Goal: Task Accomplishment & Management: Use online tool/utility

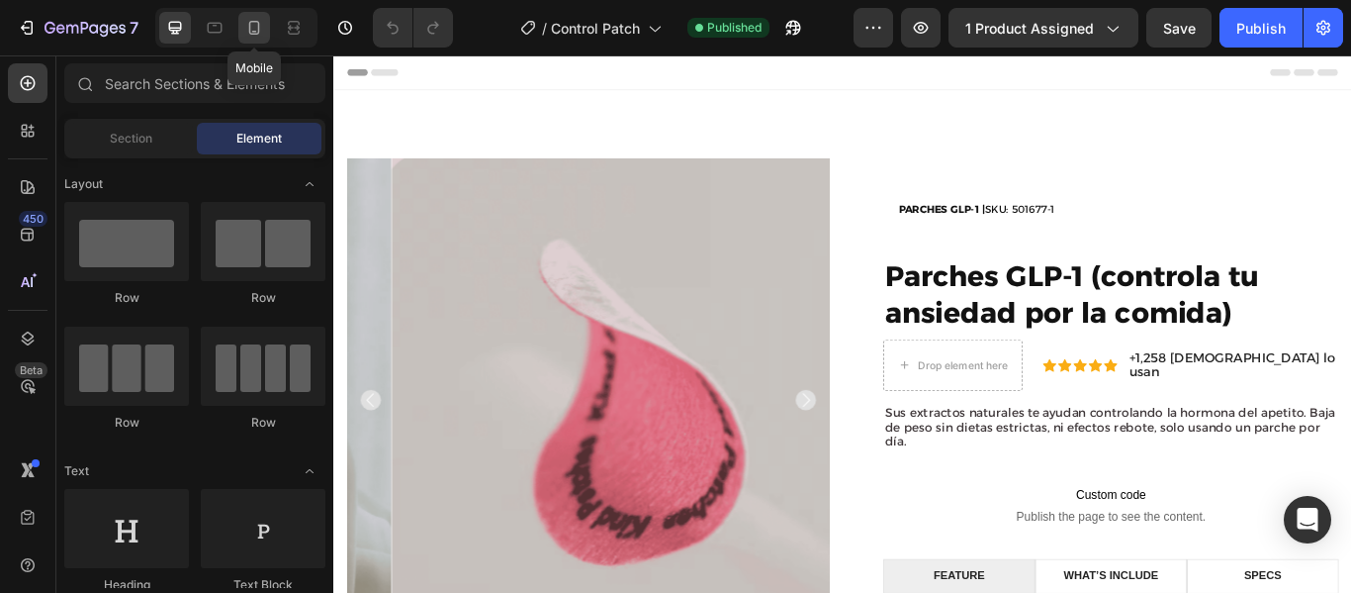
click at [257, 19] on icon at bounding box center [254, 28] width 20 height 20
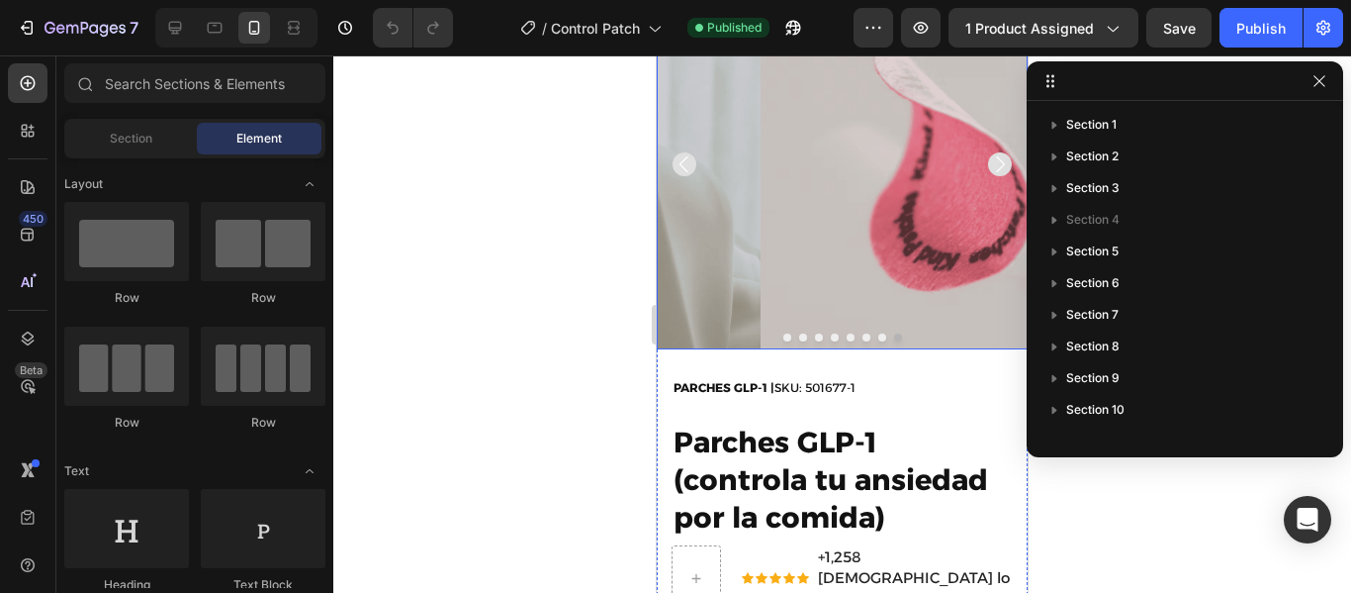
scroll to position [120, 0]
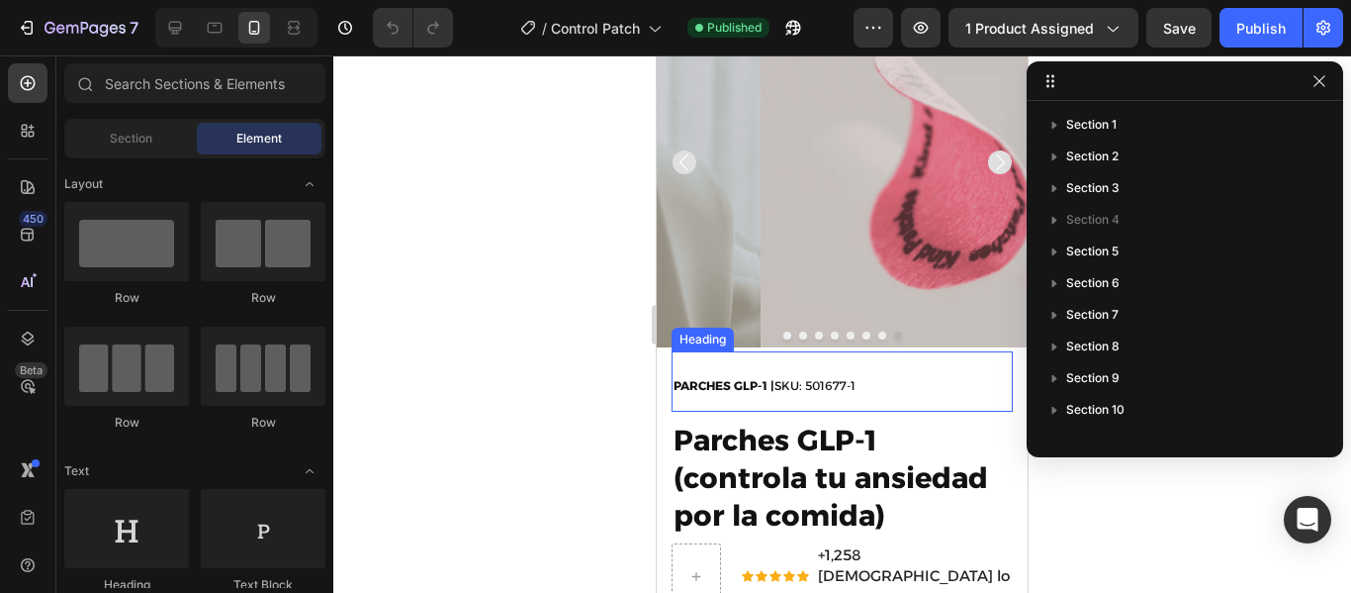
click at [907, 362] on h2 "PARCHES GLP-1 | SKU: 501677-1" at bounding box center [842, 381] width 341 height 60
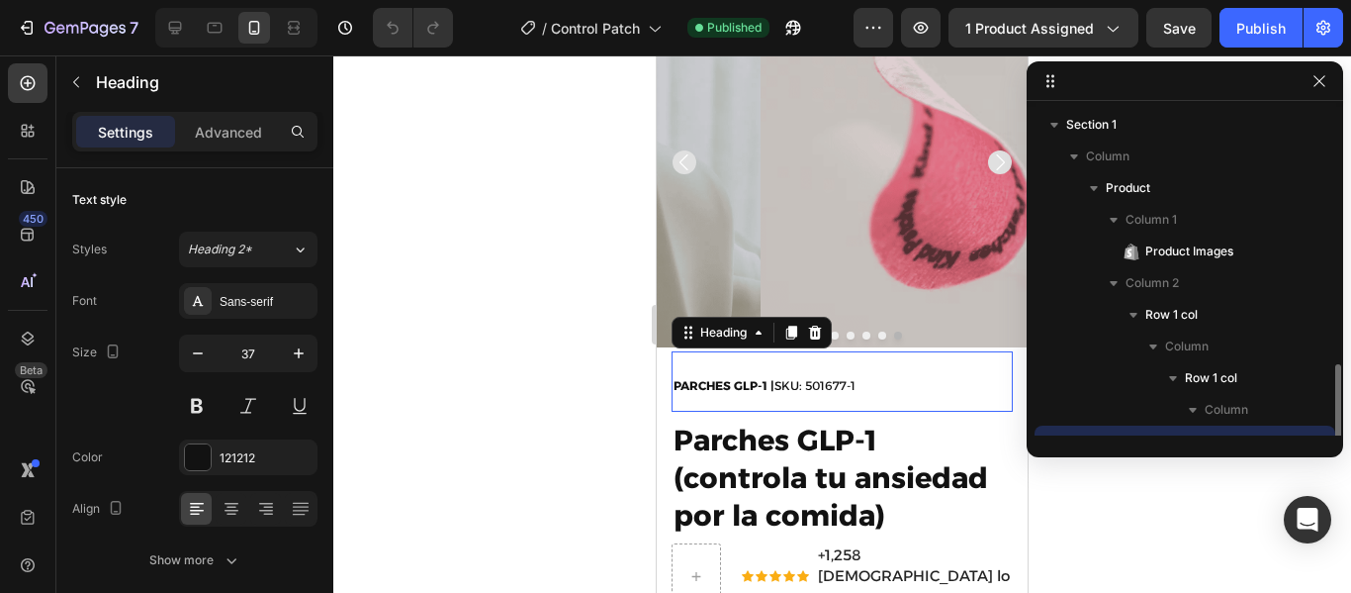
scroll to position [185, 0]
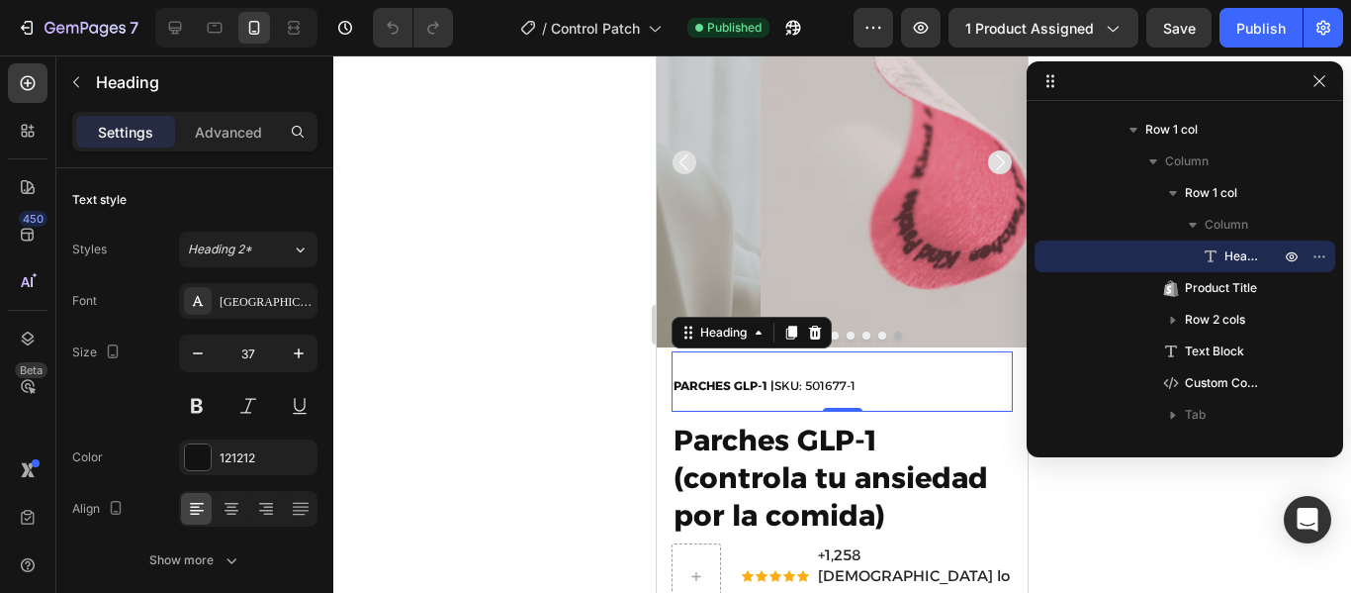
click at [878, 368] on h2 "PARCHES GLP-1 | SKU: 501677-1" at bounding box center [842, 381] width 341 height 60
click at [878, 368] on p "PARCHES GLP-1 | SKU: 501677-1" at bounding box center [842, 381] width 337 height 56
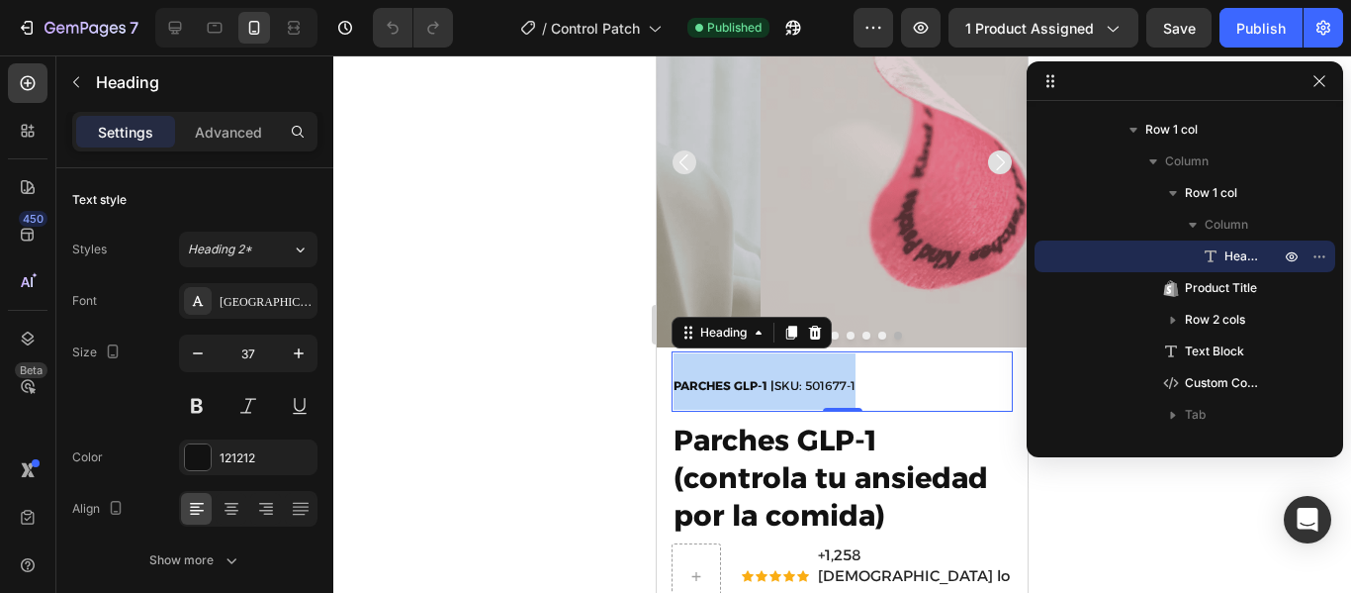
click at [878, 368] on p "PARCHES GLP-1 | SKU: 501677-1" at bounding box center [842, 381] width 337 height 56
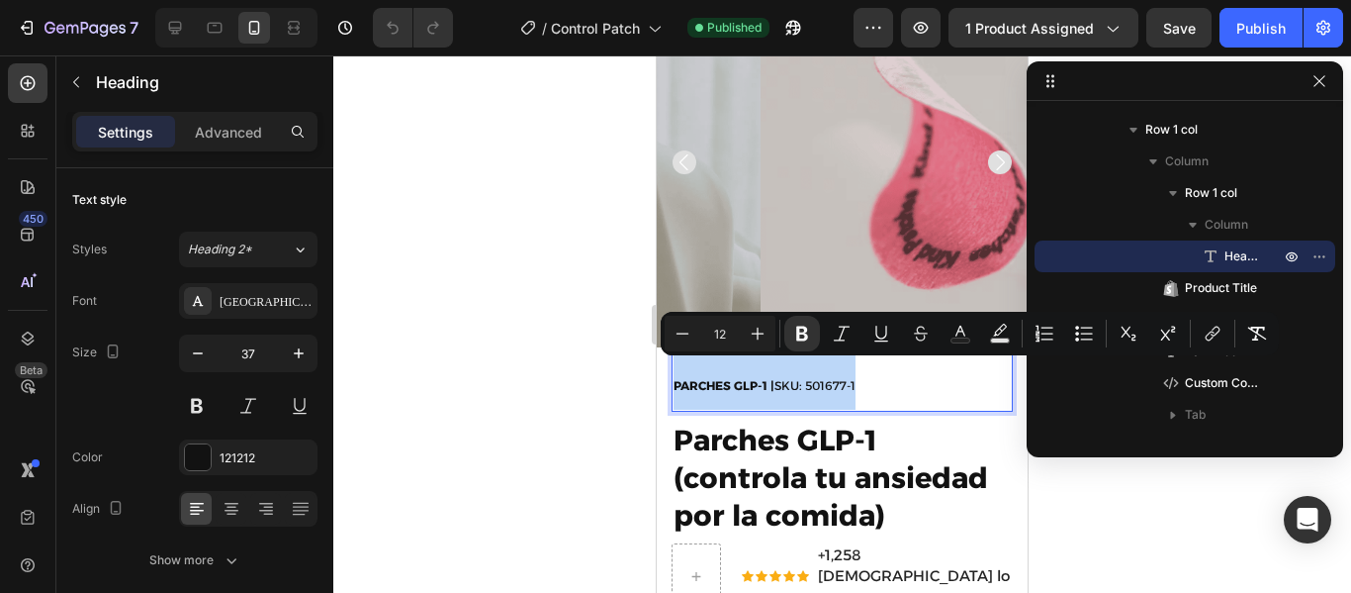
click at [883, 372] on p "PARCHES GLP-1 | SKU: 501677-1" at bounding box center [842, 381] width 337 height 56
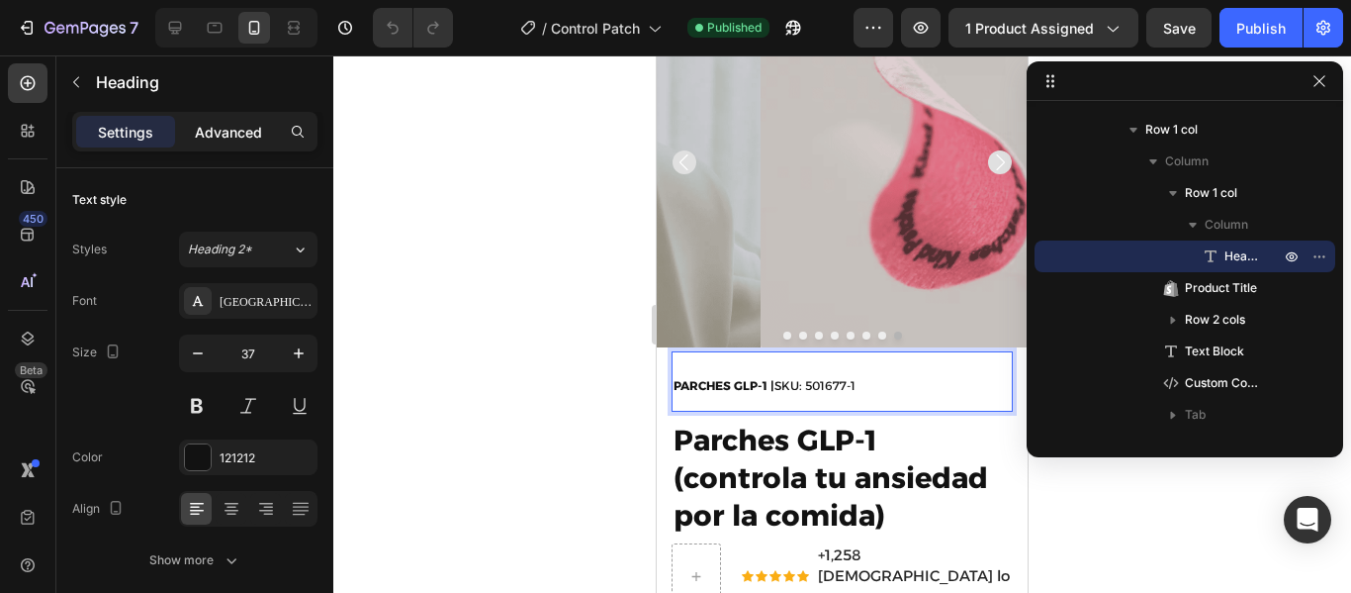
click at [230, 134] on p "Advanced" at bounding box center [228, 132] width 67 height 21
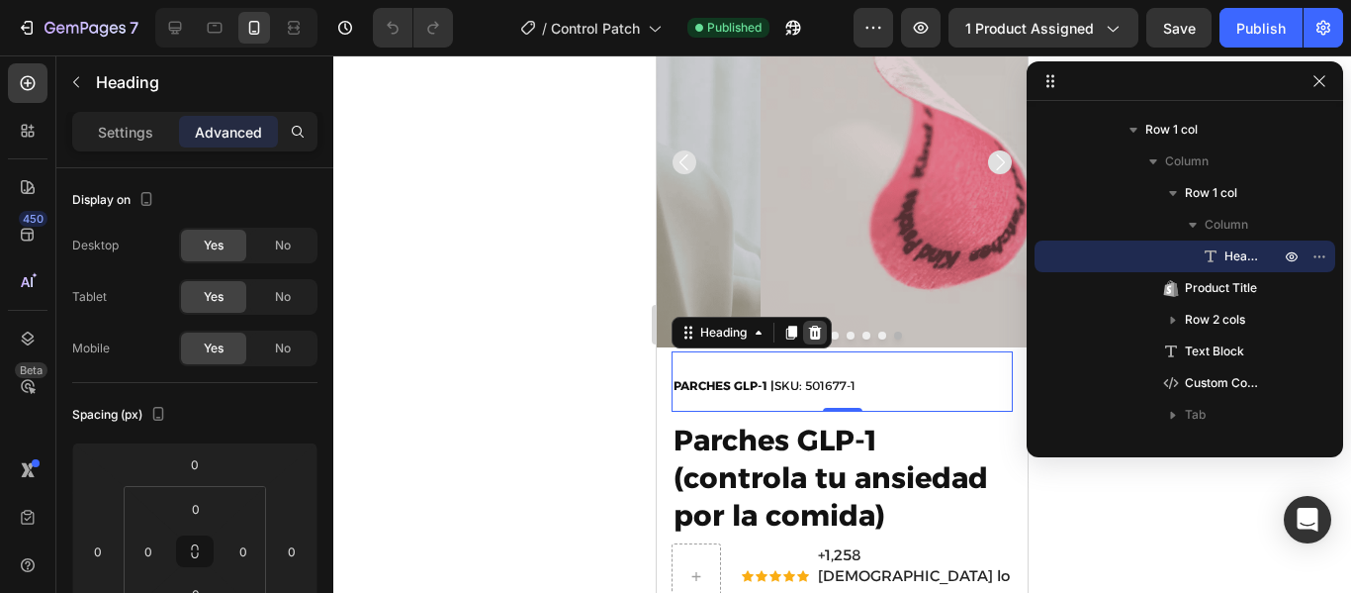
click at [813, 325] on icon at bounding box center [815, 332] width 13 height 14
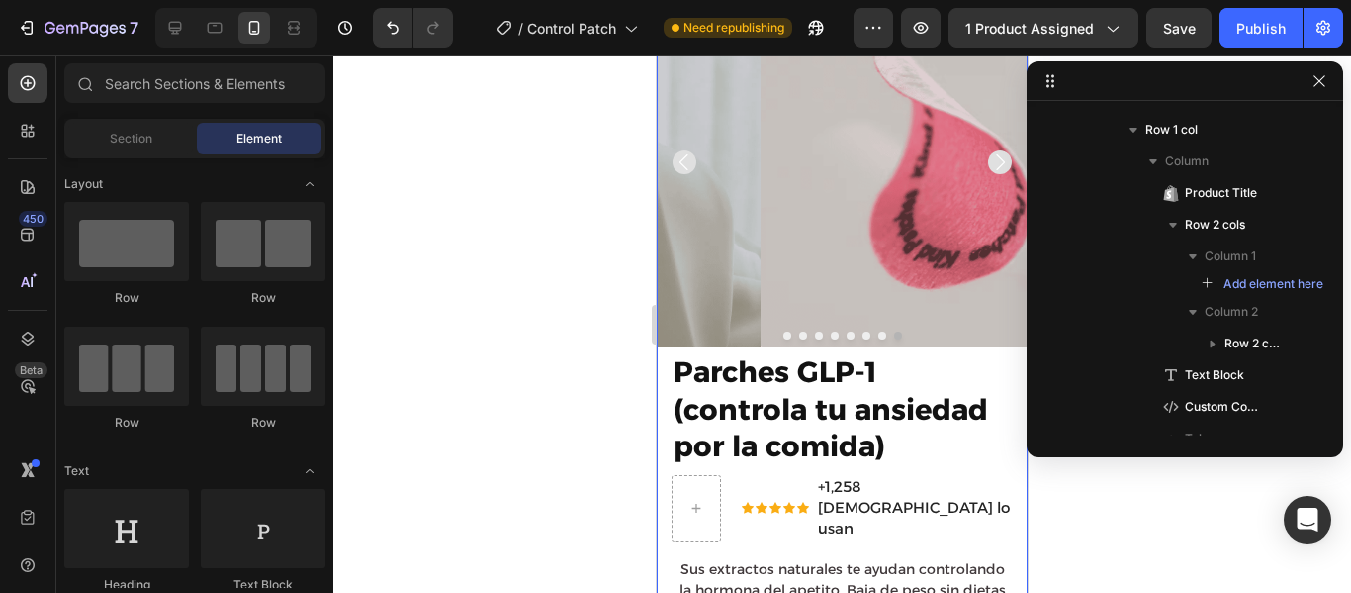
click at [924, 335] on div "Product Images" at bounding box center [842, 163] width 371 height 375
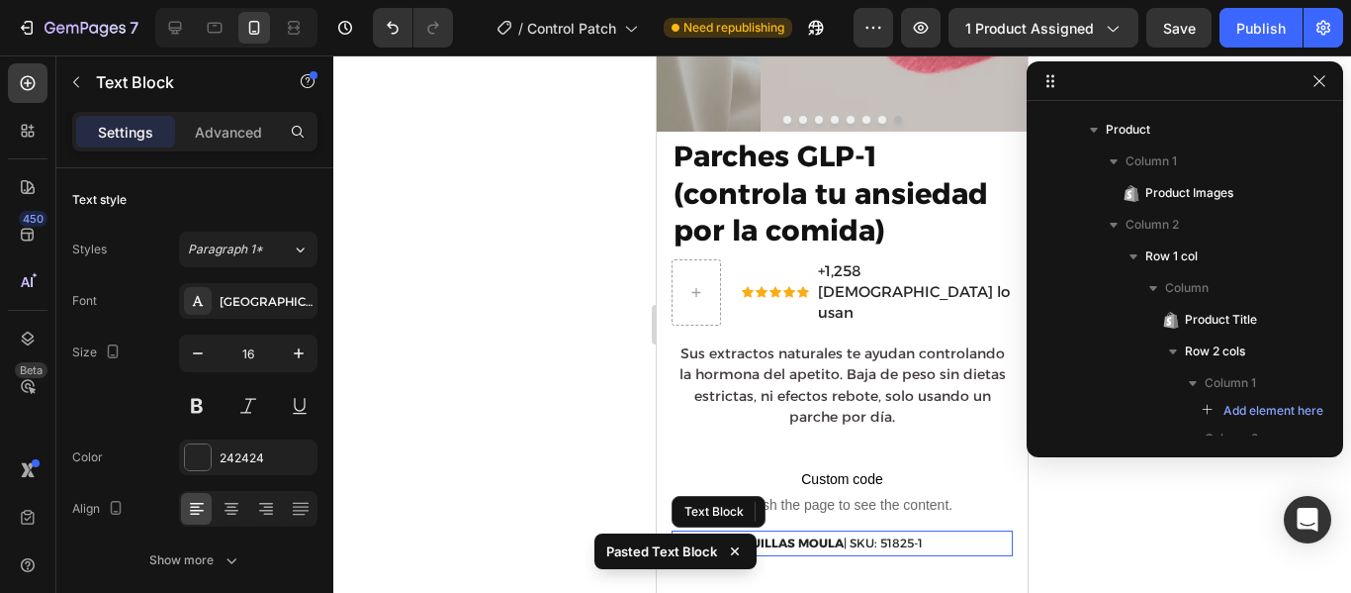
scroll to position [842, 0]
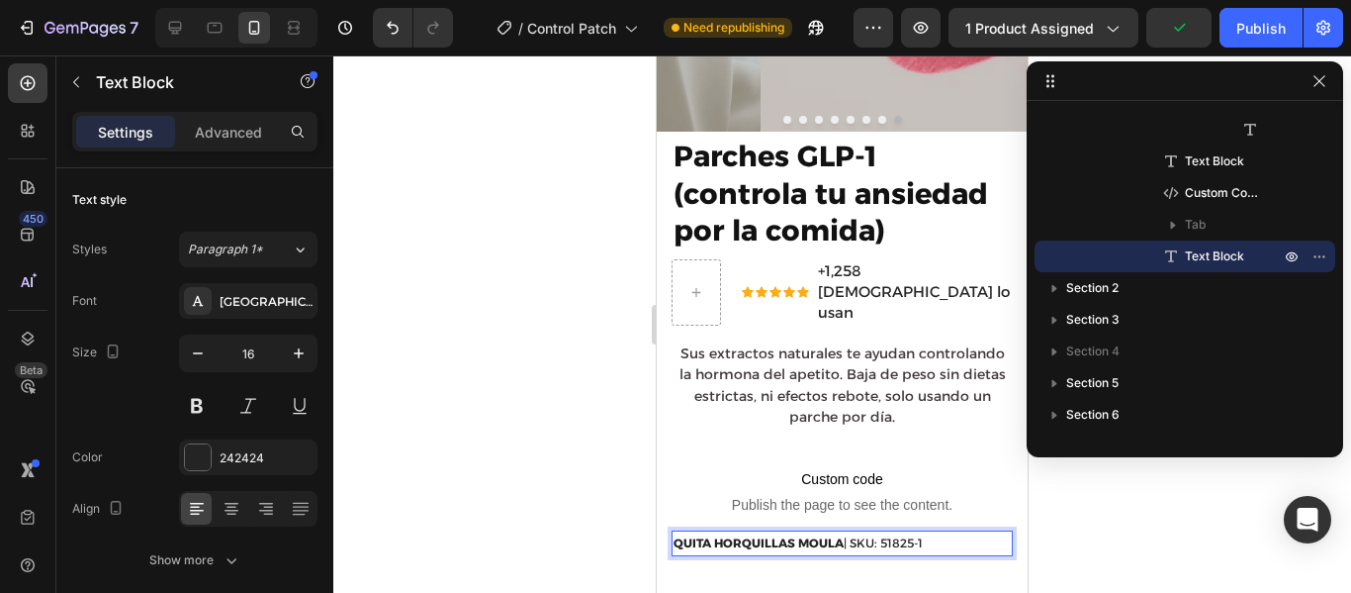
click at [953, 532] on p "QUITA HORQUILLAS MOULA | SKU: 51825-1" at bounding box center [842, 543] width 337 height 22
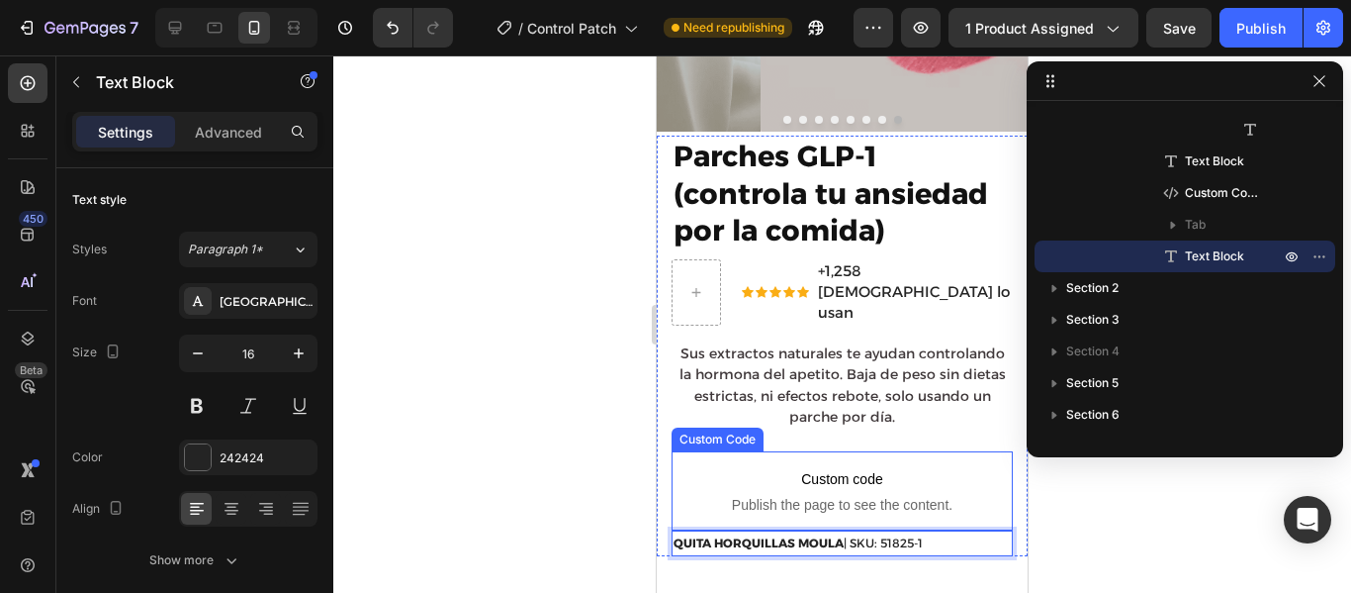
drag, startPoint x: 971, startPoint y: 520, endPoint x: 989, endPoint y: 509, distance: 20.9
click at [989, 530] on div "QUITA HORQUILLAS MOULA | SKU: 51825-1" at bounding box center [842, 543] width 341 height 26
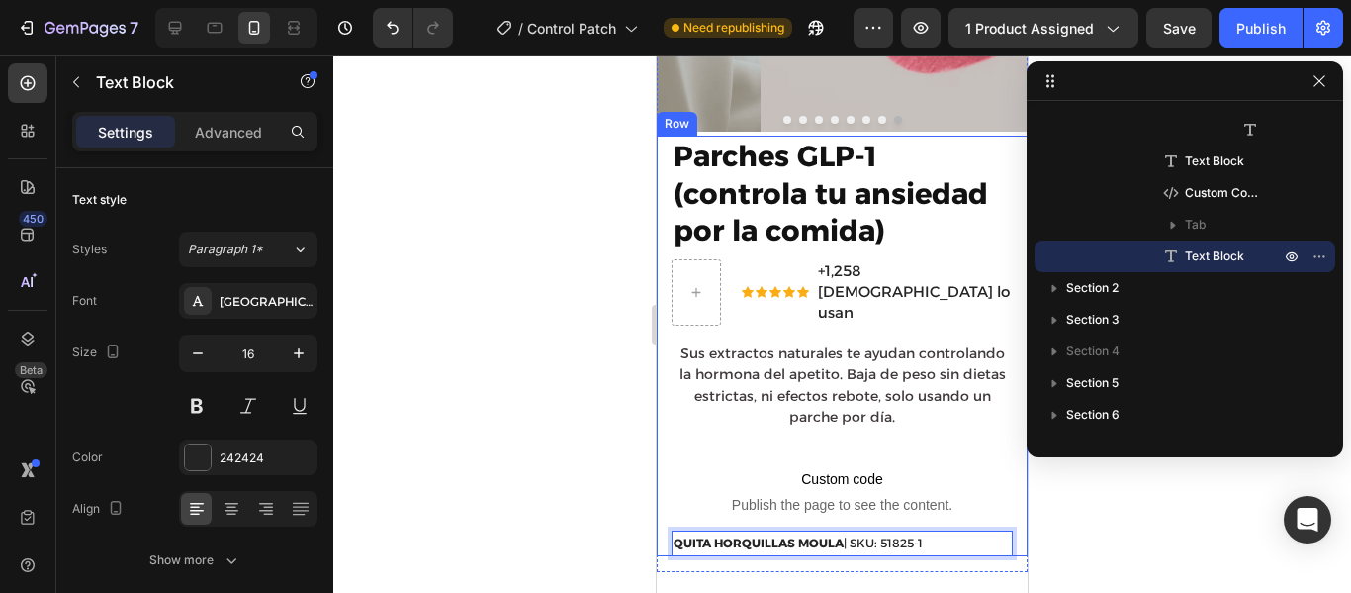
drag, startPoint x: 985, startPoint y: 531, endPoint x: 1002, endPoint y: 494, distance: 41.2
click at [1002, 494] on div "Parches GLP-1 (controla tu ansiedad por la comida) Product Title Icon Icon Icon…" at bounding box center [842, 346] width 371 height 420
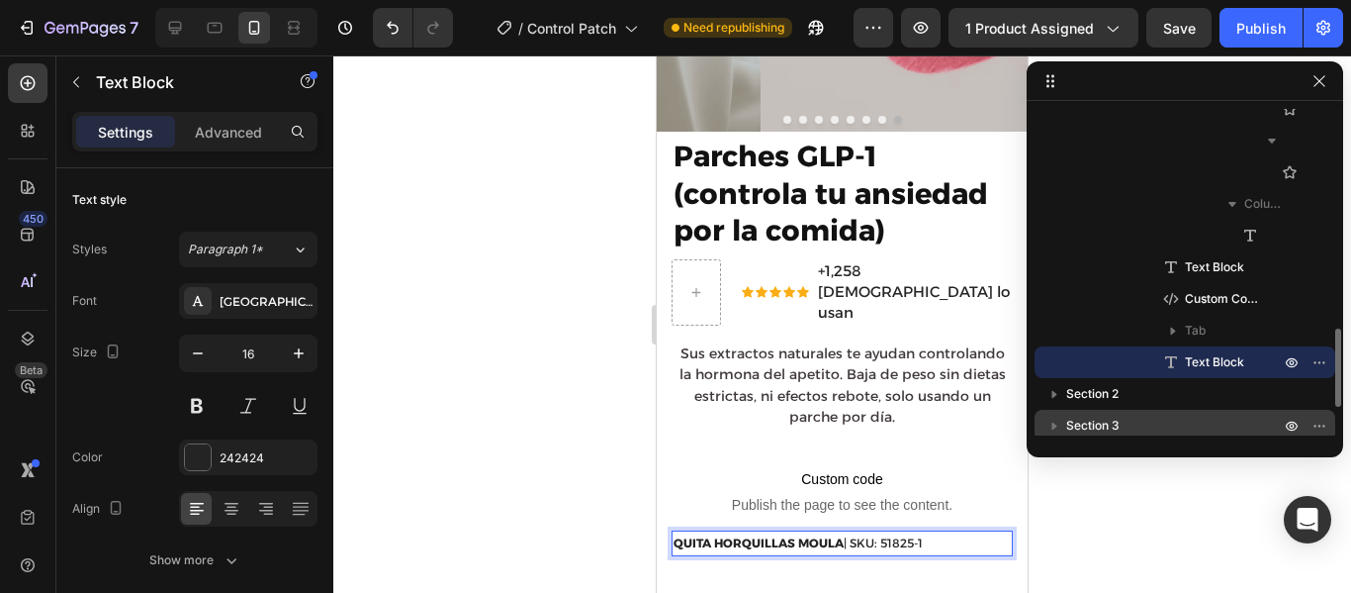
scroll to position [733, 0]
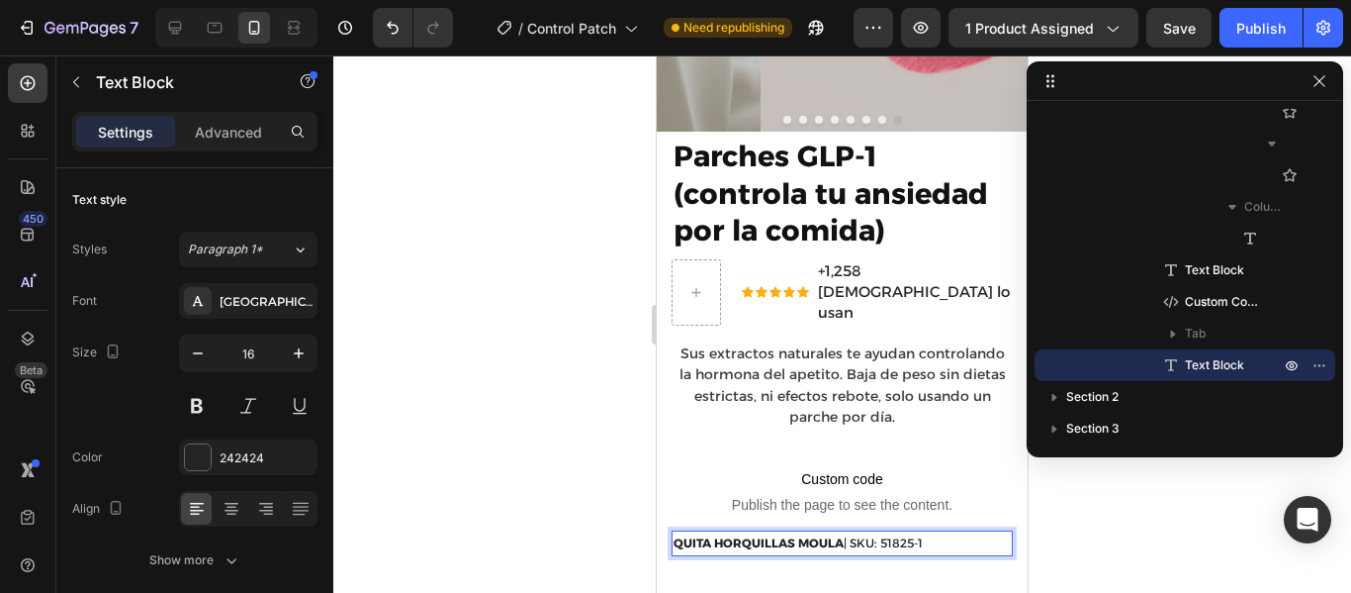
click at [1138, 539] on div at bounding box center [842, 323] width 1018 height 537
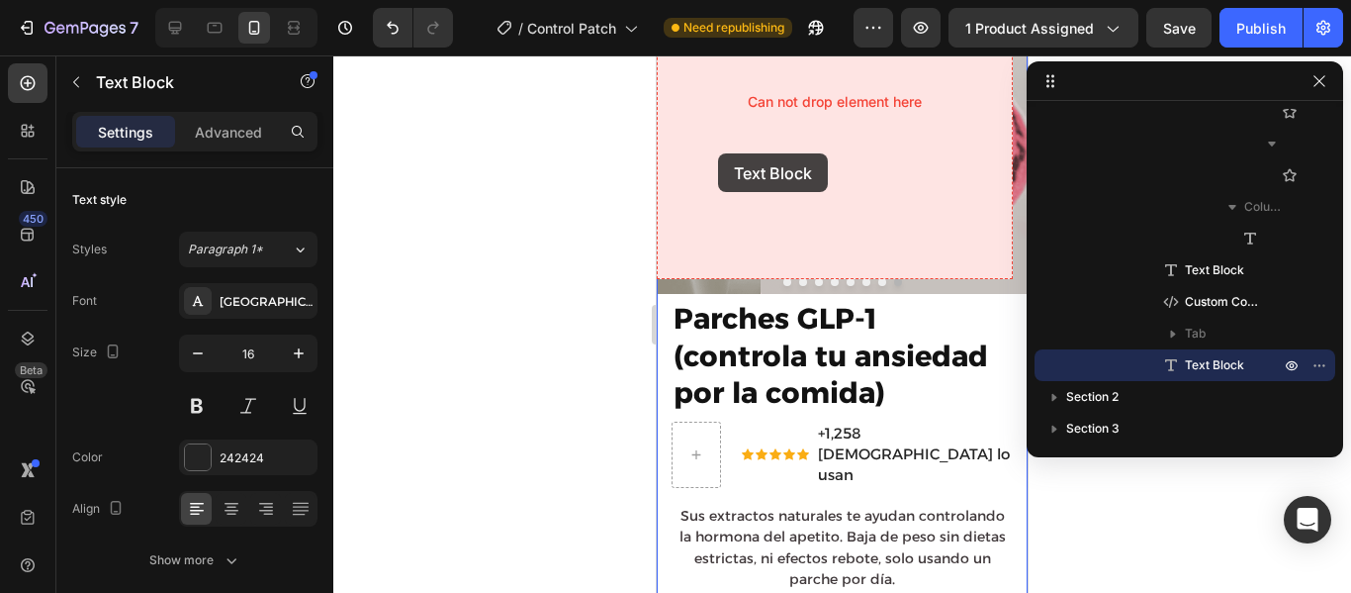
scroll to position [158, 0]
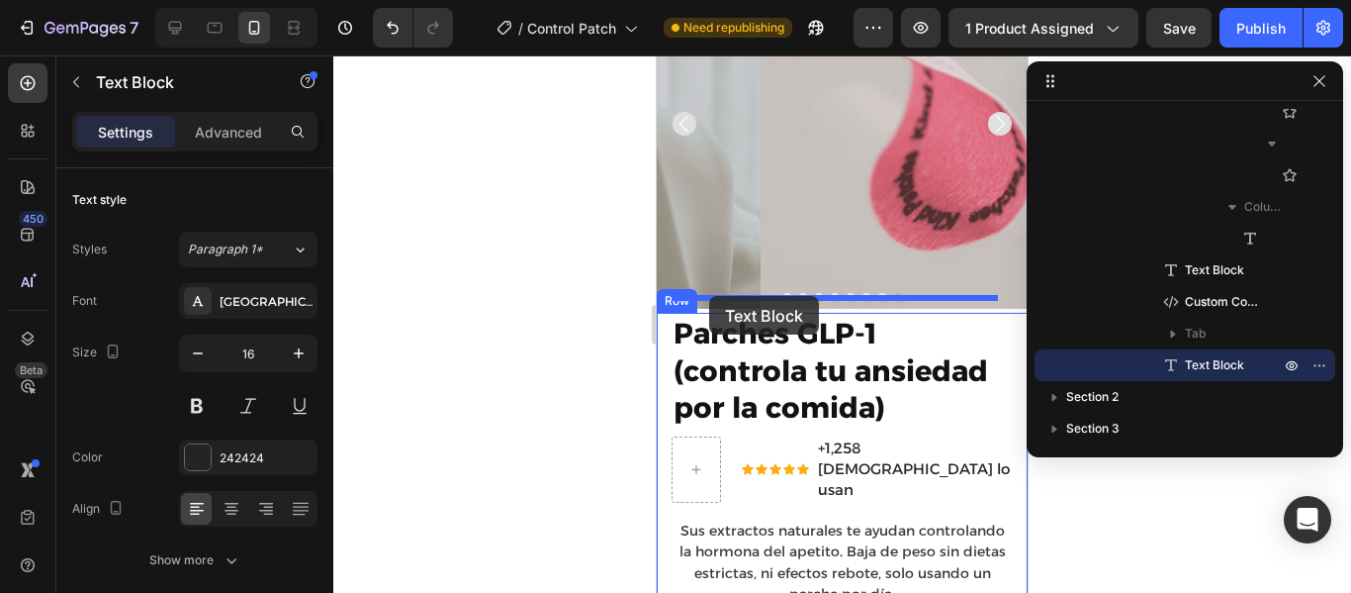
drag, startPoint x: 679, startPoint y: 504, endPoint x: 709, endPoint y: 296, distance: 210.0
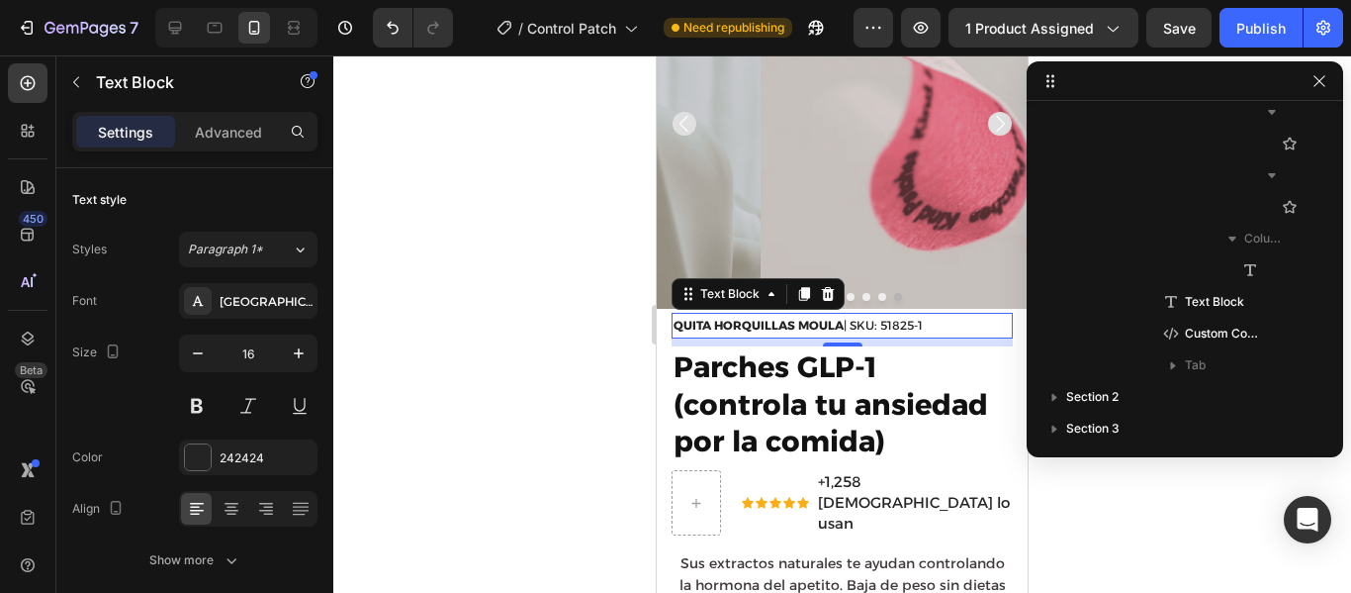
click at [1079, 501] on div at bounding box center [842, 323] width 1018 height 537
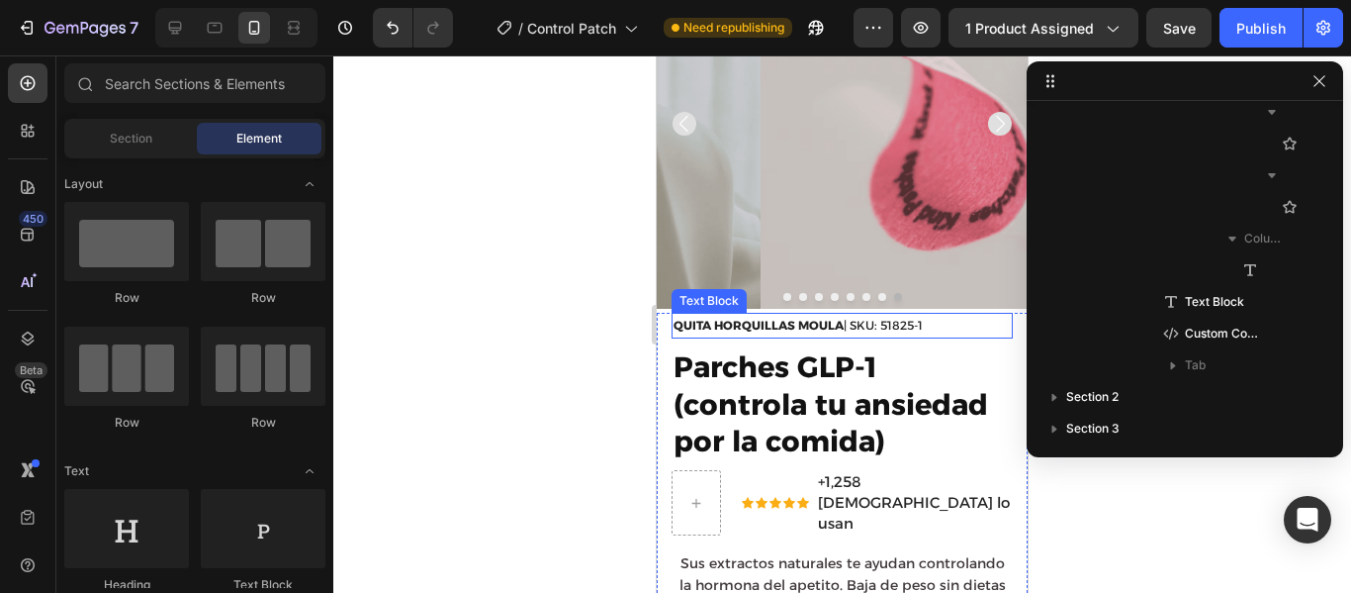
click at [852, 319] on p "QUITA HORQUILLAS MOULA | SKU: 51825-1" at bounding box center [842, 326] width 337 height 22
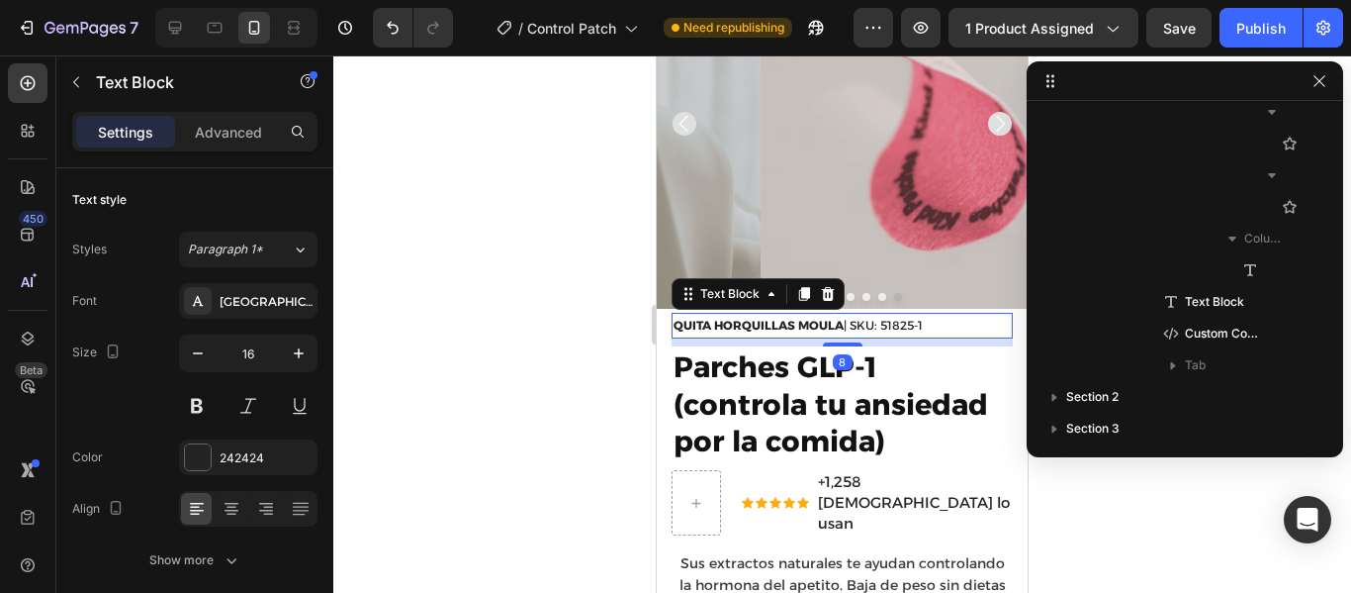
scroll to position [122, 0]
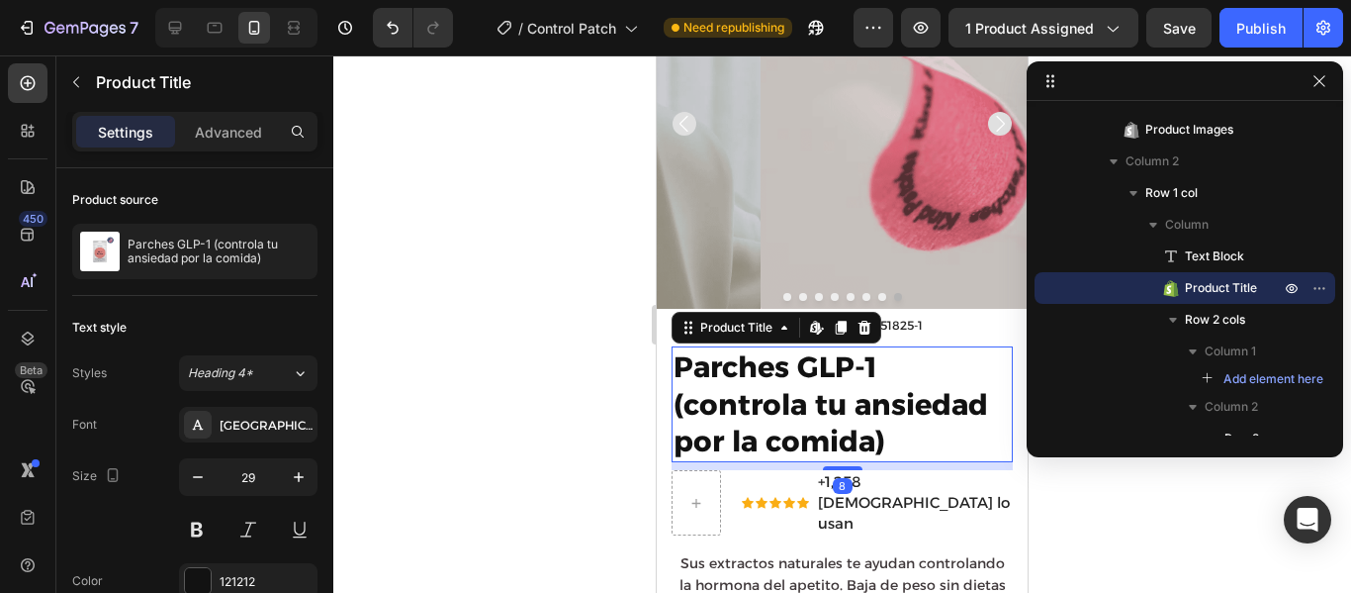
click at [917, 346] on h1 "Parches GLP-1 (controla tu ansiedad por la comida)" at bounding box center [842, 404] width 341 height 116
click at [931, 346] on h1 "Parches GLP-1 (controla tu ansiedad por la comida)" at bounding box center [842, 404] width 341 height 116
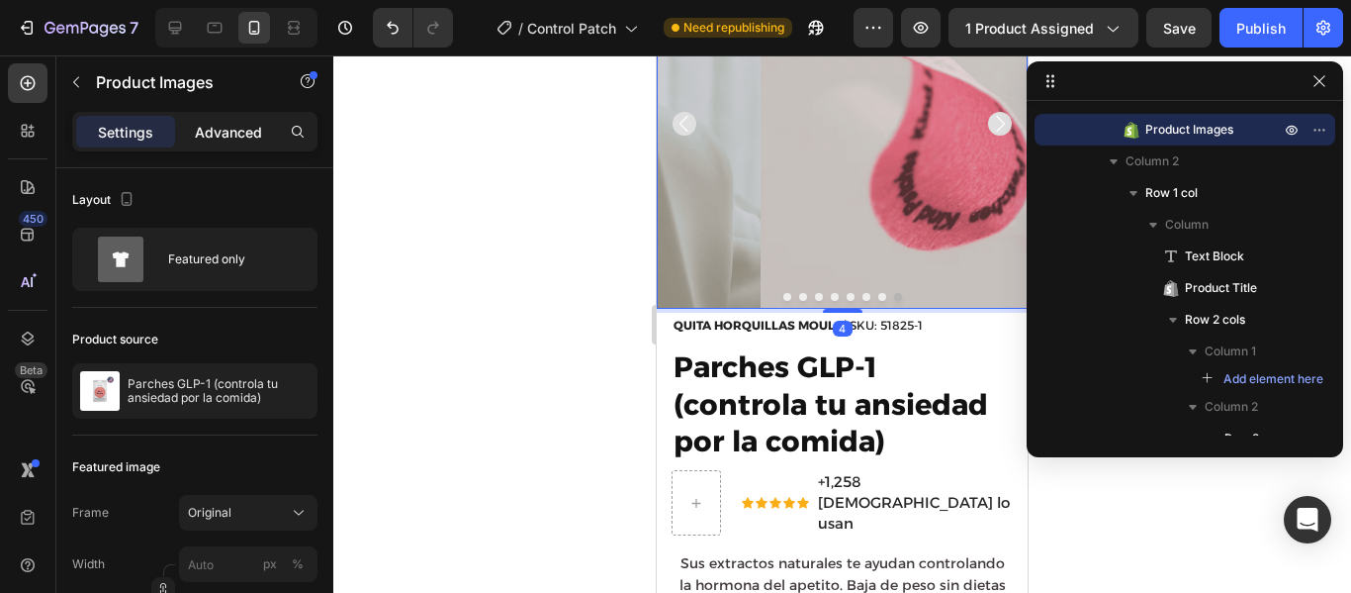
click at [230, 137] on p "Advanced" at bounding box center [228, 132] width 67 height 21
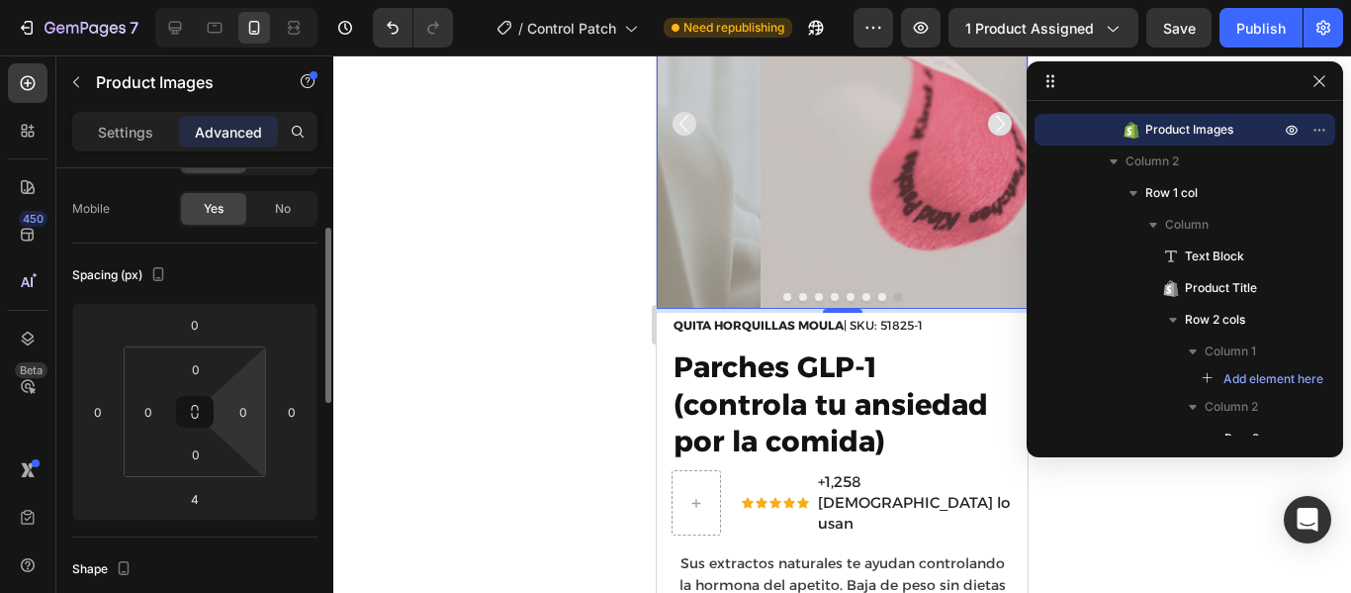
scroll to position [146, 0]
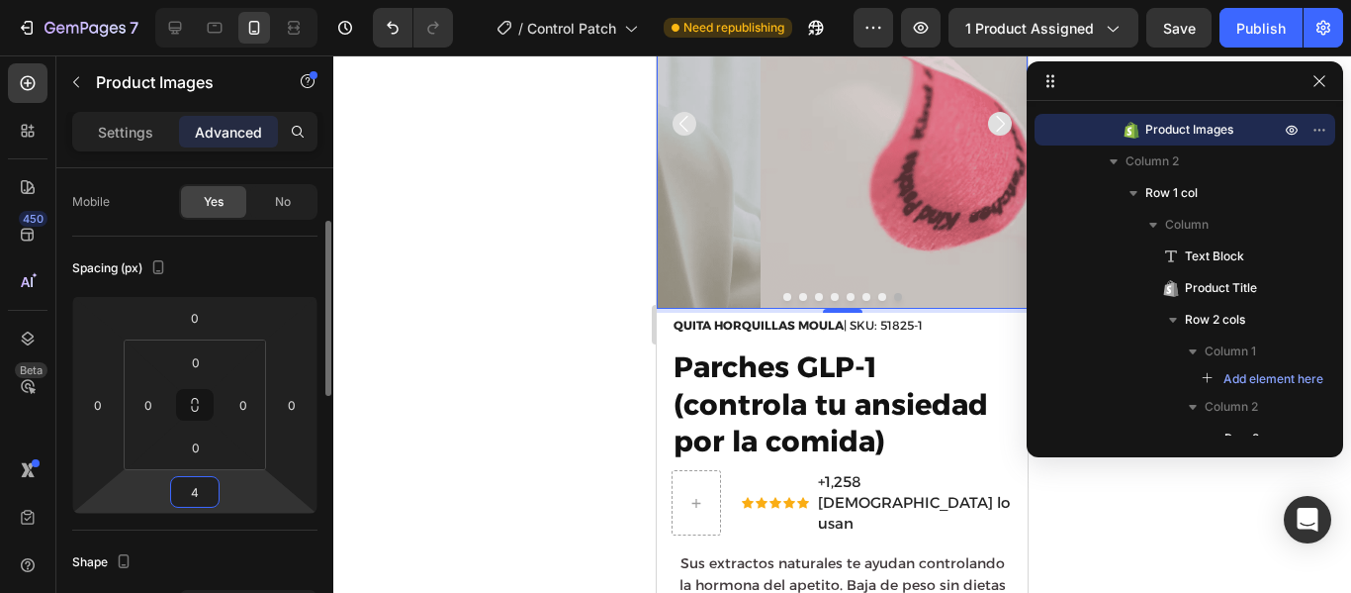
click at [199, 500] on input "4" at bounding box center [195, 492] width 40 height 30
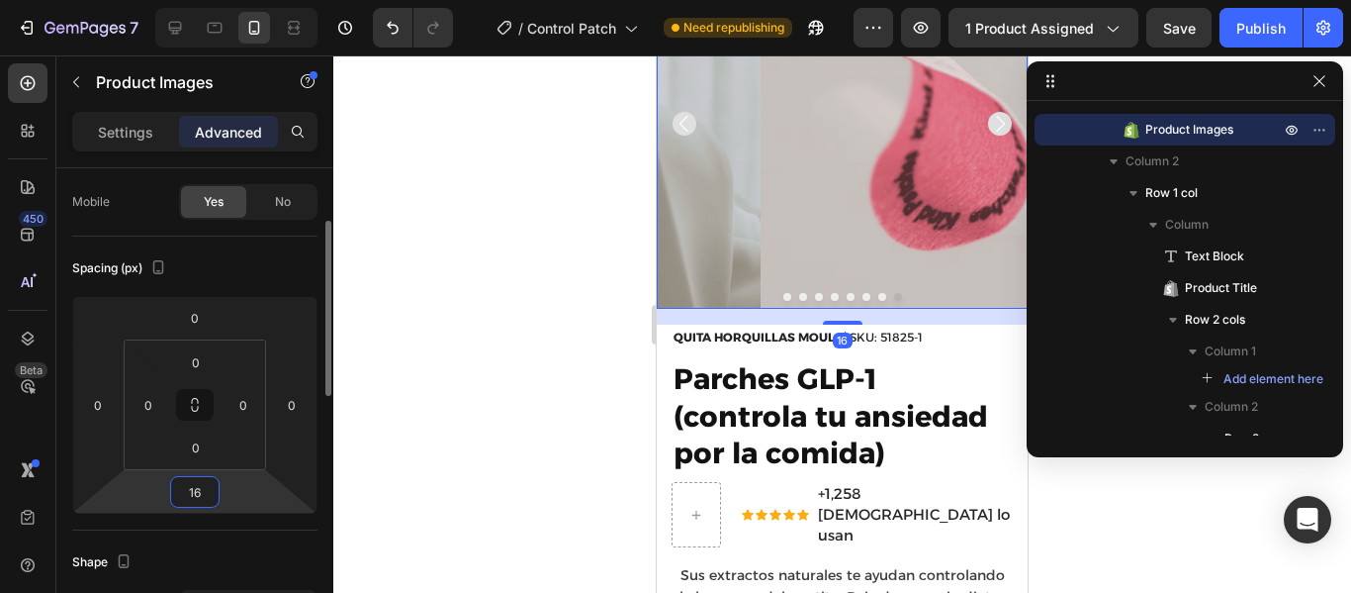
type input "16"
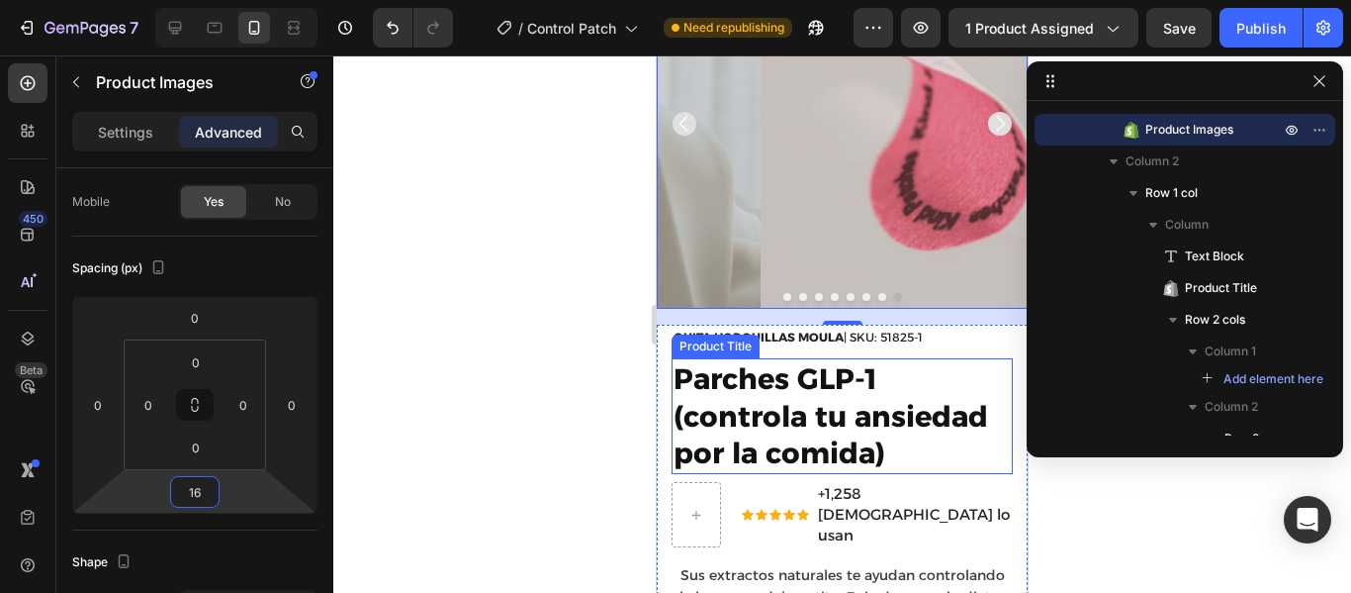
click at [866, 367] on h1 "Parches GLP-1 (controla tu ansiedad por la comida)" at bounding box center [842, 416] width 341 height 116
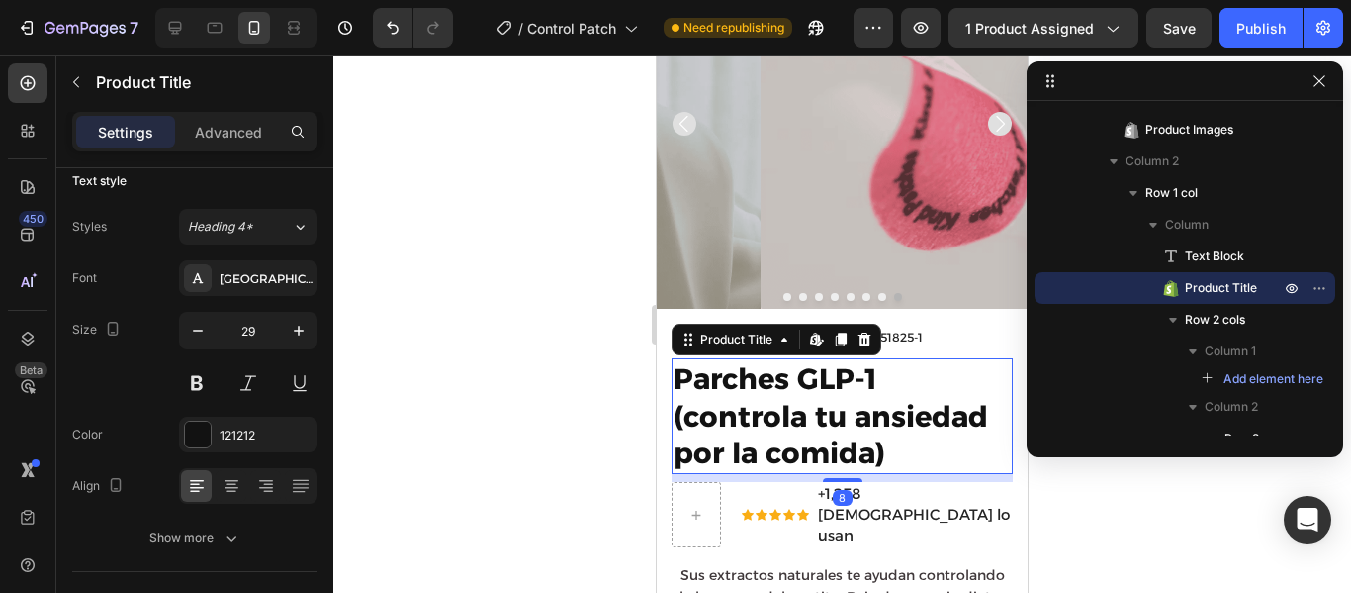
scroll to position [0, 0]
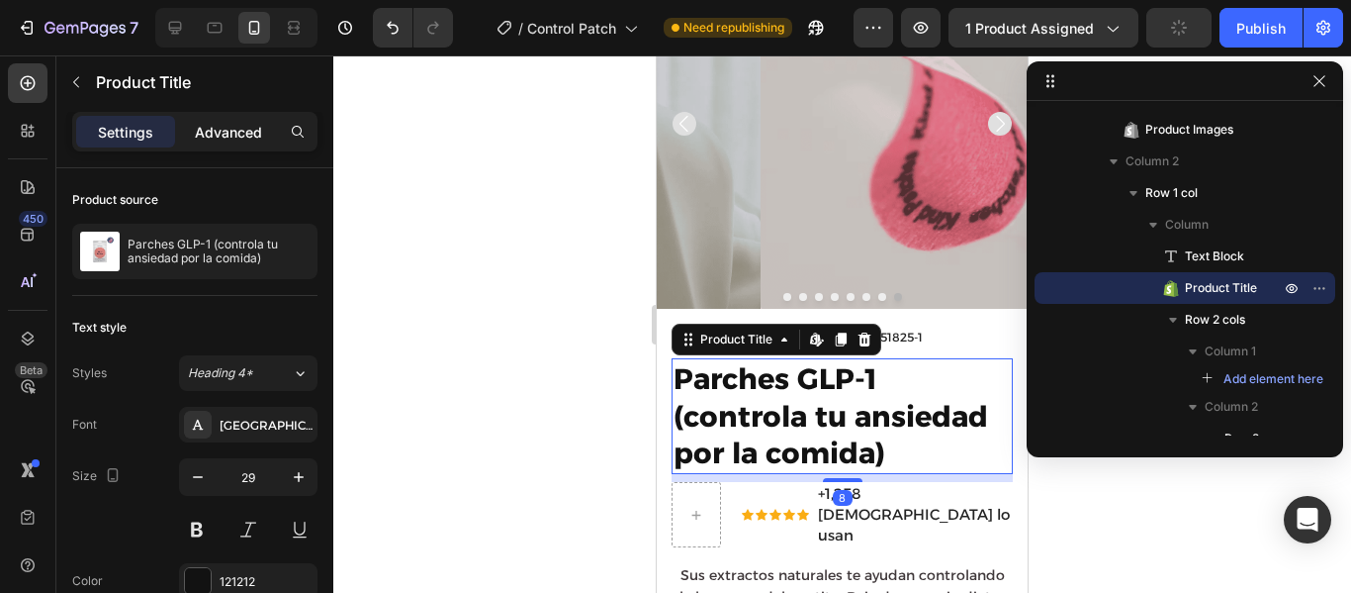
click at [220, 120] on div "Advanced" at bounding box center [228, 132] width 99 height 32
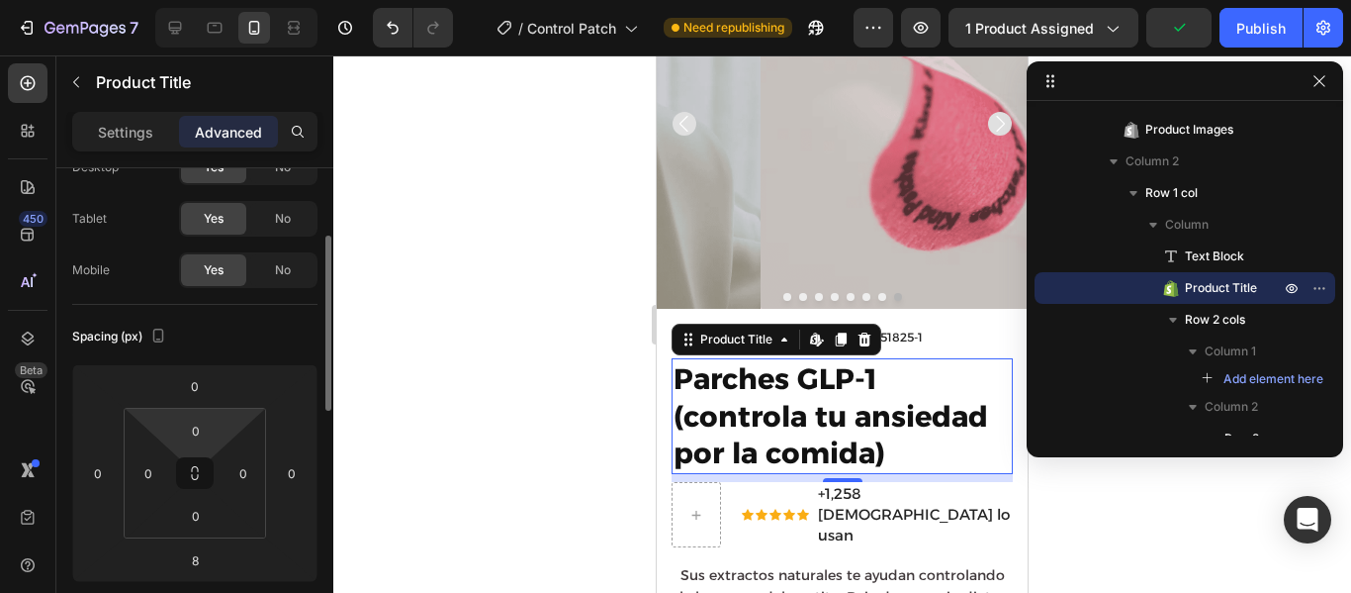
scroll to position [107, 0]
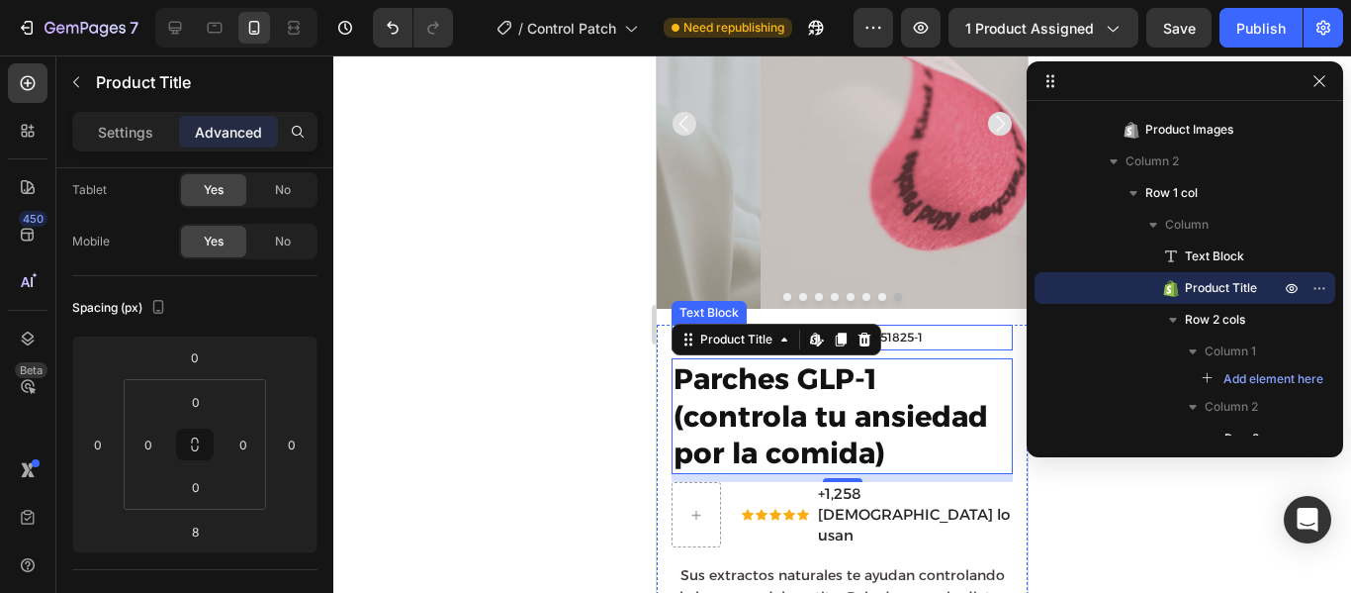
click at [960, 326] on p "QUITA HORQUILLAS MOULA | SKU: 51825-1" at bounding box center [842, 337] width 337 height 22
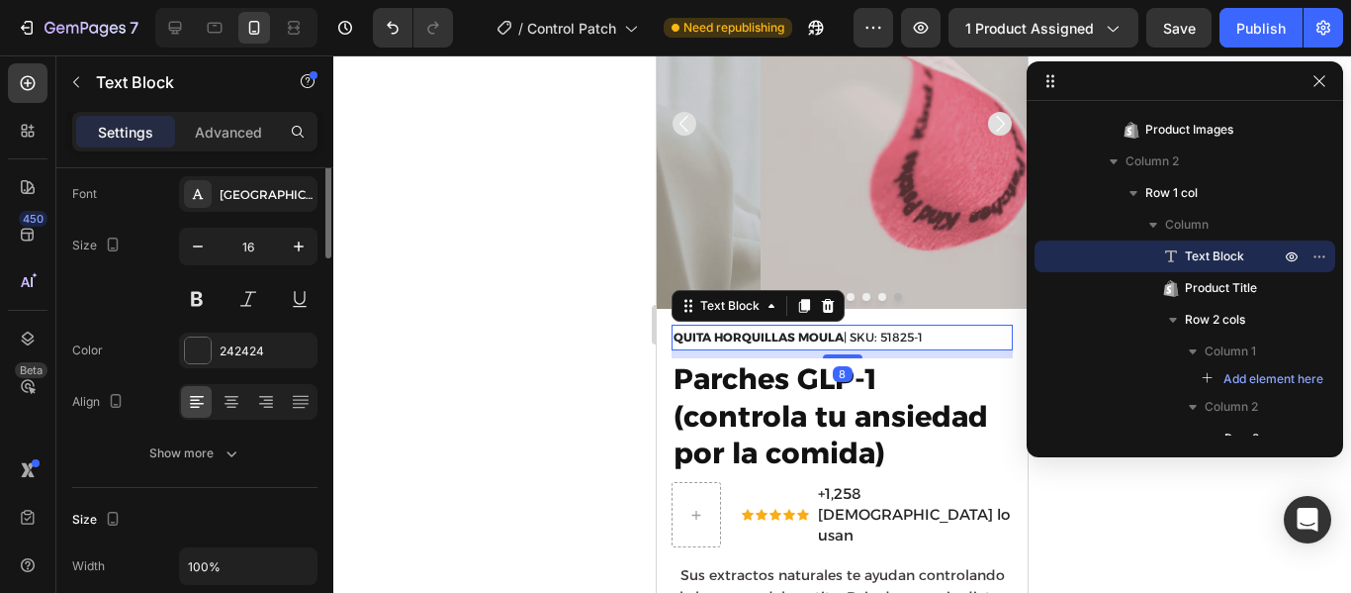
scroll to position [0, 0]
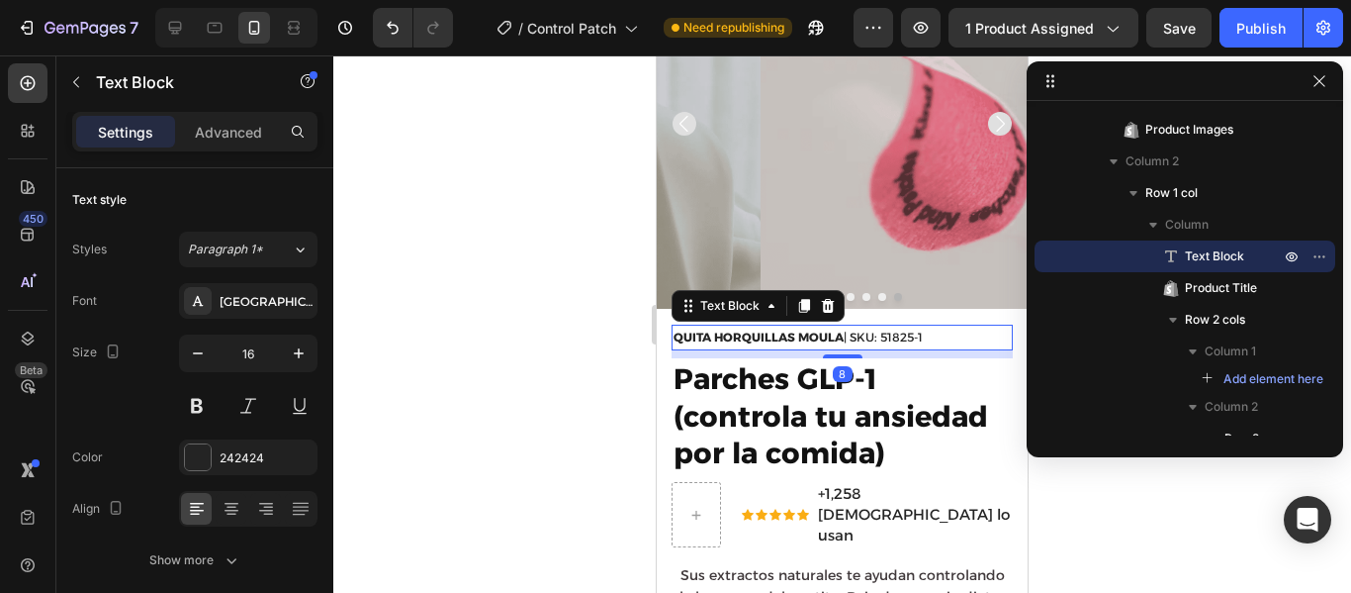
click at [1101, 542] on div at bounding box center [842, 323] width 1018 height 537
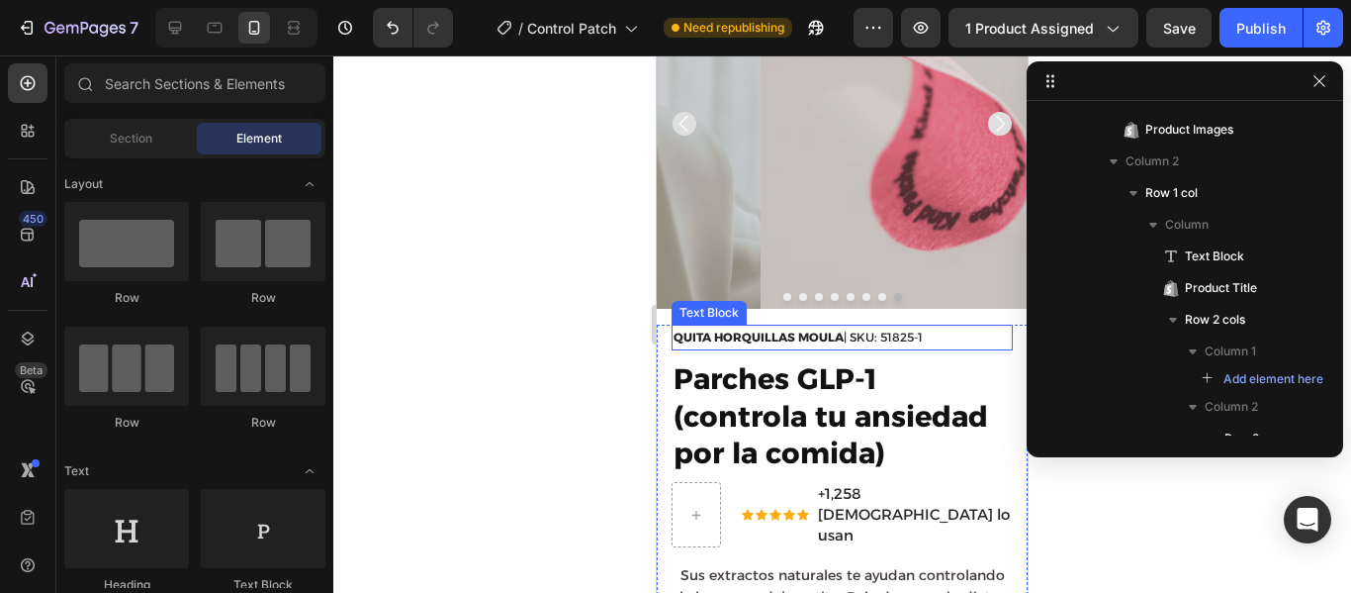
click at [821, 329] on strong "QUITA HORQUILLAS MOULA" at bounding box center [759, 336] width 170 height 15
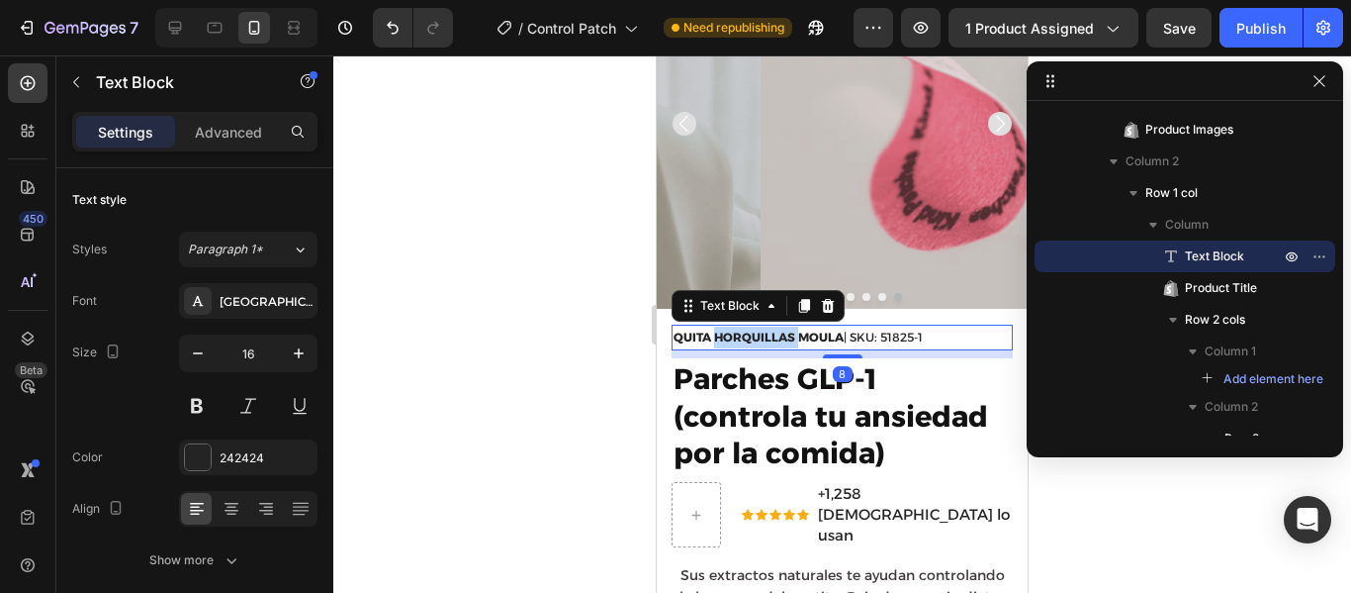
click at [789, 329] on strong "QUITA HORQUILLAS MOULA" at bounding box center [759, 336] width 170 height 15
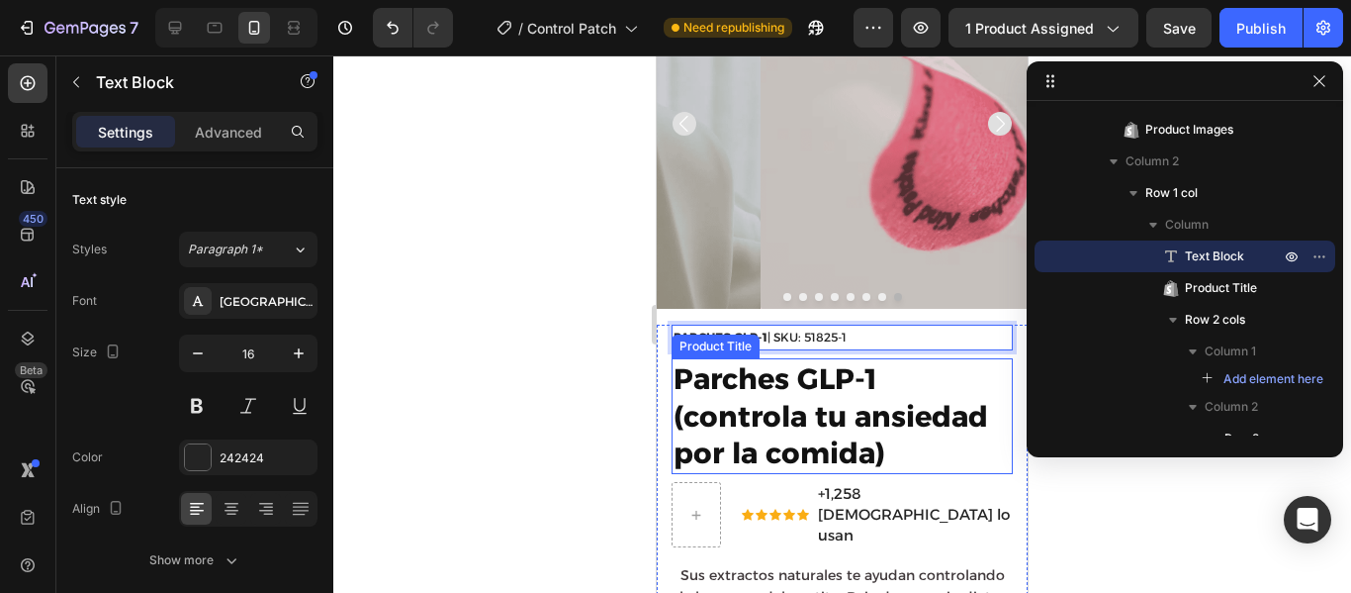
click at [896, 422] on h1 "Parches GLP-1 (controla tu ansiedad por la comida)" at bounding box center [842, 416] width 341 height 116
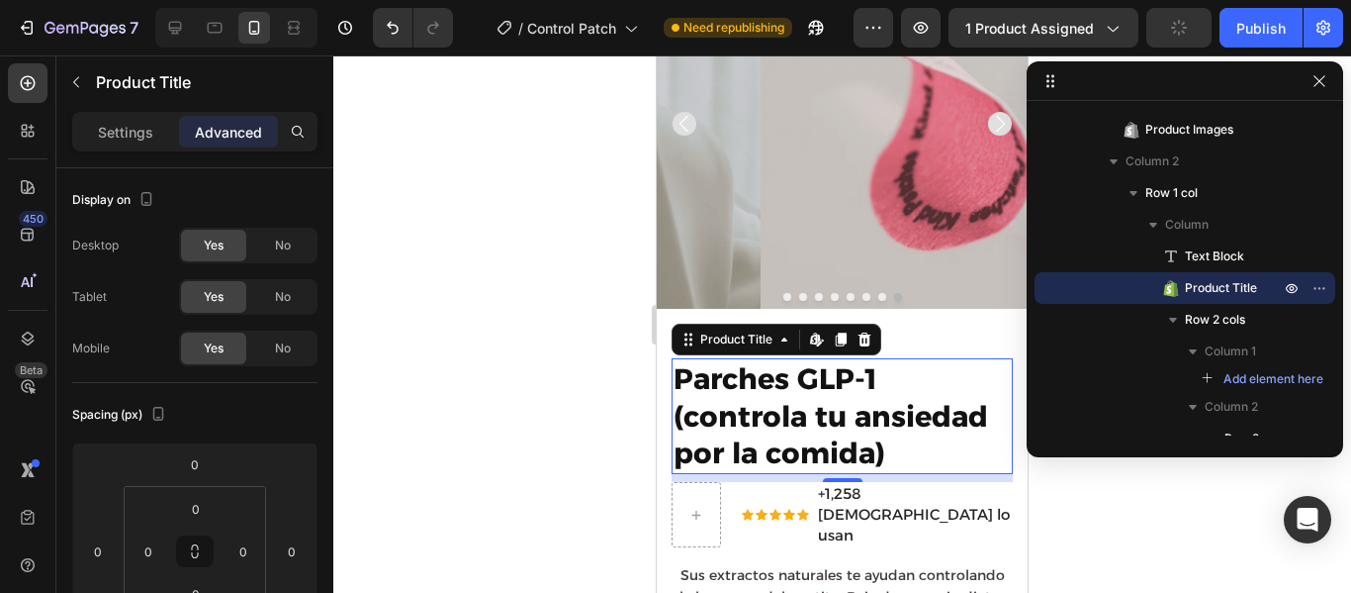
click at [1111, 514] on div at bounding box center [842, 323] width 1018 height 537
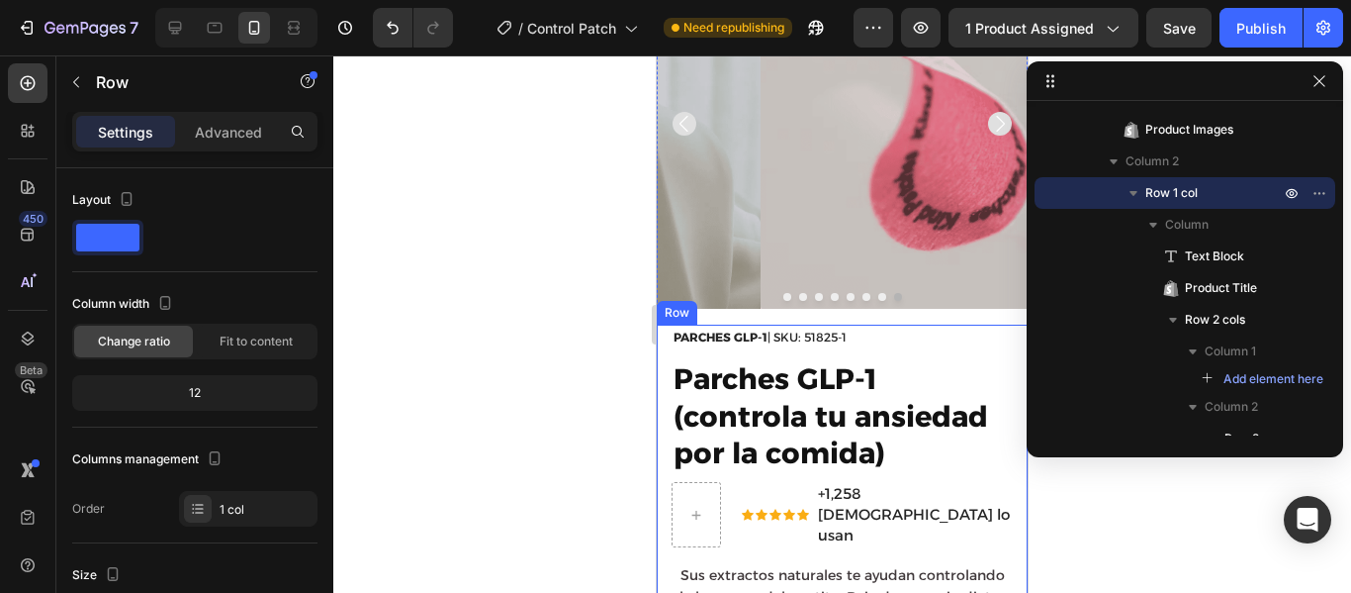
click at [852, 337] on div "PARCHES GLP-1 | SKU: 51825-1 Text Block Parches GLP-1 (controla tu ansiedad por…" at bounding box center [842, 538] width 341 height 428
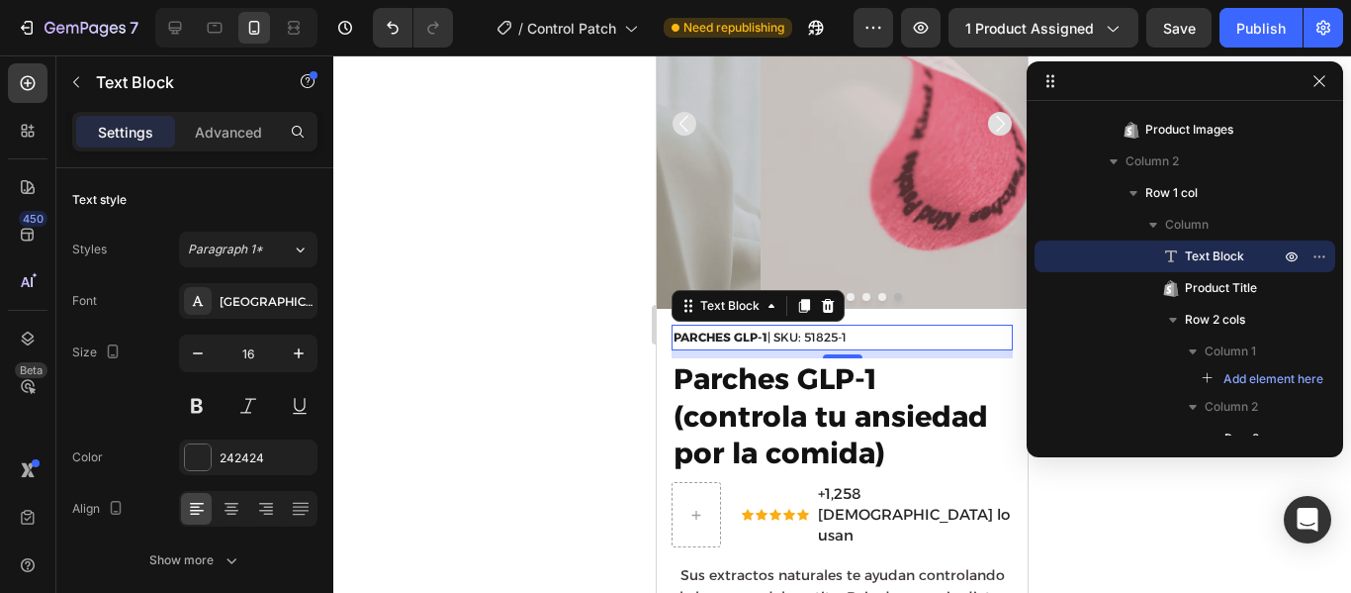
click at [766, 350] on div "8" at bounding box center [842, 354] width 341 height 8
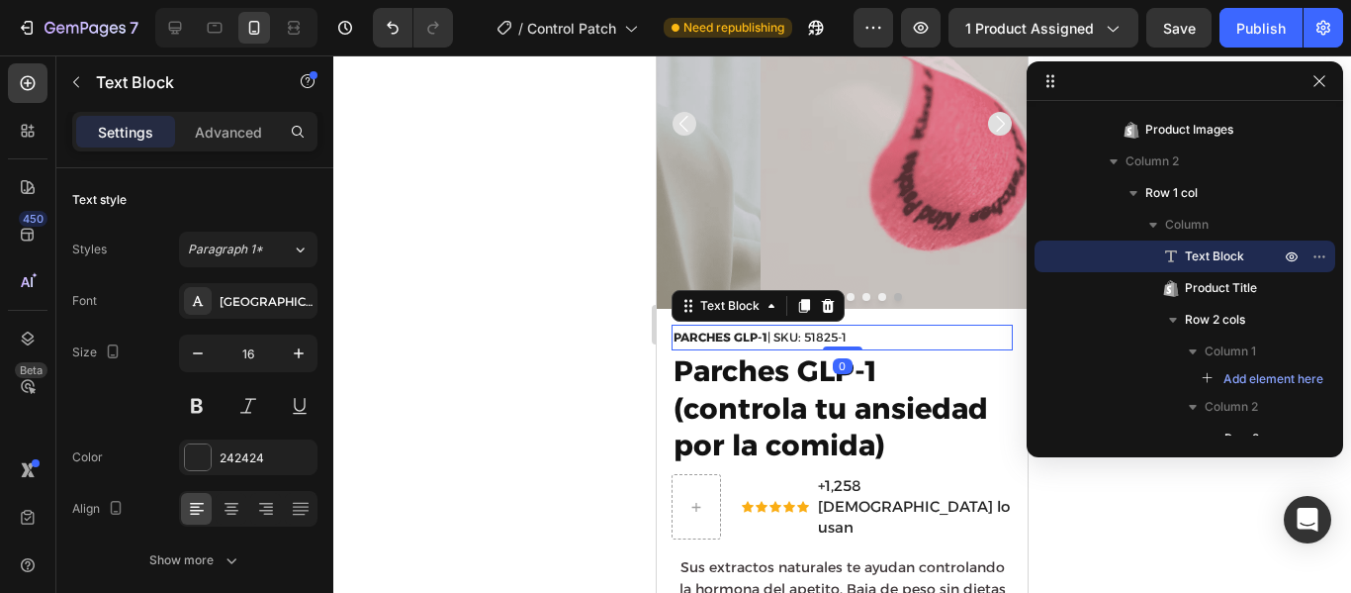
drag, startPoint x: 839, startPoint y: 341, endPoint x: 860, endPoint y: 332, distance: 22.6
click at [860, 332] on div "PARCHES GLP-1 | SKU: 51825-1 Text Block 0" at bounding box center [842, 337] width 341 height 26
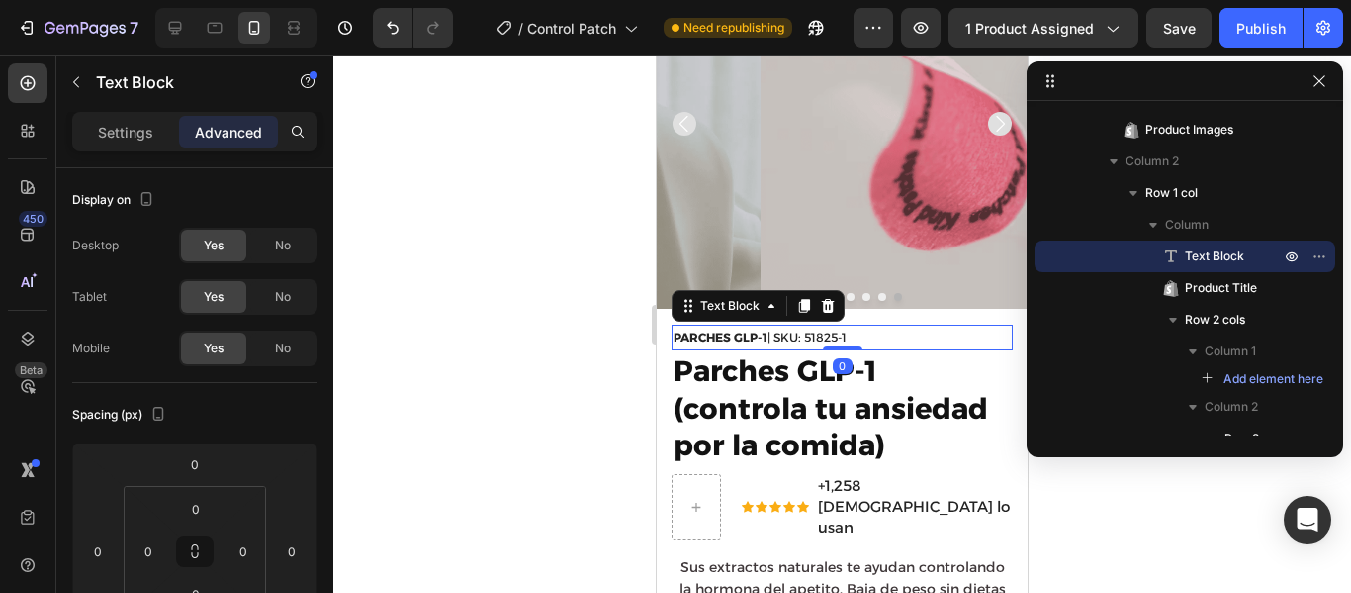
click at [1077, 513] on div at bounding box center [842, 323] width 1018 height 537
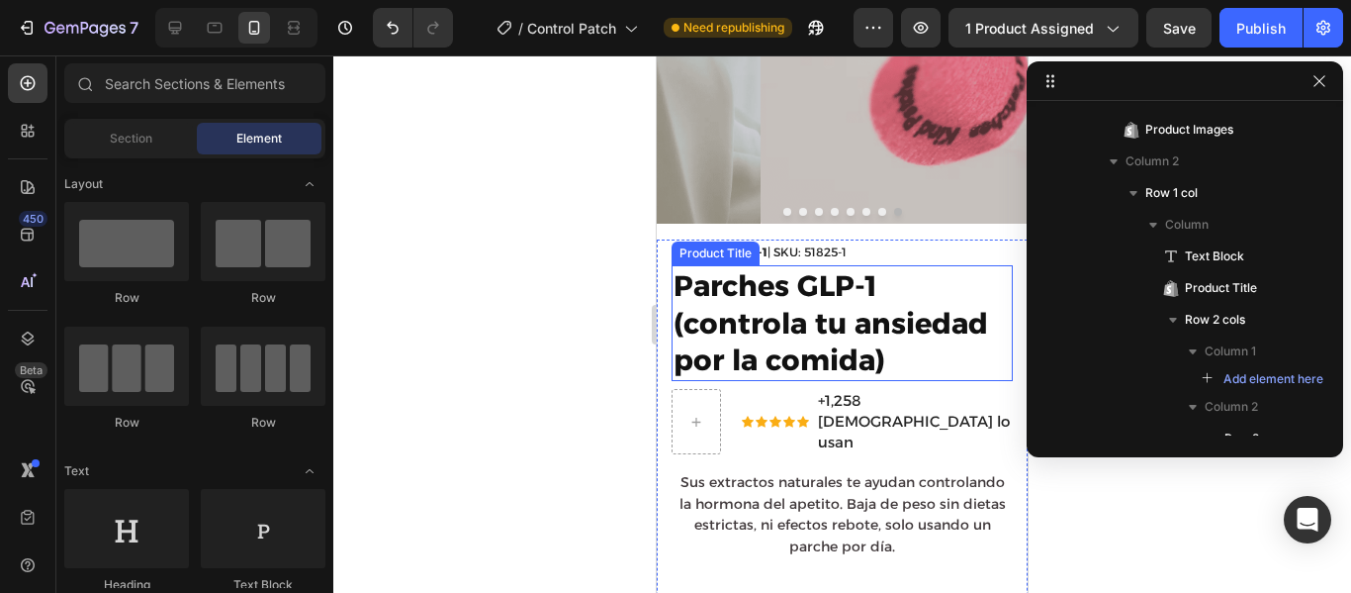
scroll to position [244, 0]
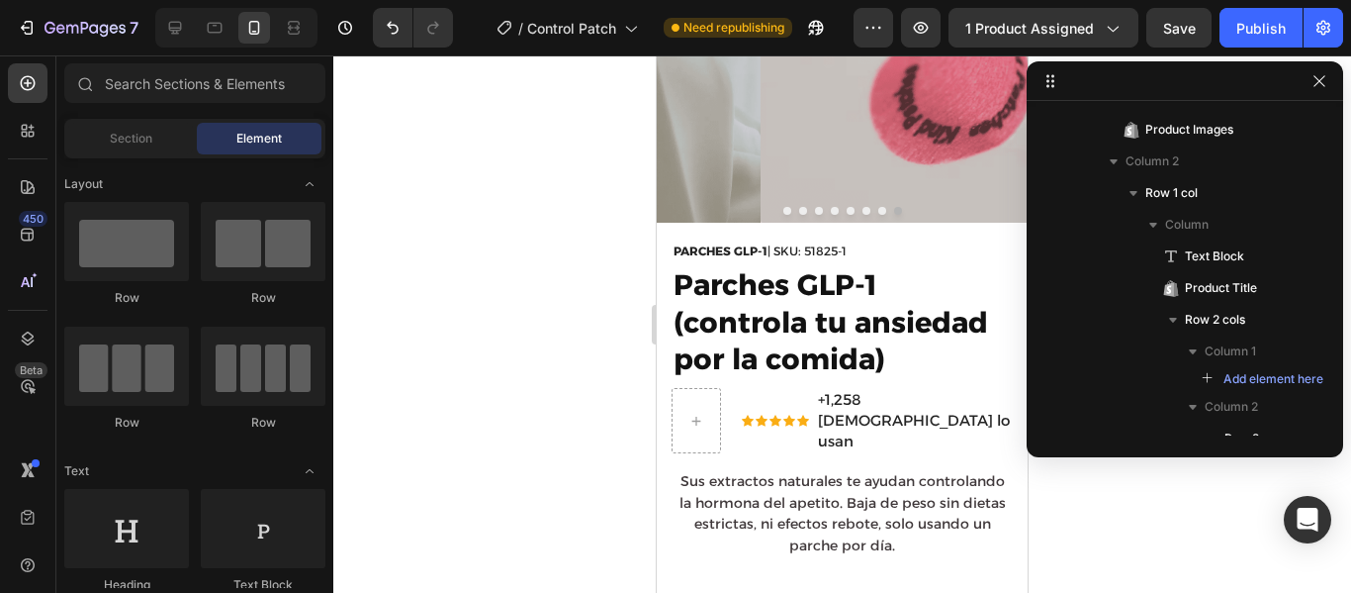
click at [1111, 528] on div at bounding box center [842, 323] width 1018 height 537
click at [887, 405] on span "+1,258 [DEMOGRAPHIC_DATA] lo usan" at bounding box center [914, 420] width 192 height 60
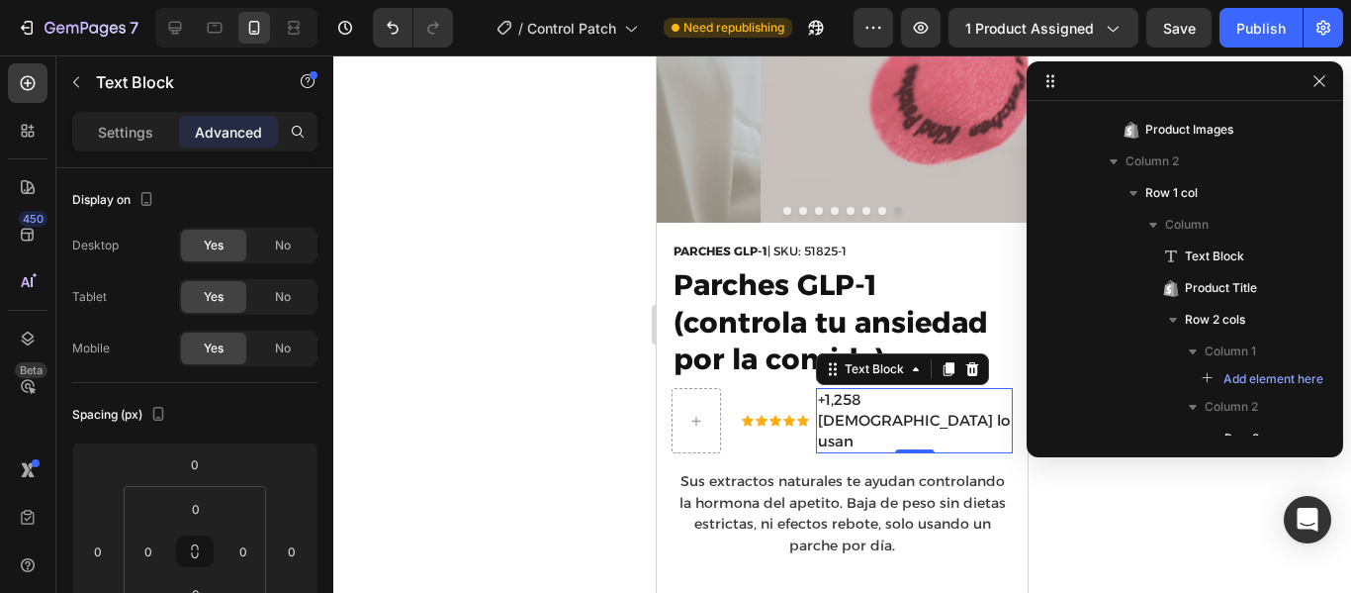
scroll to position [747, 0]
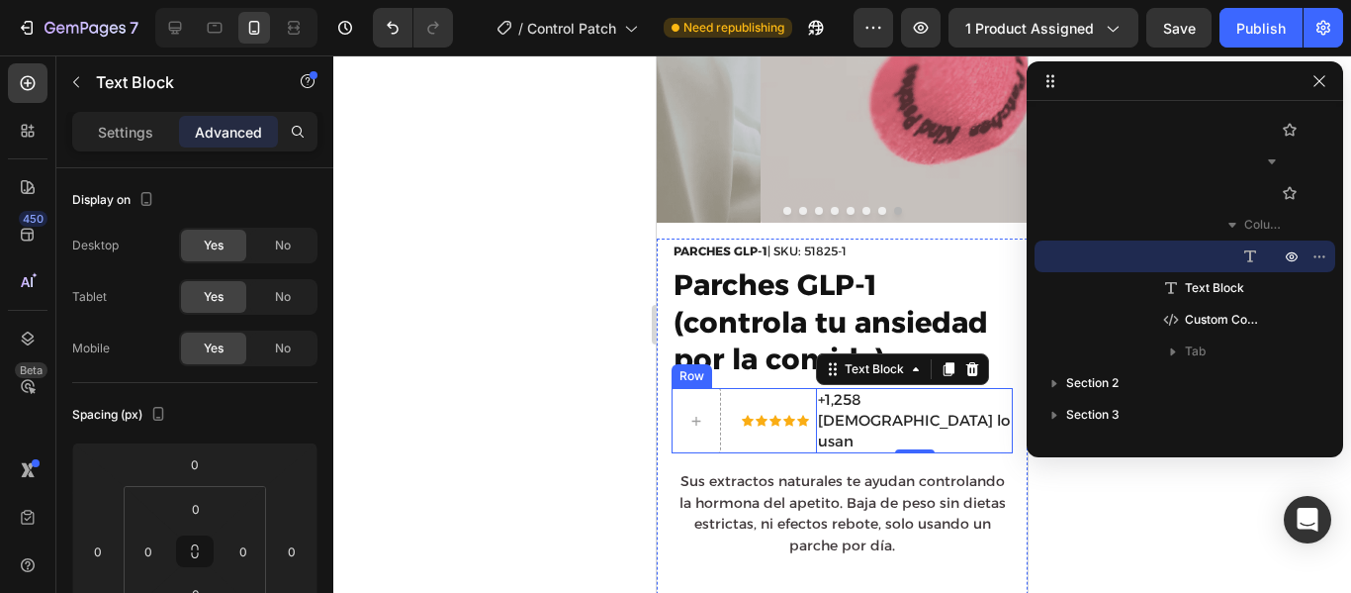
click at [783, 388] on div "Icon Icon Icon Icon Icon Icon List +1,258 peruanos lo usan Text Block 0 Row" at bounding box center [877, 420] width 271 height 65
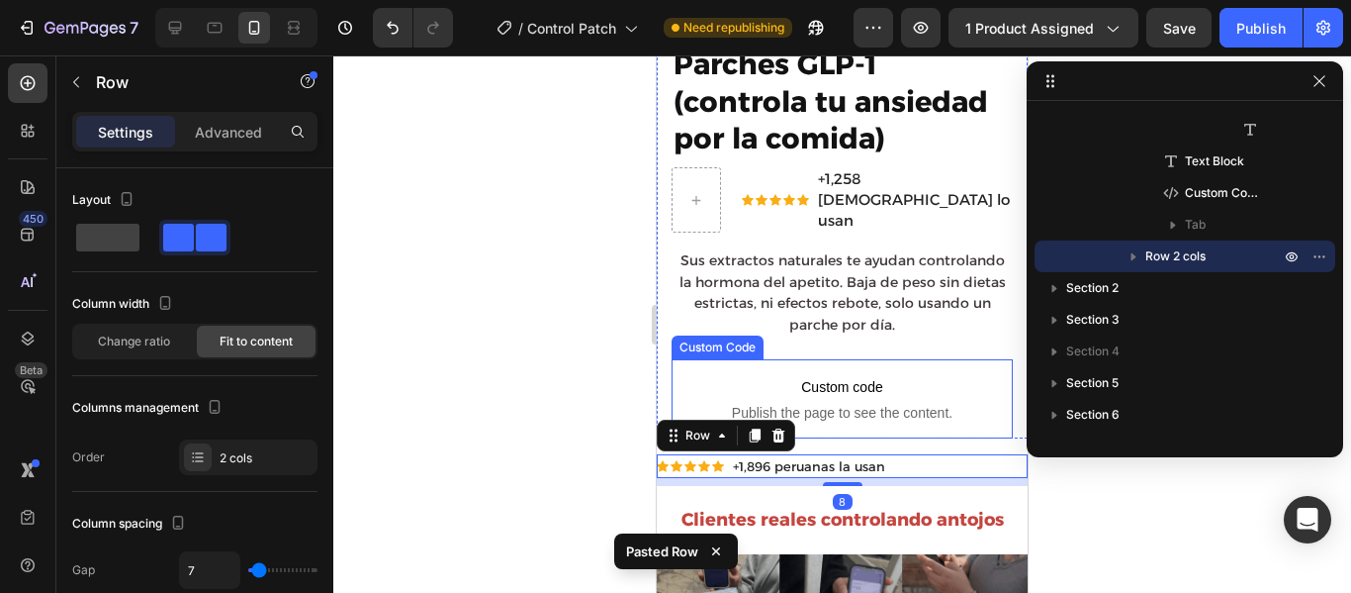
scroll to position [464, 0]
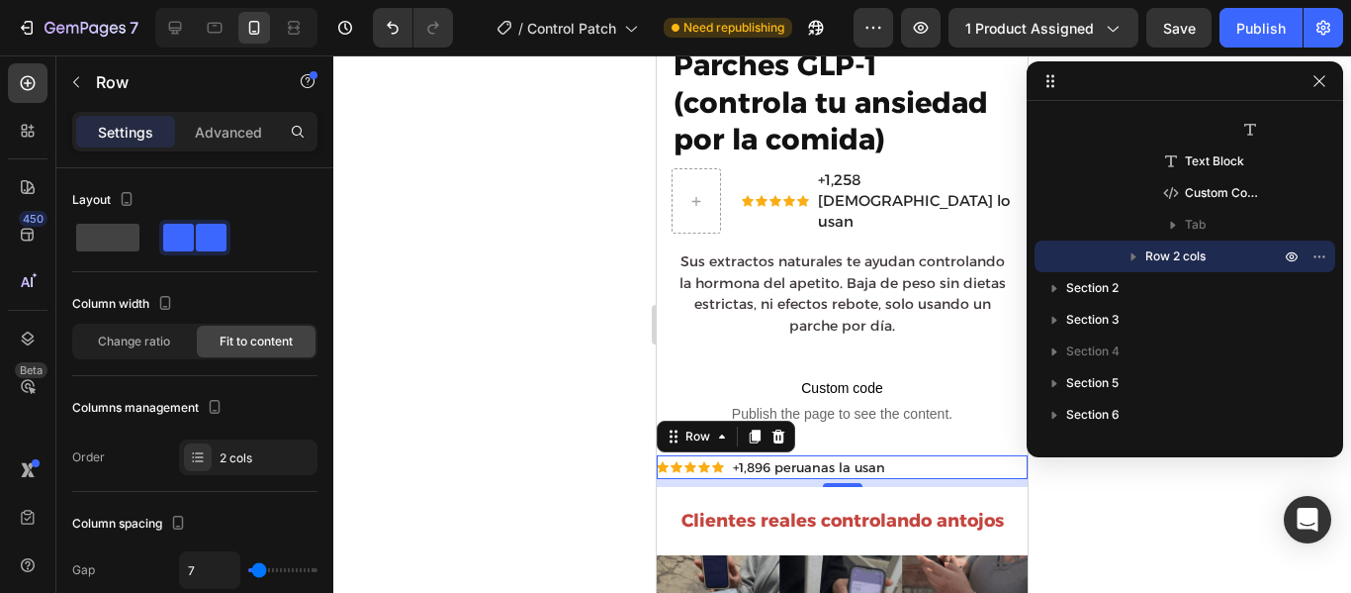
click at [1061, 504] on div at bounding box center [842, 323] width 1018 height 537
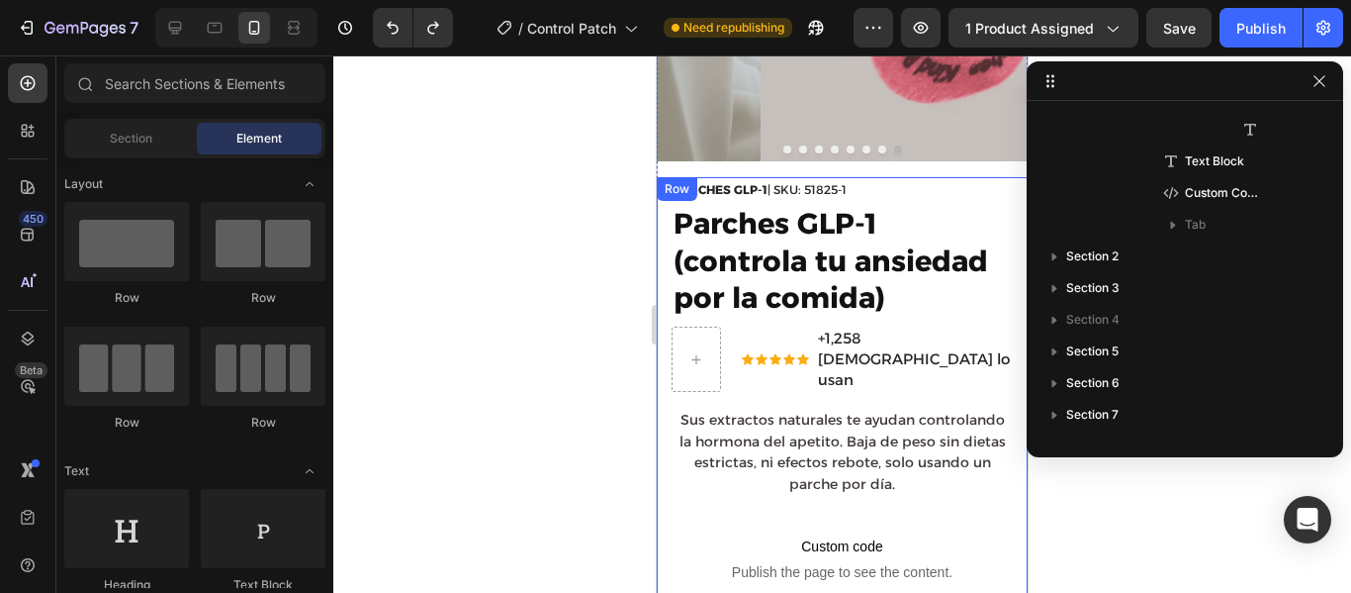
scroll to position [305, 0]
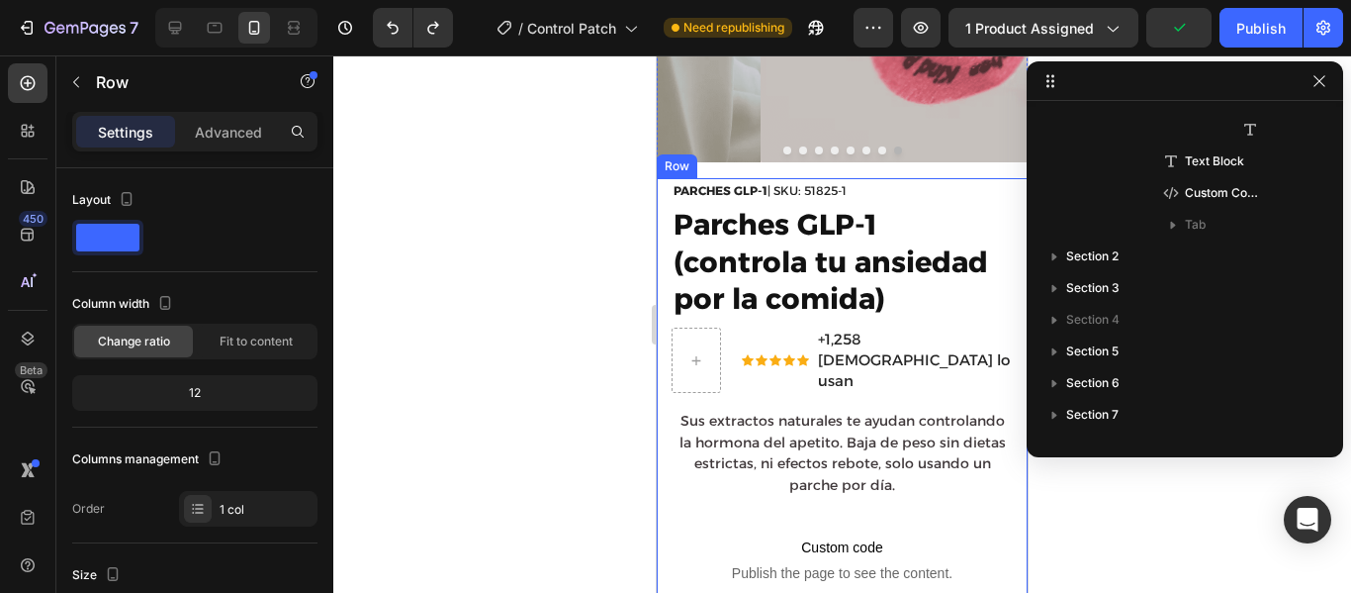
click at [1003, 179] on div "PARCHES GLP-1 | SKU: 51825-1 Text Block Parches GLP-1 (controla tu ansiedad por…" at bounding box center [842, 388] width 371 height 420
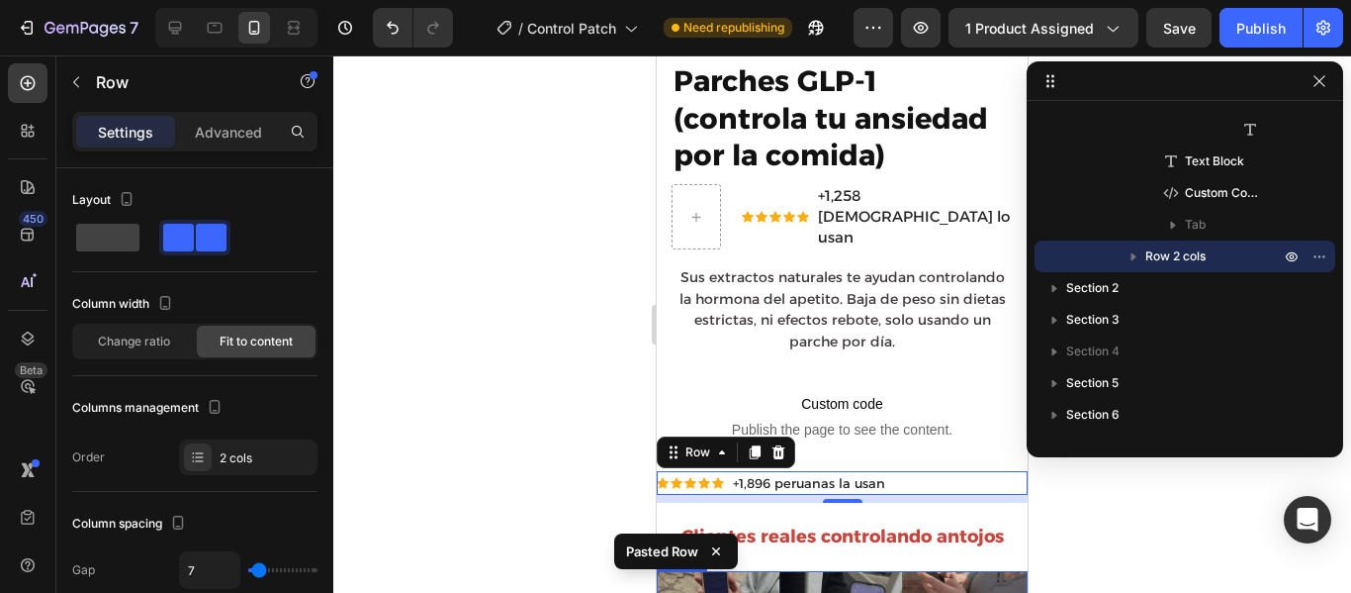
scroll to position [447, 0]
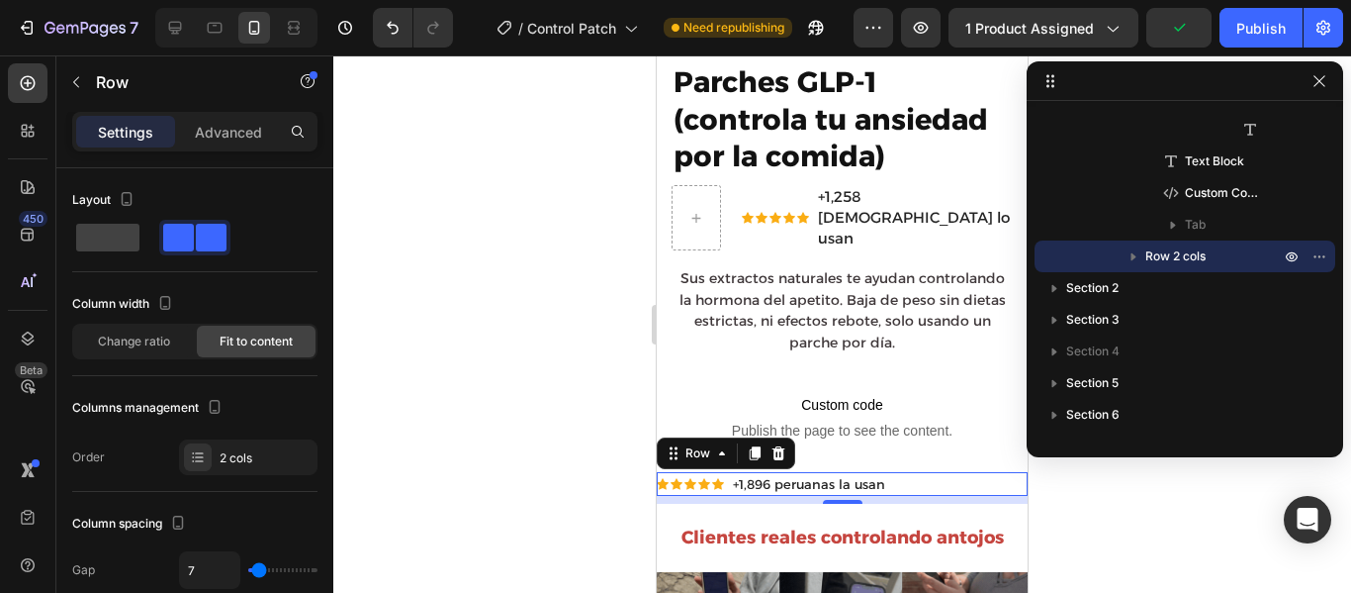
click at [597, 491] on div at bounding box center [842, 323] width 1018 height 537
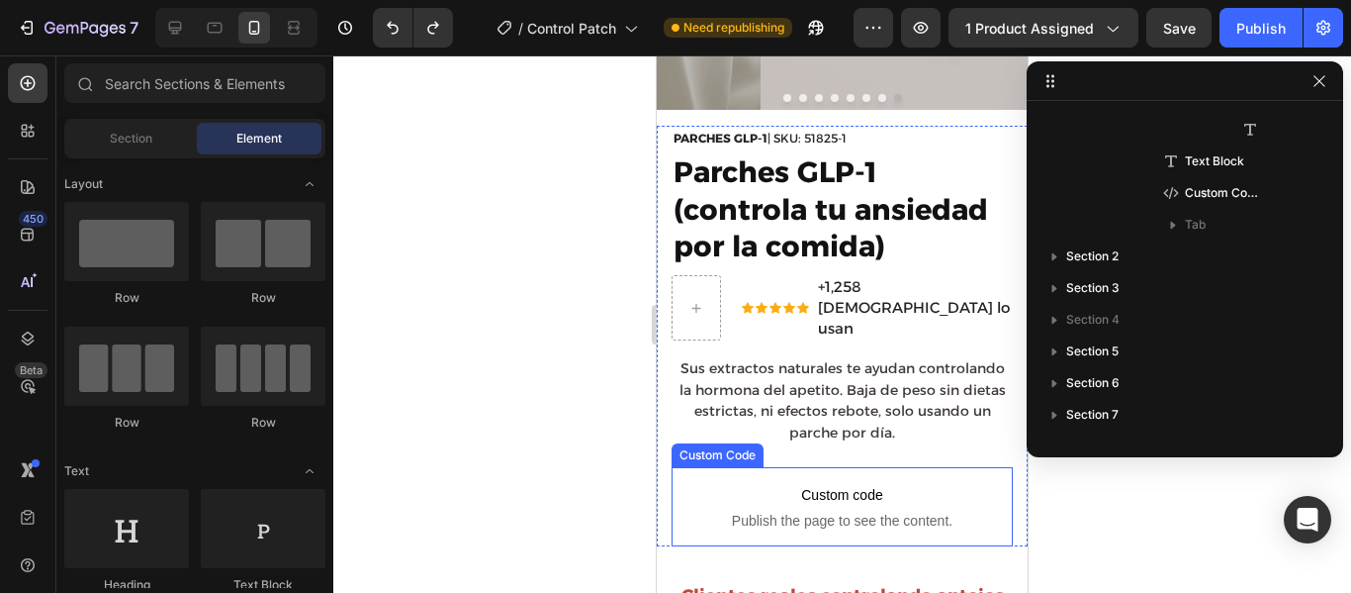
scroll to position [356, 0]
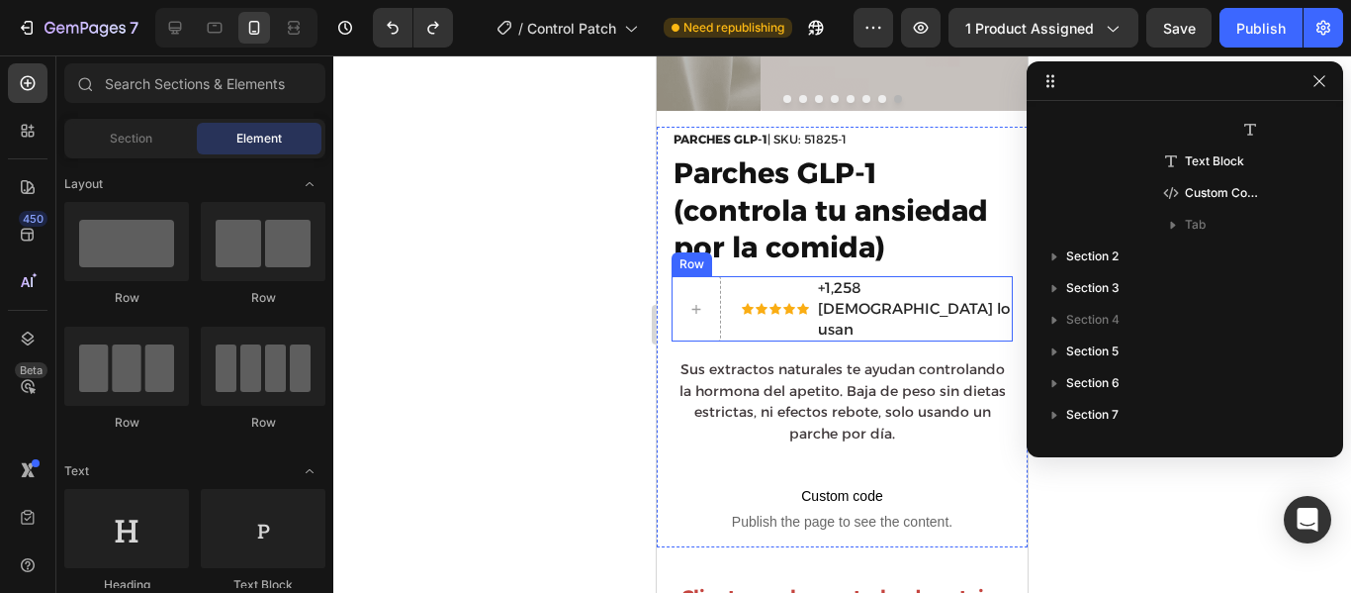
click at [733, 276] on div "Icon Icon Icon Icon Icon Icon List +1,258 peruanos lo usan Text Block Row Row" at bounding box center [842, 308] width 341 height 65
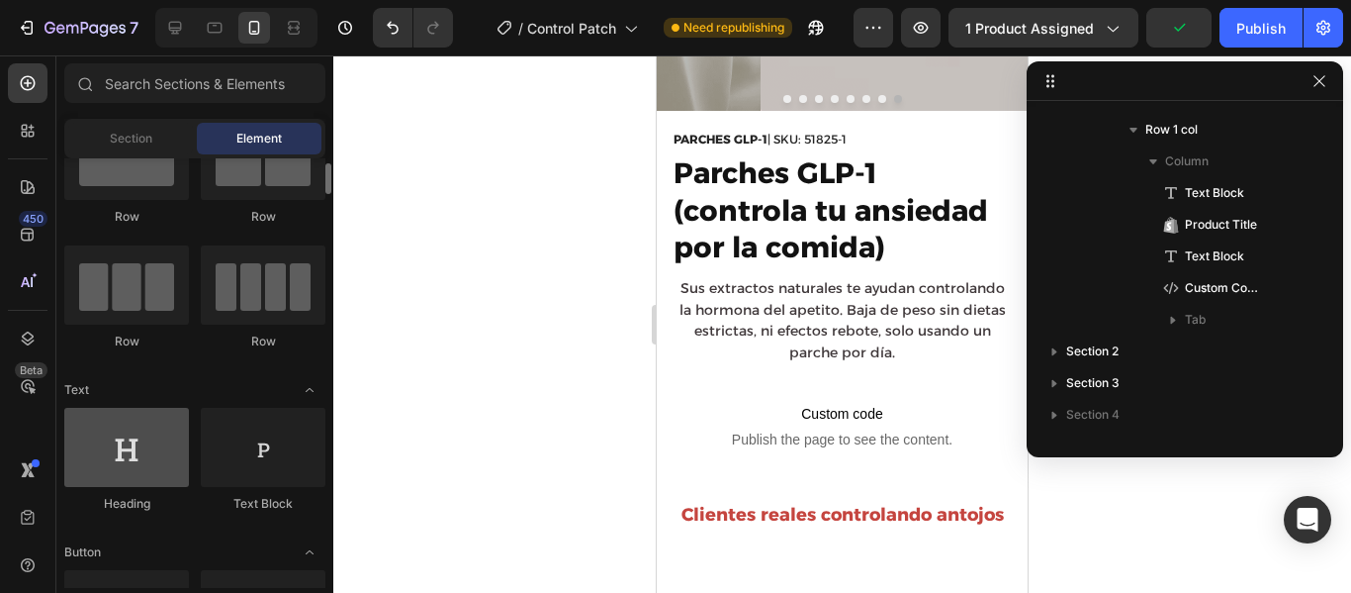
scroll to position [82, 0]
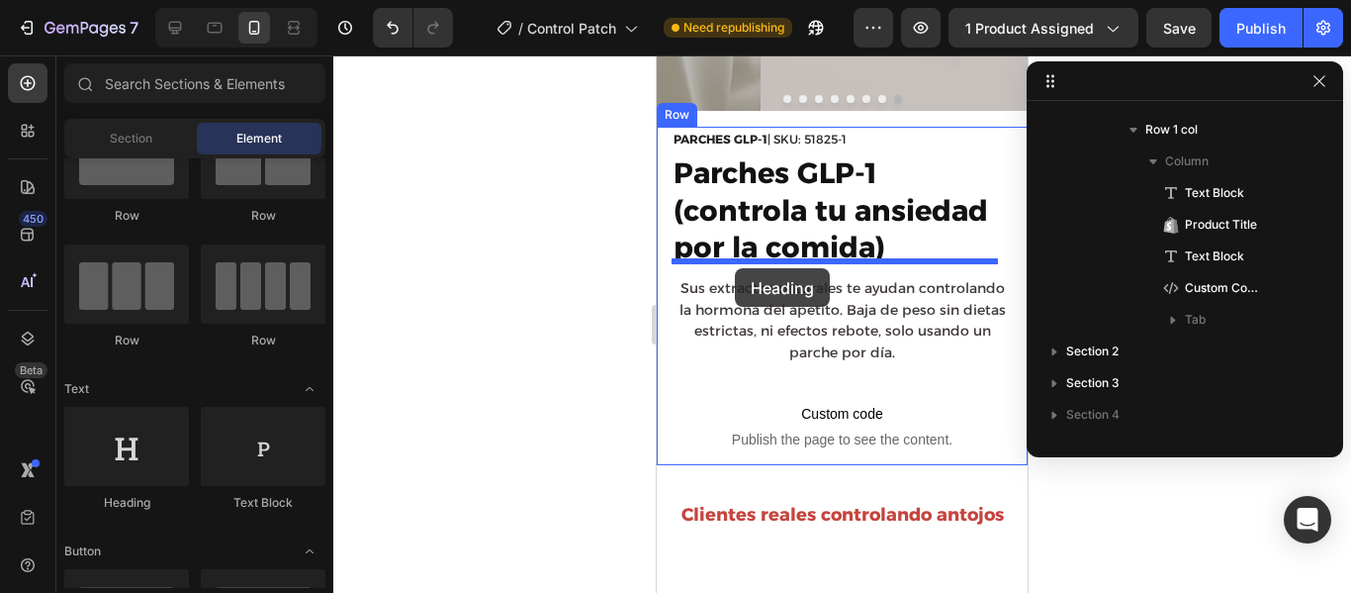
drag, startPoint x: 805, startPoint y: 492, endPoint x: 735, endPoint y: 268, distance: 234.3
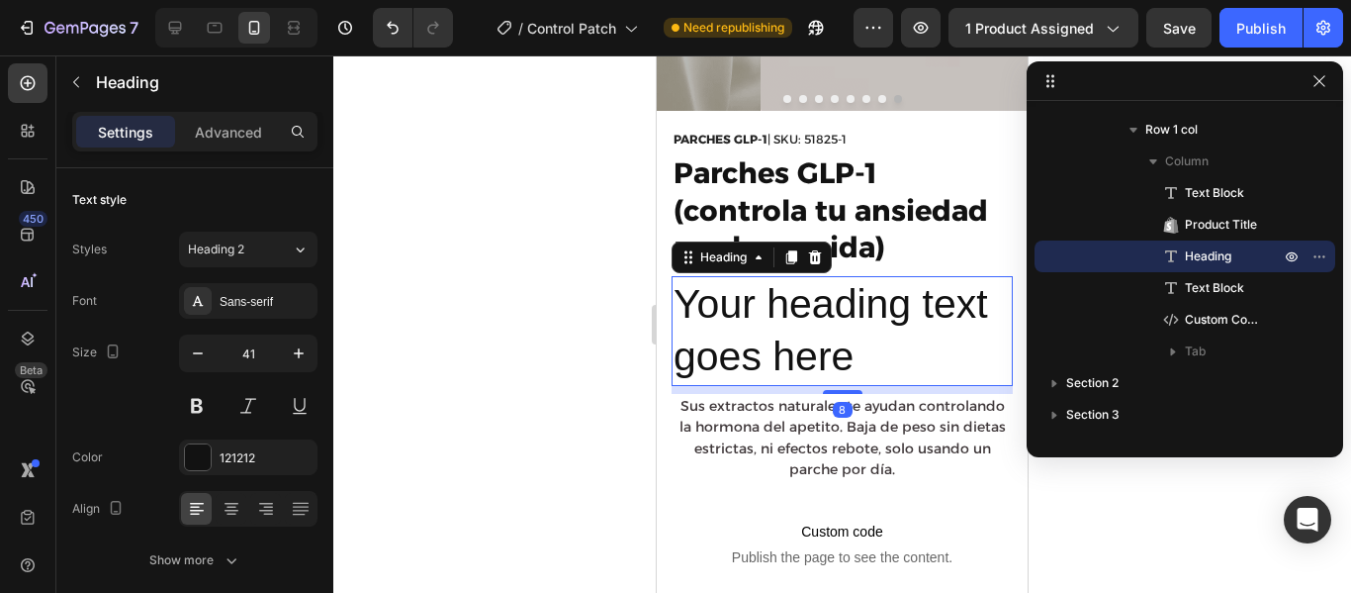
click at [877, 348] on h2 "Your heading text goes here" at bounding box center [842, 331] width 341 height 110
click at [877, 348] on p "Your heading text goes here" at bounding box center [842, 331] width 337 height 106
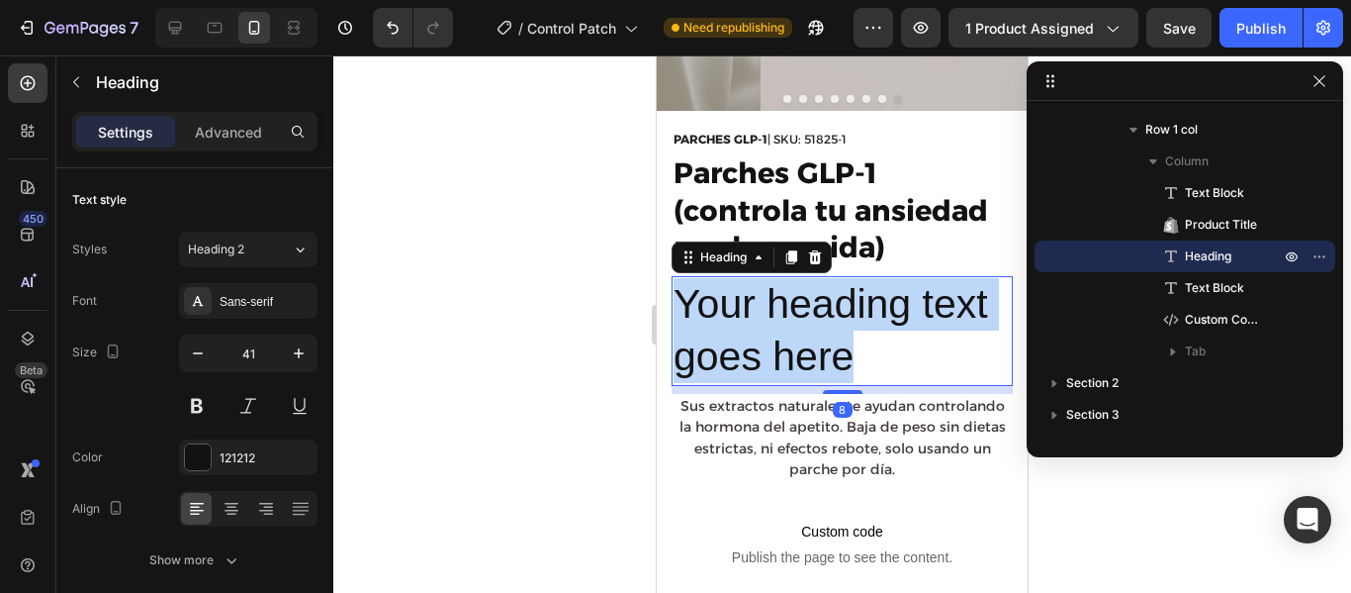
click at [877, 348] on p "Your heading text goes here" at bounding box center [842, 331] width 337 height 106
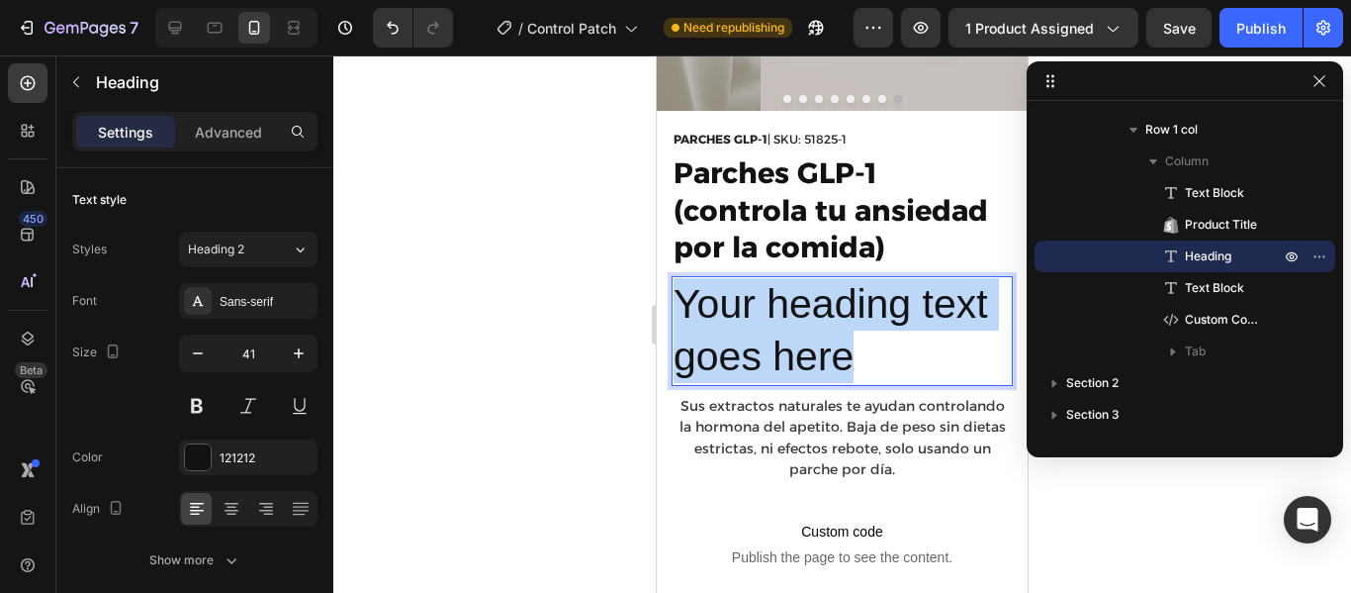
click at [877, 348] on p "Your heading text goes here" at bounding box center [842, 331] width 337 height 106
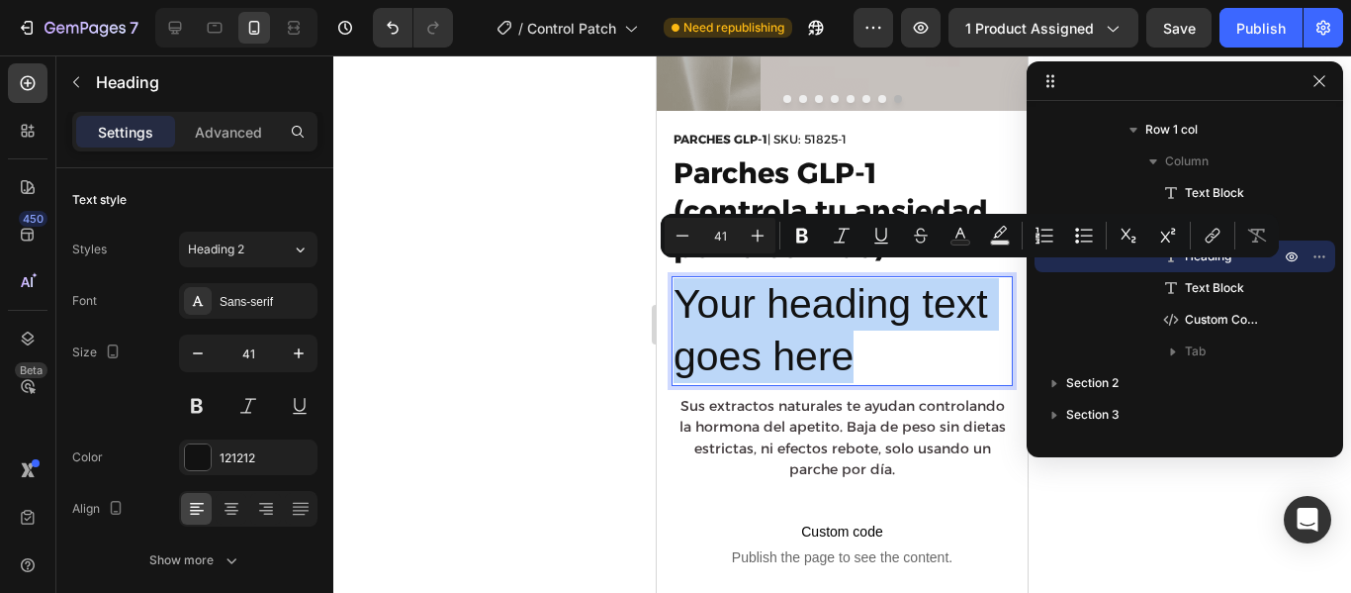
click at [893, 328] on p "Your heading text goes here" at bounding box center [842, 331] width 337 height 106
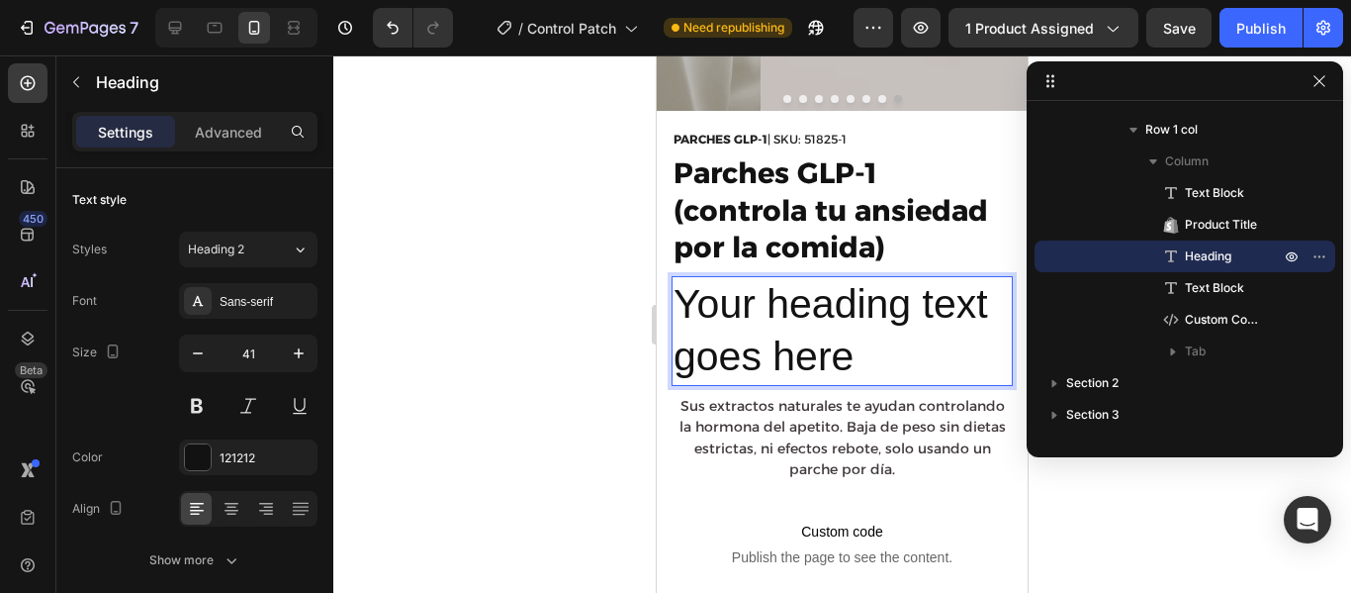
click at [884, 359] on p "Your heading text goes here" at bounding box center [842, 331] width 337 height 106
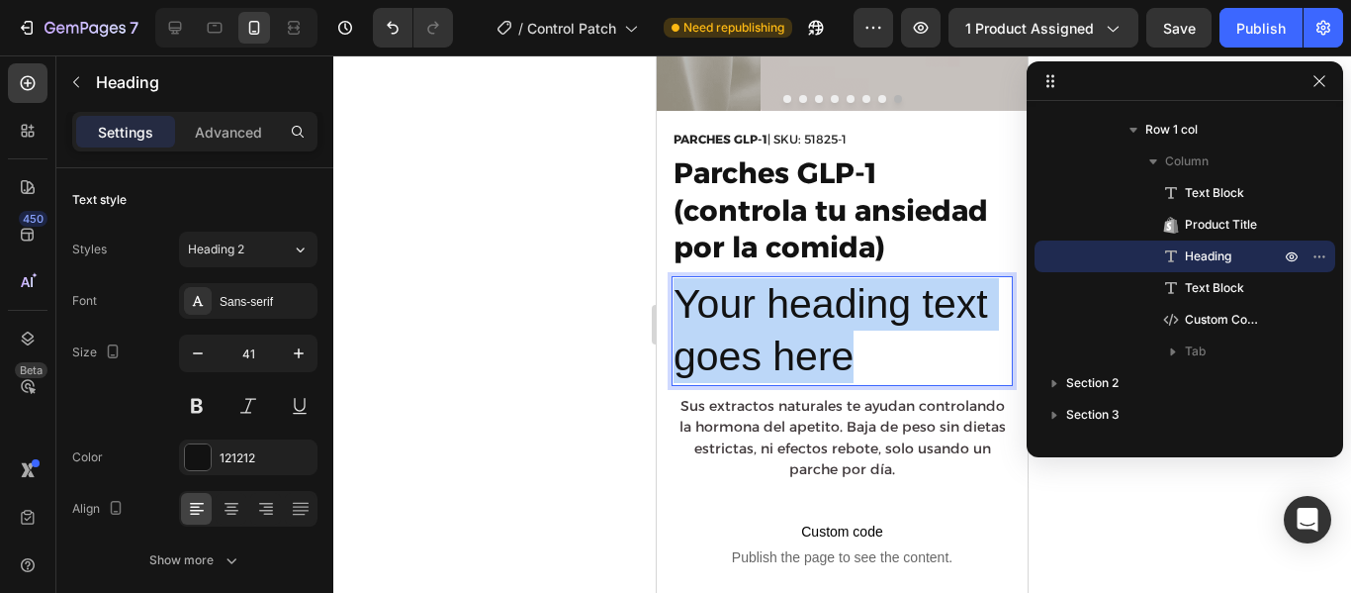
click at [884, 359] on p "Your heading text goes here" at bounding box center [842, 331] width 337 height 106
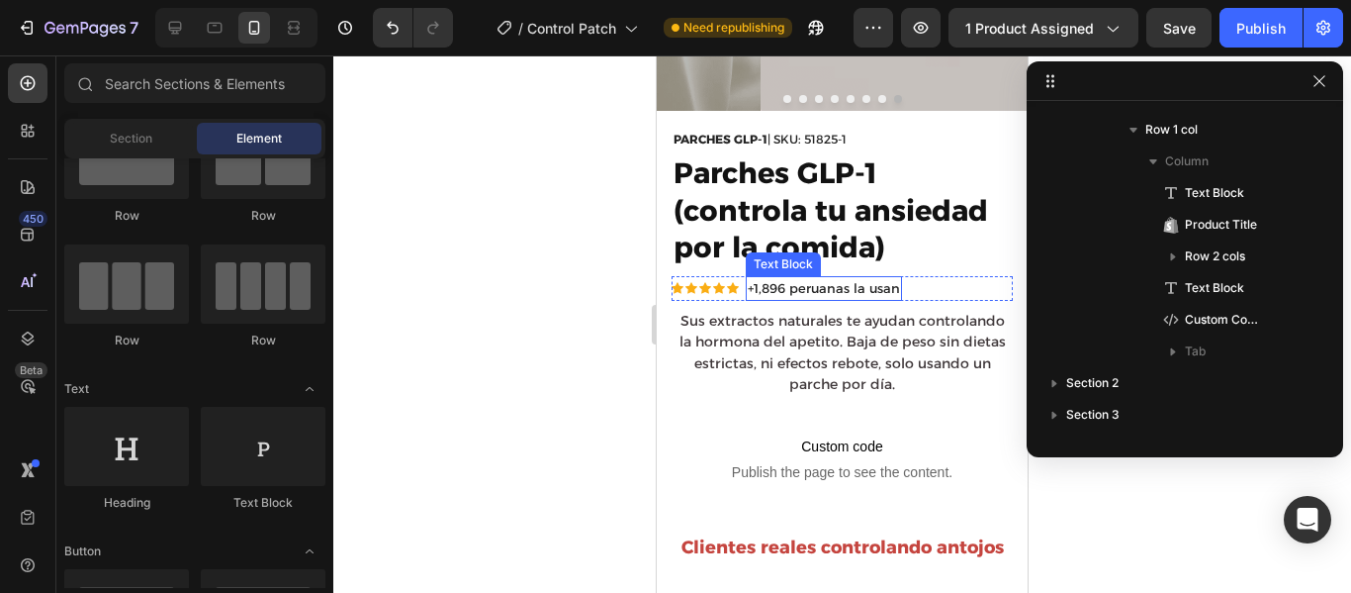
click at [816, 280] on span "+1,896 peruanas la usan" at bounding box center [824, 288] width 152 height 16
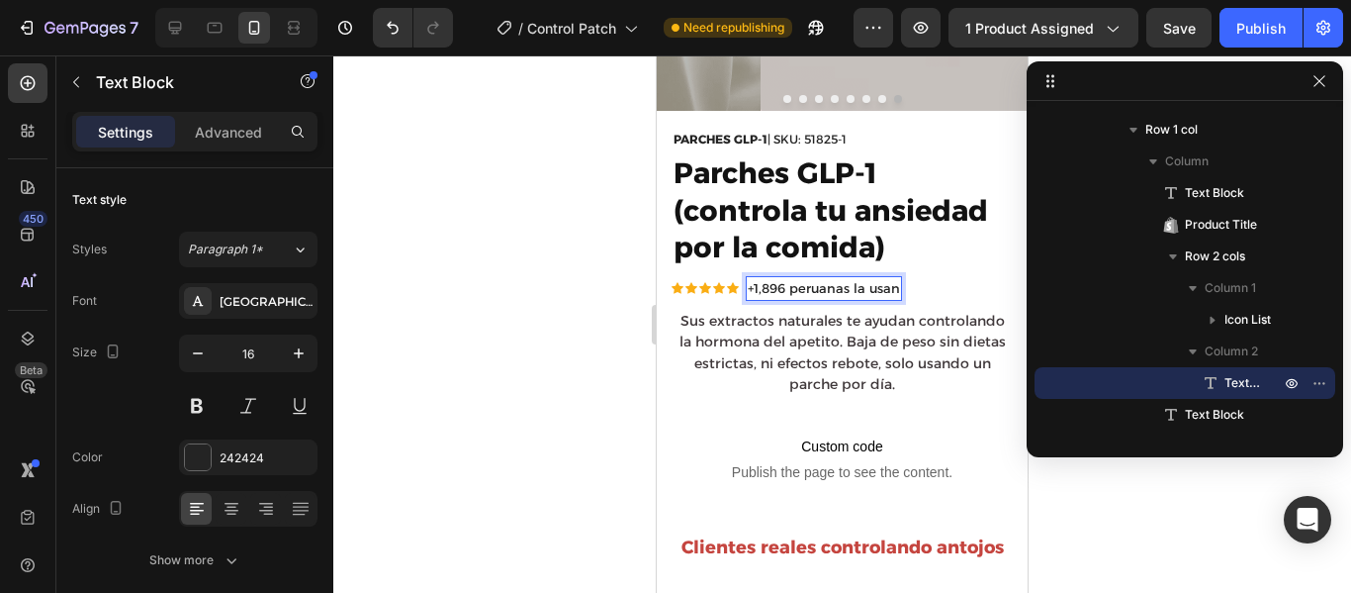
click at [785, 280] on span "+1,896 peruanas la usan" at bounding box center [824, 288] width 152 height 16
click at [1102, 497] on div at bounding box center [842, 323] width 1018 height 537
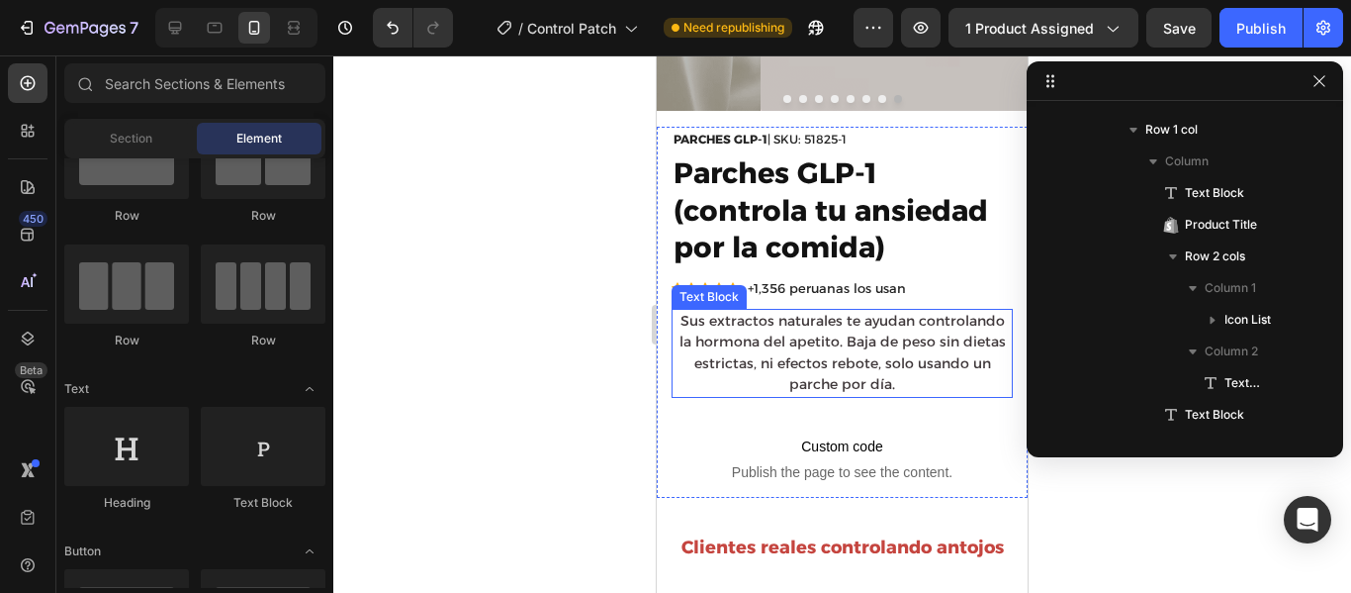
click at [849, 355] on span "Sus extractos naturales te ayudan controlando la hormona del apetito. Baja de p…" at bounding box center [843, 353] width 326 height 82
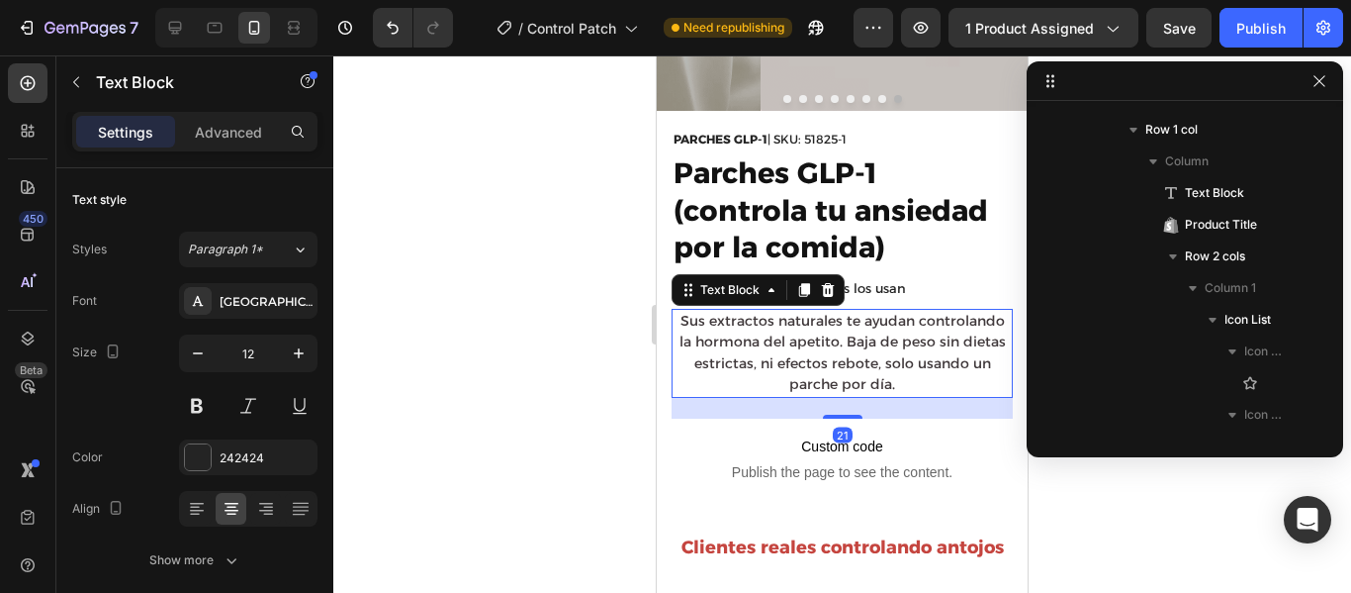
scroll to position [660, 0]
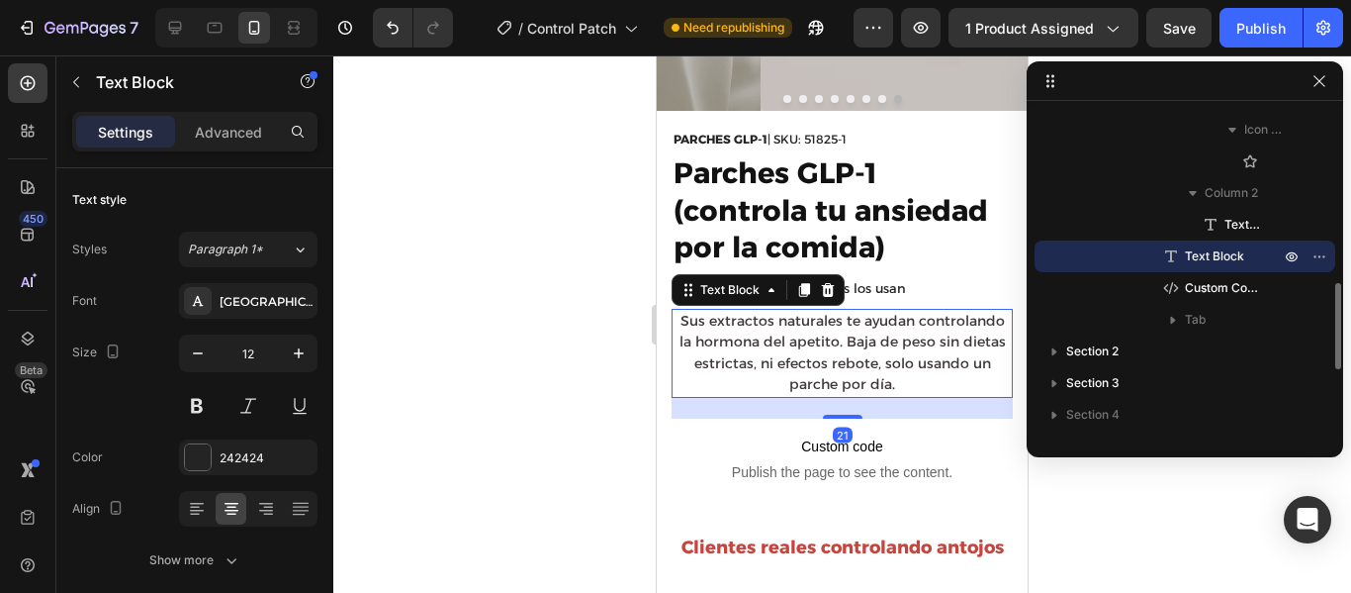
click at [889, 368] on p "Sus extractos naturales te ayudan controlando la hormona del apetito. Baja de p…" at bounding box center [842, 353] width 337 height 85
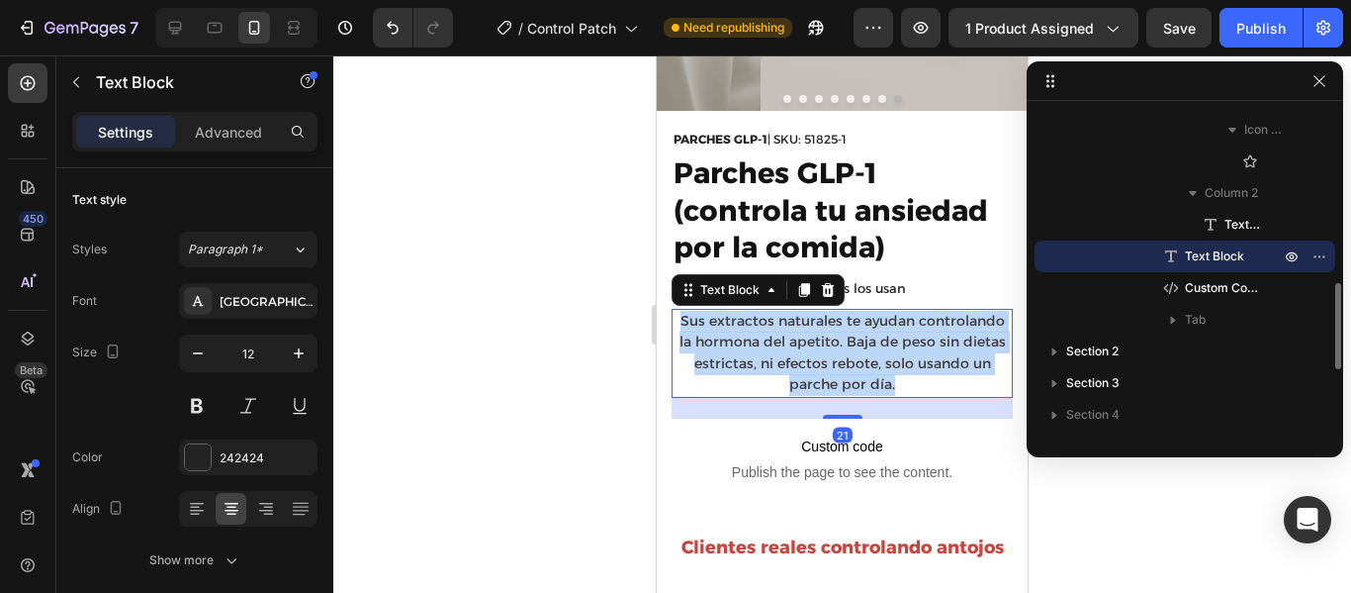
click at [889, 368] on p "Sus extractos naturales te ayudan controlando la hormona del apetito. Baja de p…" at bounding box center [842, 353] width 337 height 85
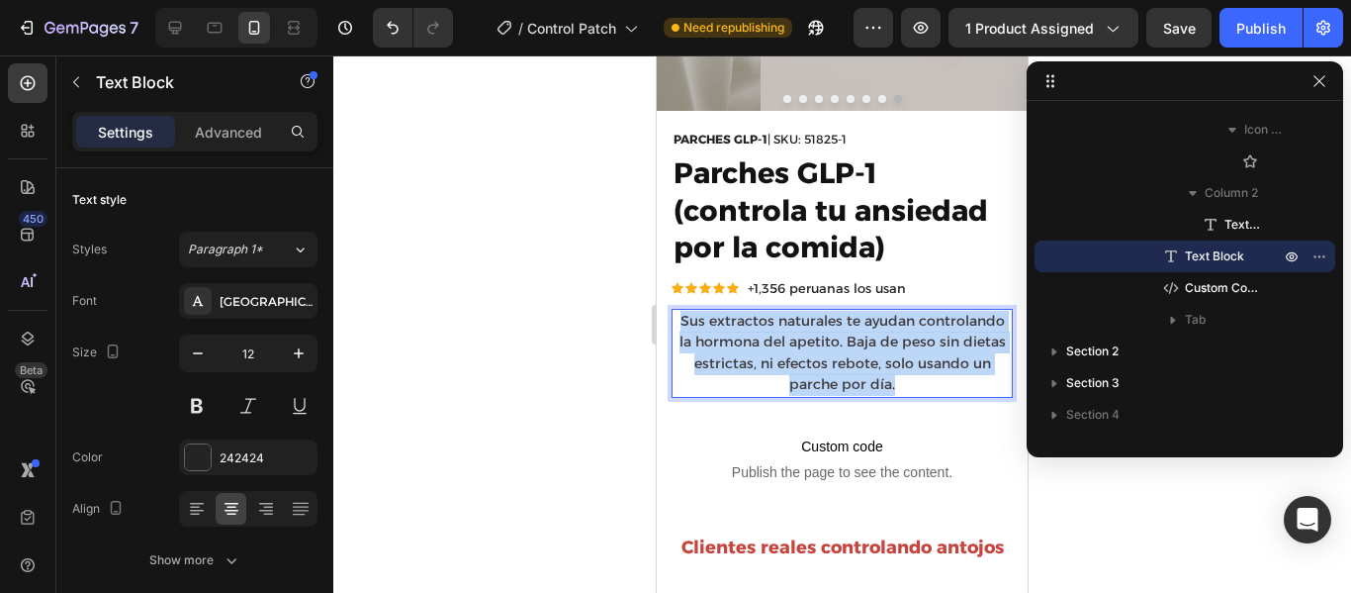
click at [889, 368] on p "Sus extractos naturales te ayudan controlando la hormona del apetito. Baja de p…" at bounding box center [842, 353] width 337 height 85
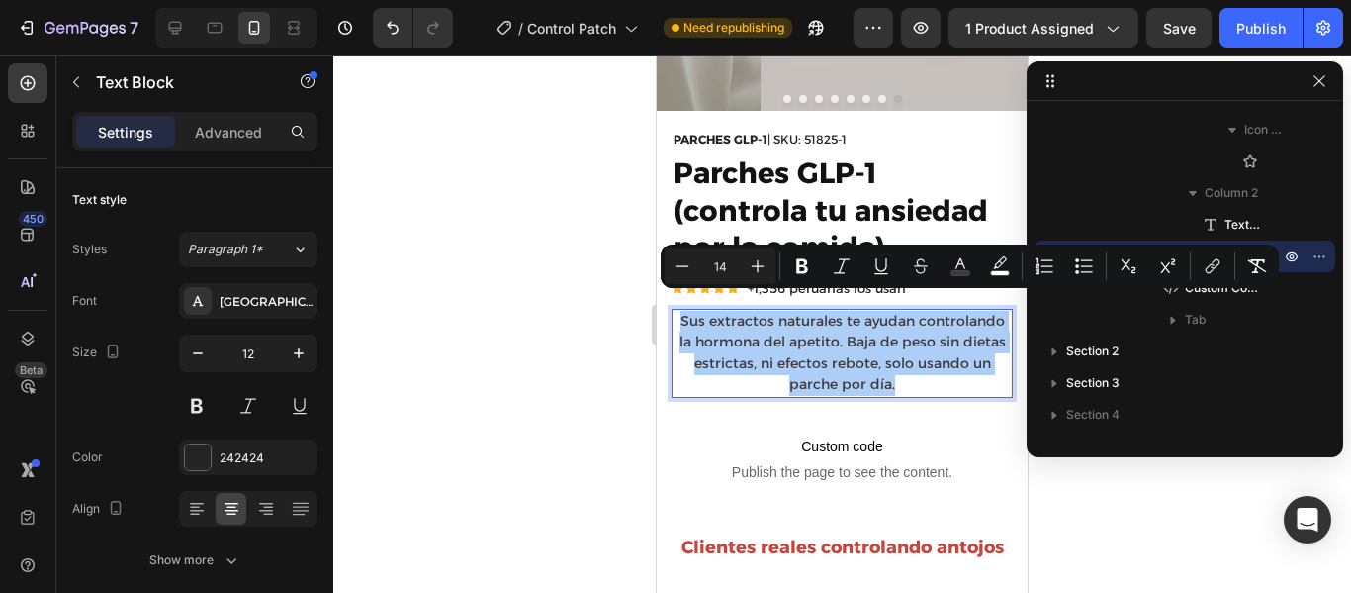
click at [1102, 531] on div at bounding box center [842, 323] width 1018 height 537
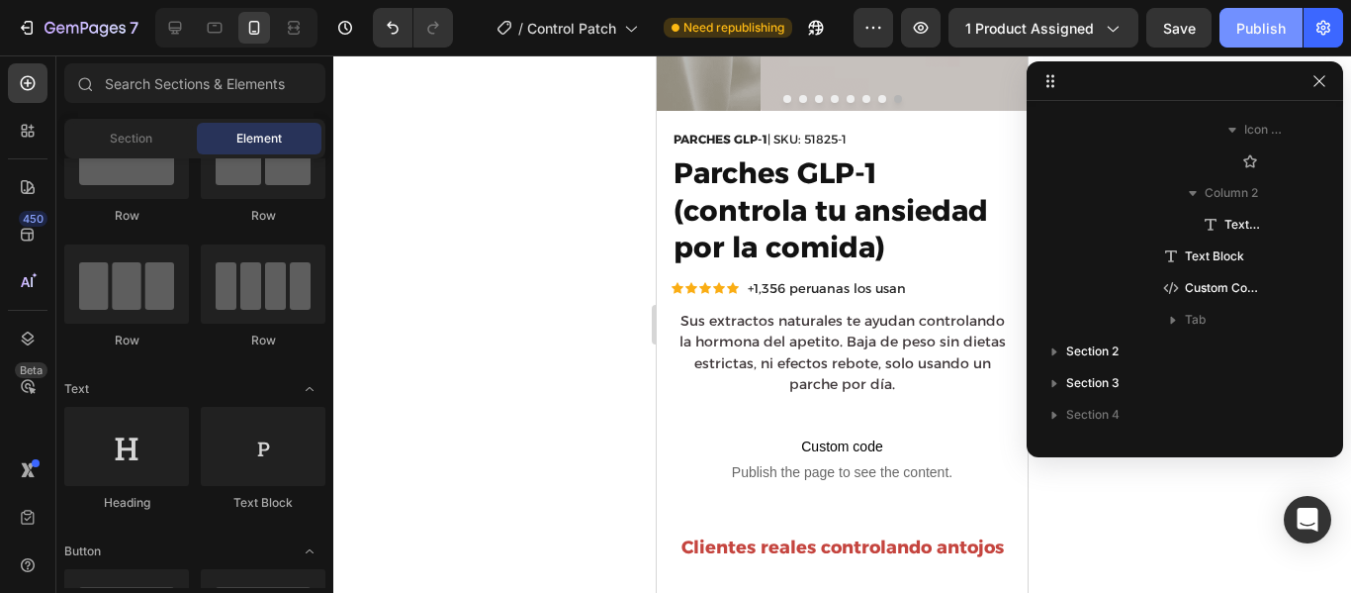
click at [1253, 45] on button "Publish" at bounding box center [1261, 28] width 83 height 40
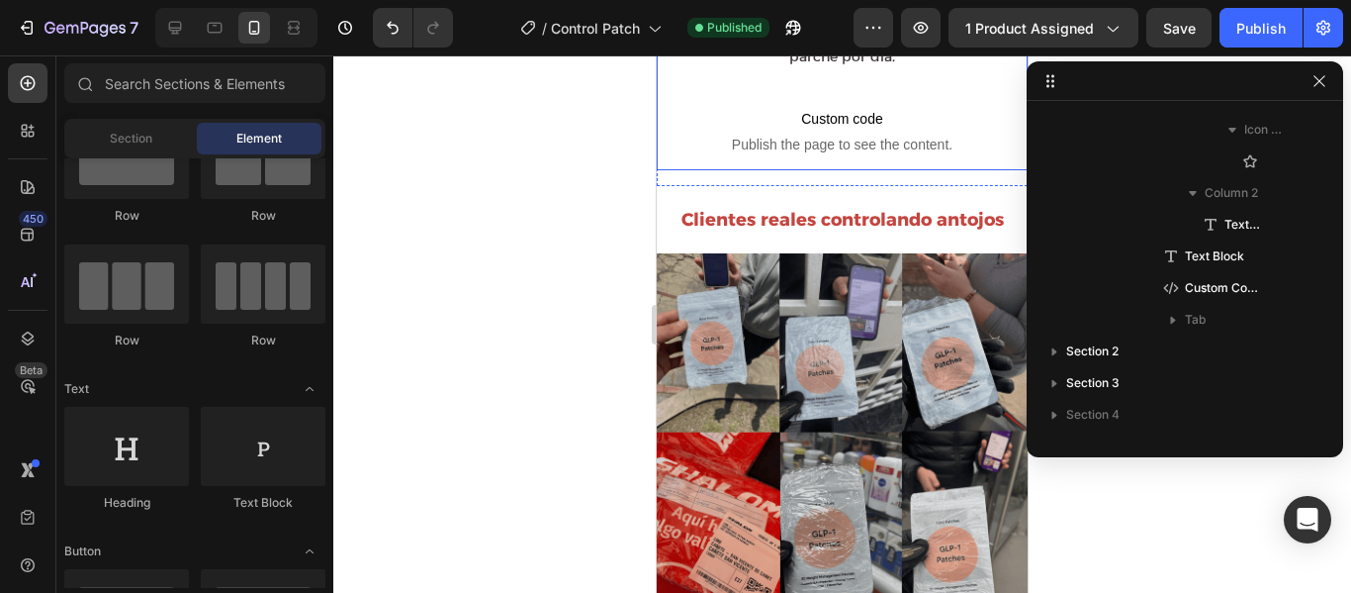
scroll to position [691, 0]
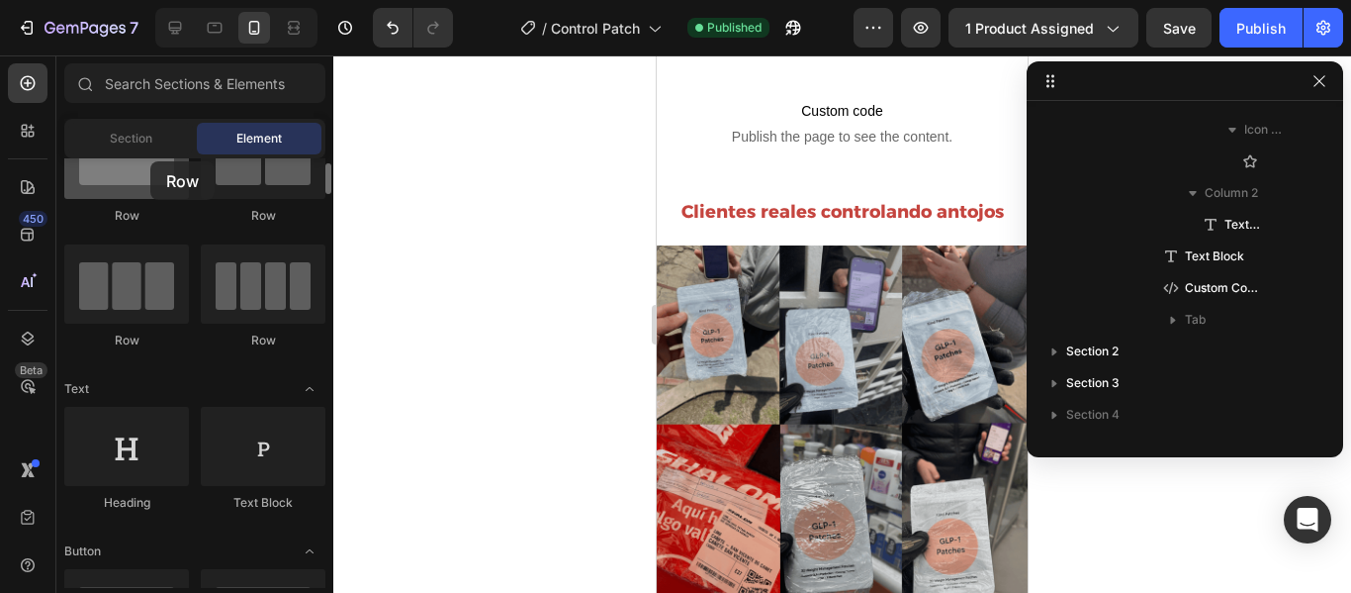
click at [150, 161] on div at bounding box center [126, 159] width 125 height 79
click at [160, 147] on div "Section" at bounding box center [130, 139] width 125 height 32
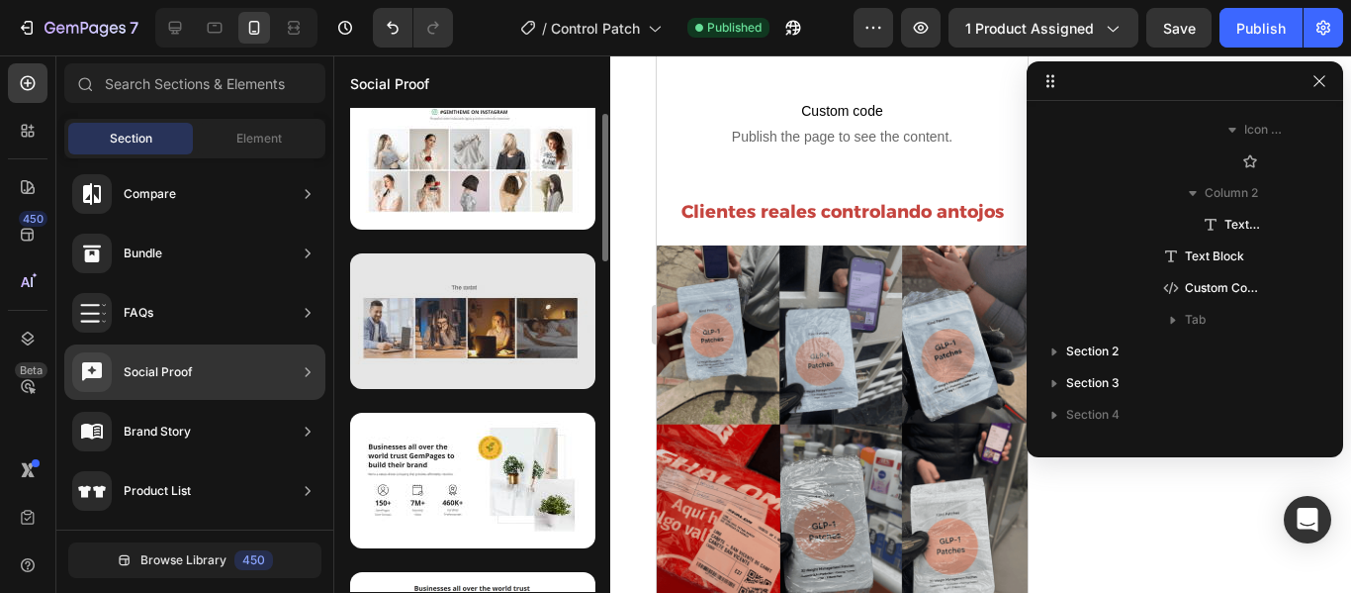
scroll to position [0, 0]
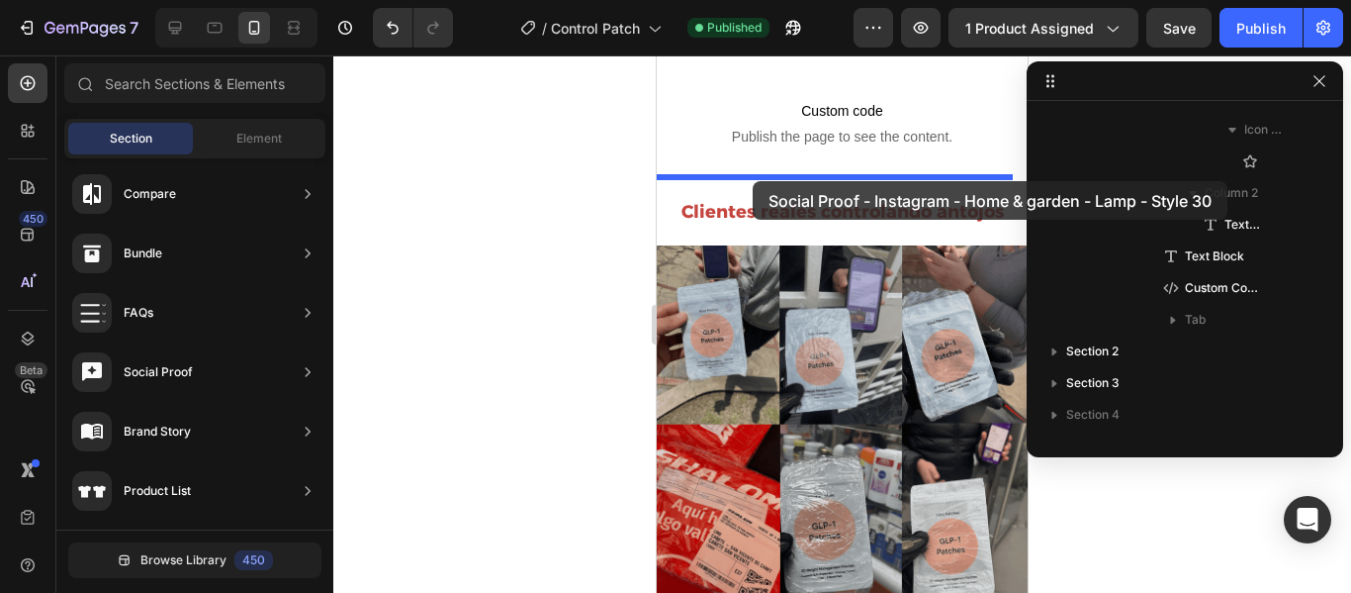
drag, startPoint x: 1121, startPoint y: 421, endPoint x: 755, endPoint y: 181, distance: 437.9
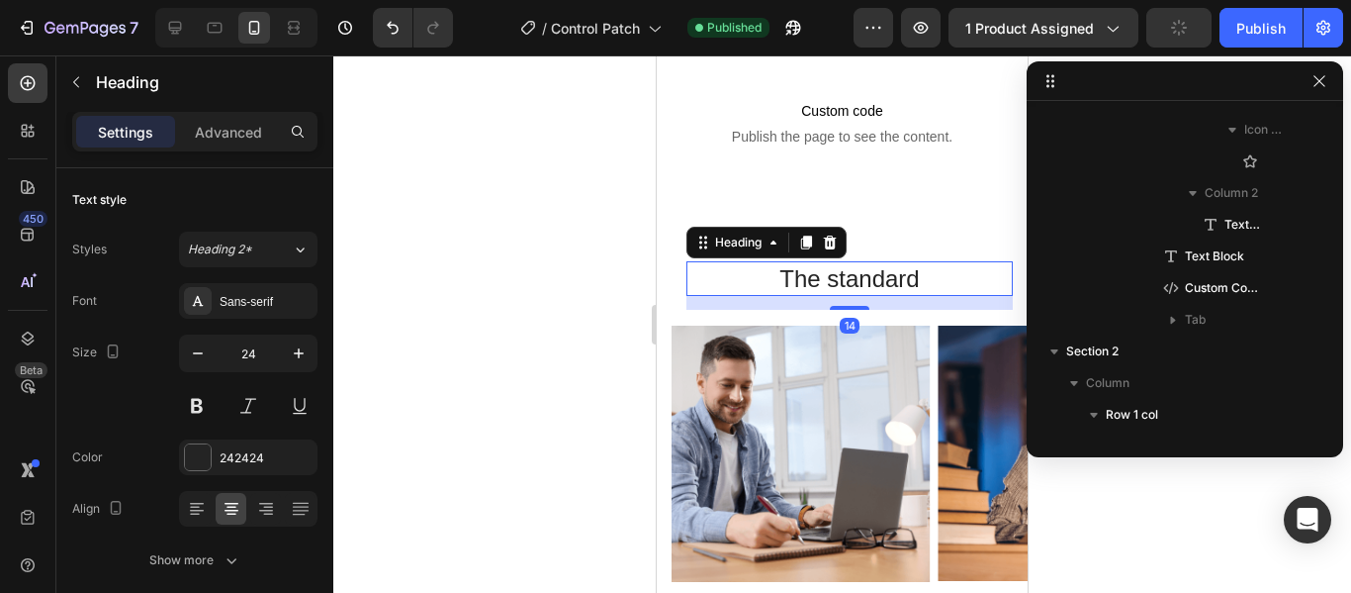
scroll to position [881, 0]
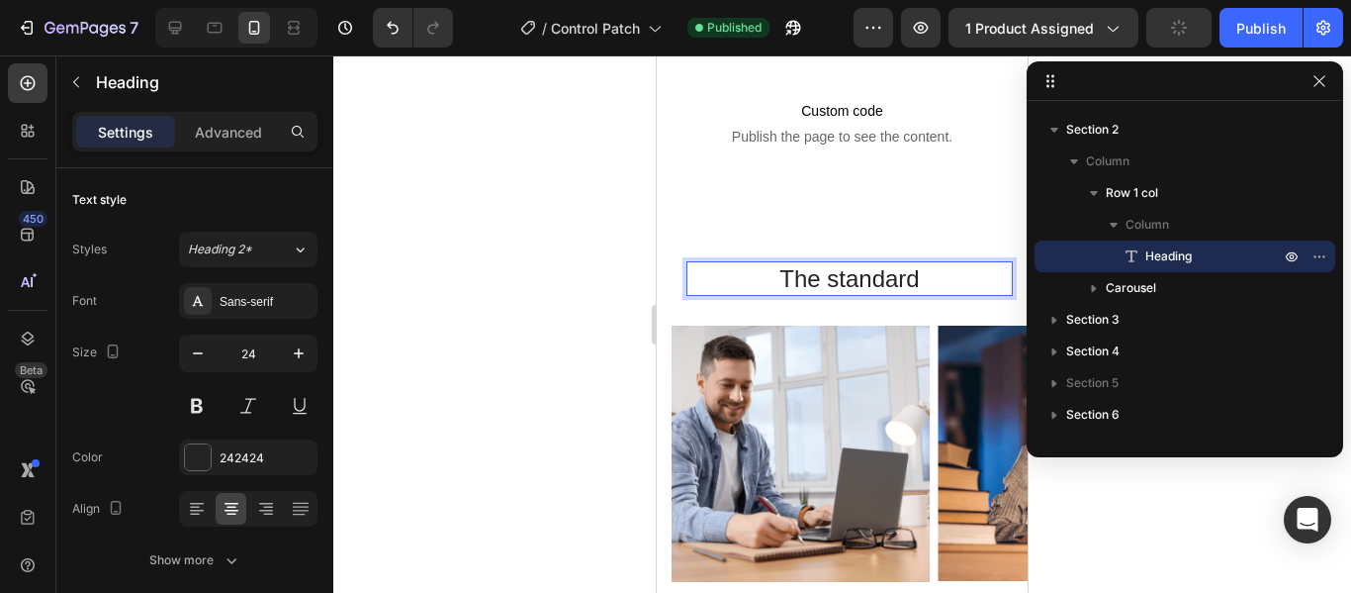
click at [920, 261] on h2 "The standard" at bounding box center [850, 278] width 326 height 35
click at [920, 263] on p "The standard" at bounding box center [850, 278] width 322 height 31
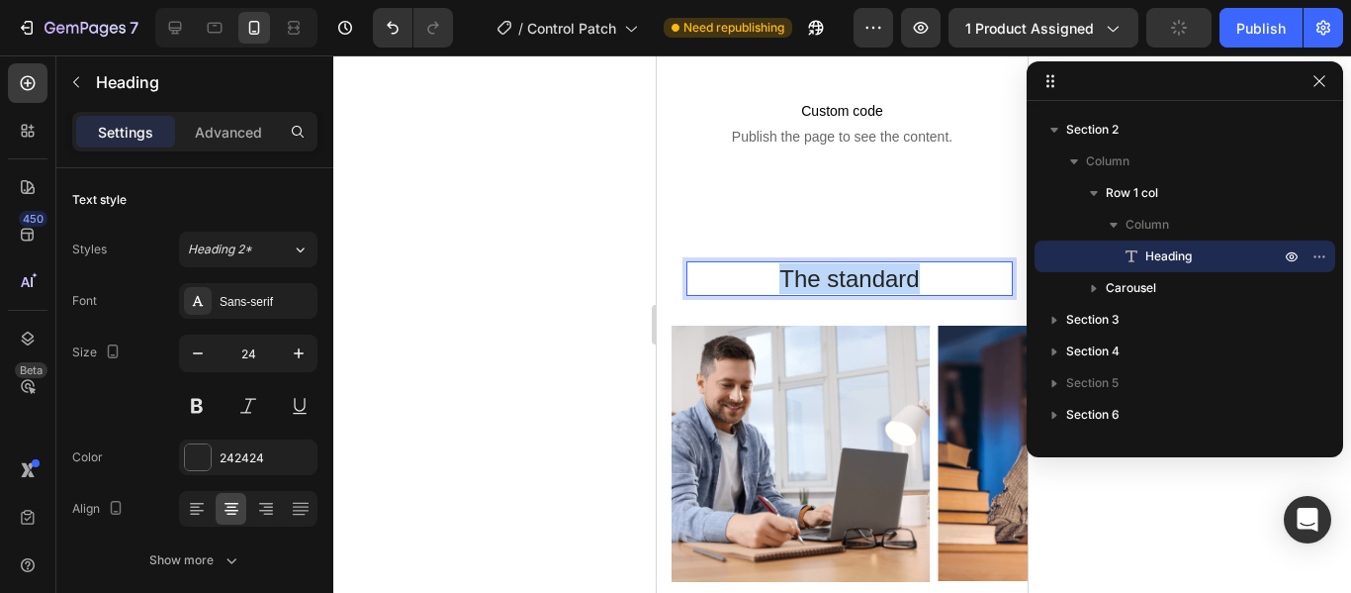
click at [920, 263] on p "The standard" at bounding box center [850, 278] width 322 height 31
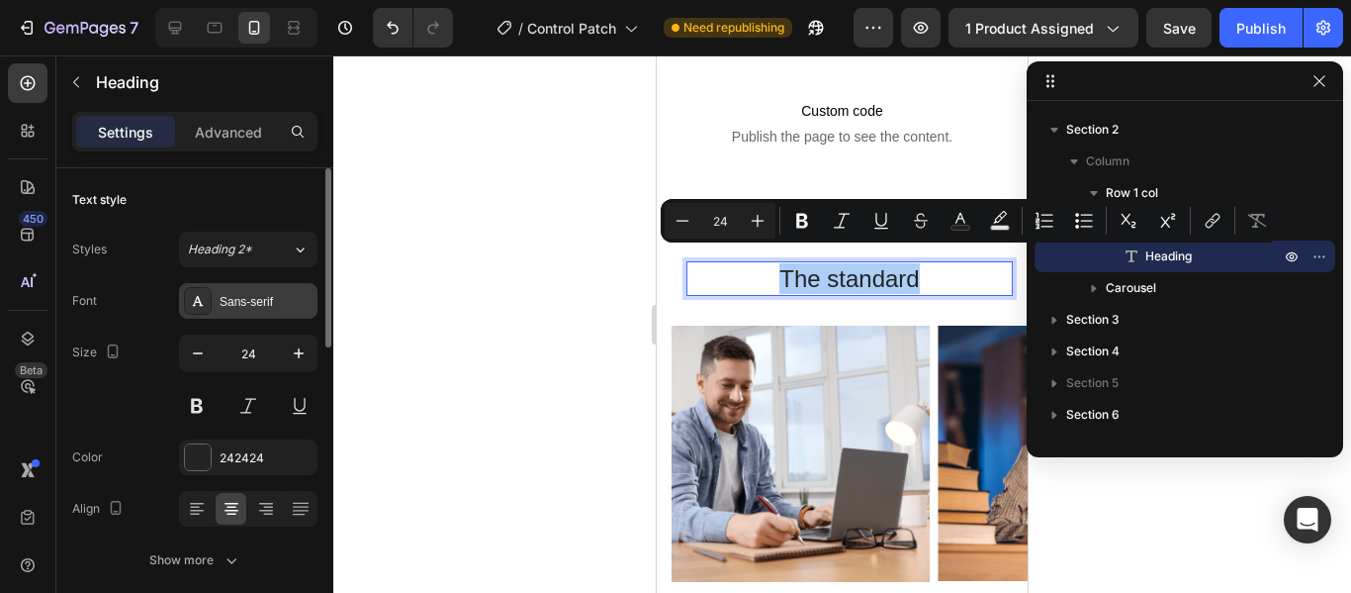
click at [289, 290] on div "Sans-serif" at bounding box center [248, 301] width 138 height 36
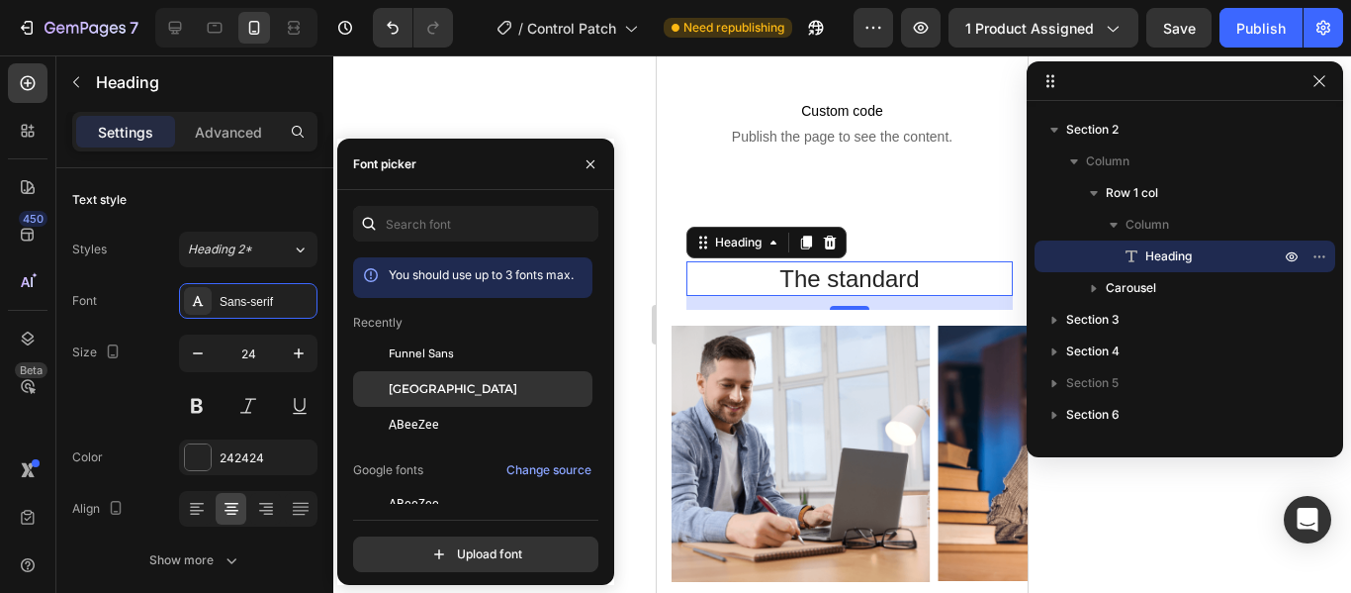
click at [408, 384] on span "[GEOGRAPHIC_DATA]" at bounding box center [453, 389] width 129 height 18
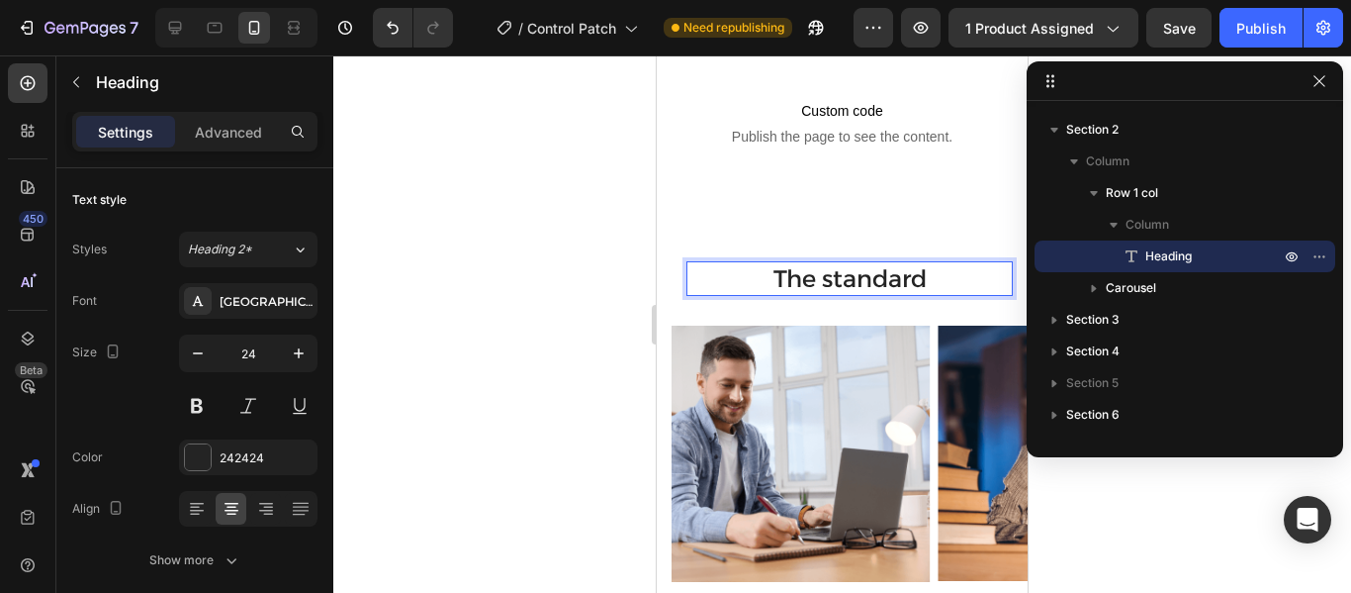
click at [935, 270] on p "The standard" at bounding box center [850, 278] width 322 height 31
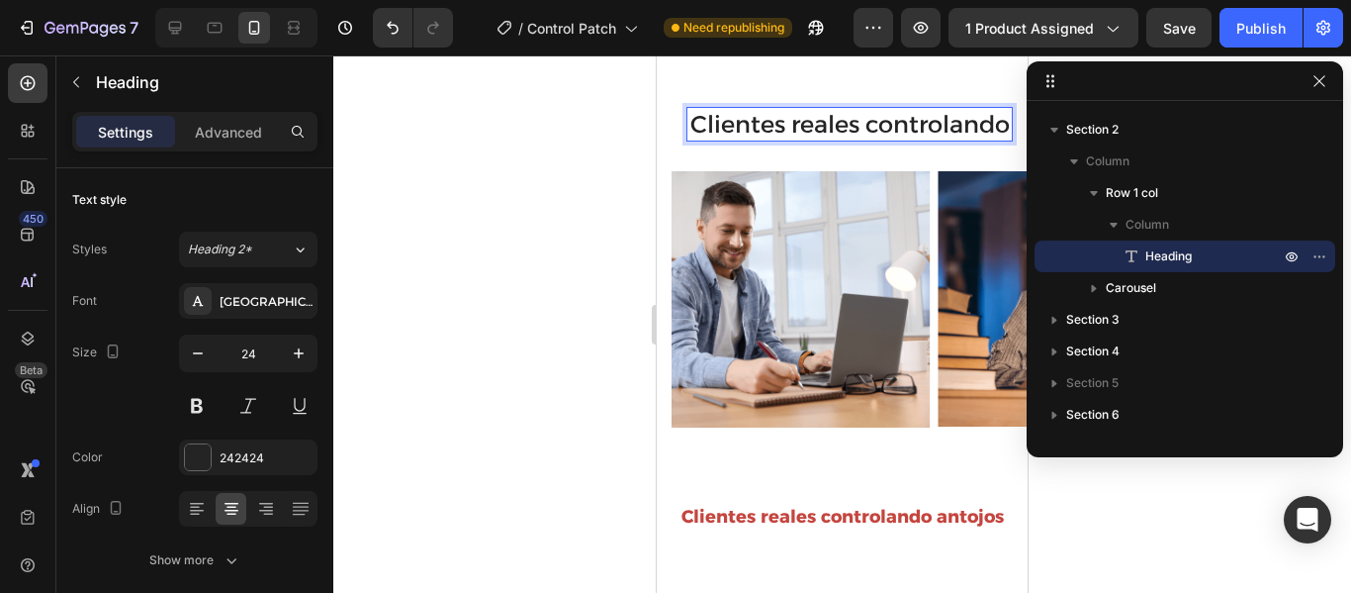
scroll to position [776, 0]
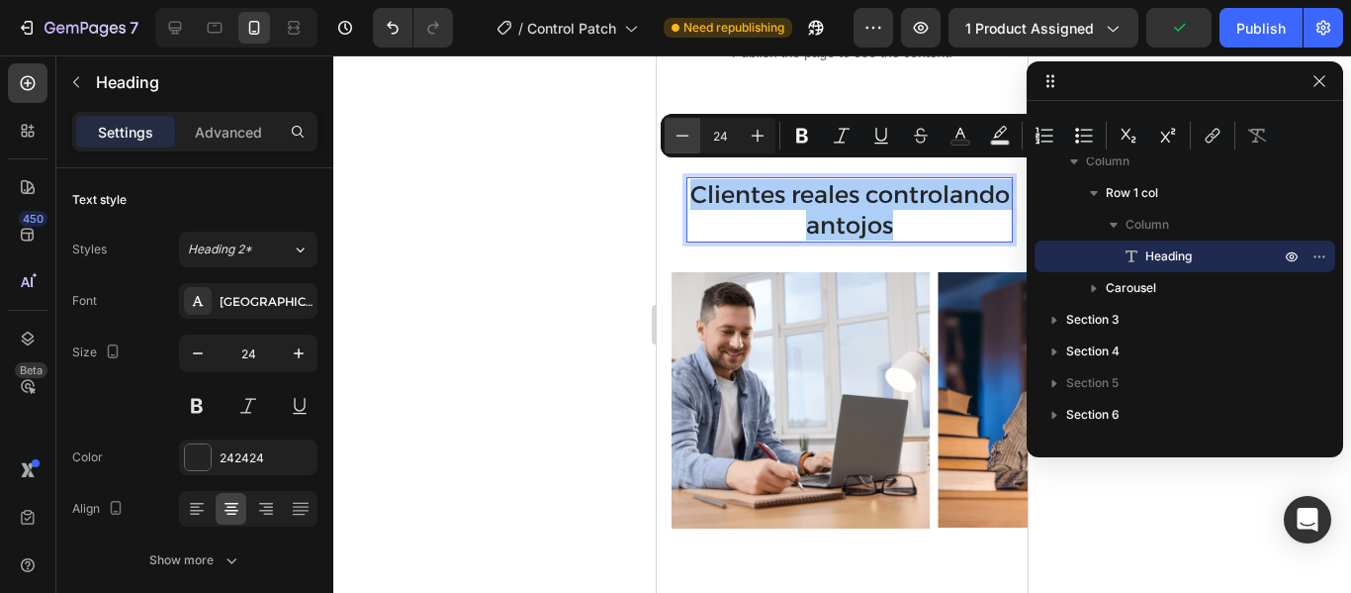
click at [673, 137] on icon "Editor contextual toolbar" at bounding box center [683, 136] width 20 height 20
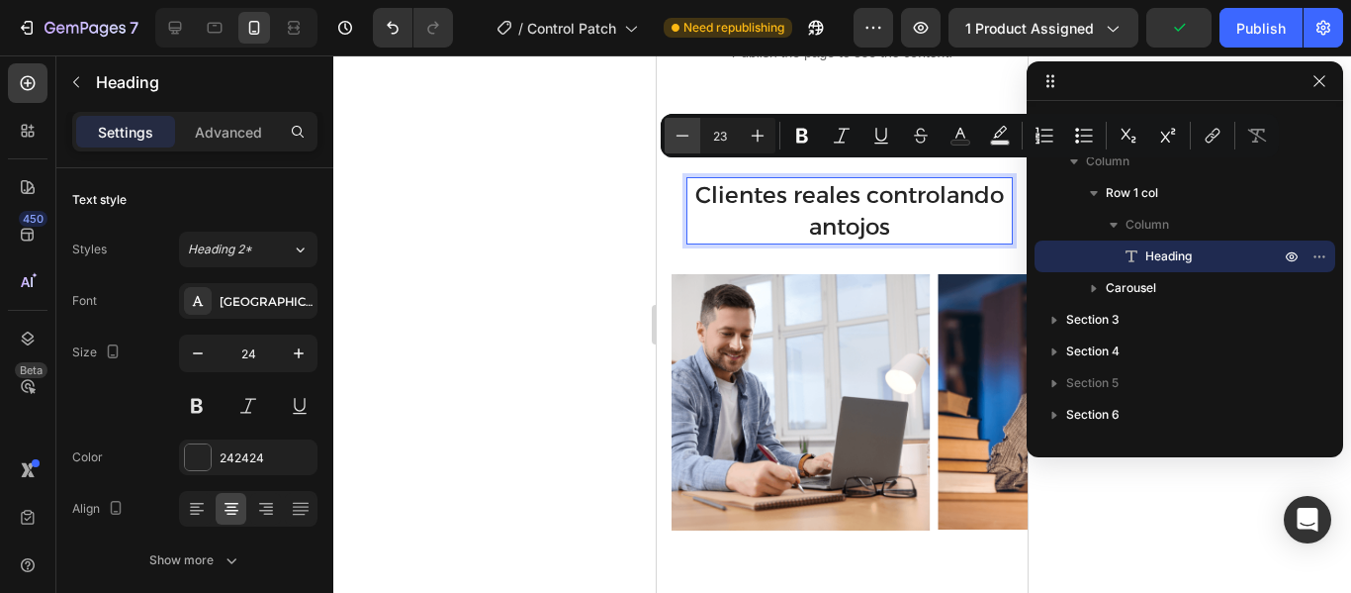
click at [673, 137] on icon "Editor contextual toolbar" at bounding box center [683, 136] width 20 height 20
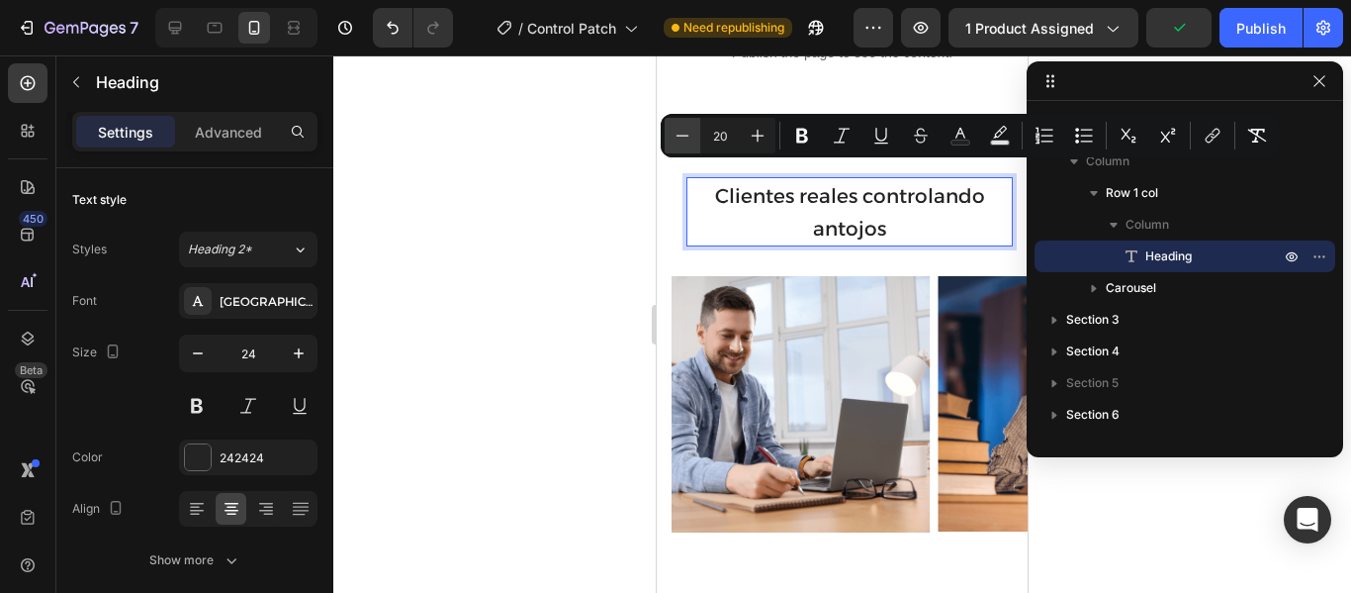
click at [673, 137] on icon "Editor contextual toolbar" at bounding box center [683, 136] width 20 height 20
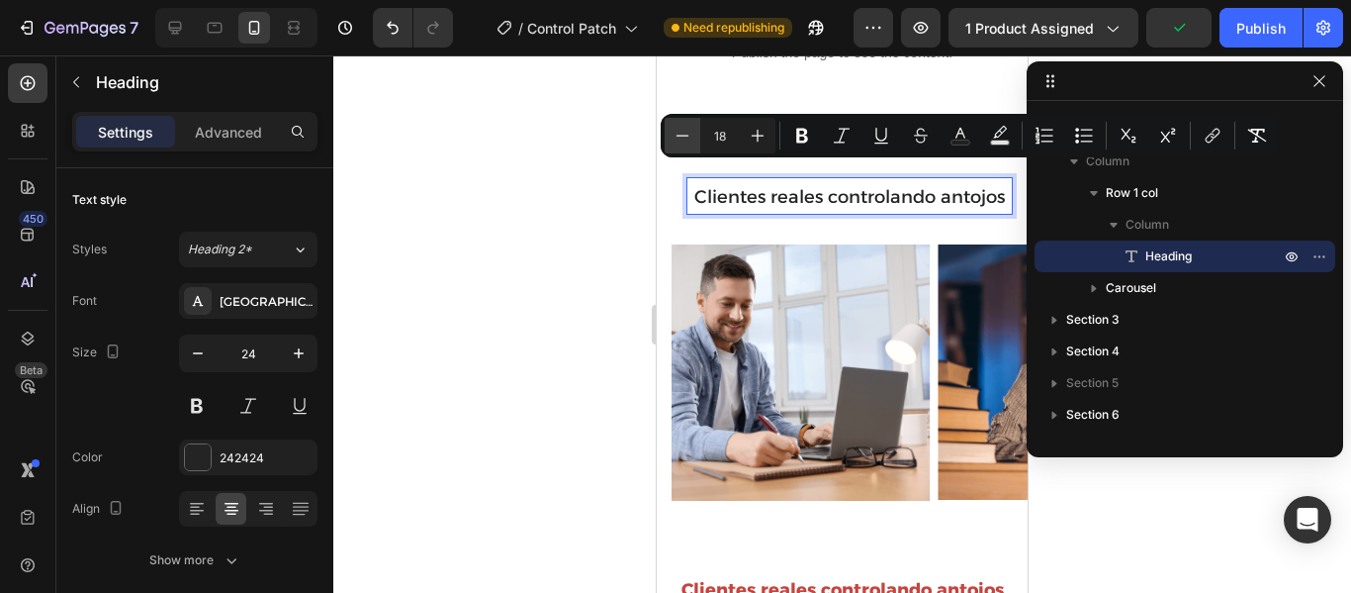
click at [673, 137] on icon "Editor contextual toolbar" at bounding box center [683, 136] width 20 height 20
type input "16"
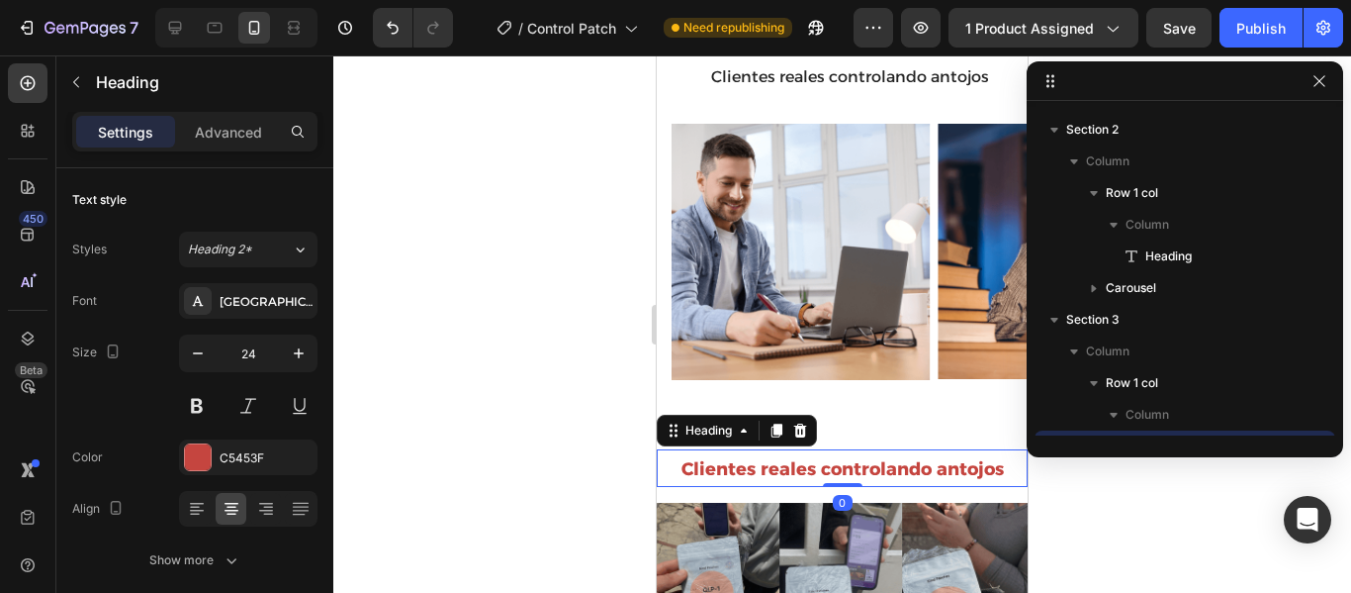
scroll to position [1071, 0]
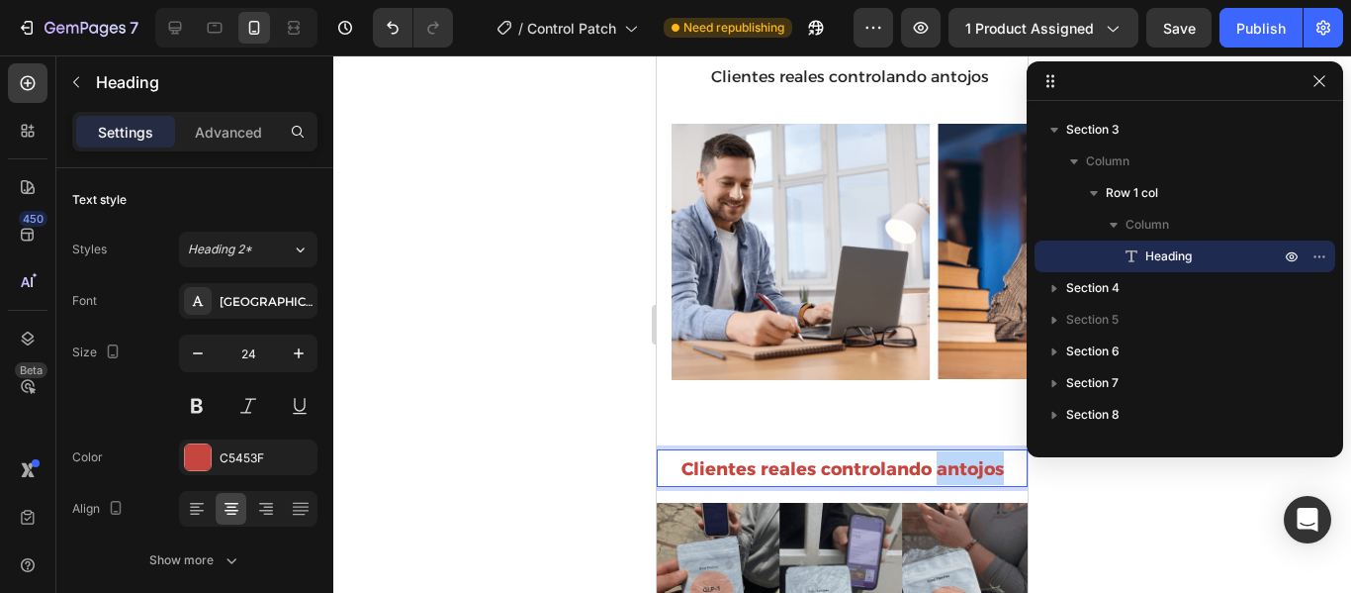
click at [954, 467] on strong "Clientes reales controlando antojos" at bounding box center [843, 469] width 322 height 22
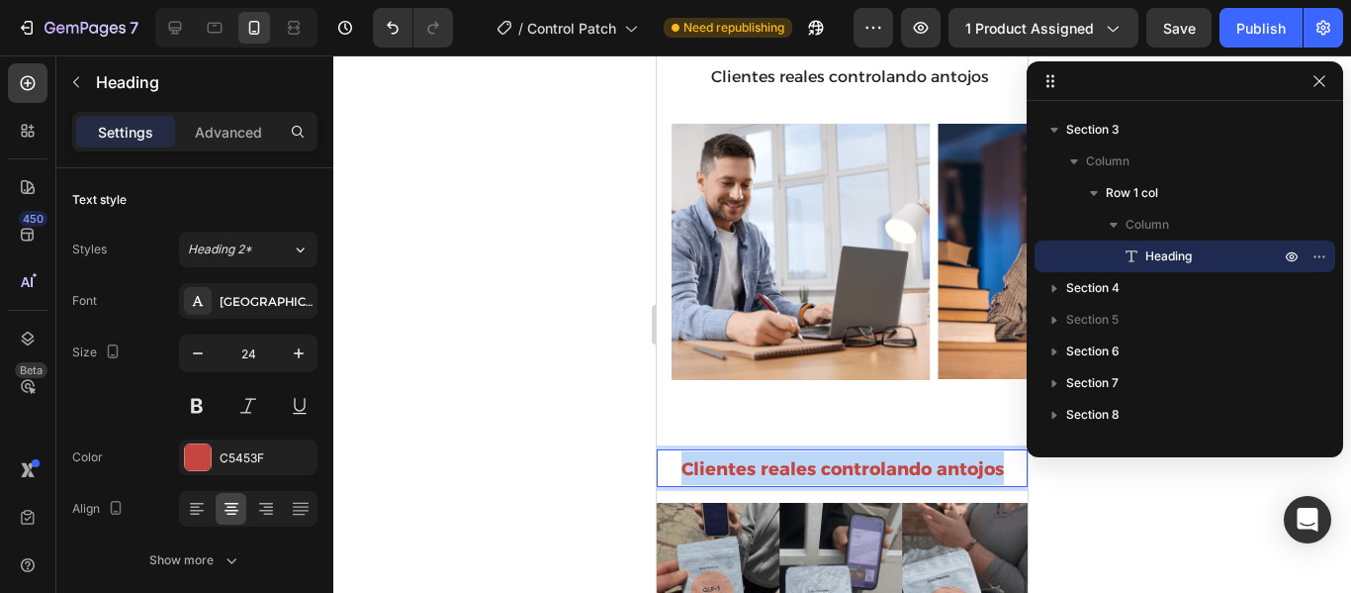
click at [954, 467] on strong "Clientes reales controlando antojos" at bounding box center [843, 469] width 322 height 22
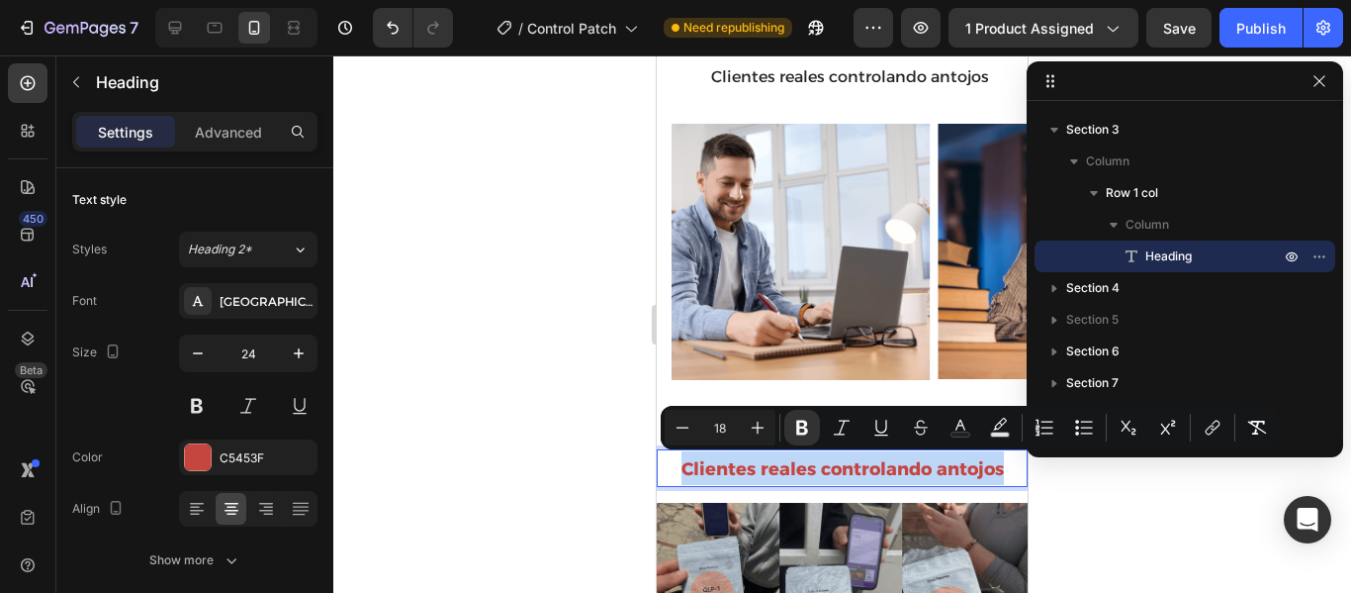
copy strong "Clientes reales controlando antojos"
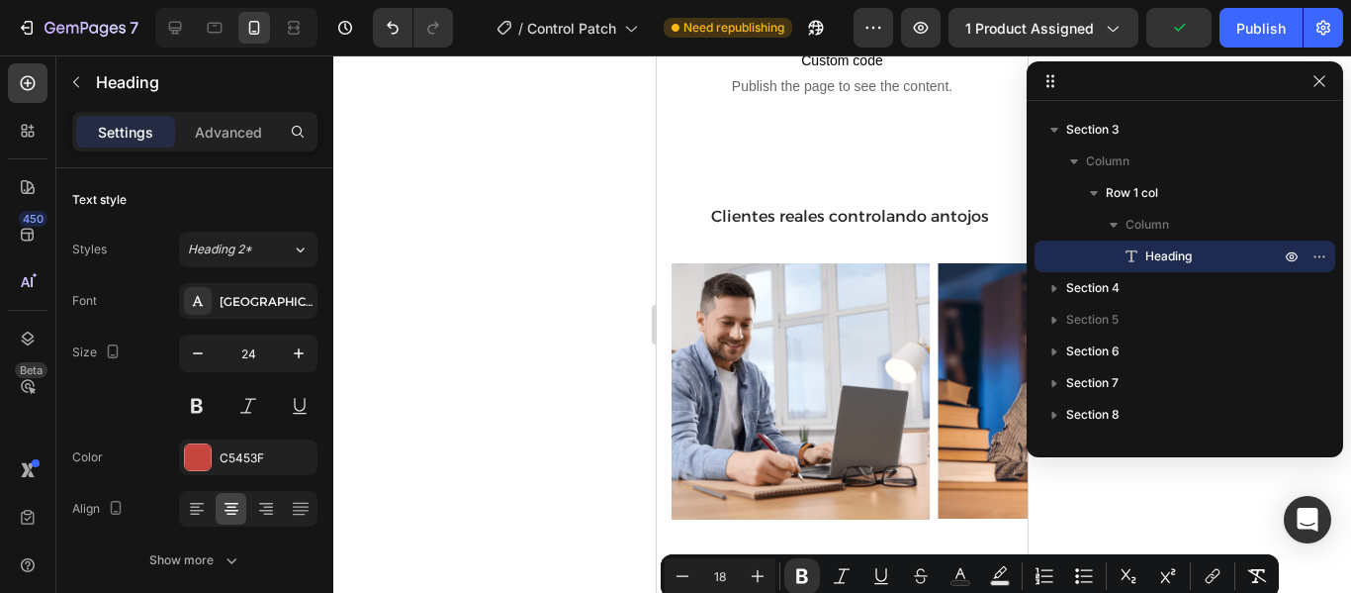
scroll to position [710, 0]
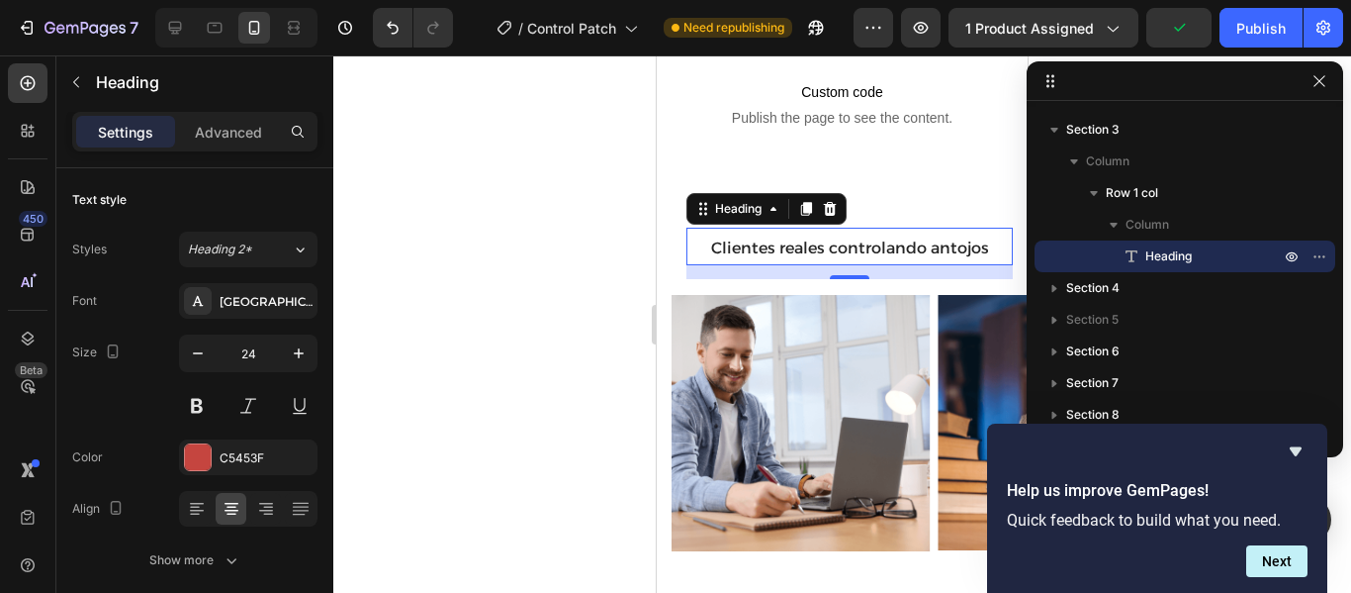
click at [980, 253] on span "Clientes reales controlando antojos" at bounding box center [850, 247] width 278 height 19
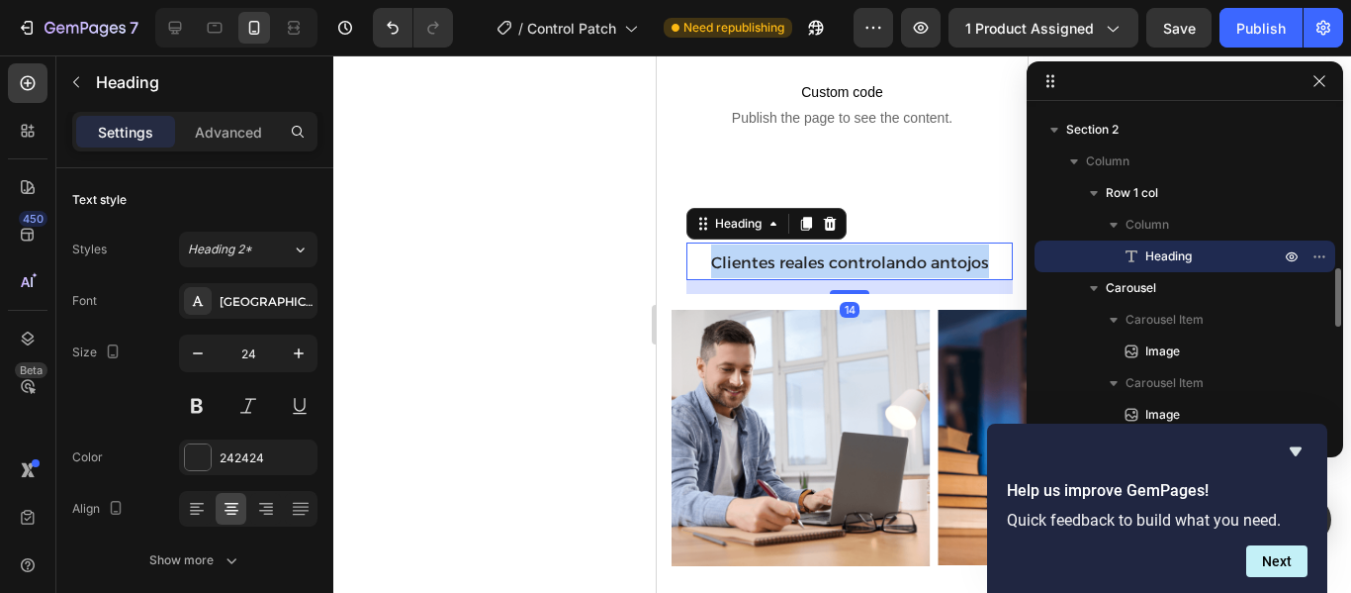
click at [980, 253] on span "Clientes reales controlando antojos" at bounding box center [850, 262] width 278 height 19
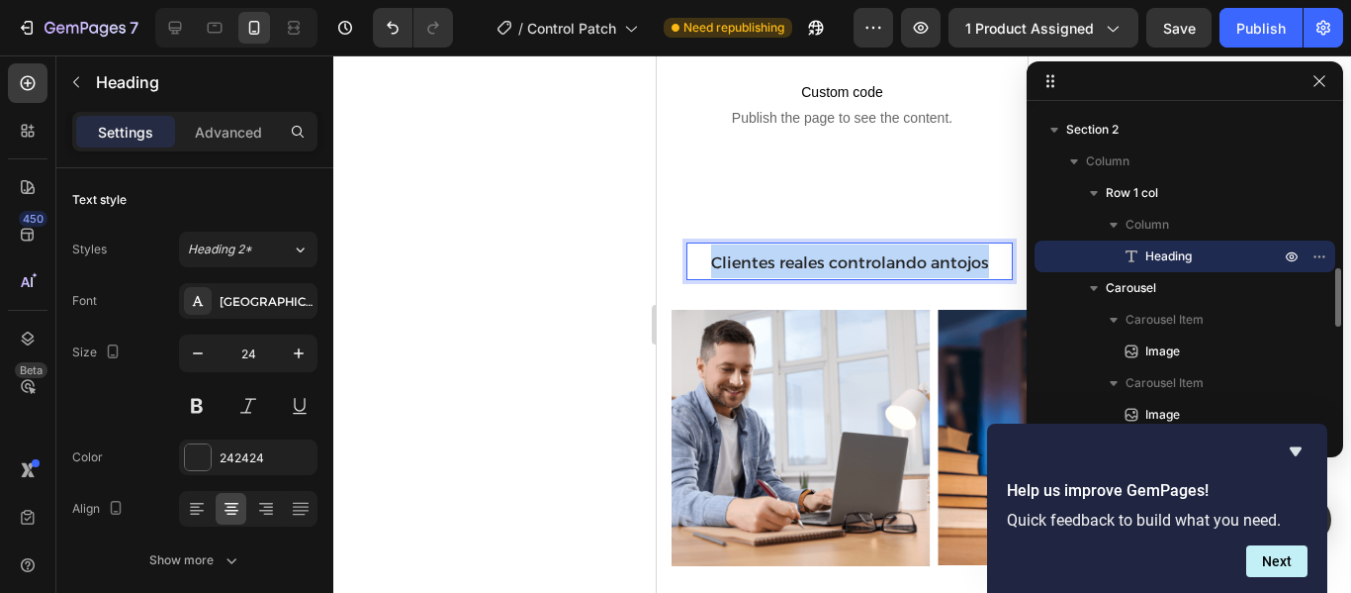
click at [980, 253] on span "Clientes reales controlando antojos" at bounding box center [850, 262] width 278 height 19
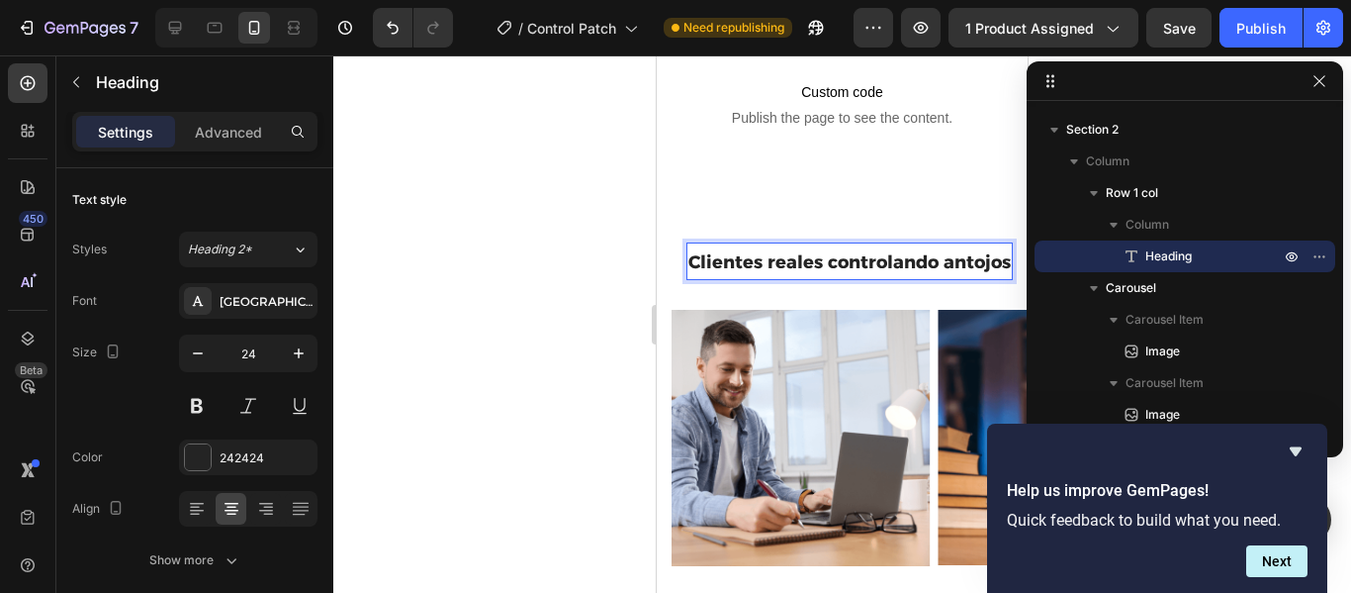
click at [904, 265] on p "Clientes reales controlando antojos" at bounding box center [850, 261] width 322 height 34
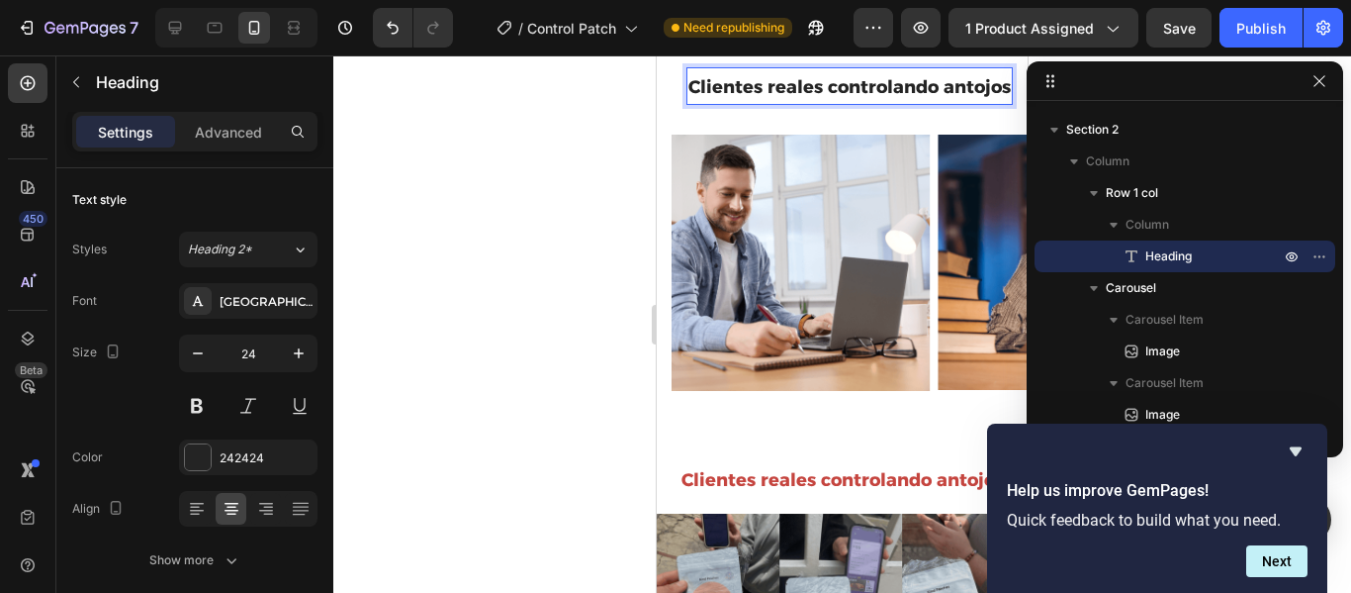
scroll to position [837, 0]
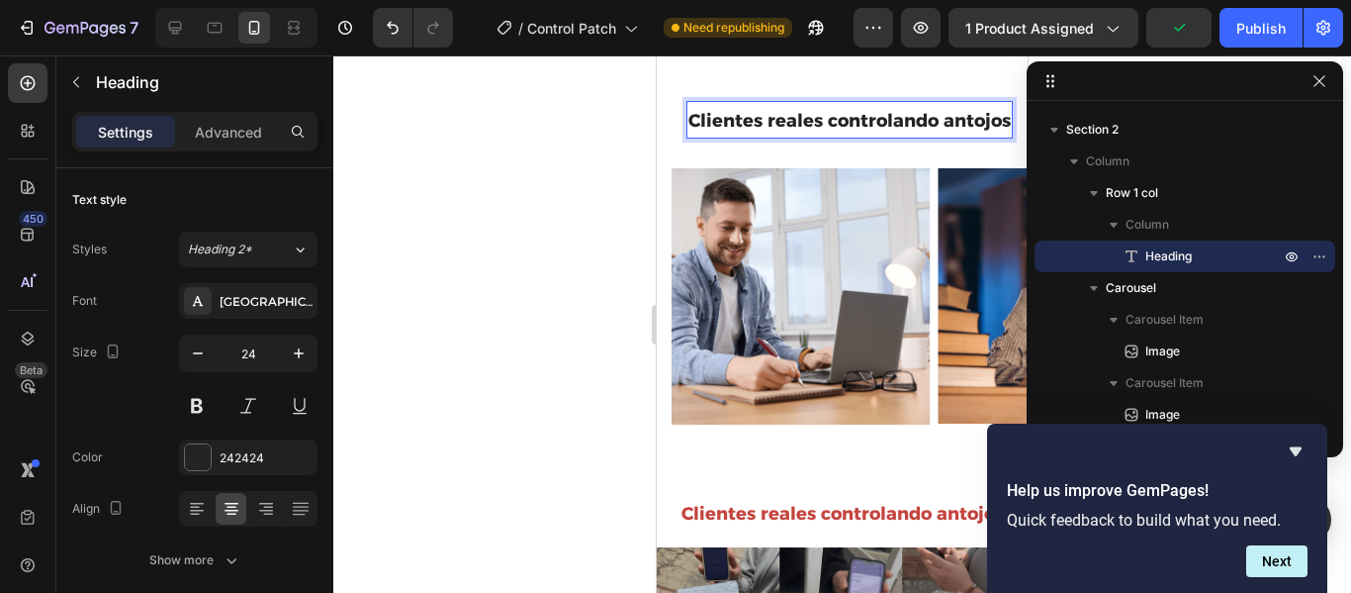
click at [879, 137] on p "Clientes reales controlando antojos" at bounding box center [850, 120] width 322 height 34
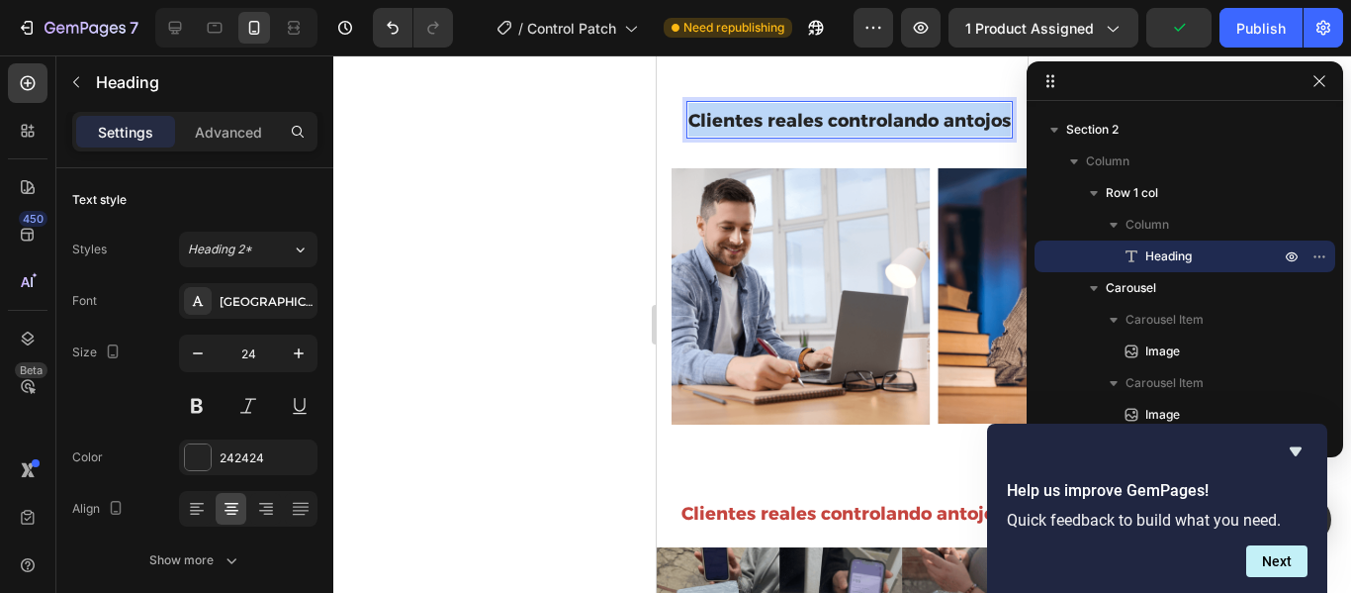
click at [879, 137] on p "Clientes reales controlando antojos" at bounding box center [850, 120] width 322 height 34
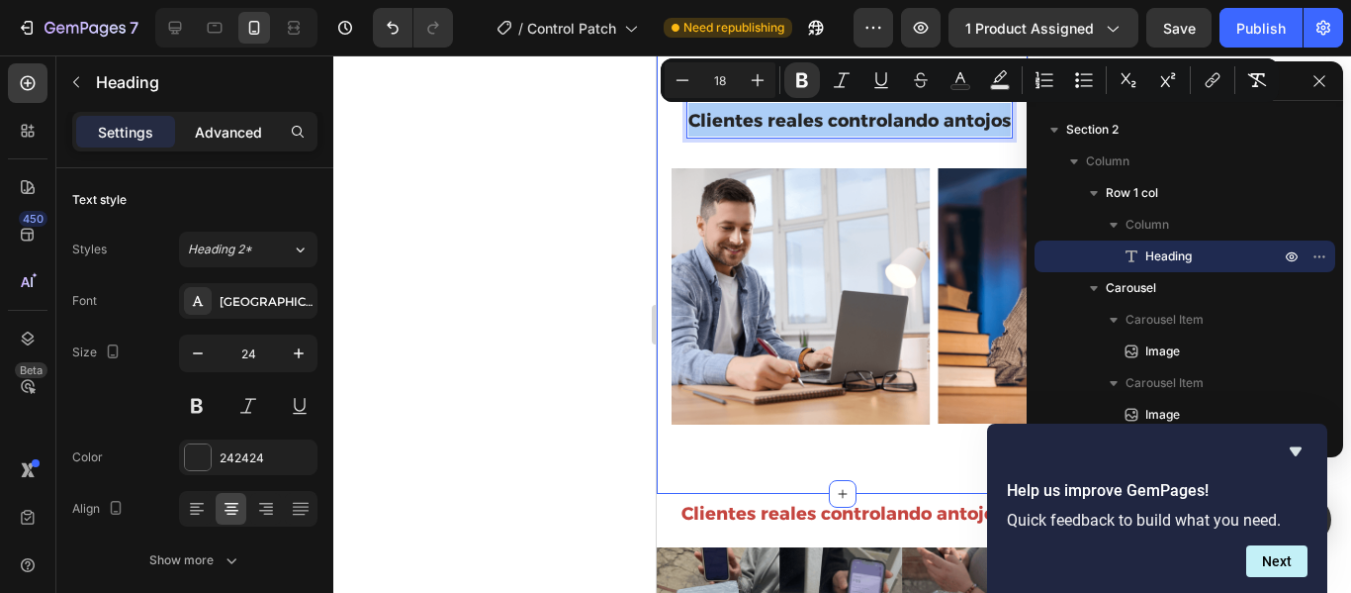
click at [235, 127] on p "Advanced" at bounding box center [228, 132] width 67 height 21
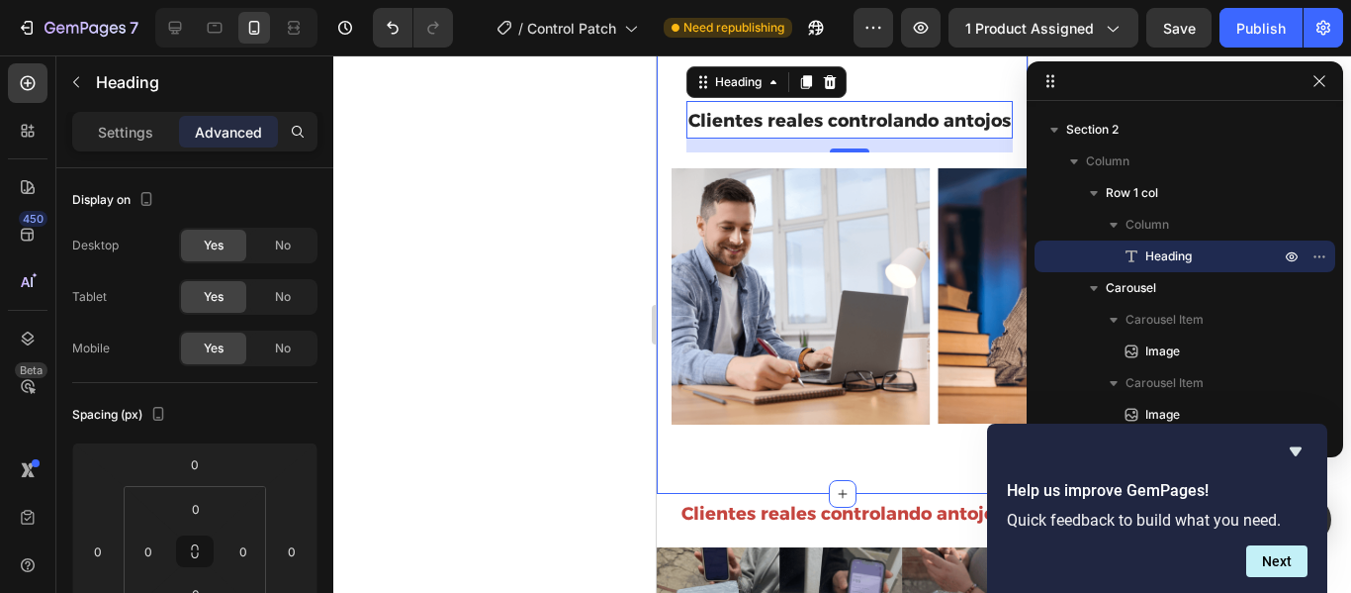
click at [507, 230] on div at bounding box center [842, 323] width 1018 height 537
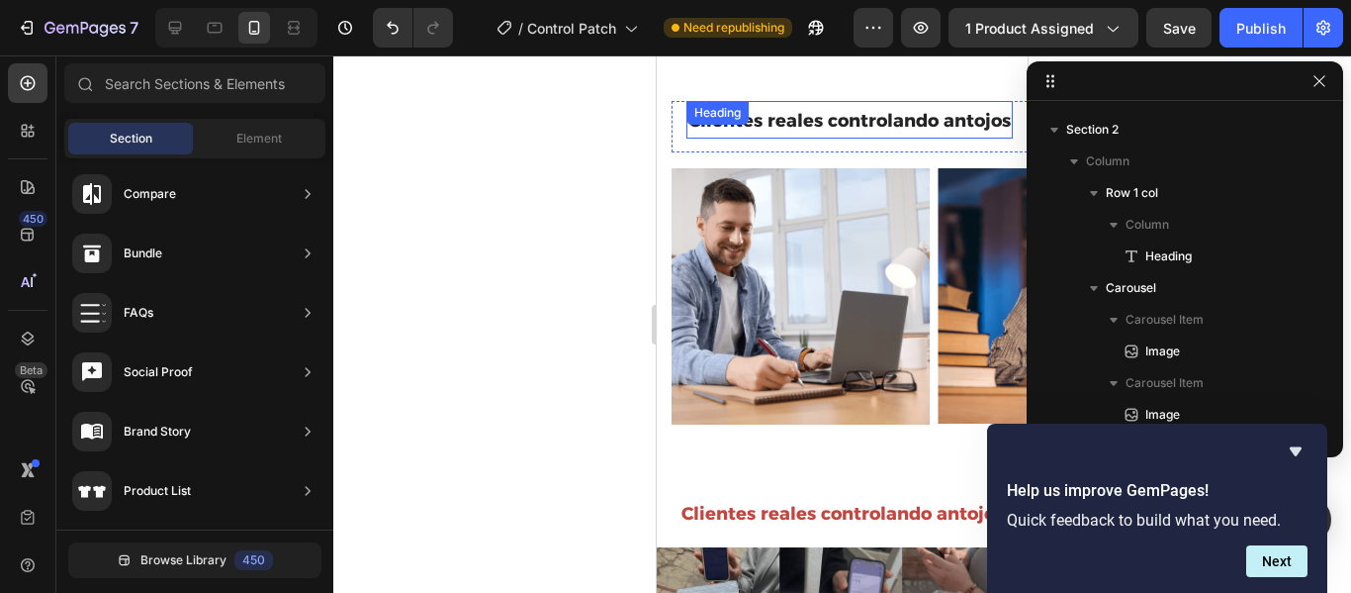
click at [749, 137] on p "⁠⁠⁠⁠⁠⁠⁠ Clientes reales controlando antojos" at bounding box center [850, 120] width 322 height 34
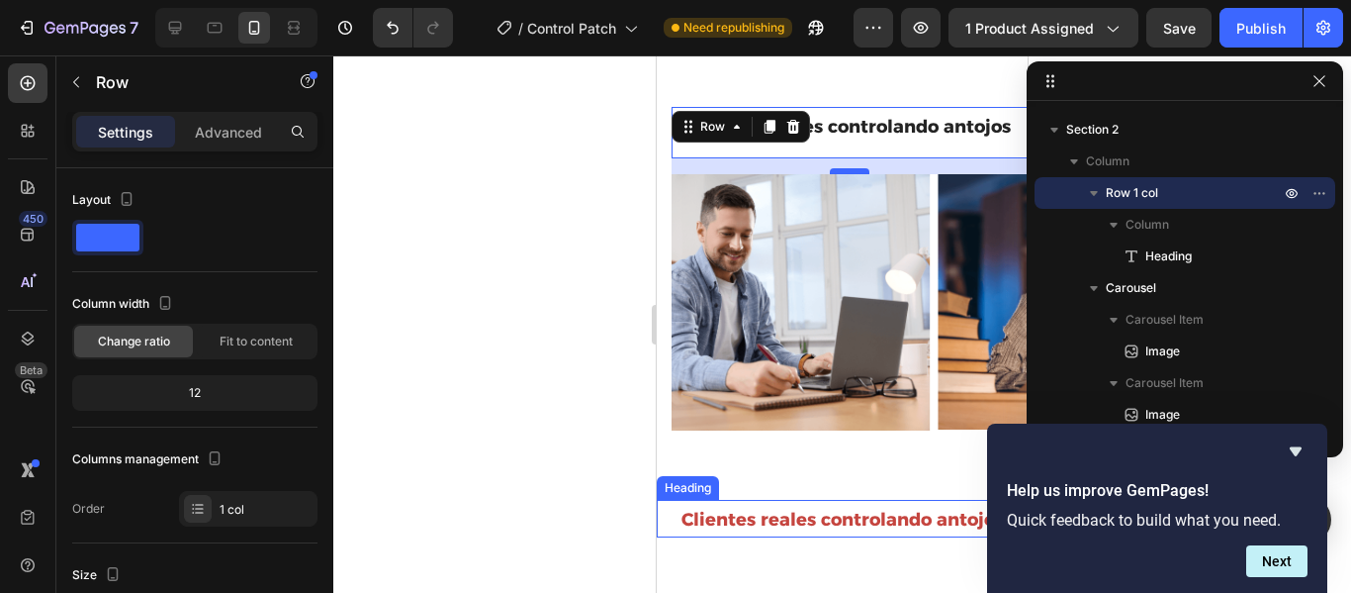
scroll to position [795, 0]
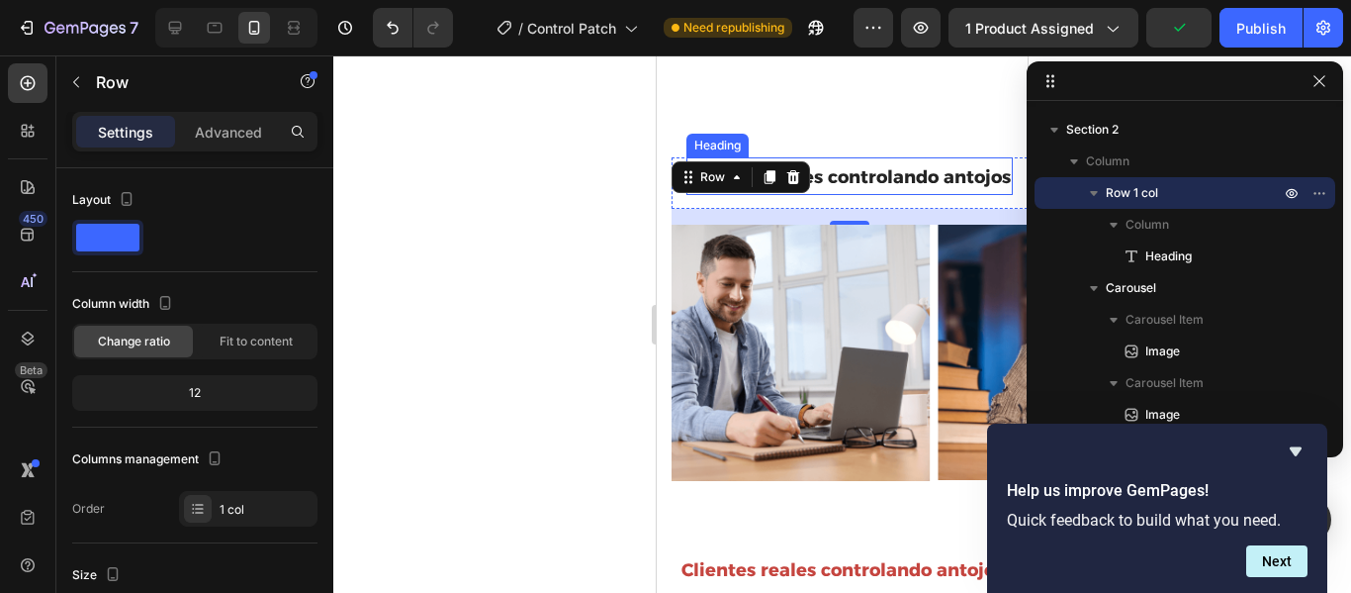
click at [774, 193] on p "⁠⁠⁠⁠⁠⁠⁠ Clientes reales controlando antojos" at bounding box center [850, 176] width 322 height 34
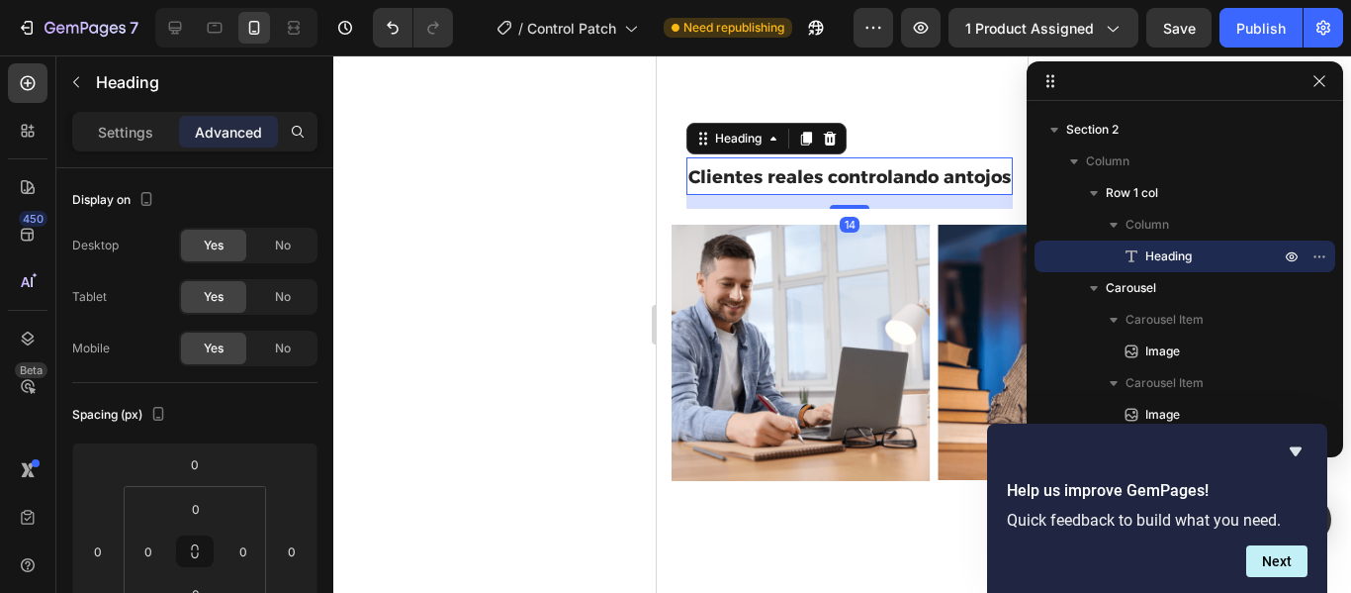
scroll to position [672, 0]
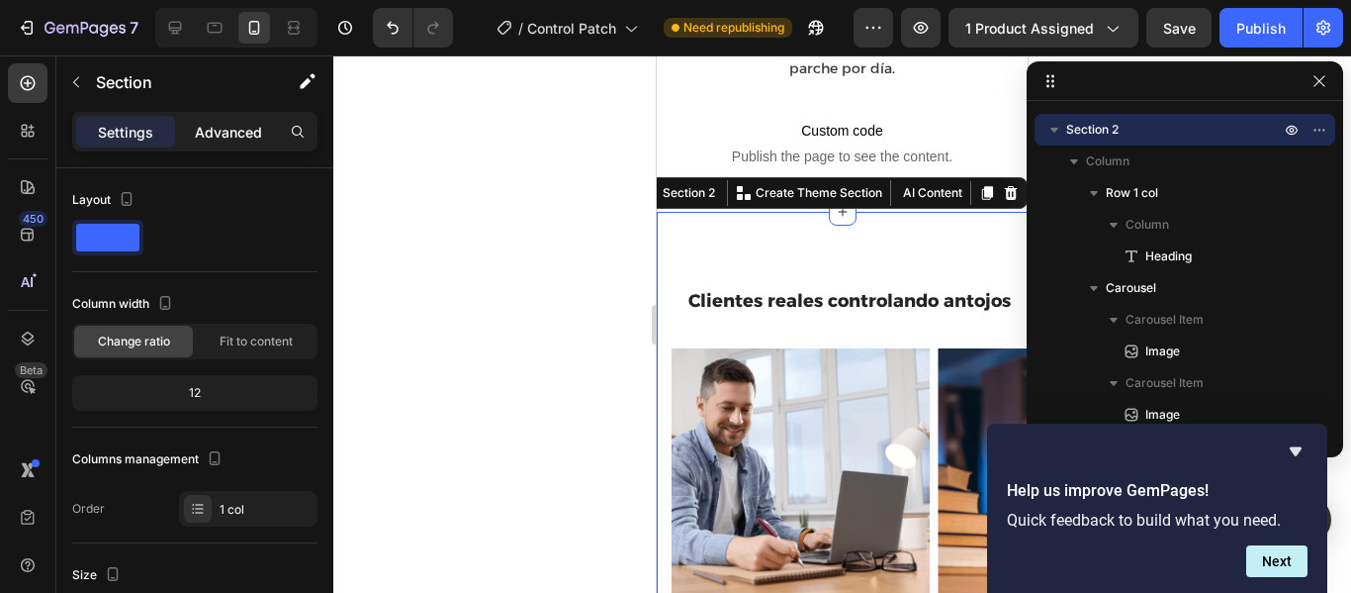
click at [228, 117] on div "Advanced" at bounding box center [228, 132] width 99 height 32
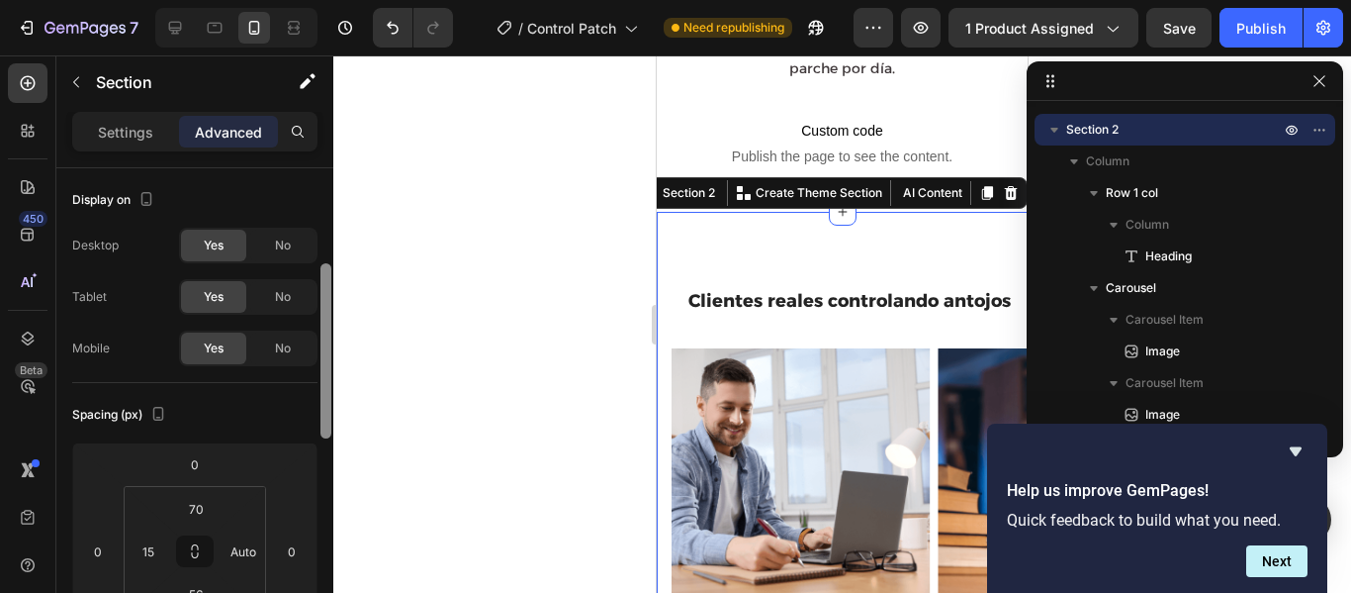
scroll to position [70, 0]
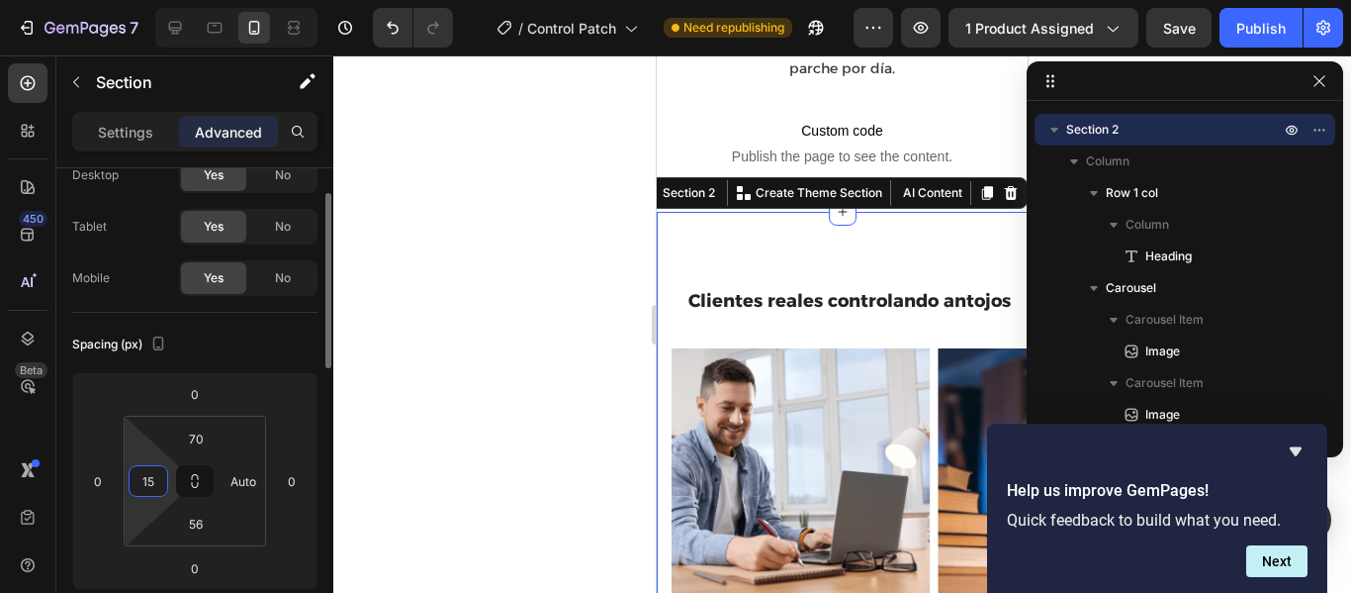
click at [146, 477] on input "15" at bounding box center [149, 481] width 30 height 30
type input "0"
click at [257, 335] on div "Spacing (px)" at bounding box center [194, 344] width 245 height 32
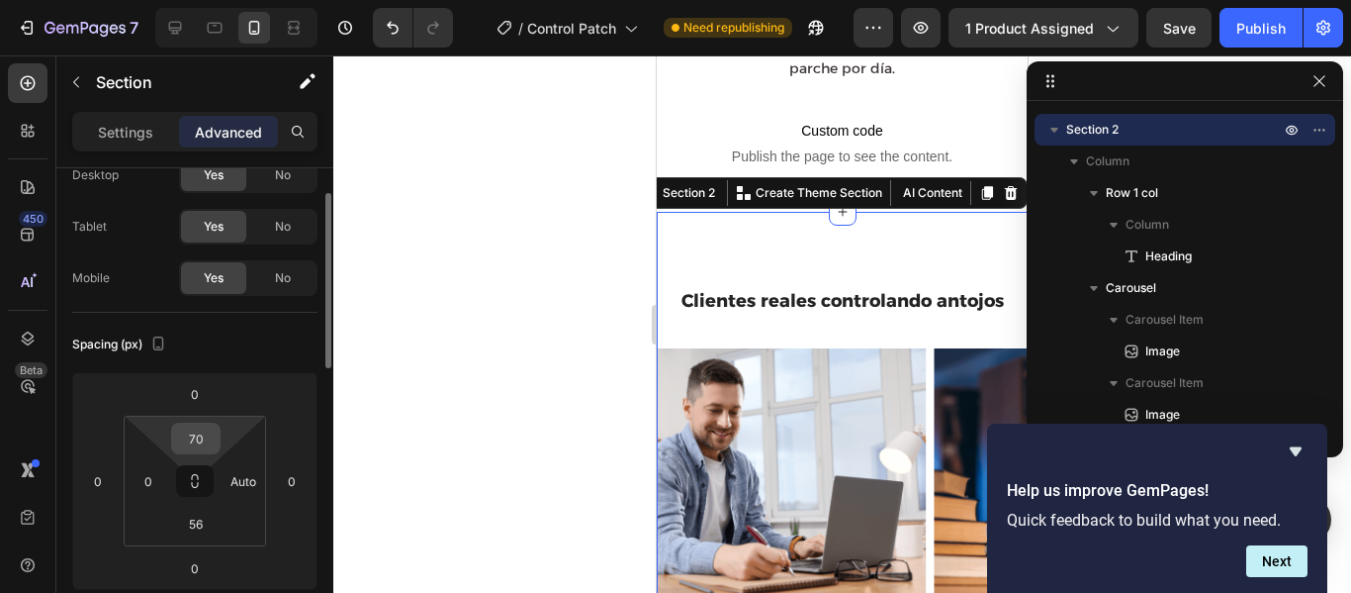
click at [208, 440] on input "70" at bounding box center [196, 438] width 40 height 30
type input "0"
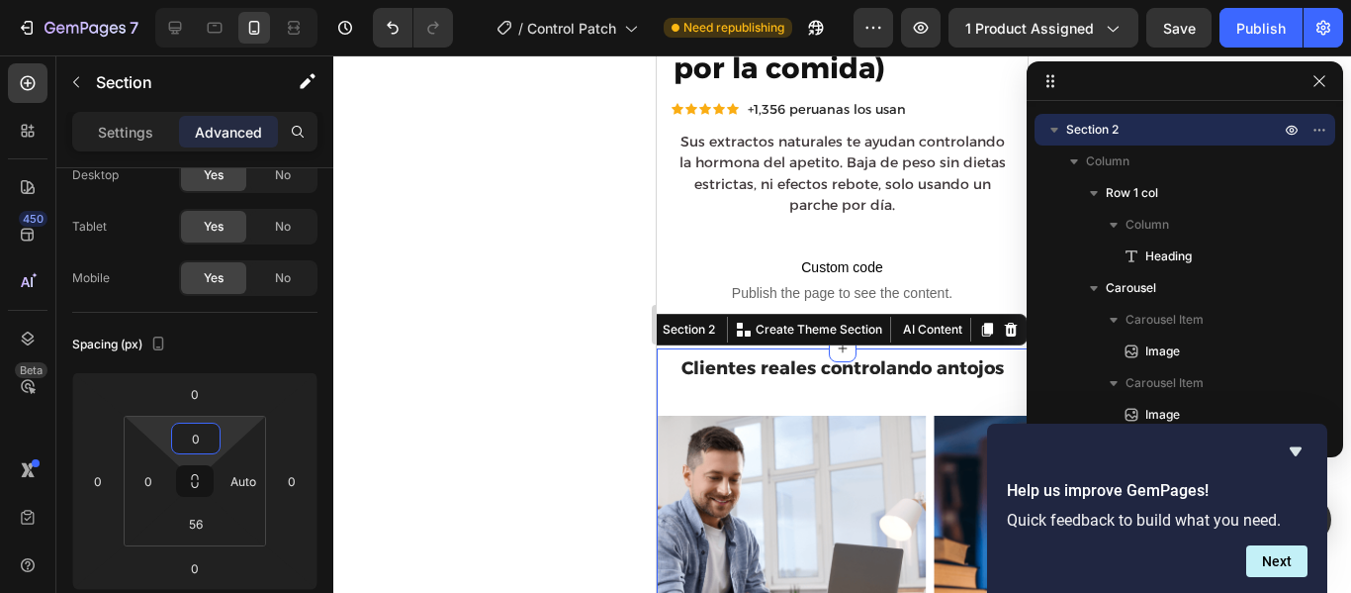
scroll to position [534, 0]
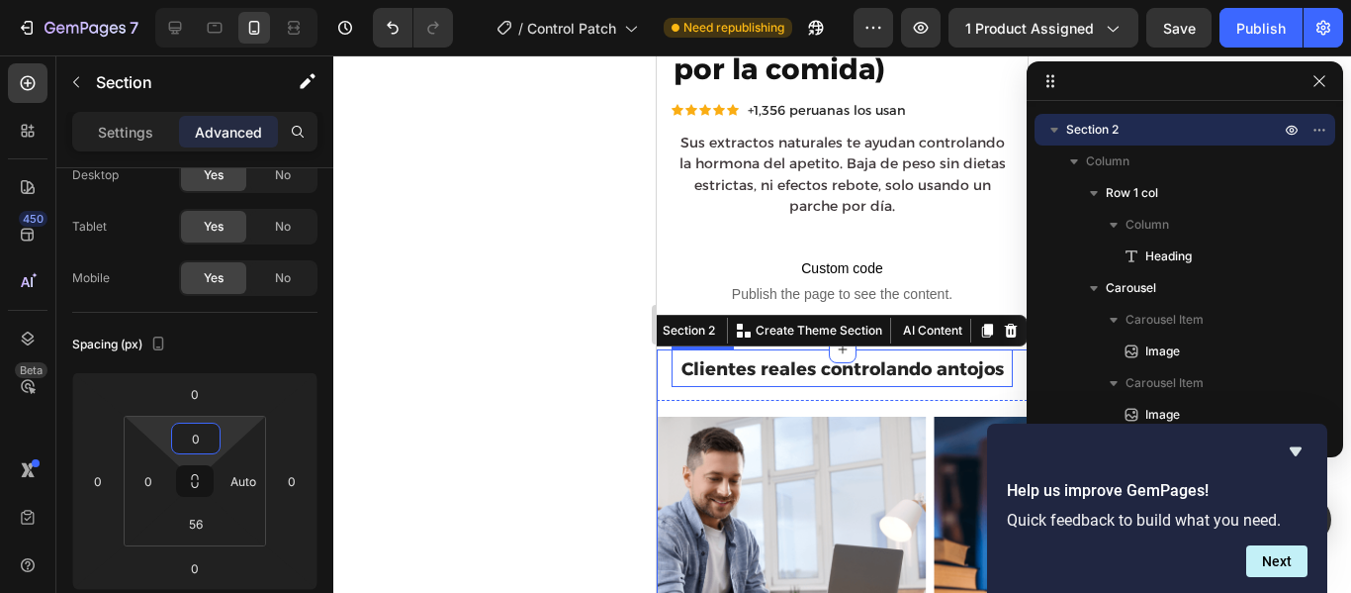
click at [864, 366] on p "⁠⁠⁠⁠⁠⁠⁠ Clientes reales controlando antojos" at bounding box center [842, 368] width 337 height 34
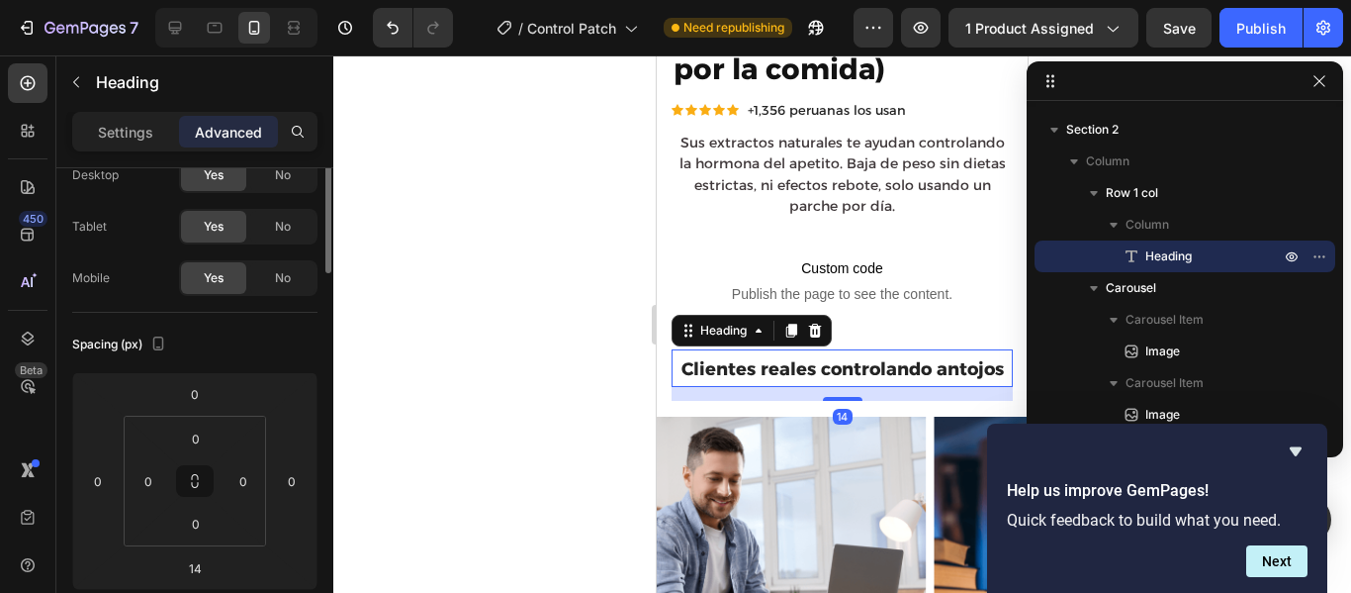
scroll to position [0, 0]
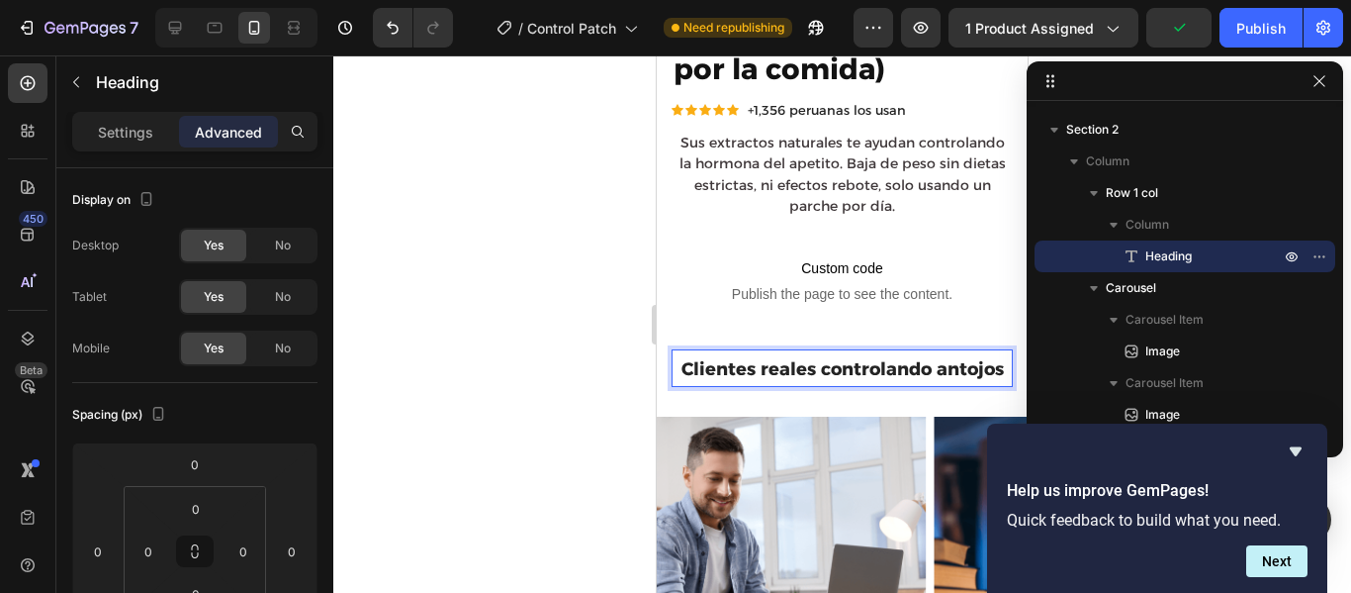
click at [880, 385] on p "Clientes reales controlando antojos" at bounding box center [842, 368] width 337 height 34
click at [855, 380] on strong "Clientes reales controlando antojos" at bounding box center [843, 369] width 322 height 22
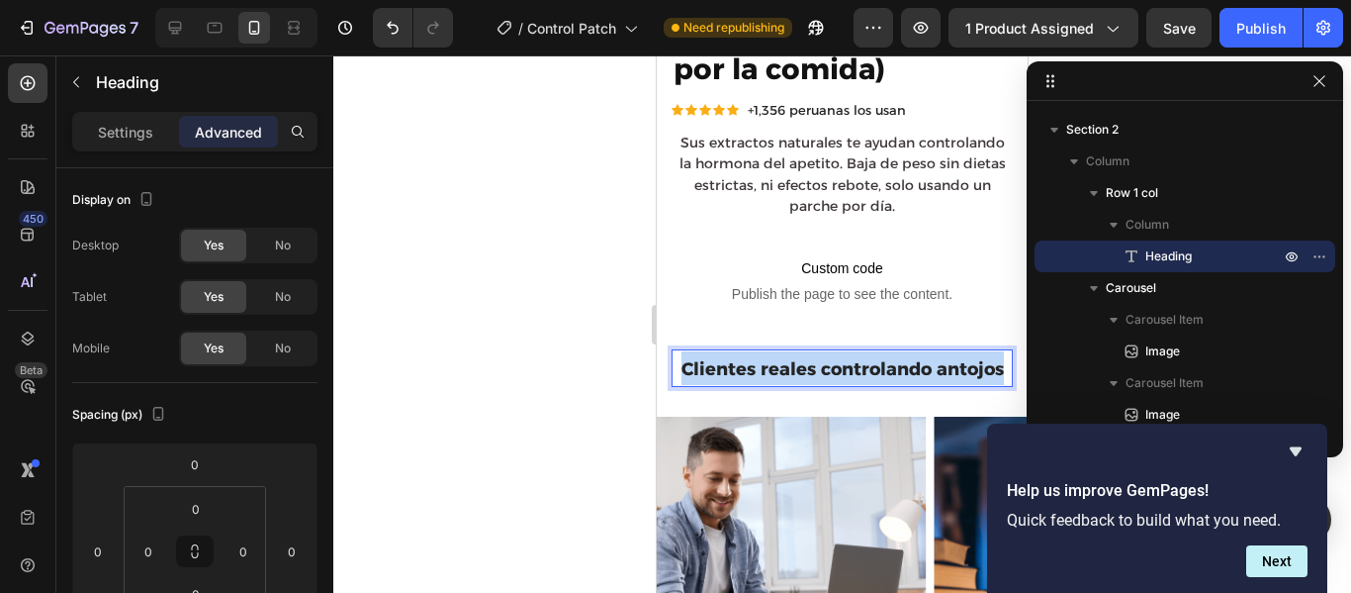
click at [855, 380] on strong "Clientes reales controlando antojos" at bounding box center [843, 369] width 322 height 22
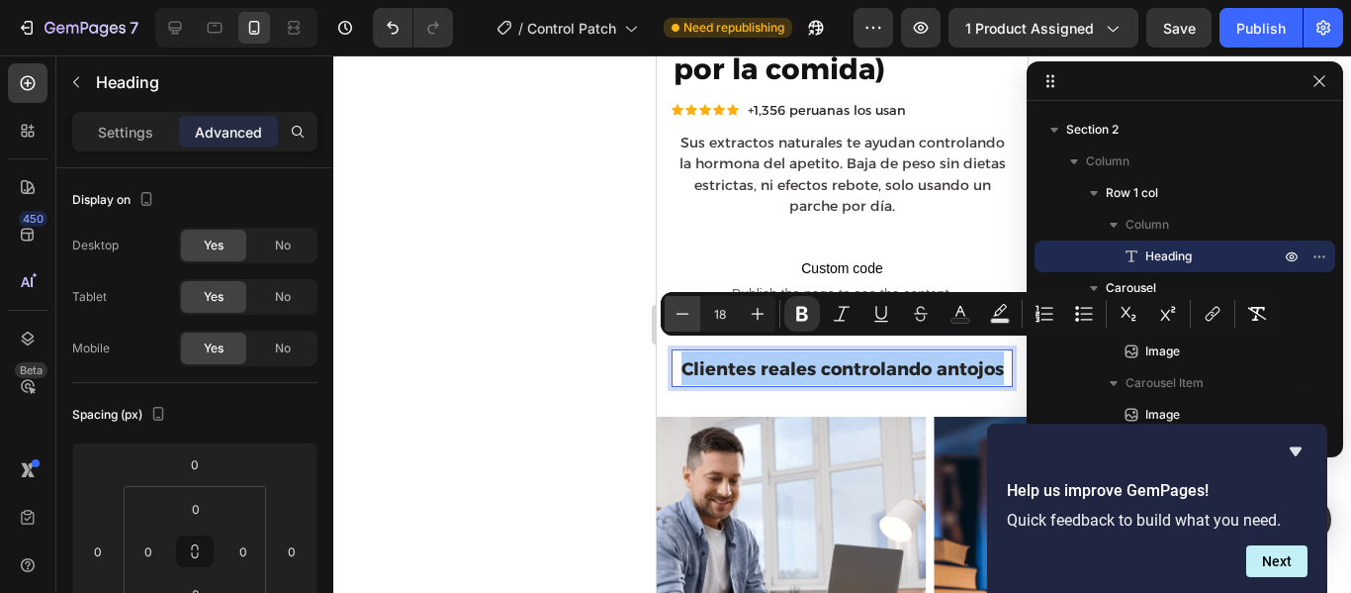
click at [684, 318] on icon "Editor contextual toolbar" at bounding box center [683, 314] width 20 height 20
type input "17"
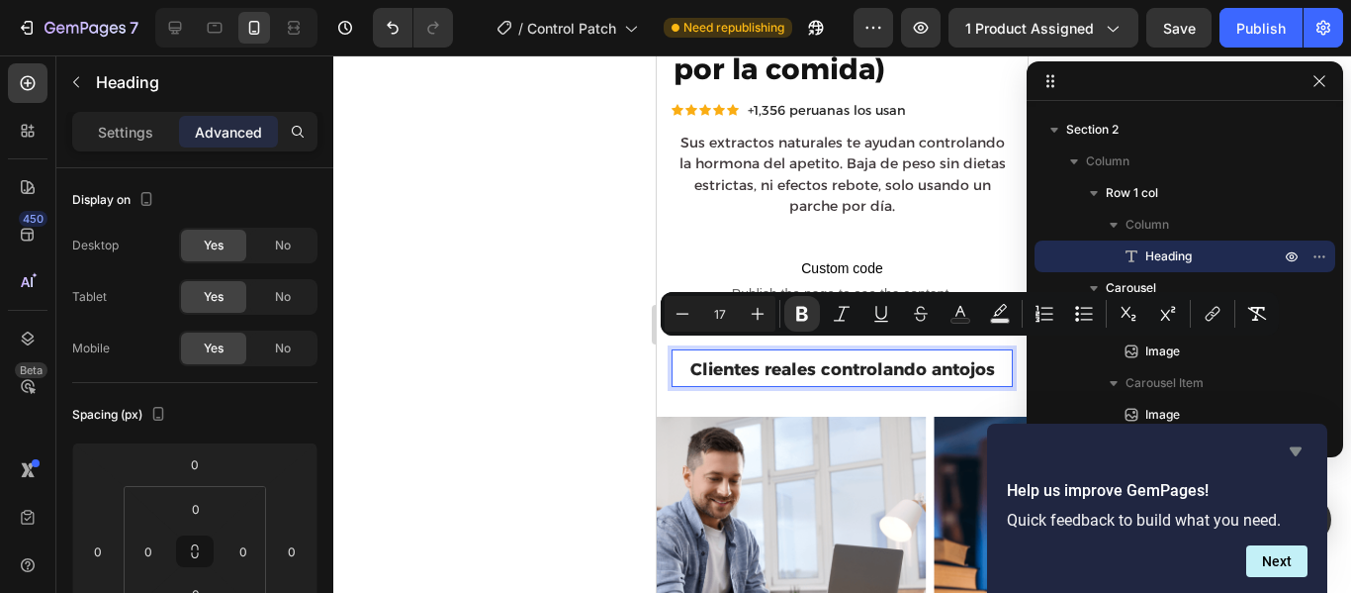
click at [1296, 452] on icon "Hide survey" at bounding box center [1296, 451] width 12 height 9
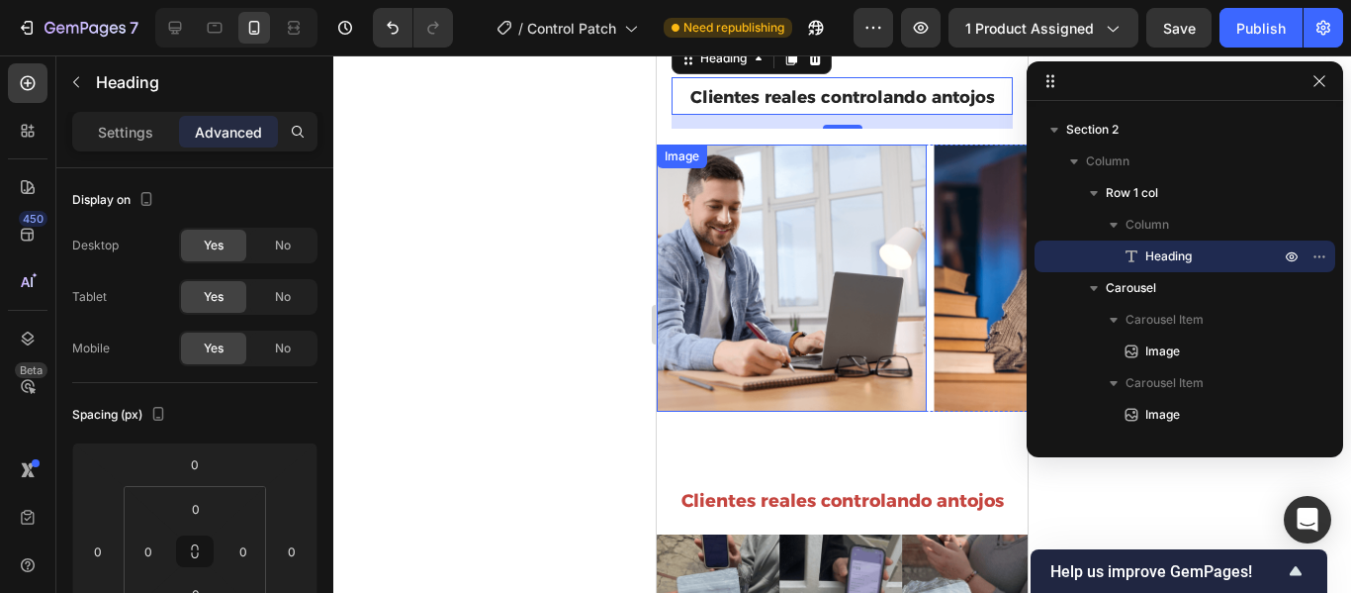
scroll to position [810, 0]
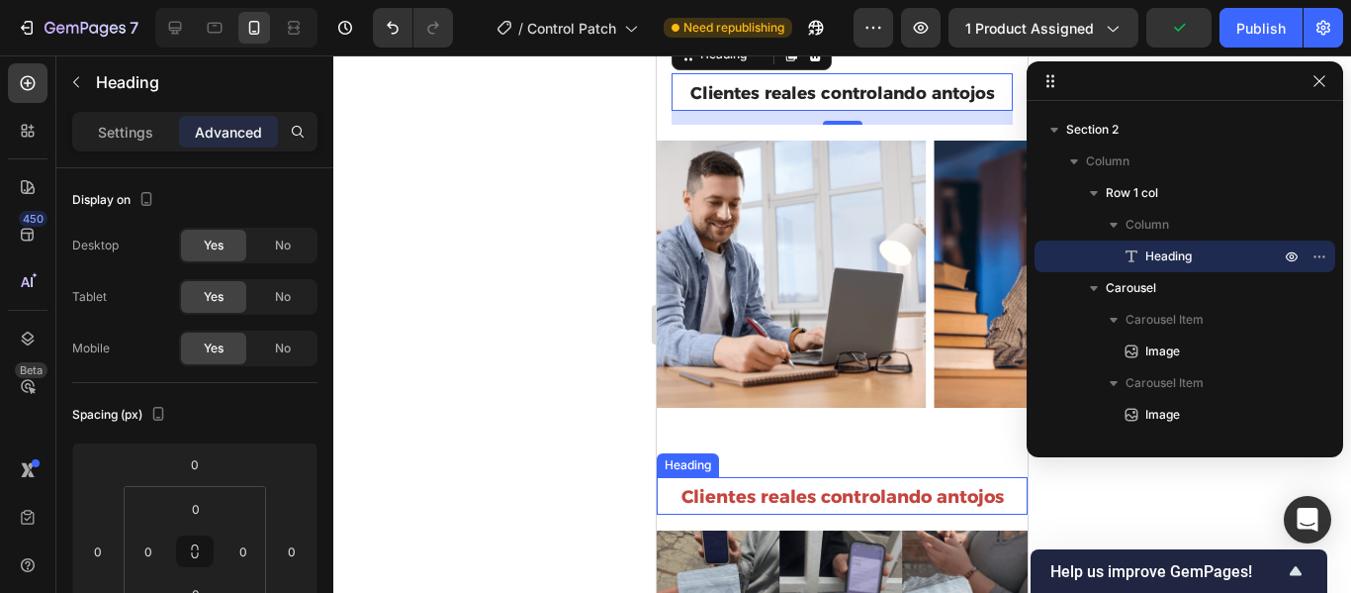
click at [879, 486] on strong "Clientes reales controlando antojos" at bounding box center [843, 497] width 322 height 22
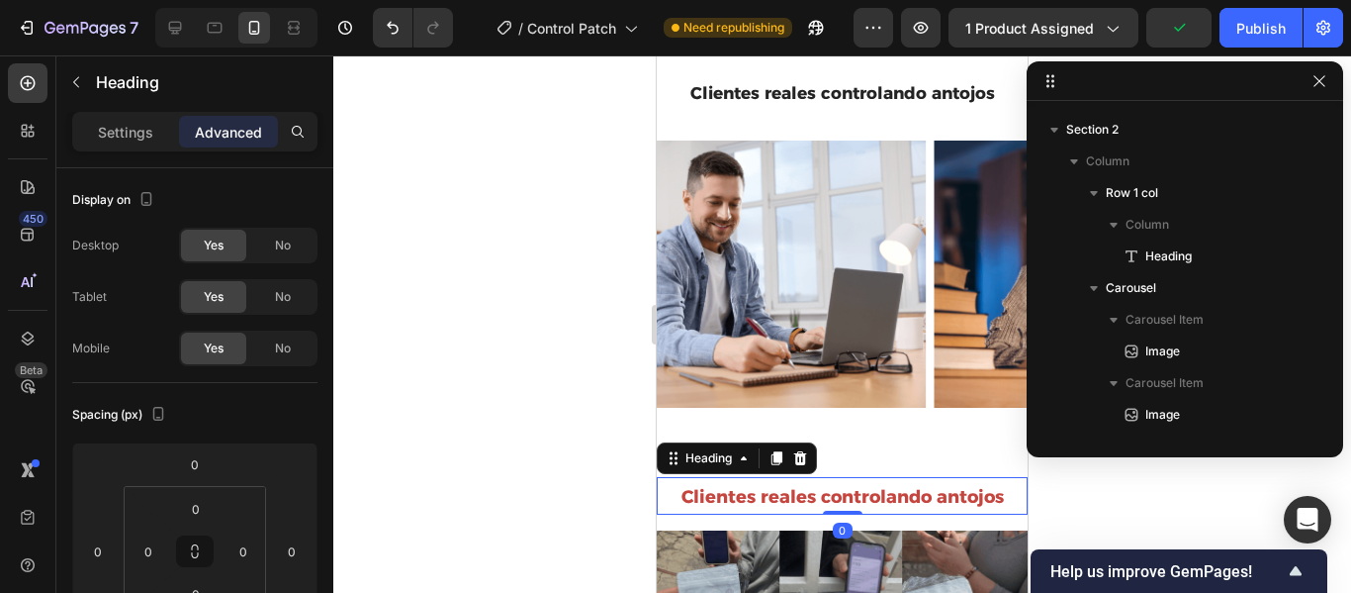
scroll to position [1325, 0]
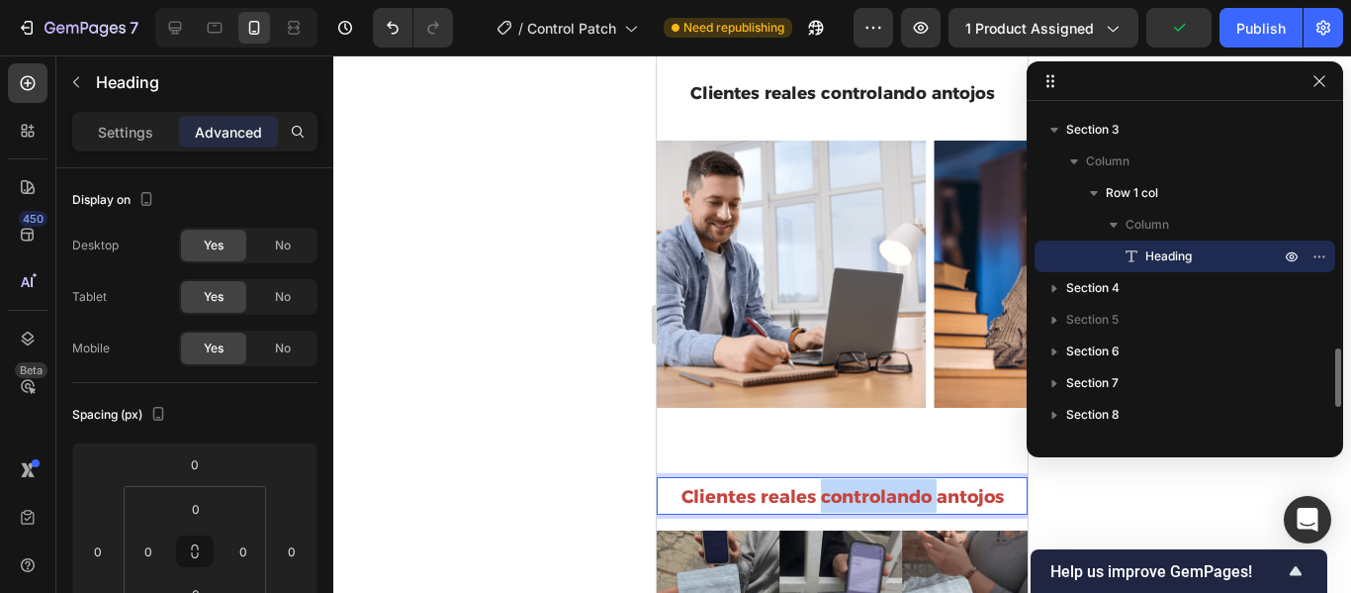
click at [891, 486] on strong "Clientes reales controlando antojos" at bounding box center [843, 497] width 322 height 22
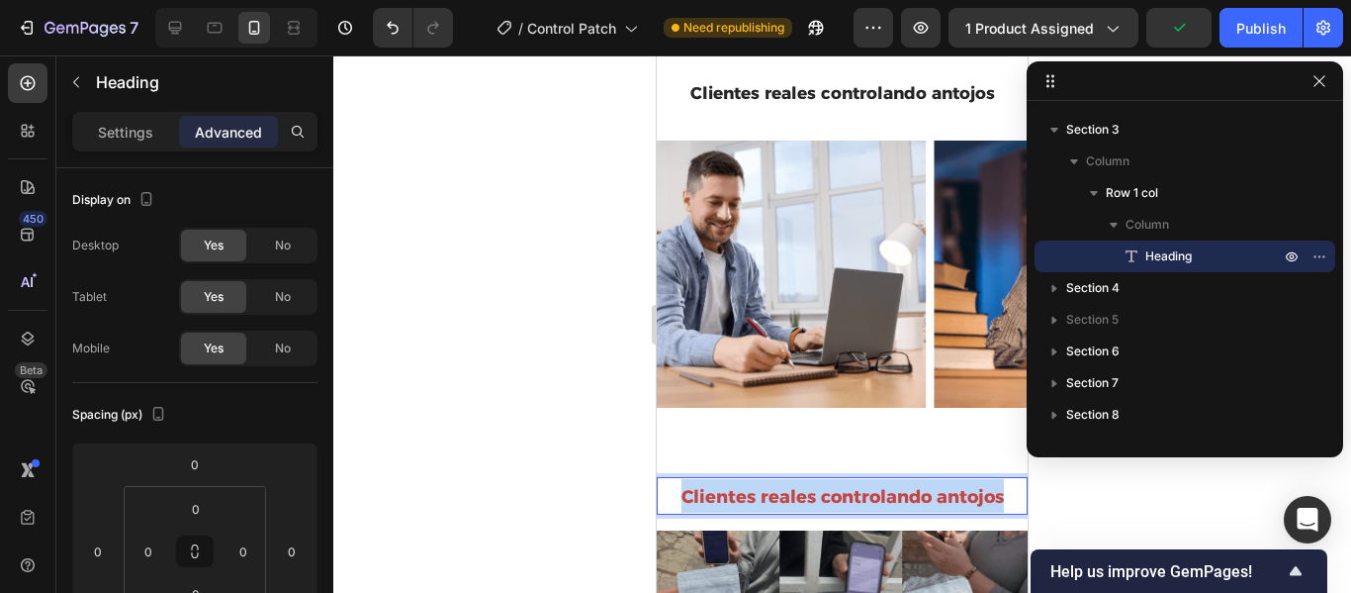
click at [891, 486] on strong "Clientes reales controlando antojos" at bounding box center [843, 497] width 322 height 22
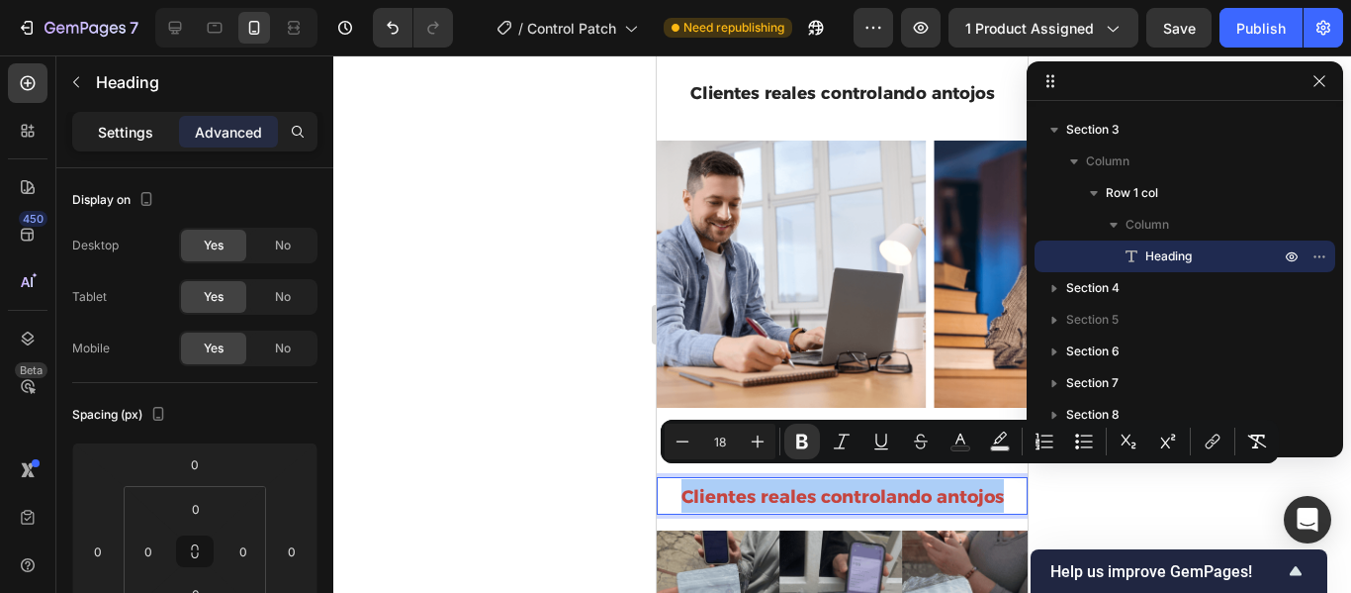
click at [137, 135] on p "Settings" at bounding box center [125, 132] width 55 height 21
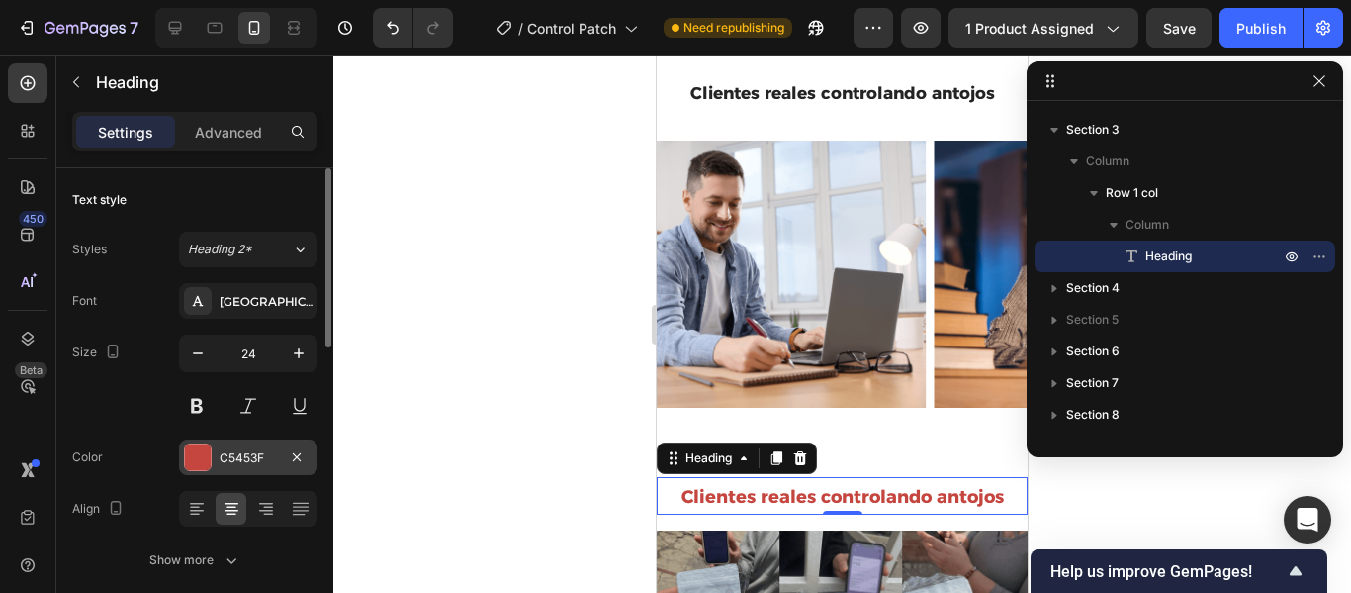
click at [270, 461] on div "C5453F" at bounding box center [248, 458] width 57 height 18
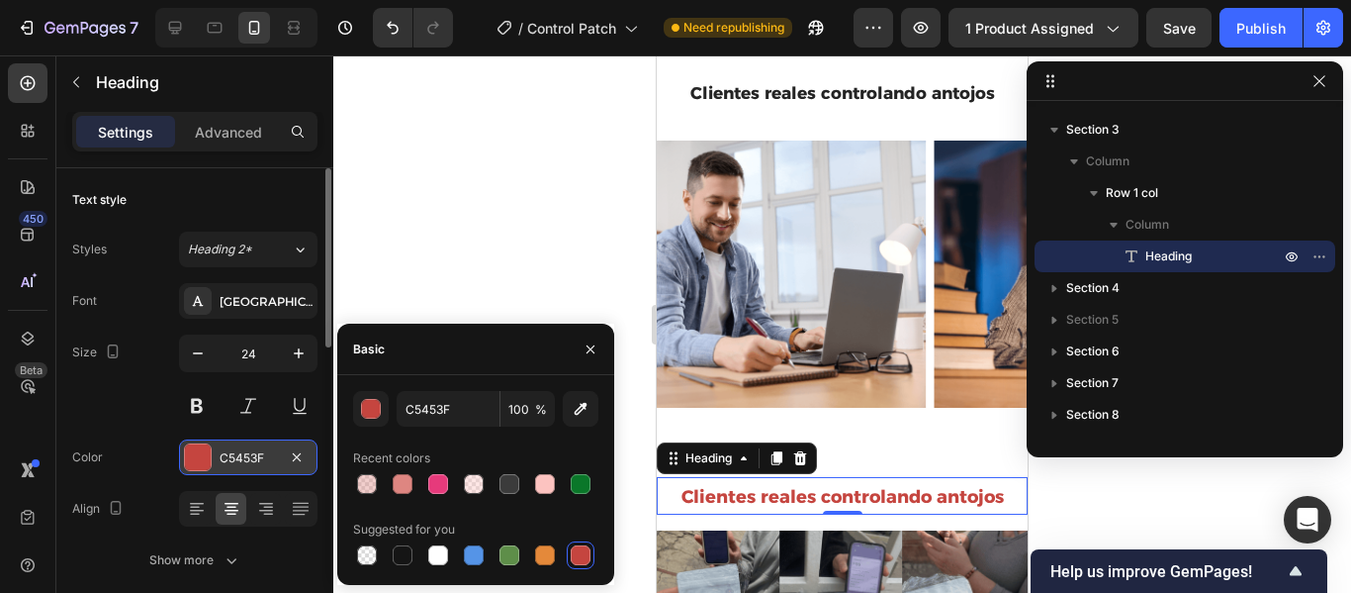
click at [246, 452] on div "C5453F" at bounding box center [248, 458] width 57 height 18
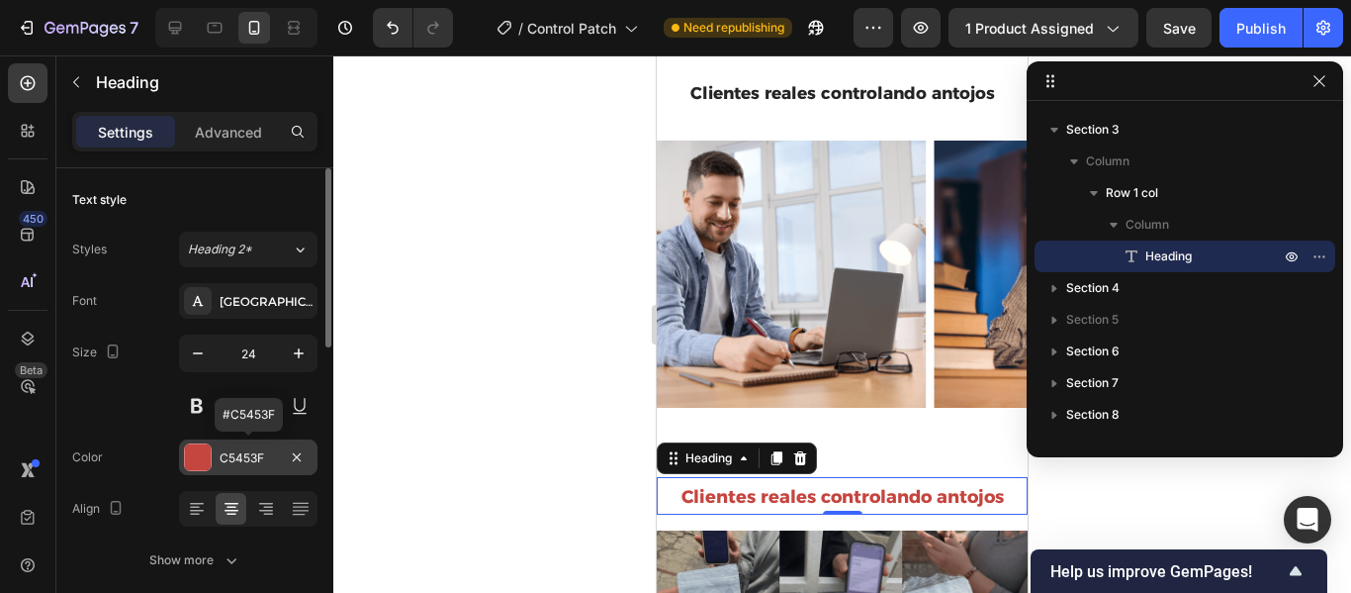
click at [257, 459] on div "C5453F" at bounding box center [248, 458] width 57 height 18
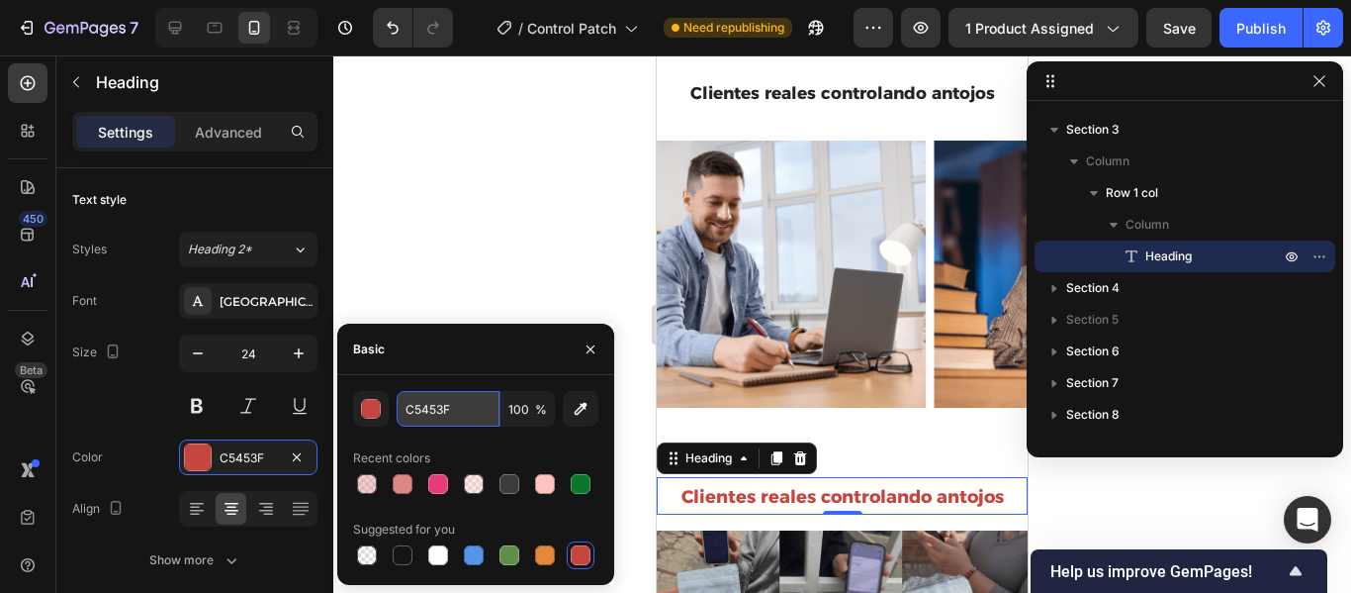
click at [458, 403] on input "C5453F" at bounding box center [448, 409] width 103 height 36
click at [595, 342] on icon "button" at bounding box center [591, 349] width 16 height 16
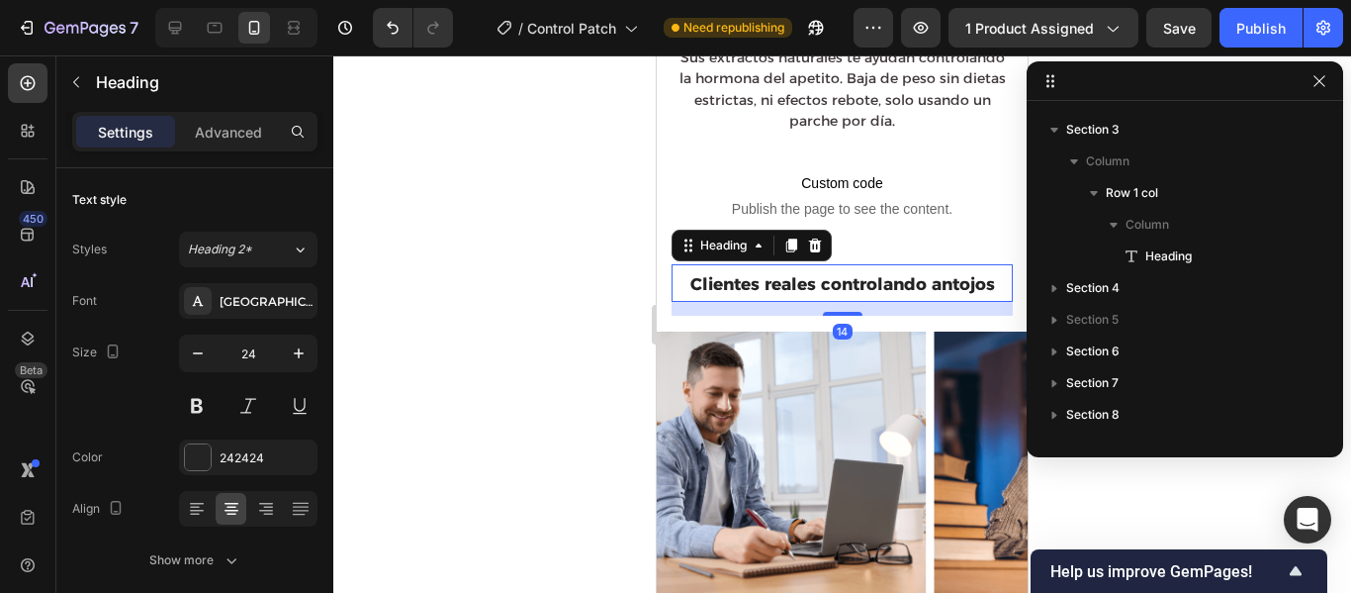
scroll to position [881, 0]
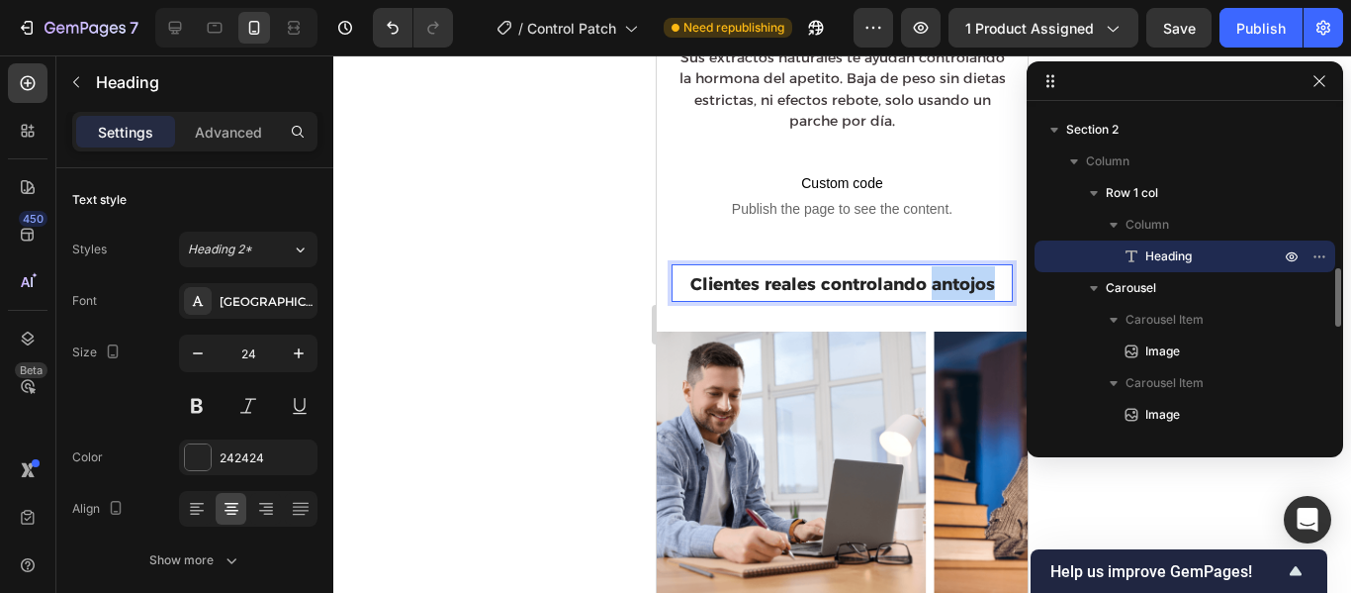
click at [936, 274] on strong "Clientes reales controlando antojos" at bounding box center [843, 284] width 305 height 20
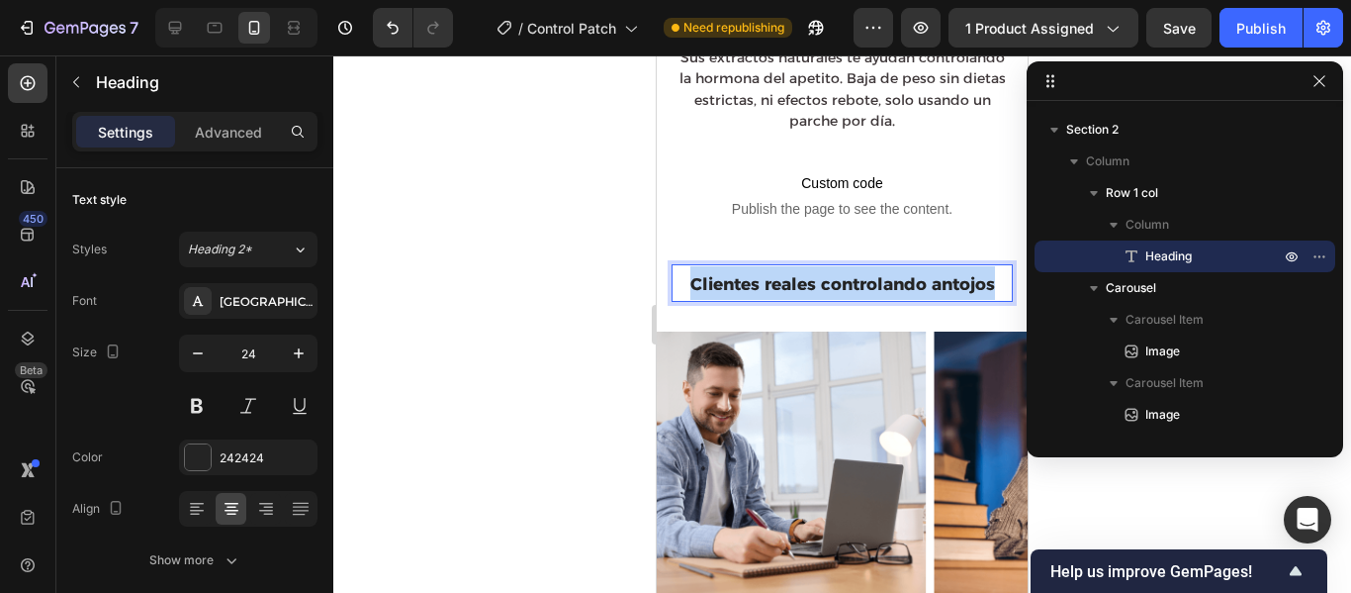
click at [936, 274] on strong "Clientes reales controlando antojos" at bounding box center [843, 284] width 305 height 20
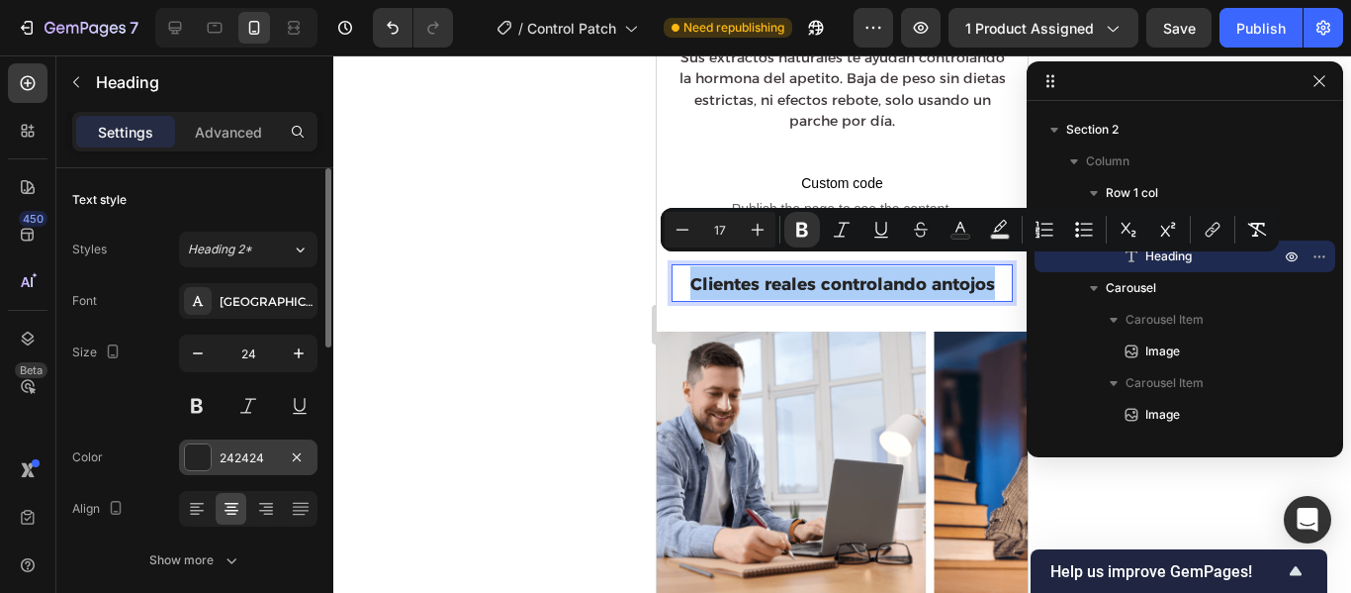
click at [274, 452] on div "242424" at bounding box center [248, 458] width 57 height 18
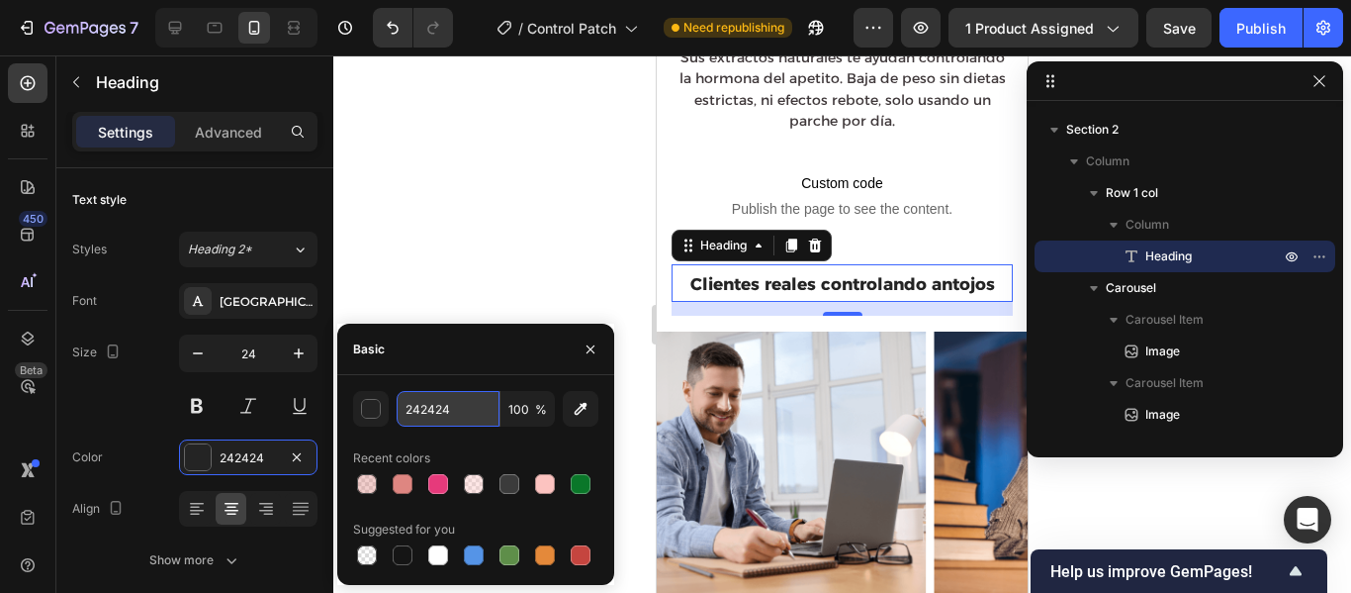
click at [451, 411] on input "242424" at bounding box center [448, 409] width 103 height 36
paste input "C5453F"
type input "C5453F"
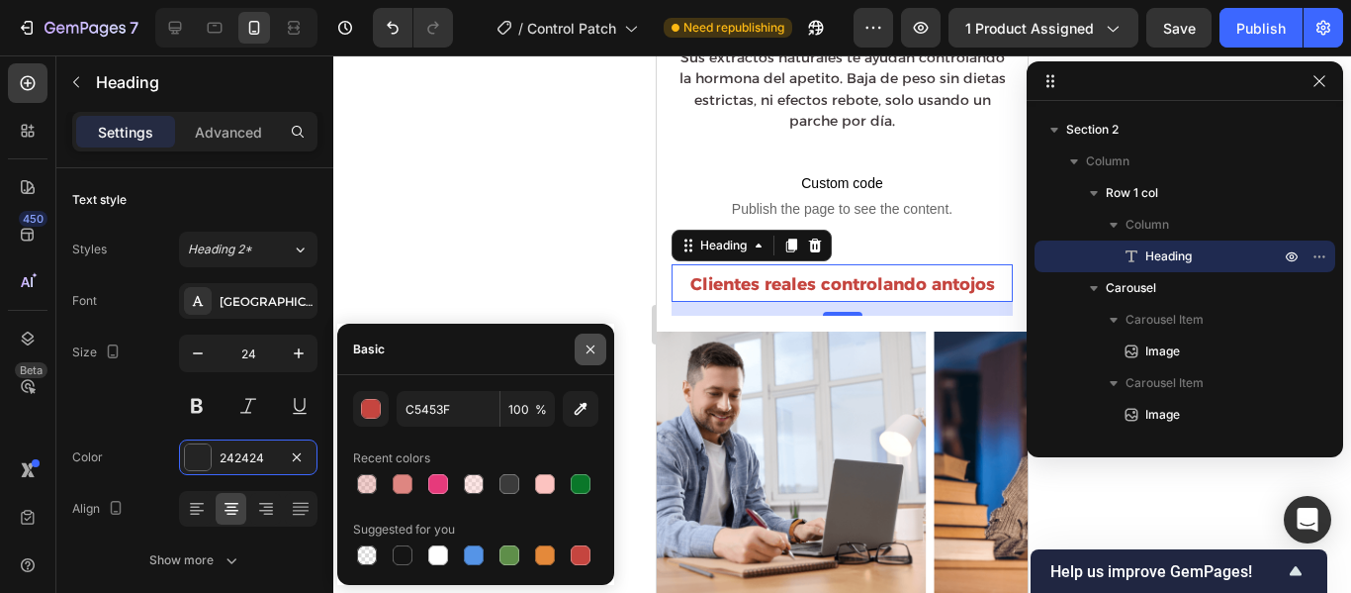
click at [588, 345] on icon "button" at bounding box center [591, 348] width 8 height 8
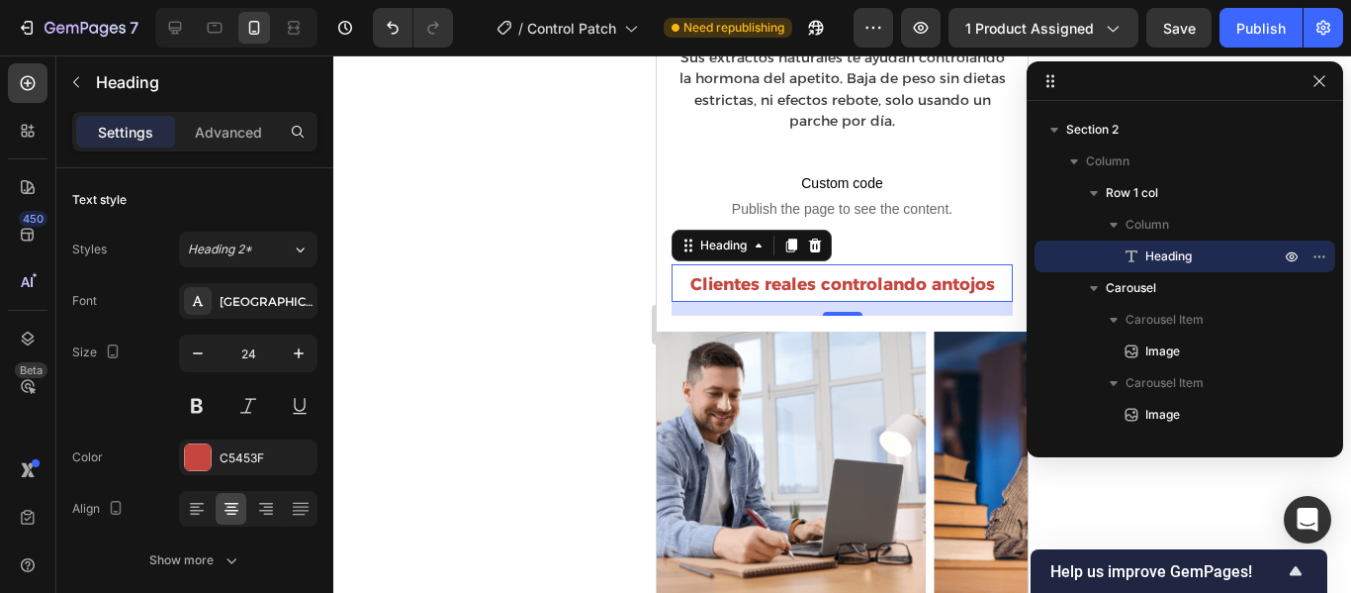
click at [578, 290] on div at bounding box center [842, 323] width 1018 height 537
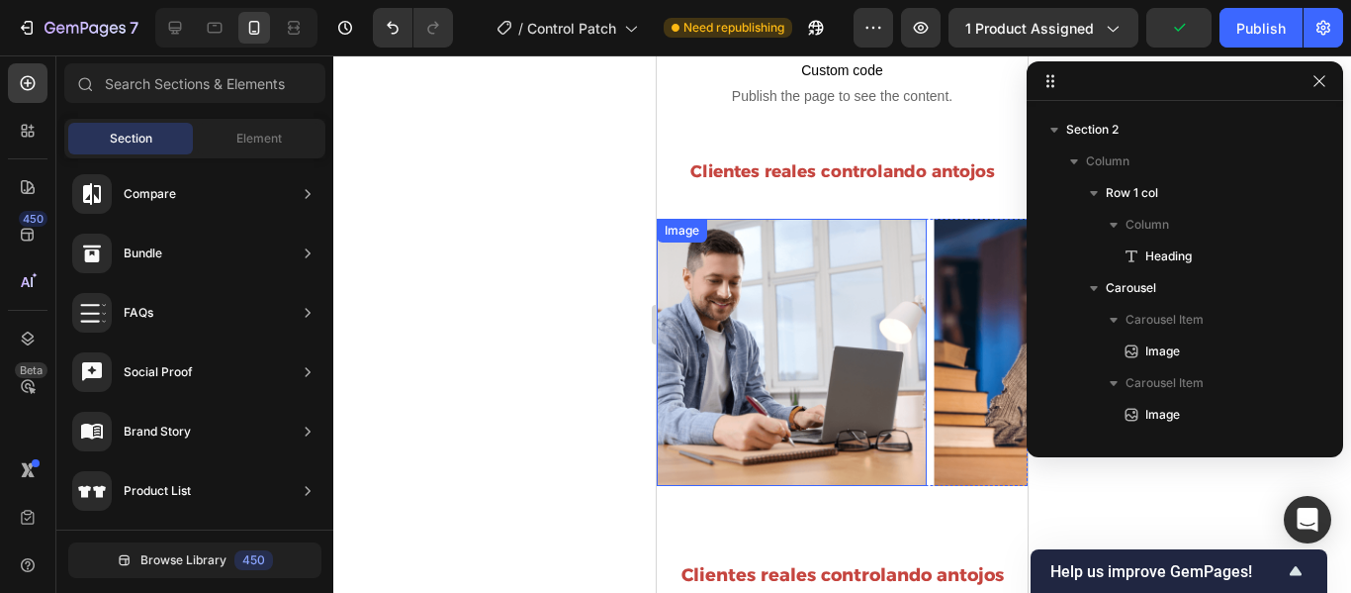
scroll to position [807, 0]
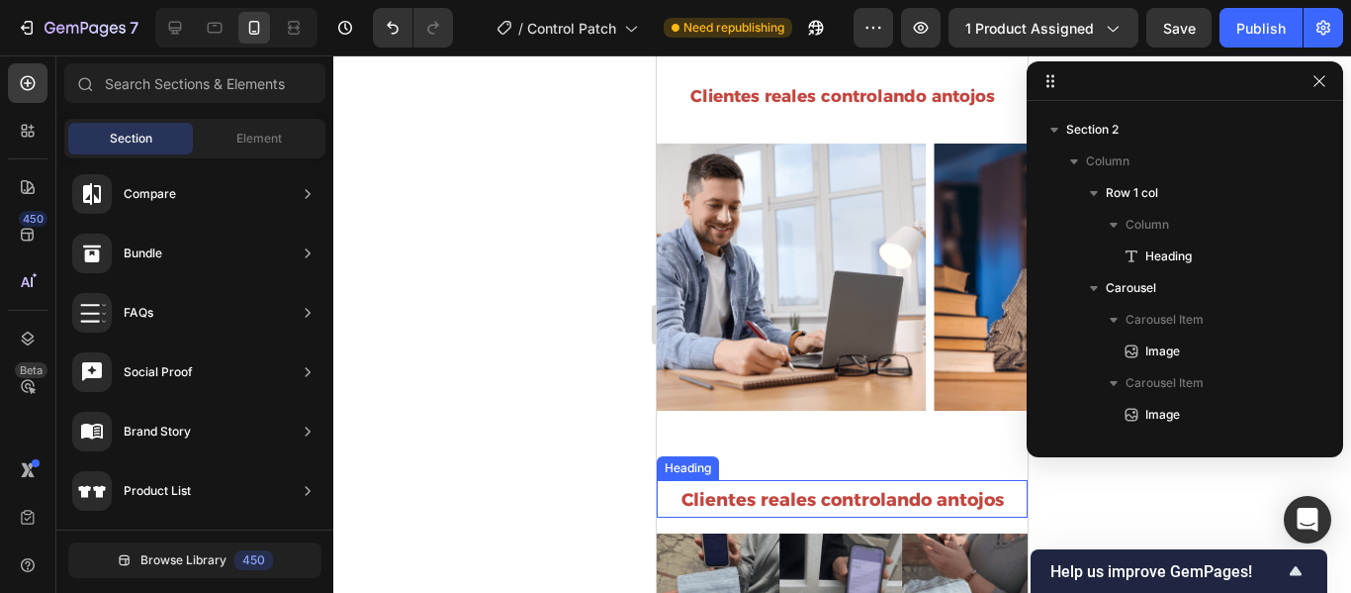
click at [915, 489] on strong "Clientes reales controlando antojos" at bounding box center [843, 500] width 322 height 22
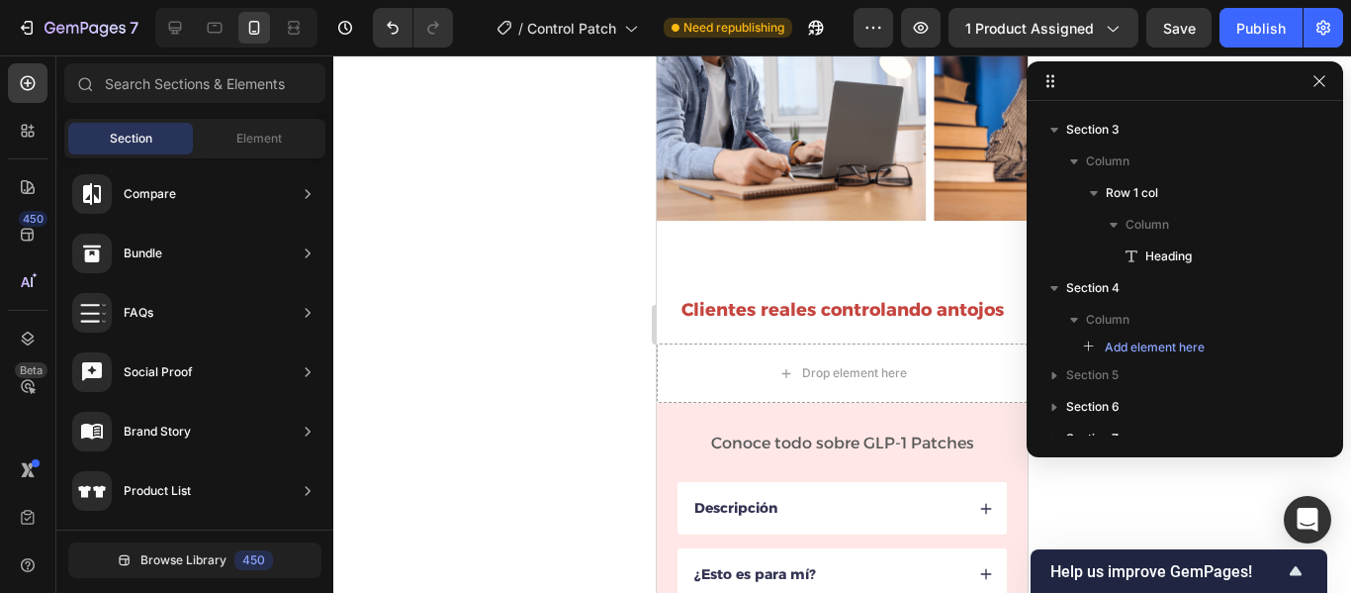
scroll to position [967, 0]
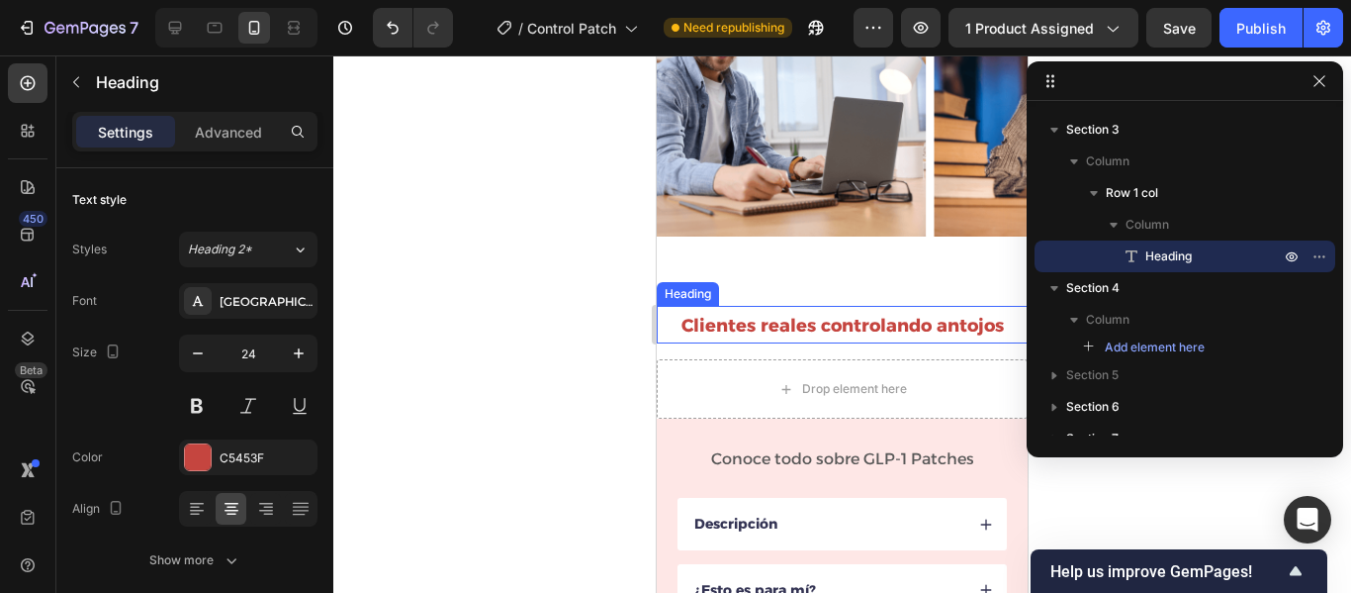
click at [913, 332] on strong "Clientes reales controlando antojos" at bounding box center [843, 326] width 322 height 22
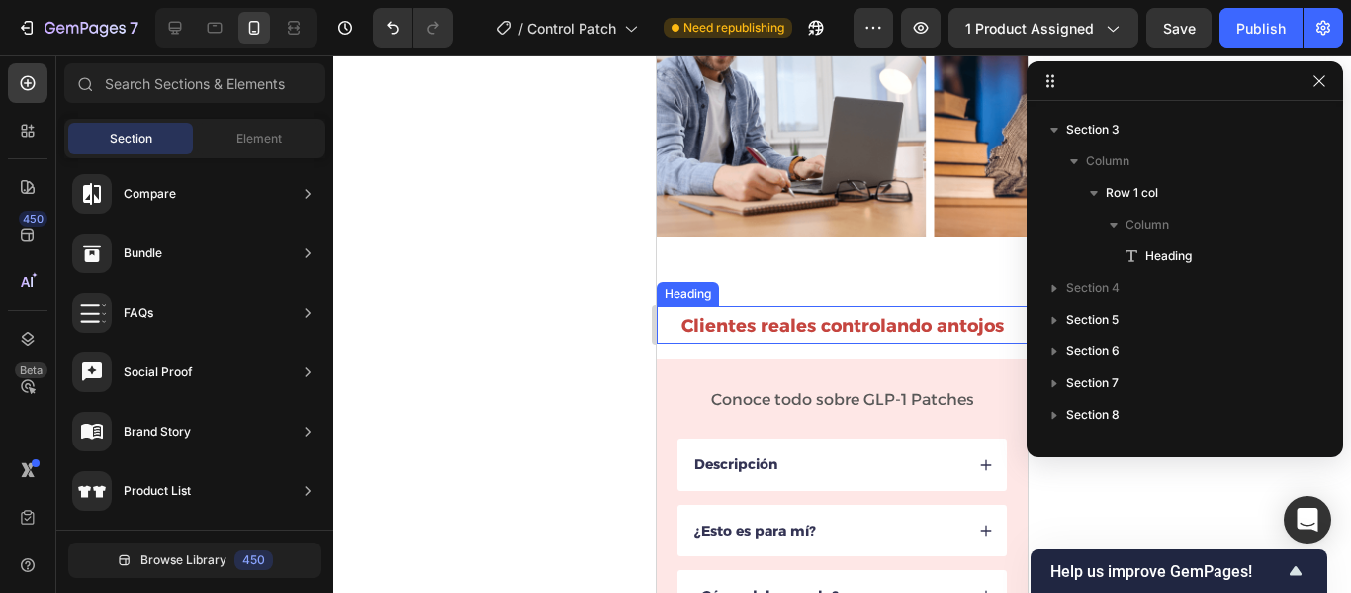
click at [910, 332] on strong "Clientes reales controlando antojos" at bounding box center [843, 326] width 322 height 22
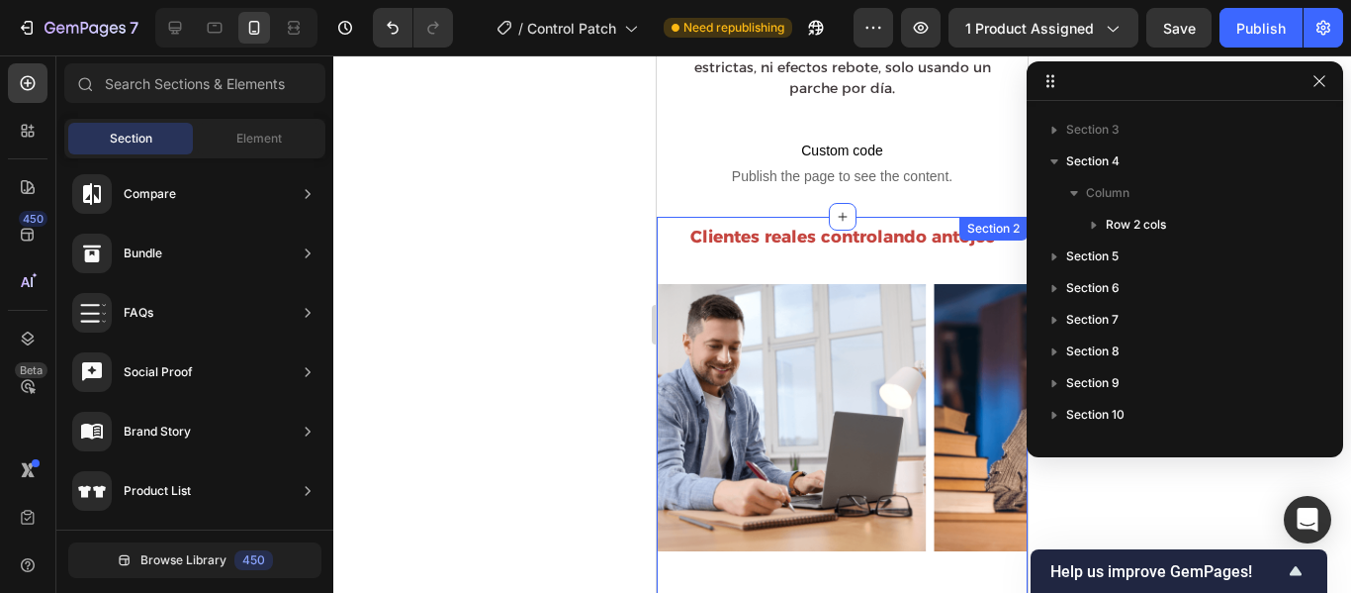
scroll to position [603, 0]
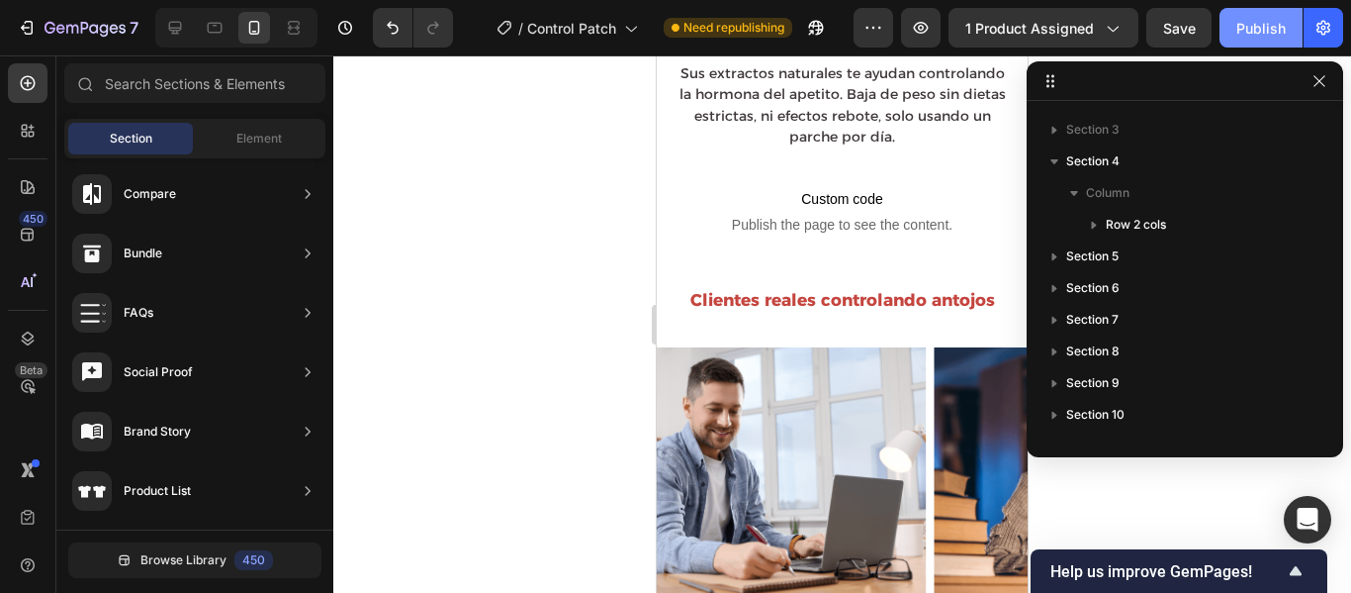
click at [1224, 44] on button "Publish" at bounding box center [1261, 28] width 83 height 40
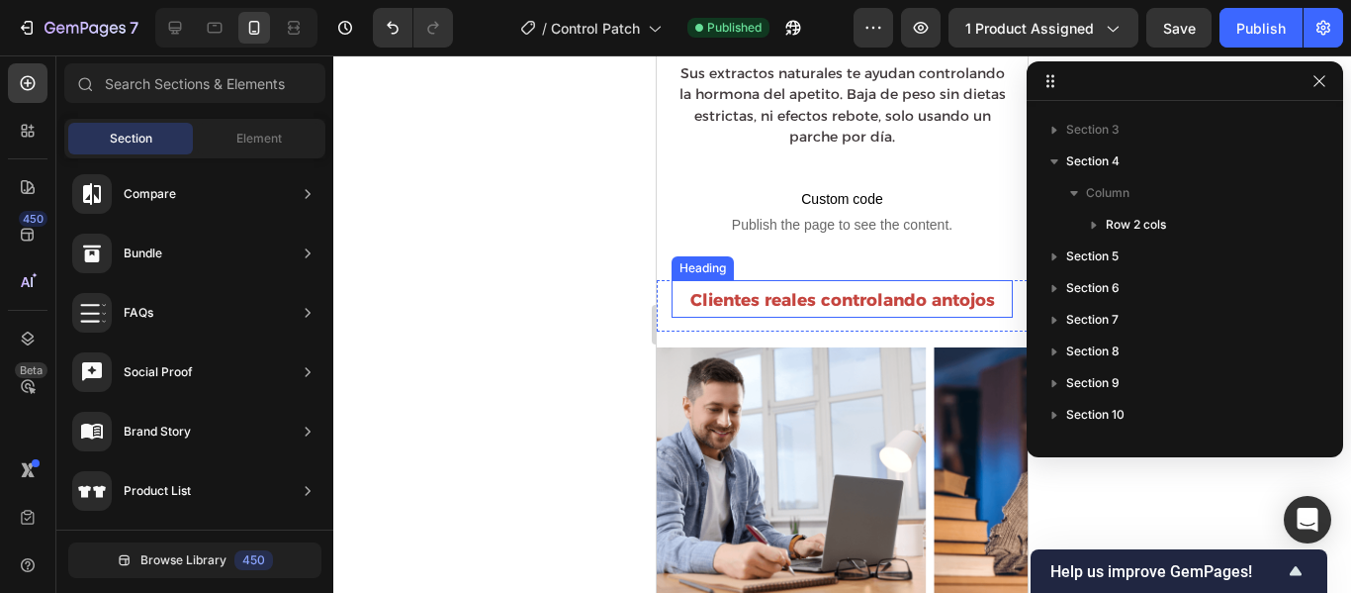
click at [847, 280] on h2 "Clientes reales controlando antojos" at bounding box center [842, 299] width 341 height 38
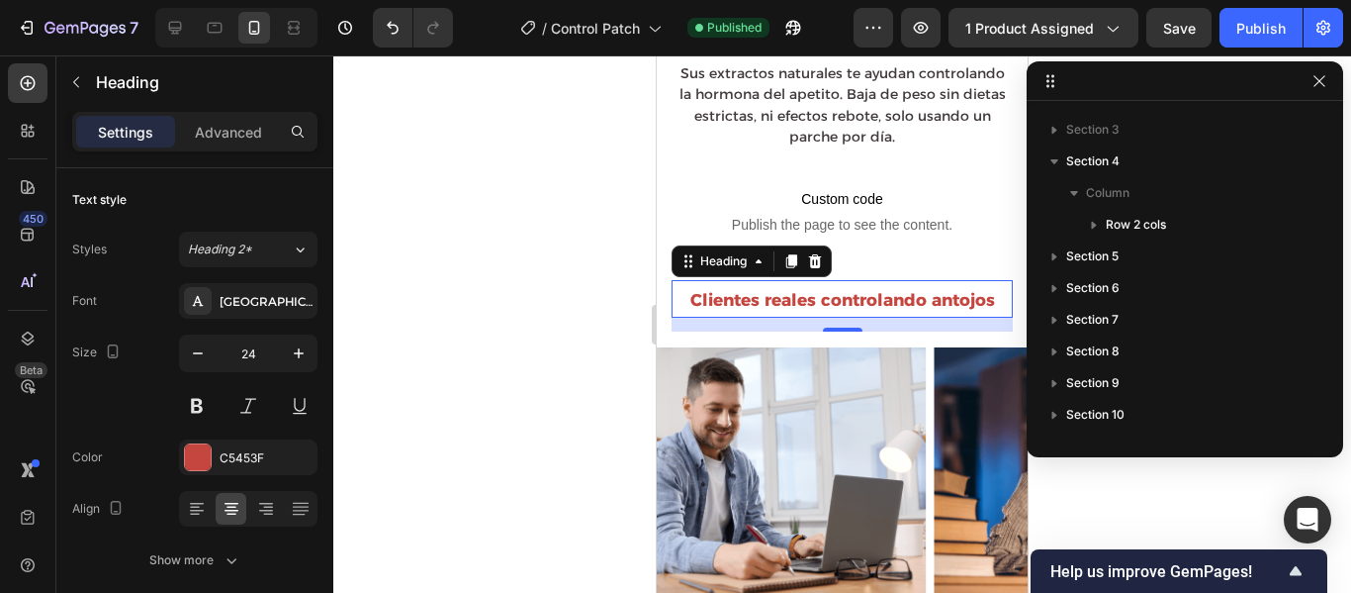
scroll to position [881, 0]
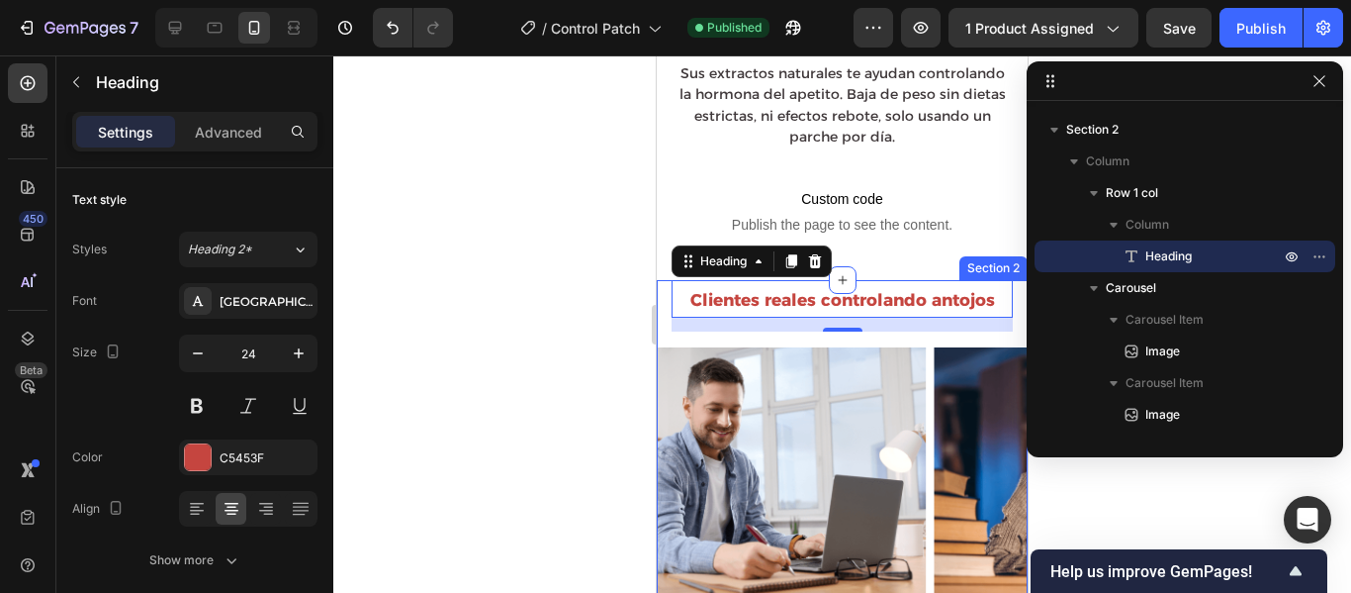
click at [995, 324] on div "Clientes reales controlando antojos Heading 14 Row Image Image Image Image Caro…" at bounding box center [842, 454] width 371 height 348
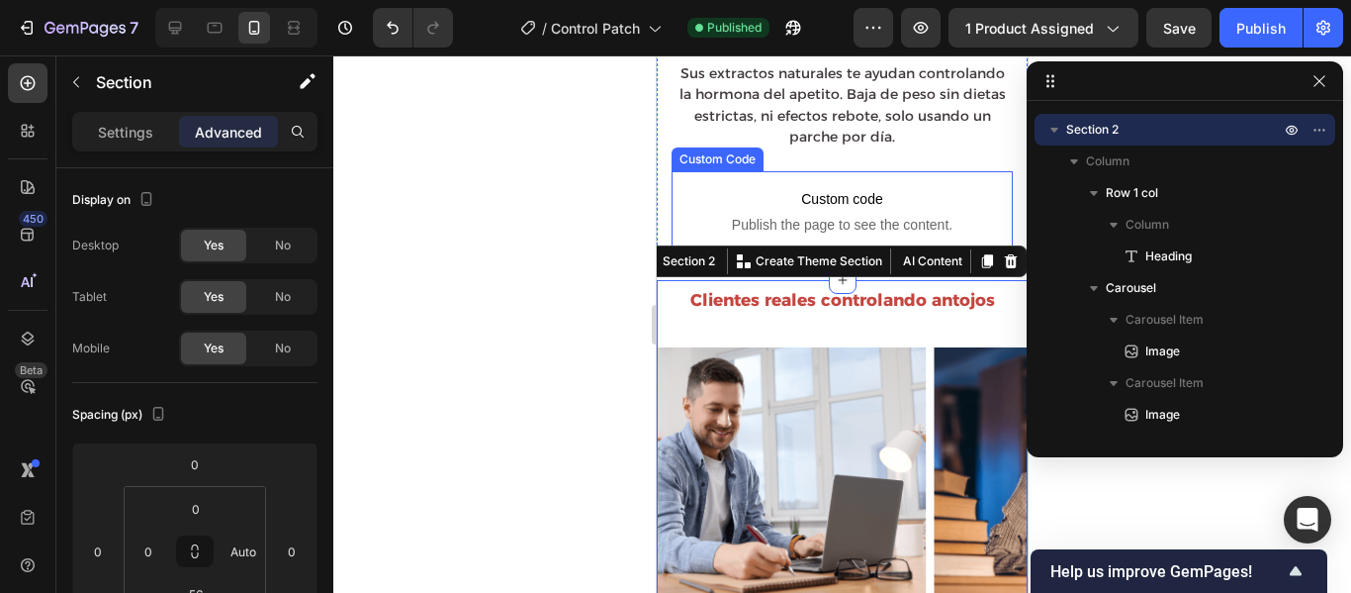
scroll to position [691, 0]
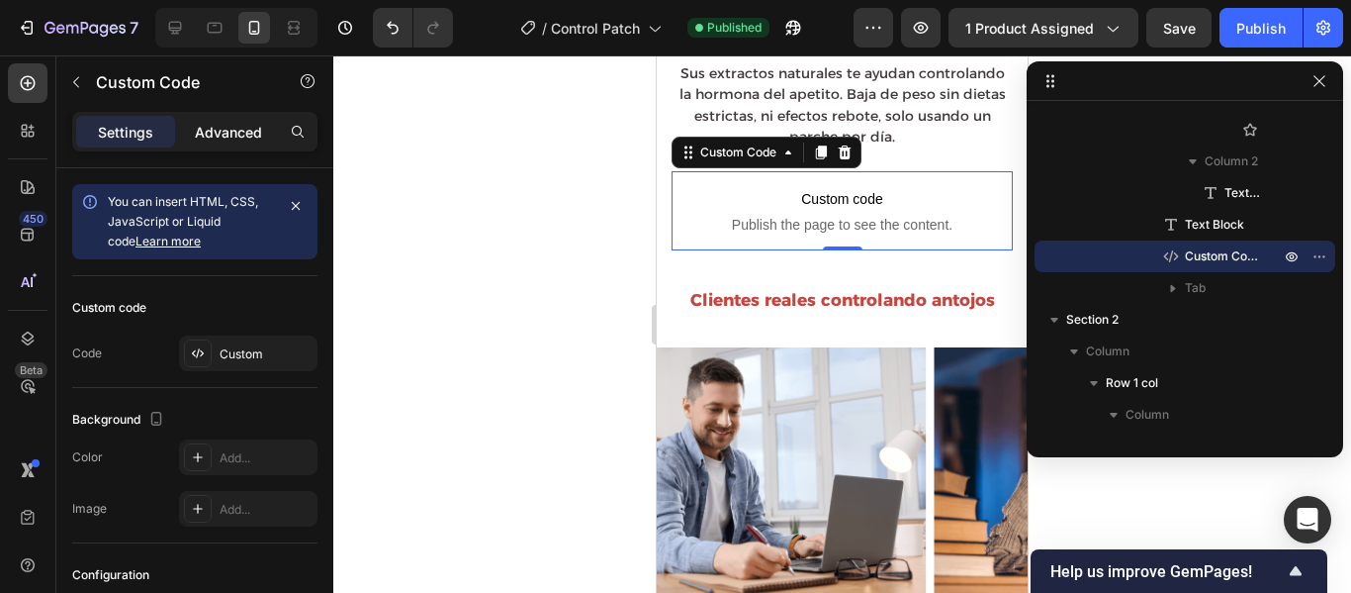
click at [237, 130] on p "Advanced" at bounding box center [228, 132] width 67 height 21
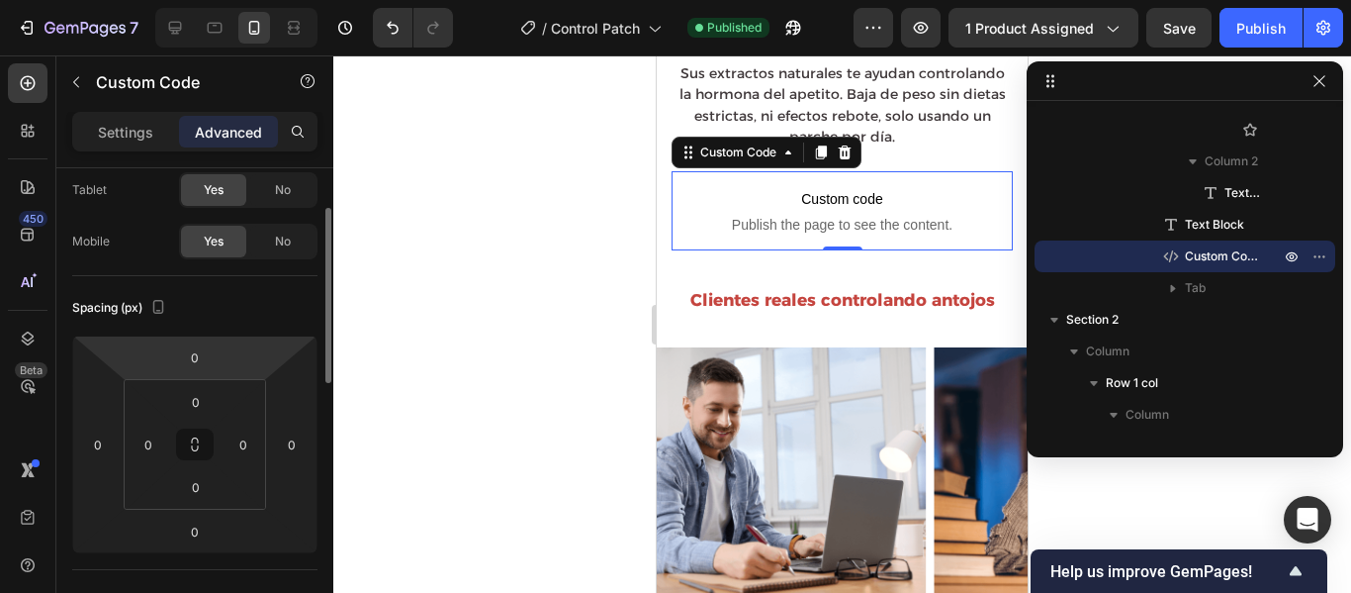
scroll to position [108, 0]
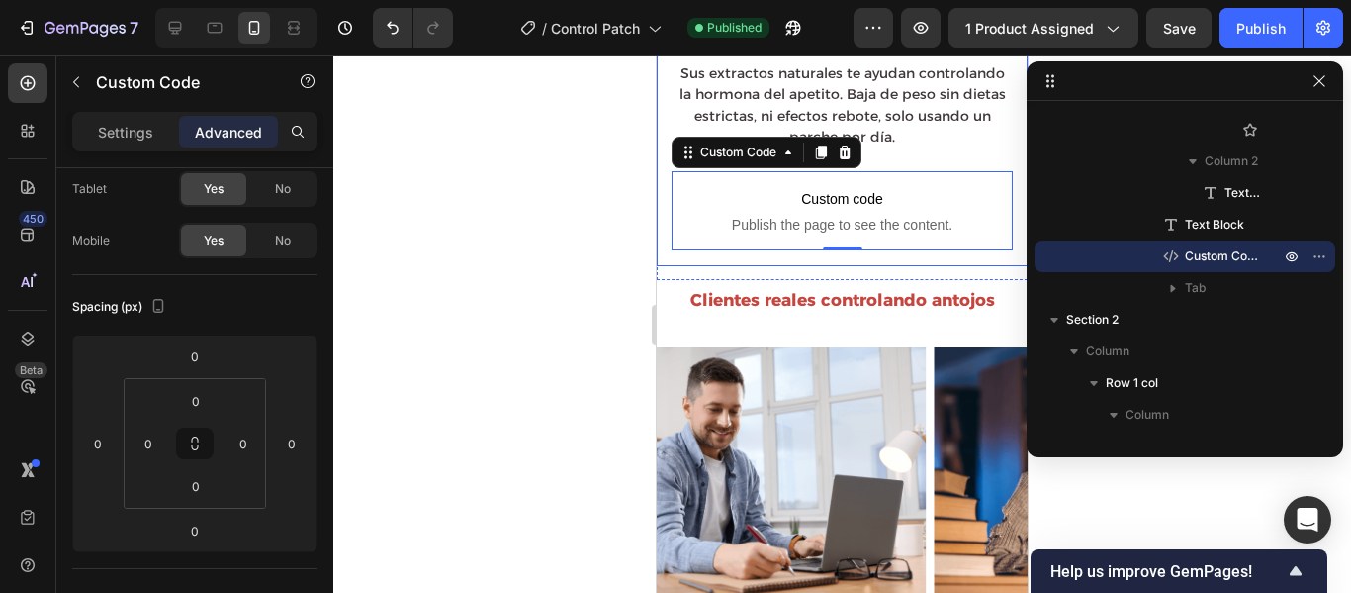
click at [914, 240] on div "PARCHES GLP-1 | SKU: 51825-1 Text Block Parches GLP-1 (controla tu ansiedad por…" at bounding box center [842, 72] width 371 height 387
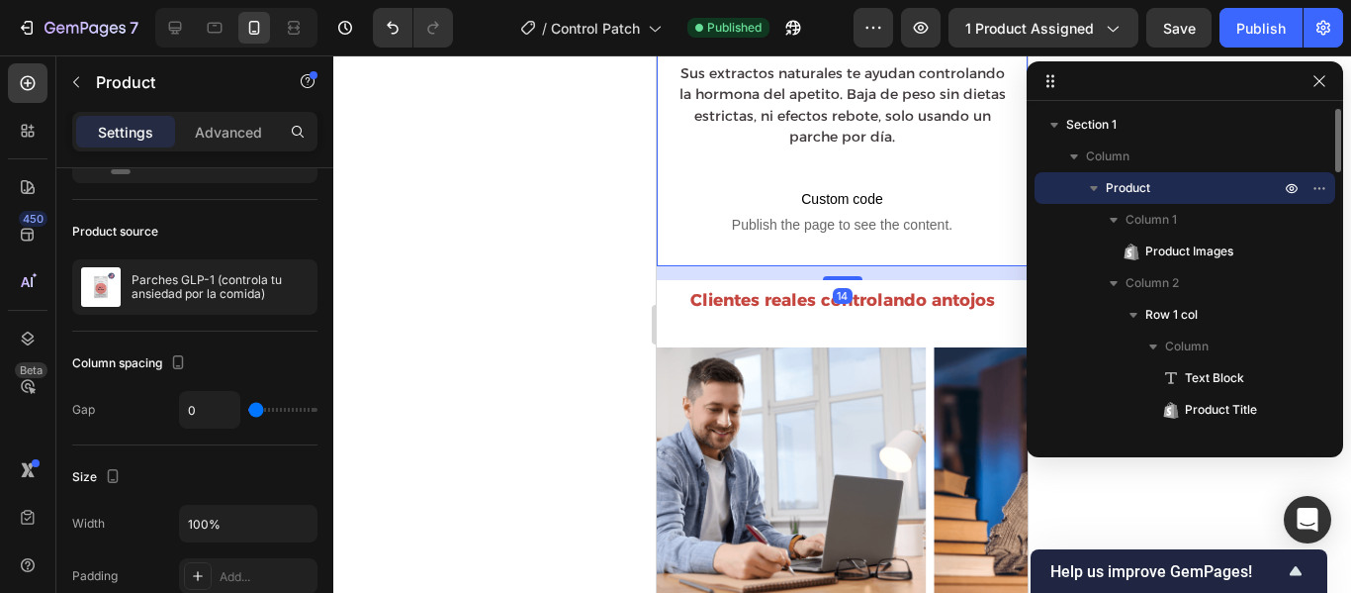
scroll to position [0, 0]
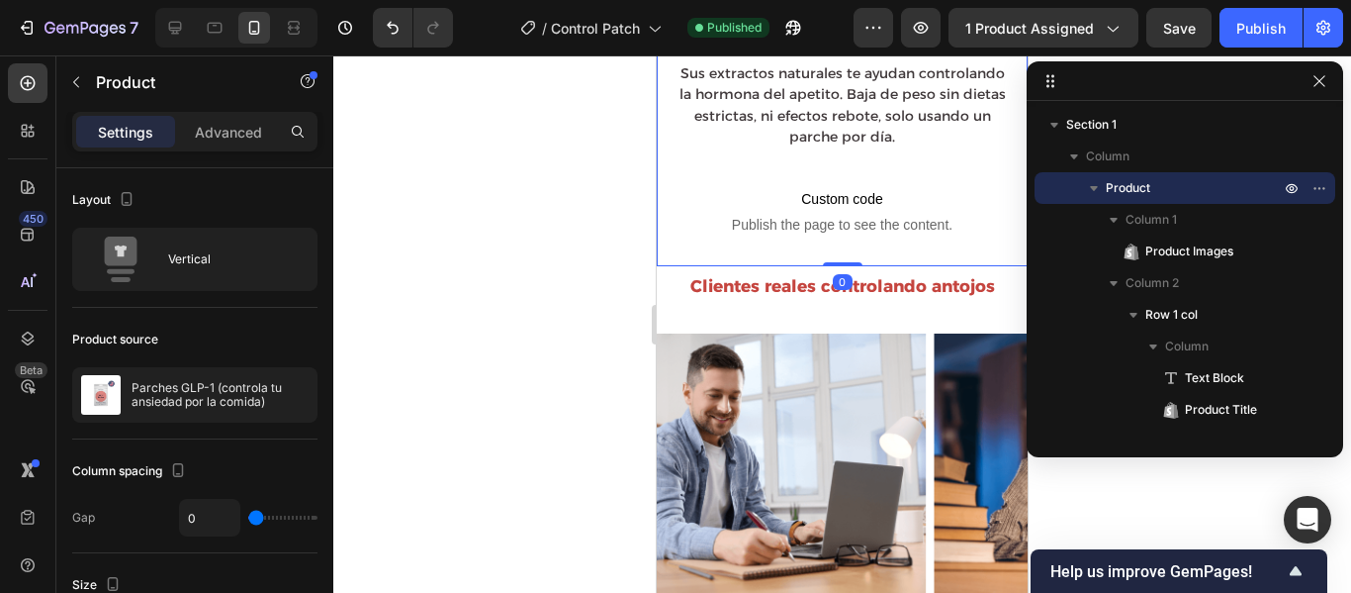
drag, startPoint x: 836, startPoint y: 265, endPoint x: 864, endPoint y: 249, distance: 31.9
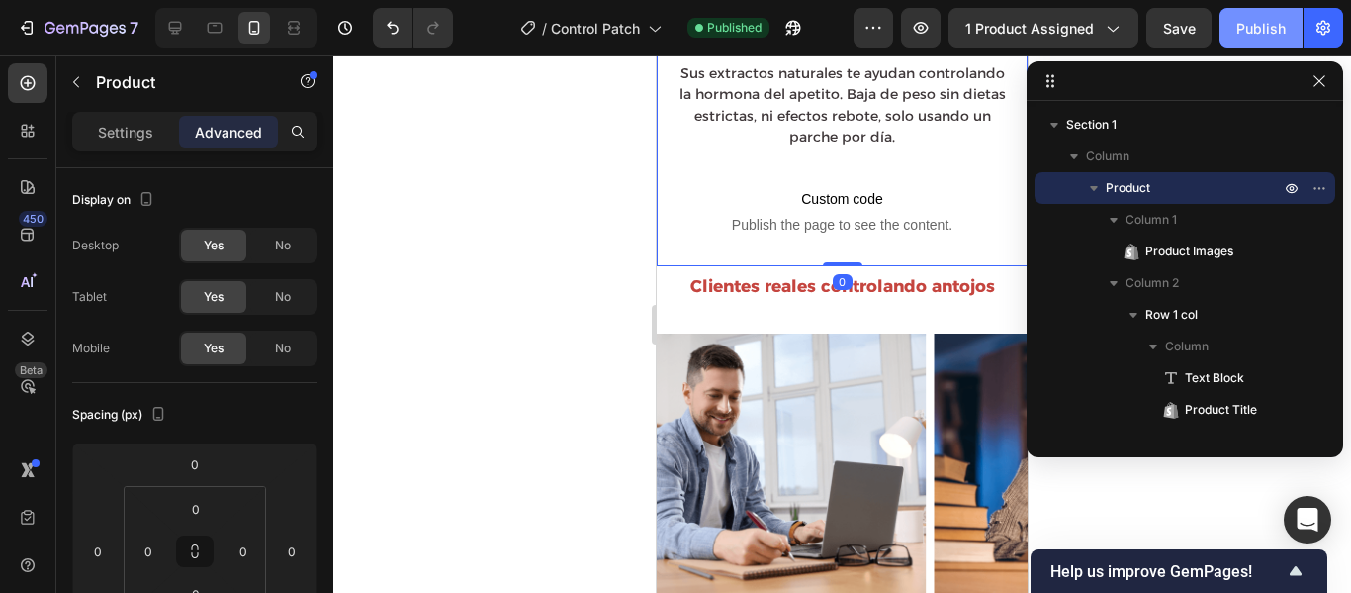
click at [1255, 30] on div "Publish" at bounding box center [1261, 28] width 49 height 21
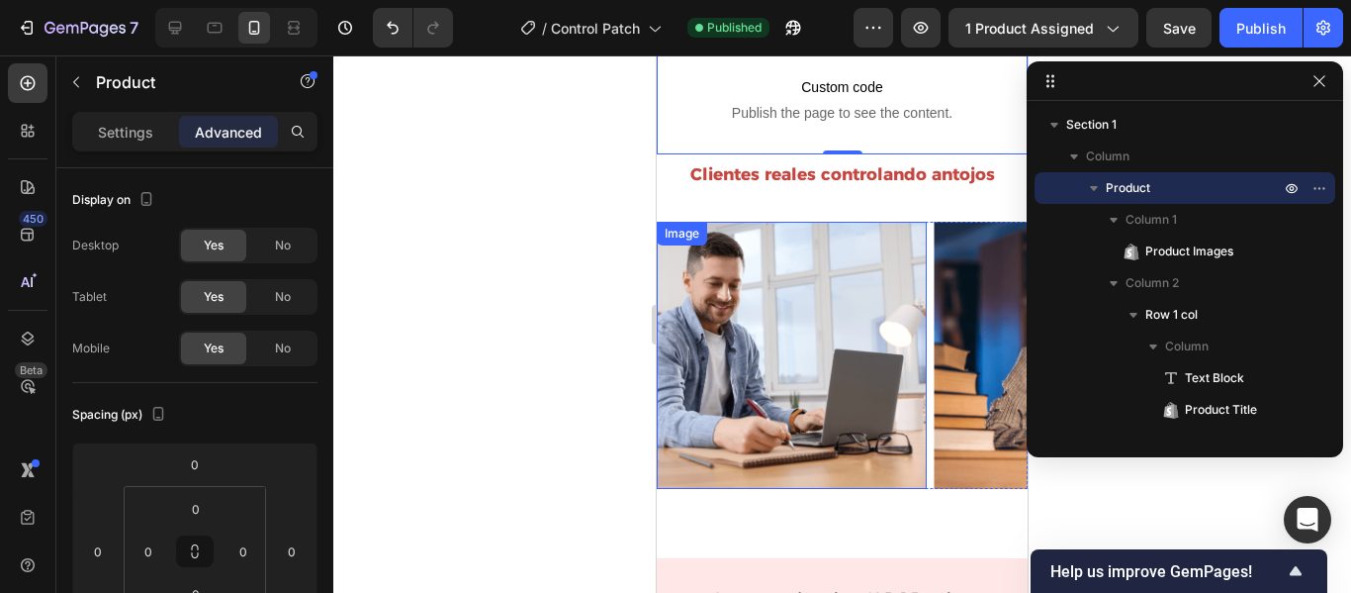
scroll to position [716, 0]
click at [787, 346] on img at bounding box center [792, 354] width 270 height 267
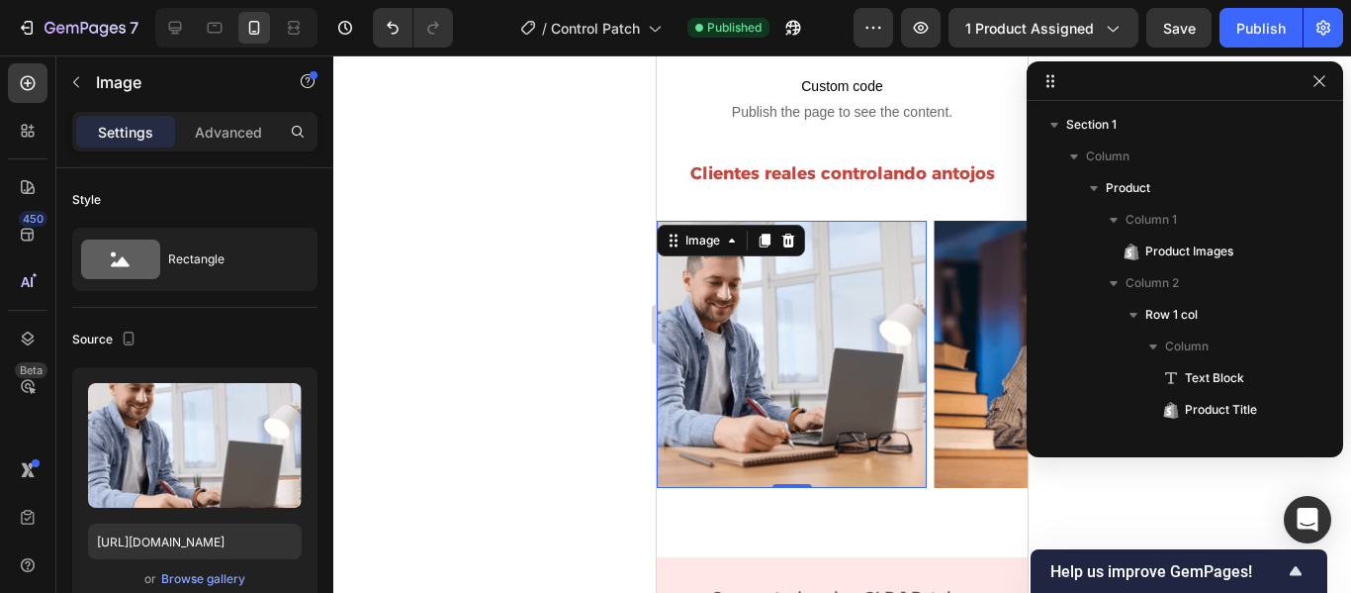
scroll to position [976, 0]
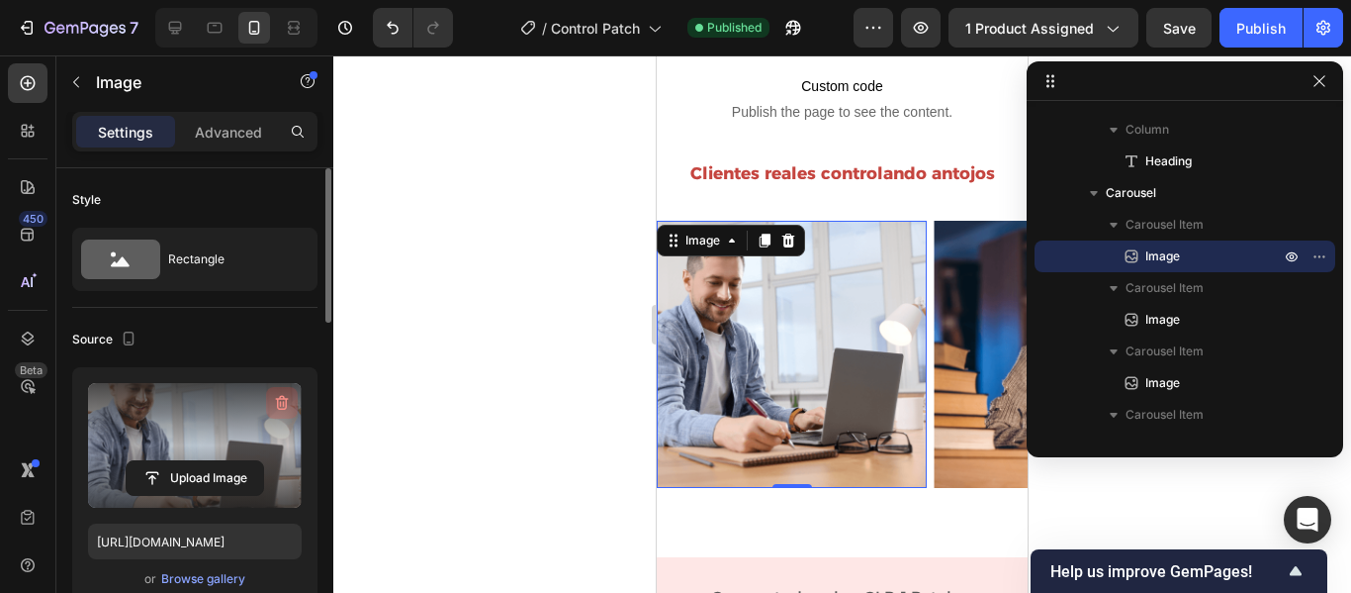
click at [283, 397] on icon "button" at bounding box center [282, 403] width 13 height 15
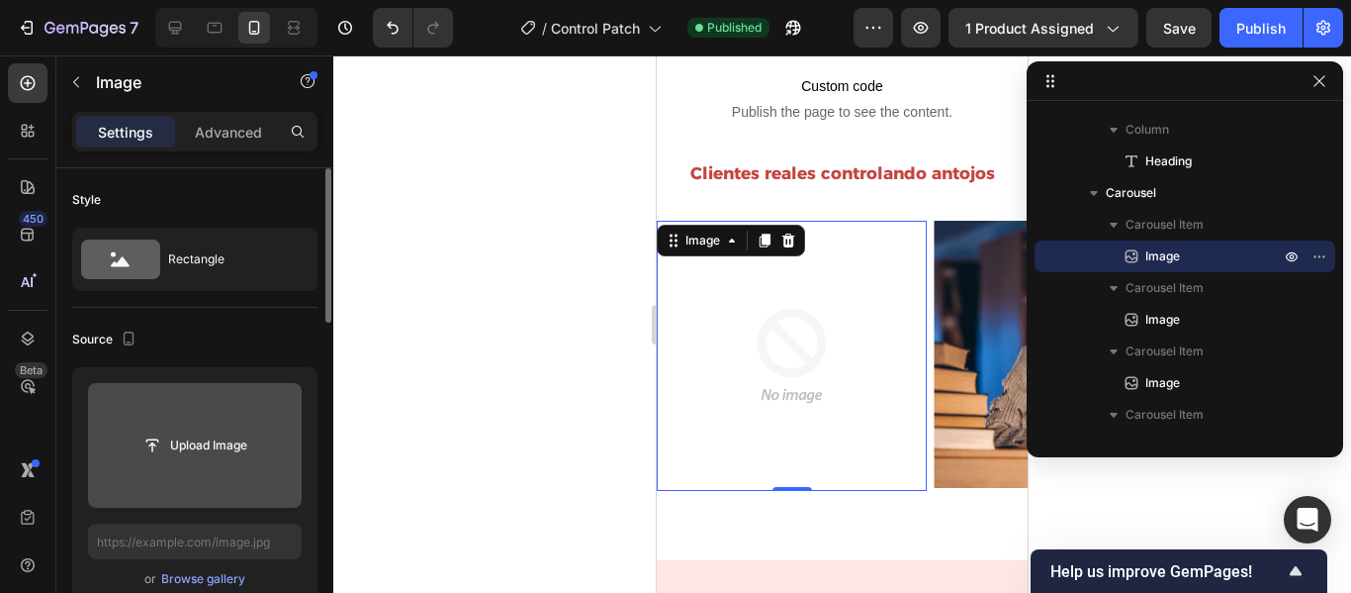
click at [185, 446] on input "file" at bounding box center [195, 445] width 137 height 34
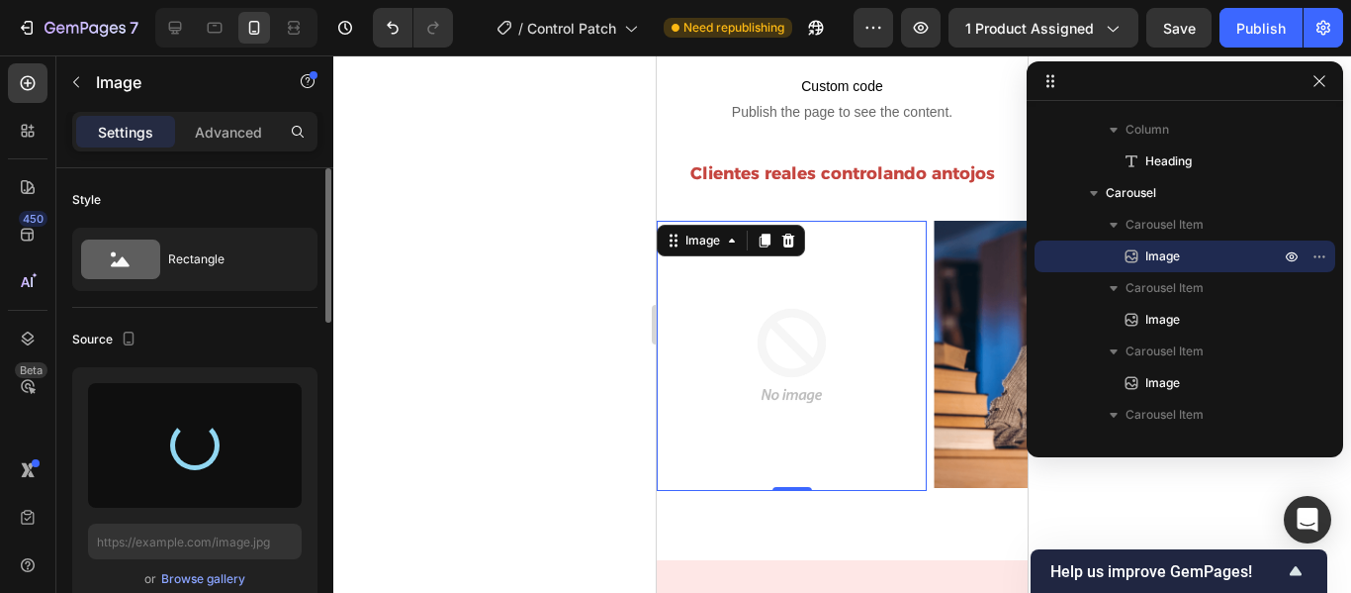
type input "[URL][DOMAIN_NAME]"
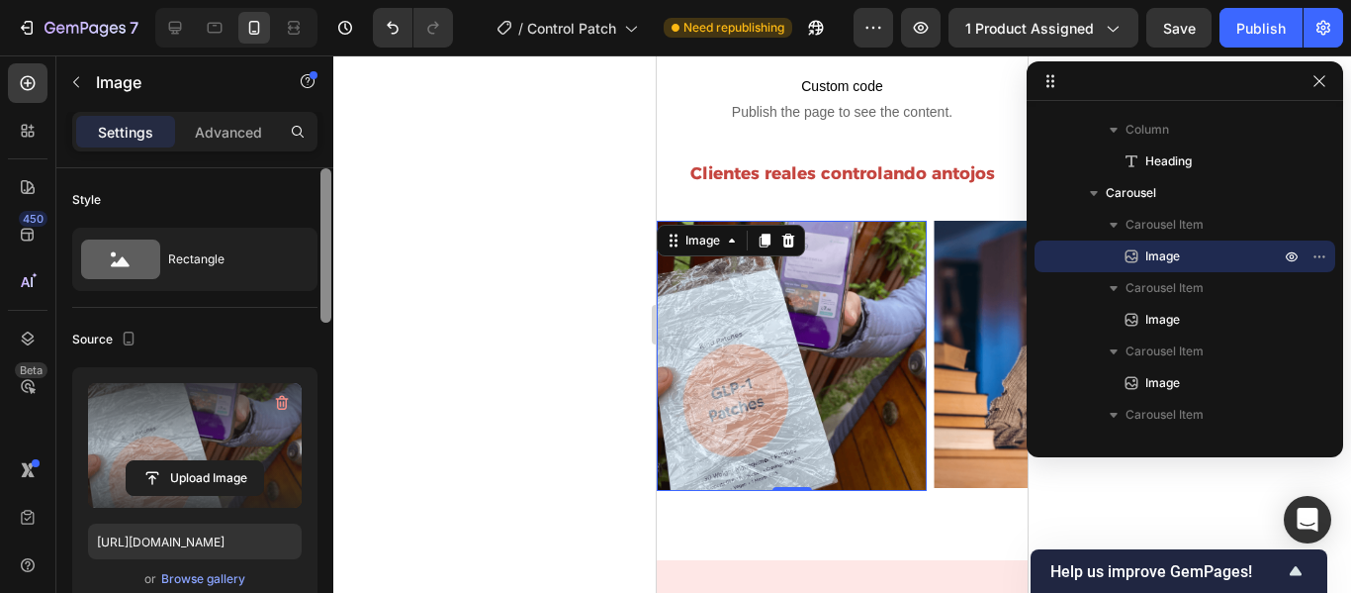
drag, startPoint x: 326, startPoint y: 208, endPoint x: 337, endPoint y: 120, distance: 88.7
click at [337, 0] on div "7 Version history / Control Patch Need republishing Preview 1 product assigned …" at bounding box center [675, 0] width 1351 height 0
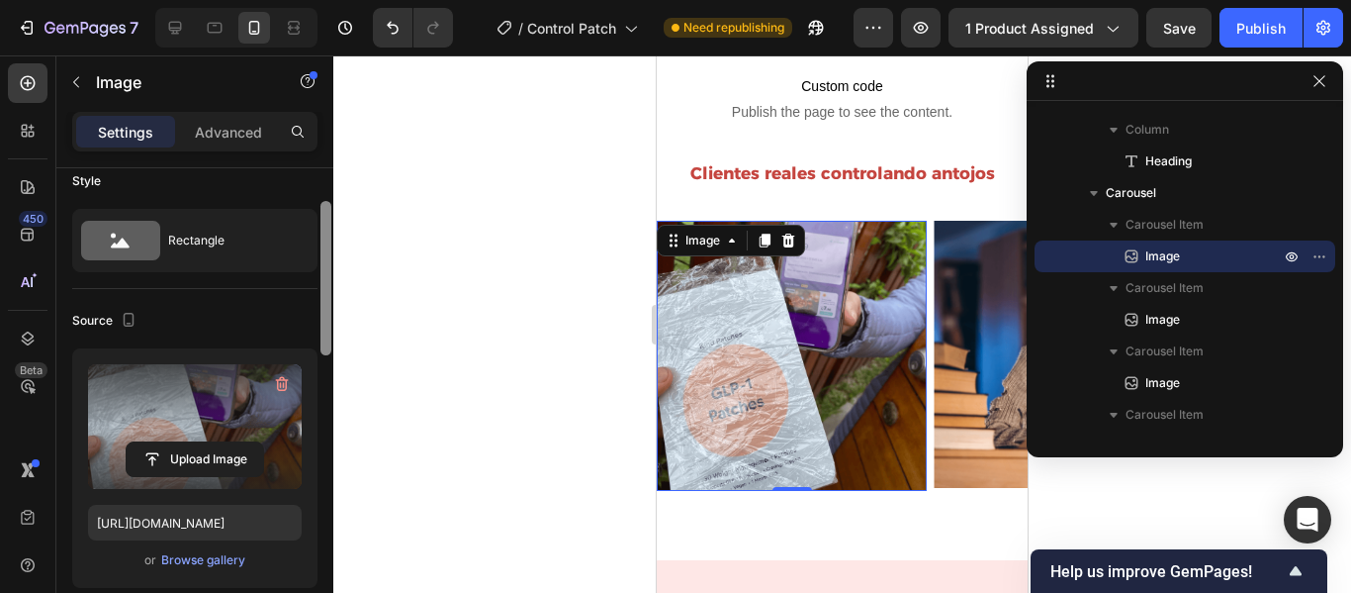
scroll to position [0, 0]
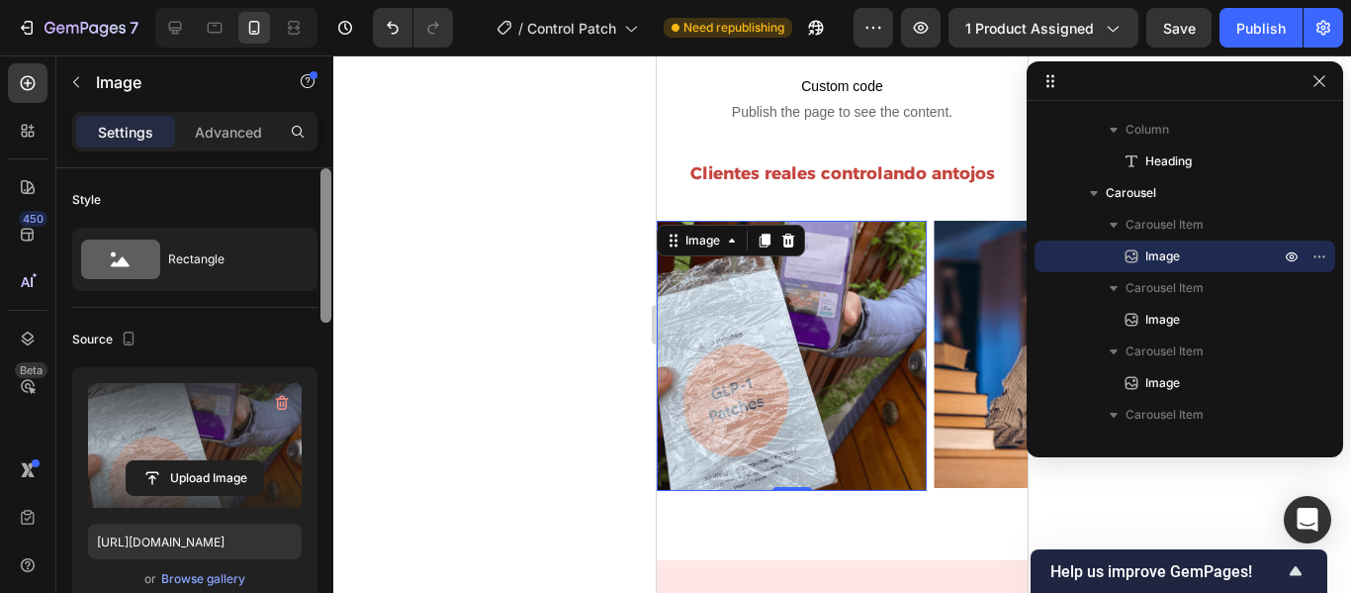
drag, startPoint x: 323, startPoint y: 213, endPoint x: 327, endPoint y: 151, distance: 61.5
click at [327, 151] on div "Settings Advanced Style Rectangle Source Upload Image [URL][DOMAIN_NAME] or Bro…" at bounding box center [194, 380] width 277 height 537
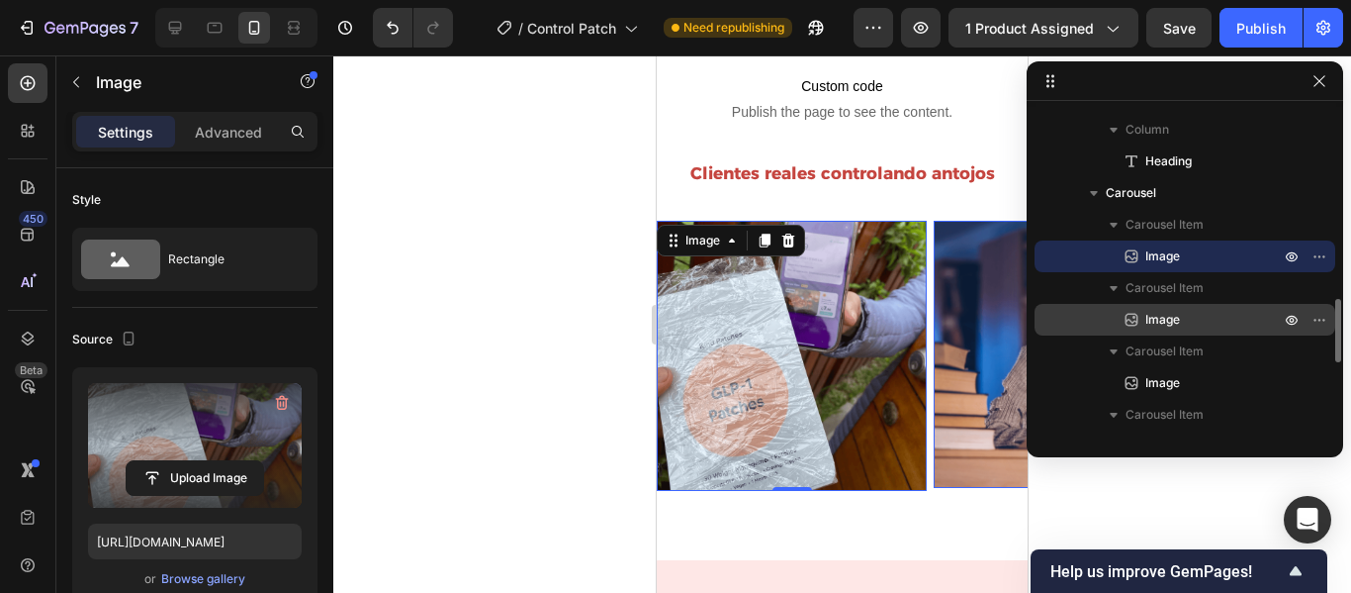
click at [1189, 323] on p "Image" at bounding box center [1191, 320] width 138 height 20
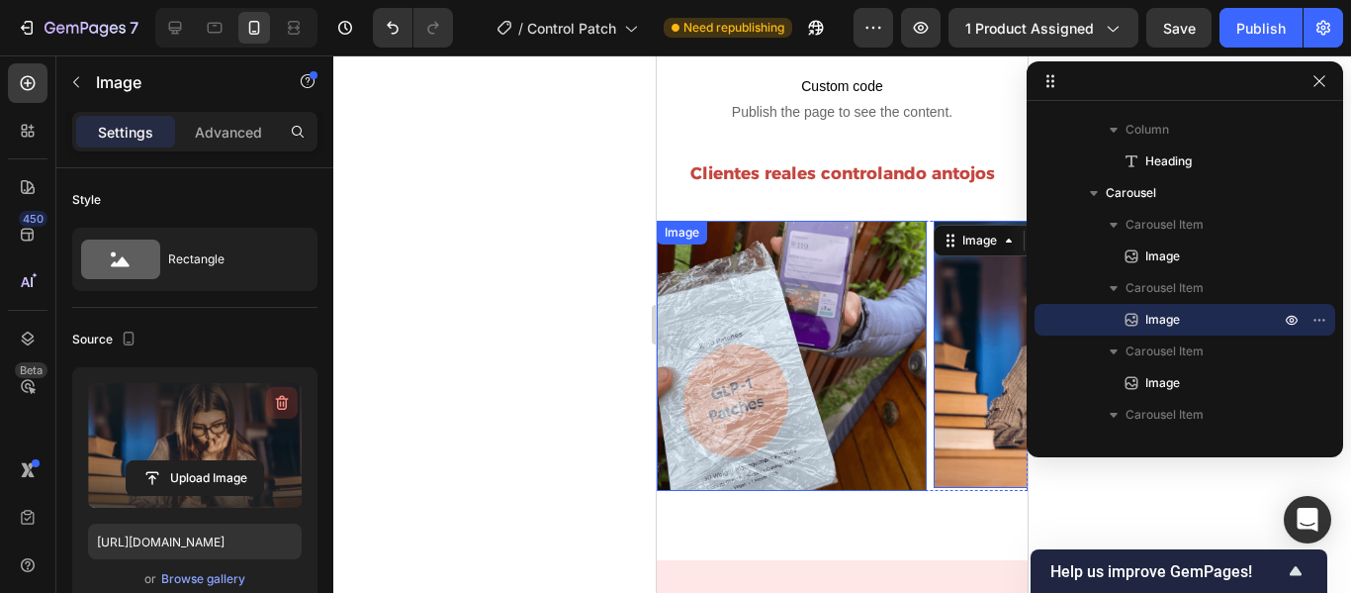
click at [281, 404] on icon "button" at bounding box center [281, 404] width 2 height 6
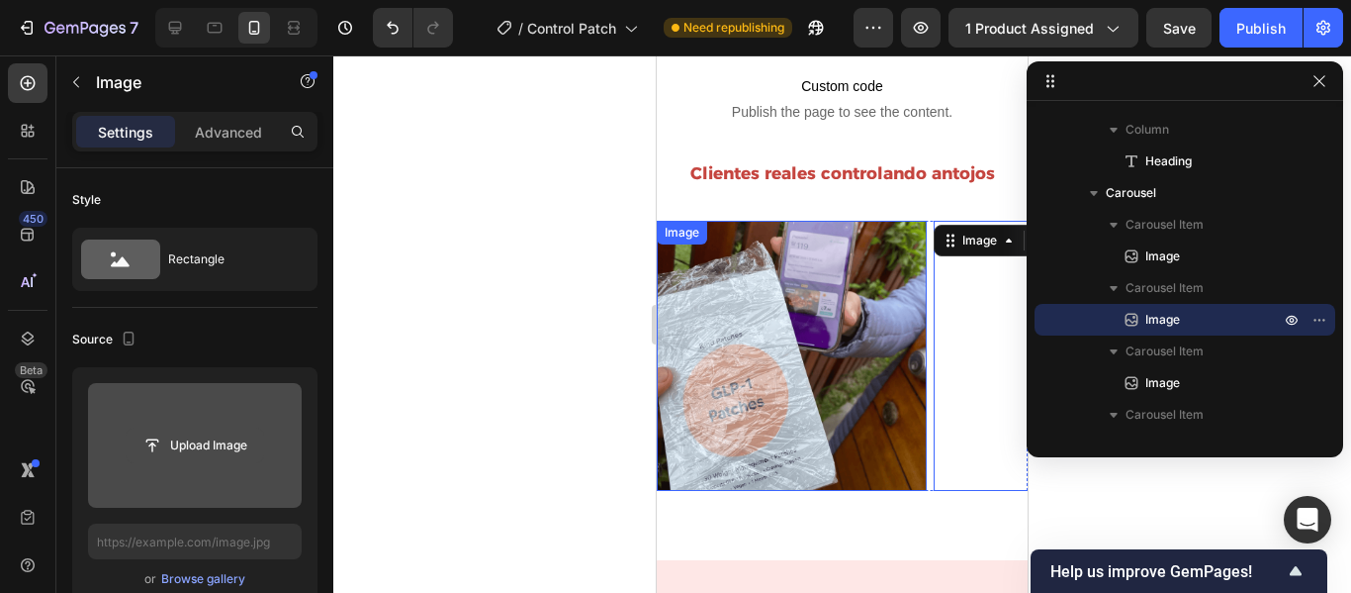
click at [217, 446] on input "file" at bounding box center [195, 445] width 137 height 34
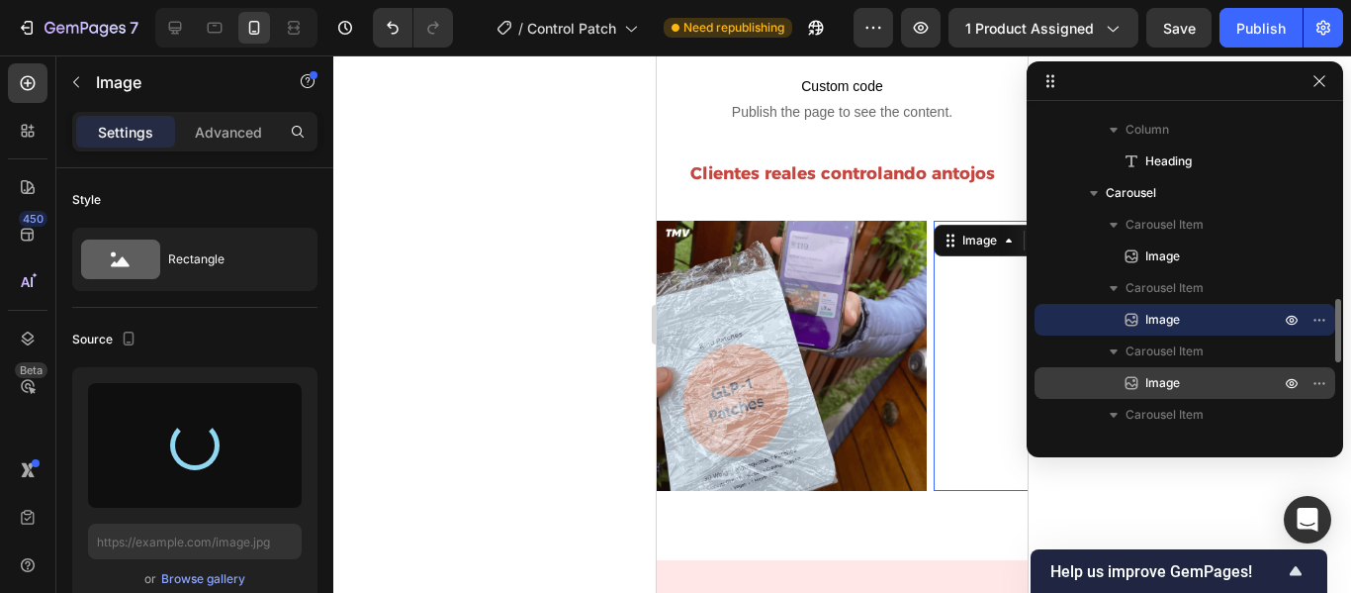
type input "[URL][DOMAIN_NAME]"
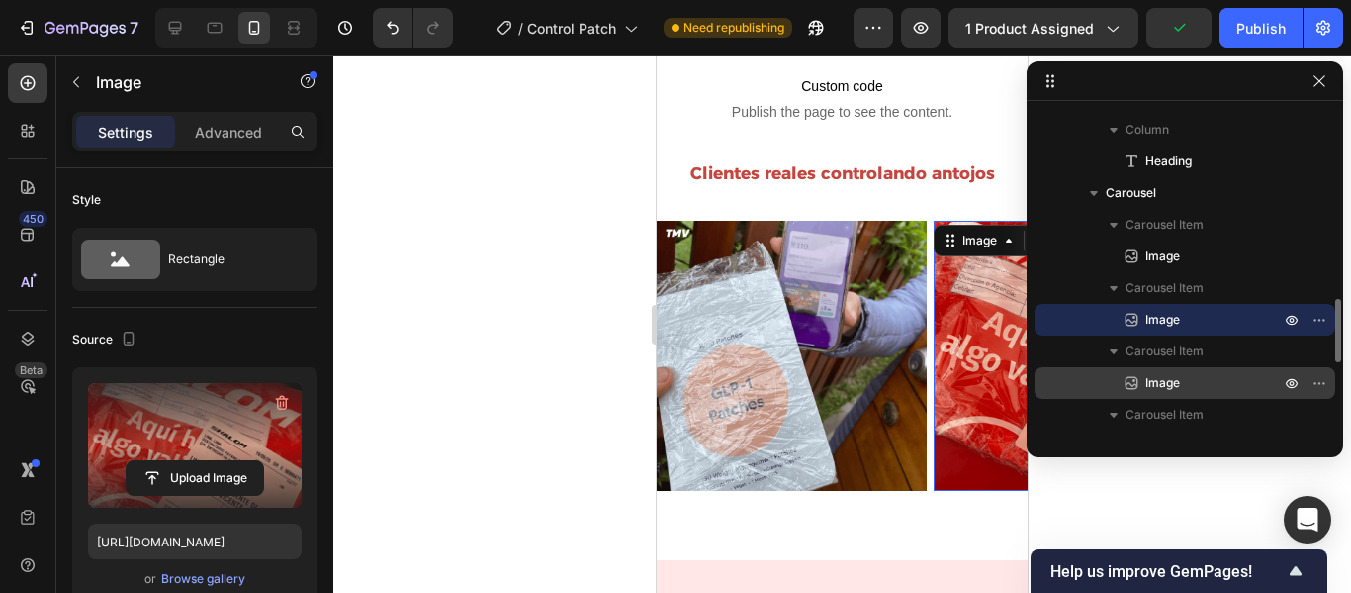
click at [1224, 383] on p "Image" at bounding box center [1191, 383] width 138 height 20
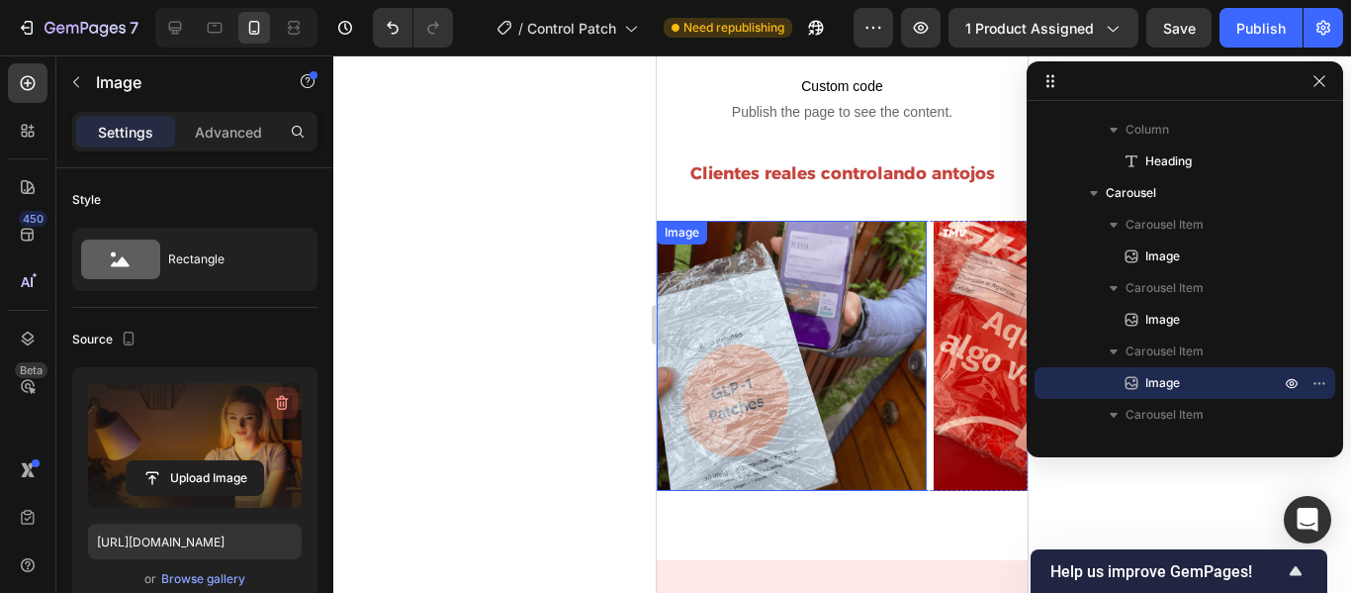
click at [283, 409] on icon "button" at bounding box center [282, 403] width 13 height 15
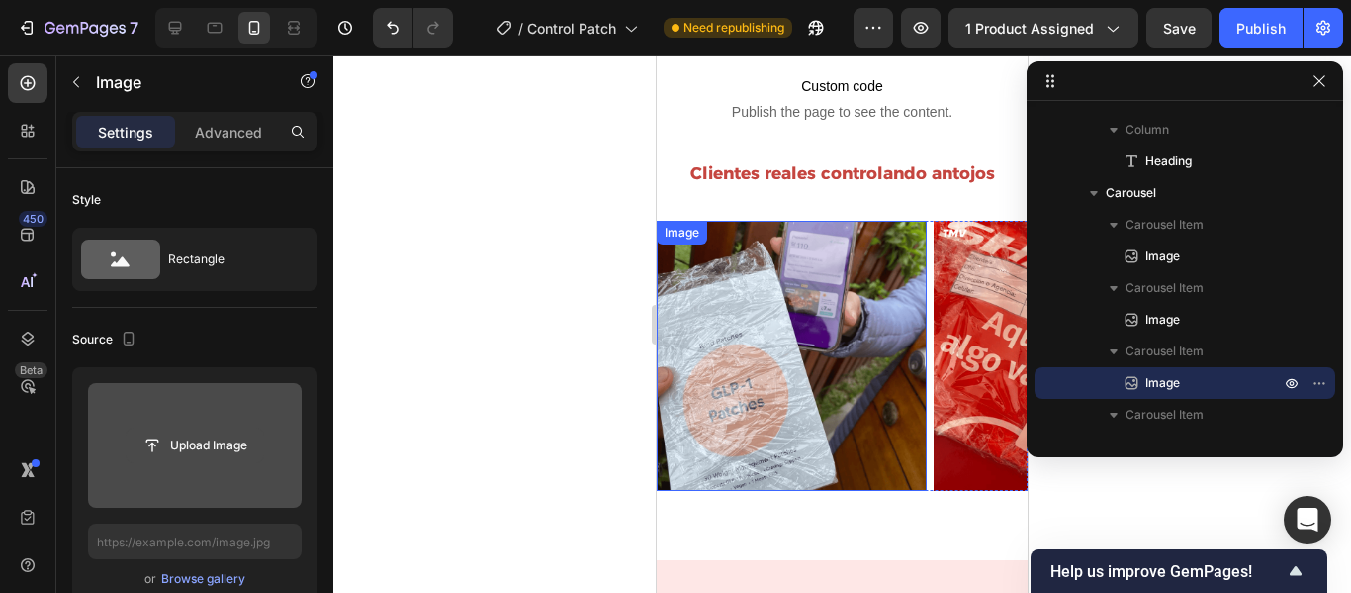
click at [188, 444] on input "file" at bounding box center [195, 445] width 137 height 34
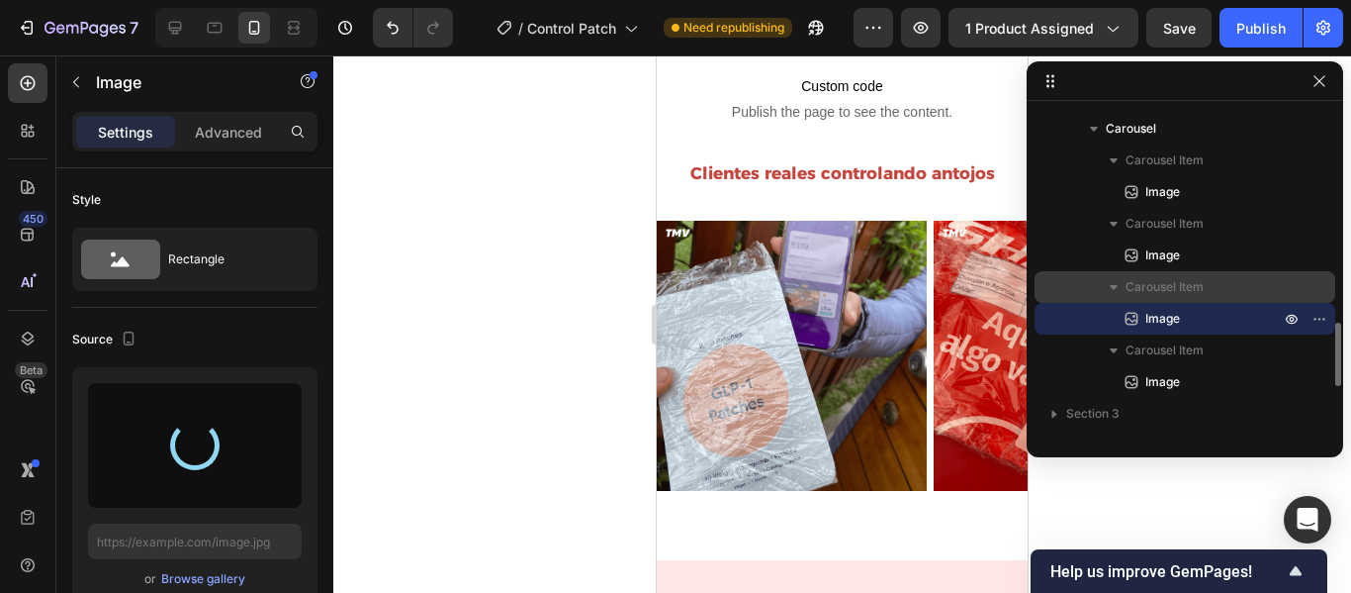
scroll to position [1080, 0]
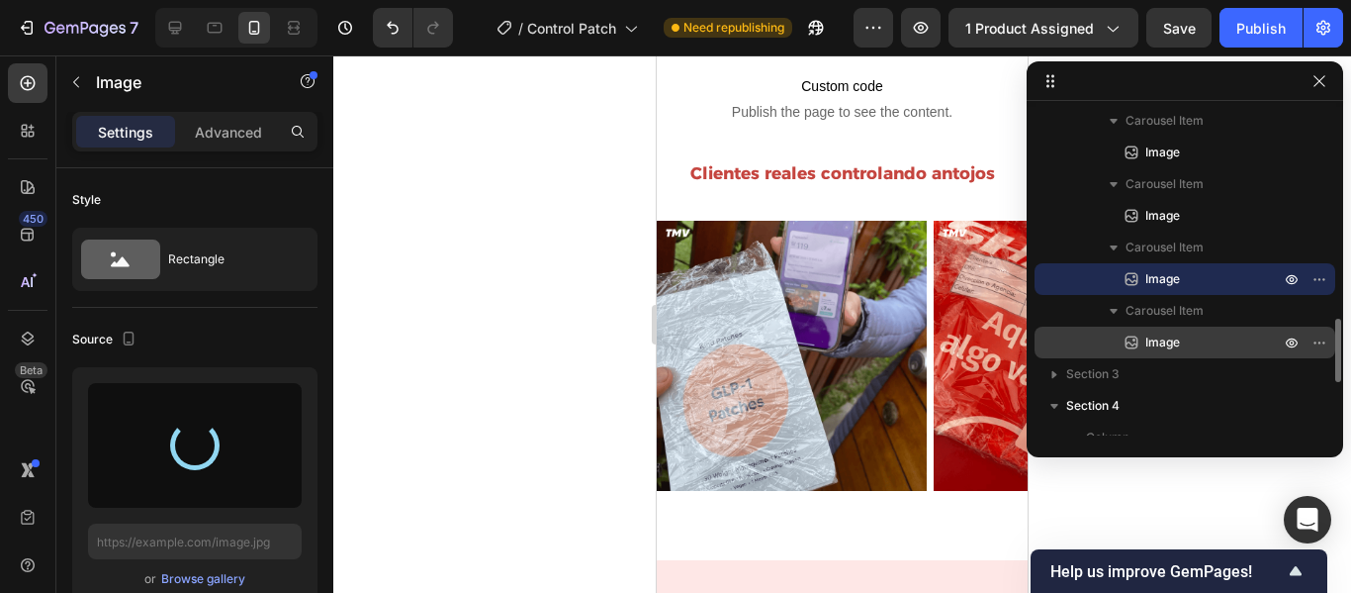
type input "[URL][DOMAIN_NAME]"
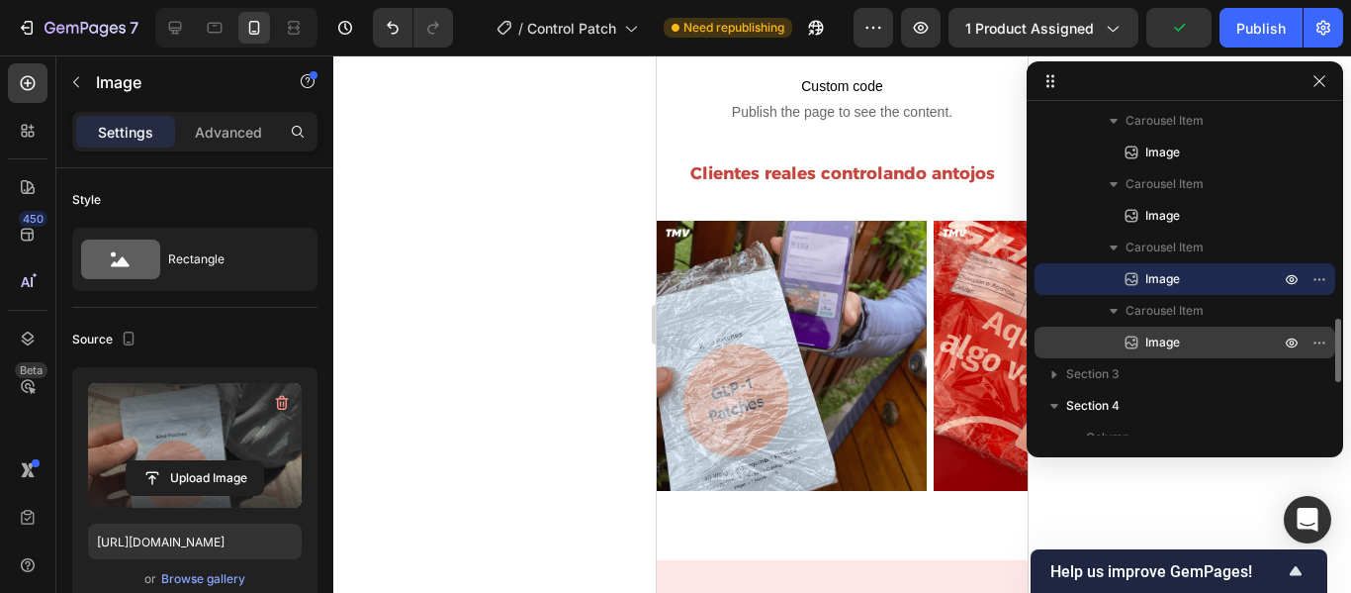
click at [1213, 341] on p "Image" at bounding box center [1191, 342] width 138 height 20
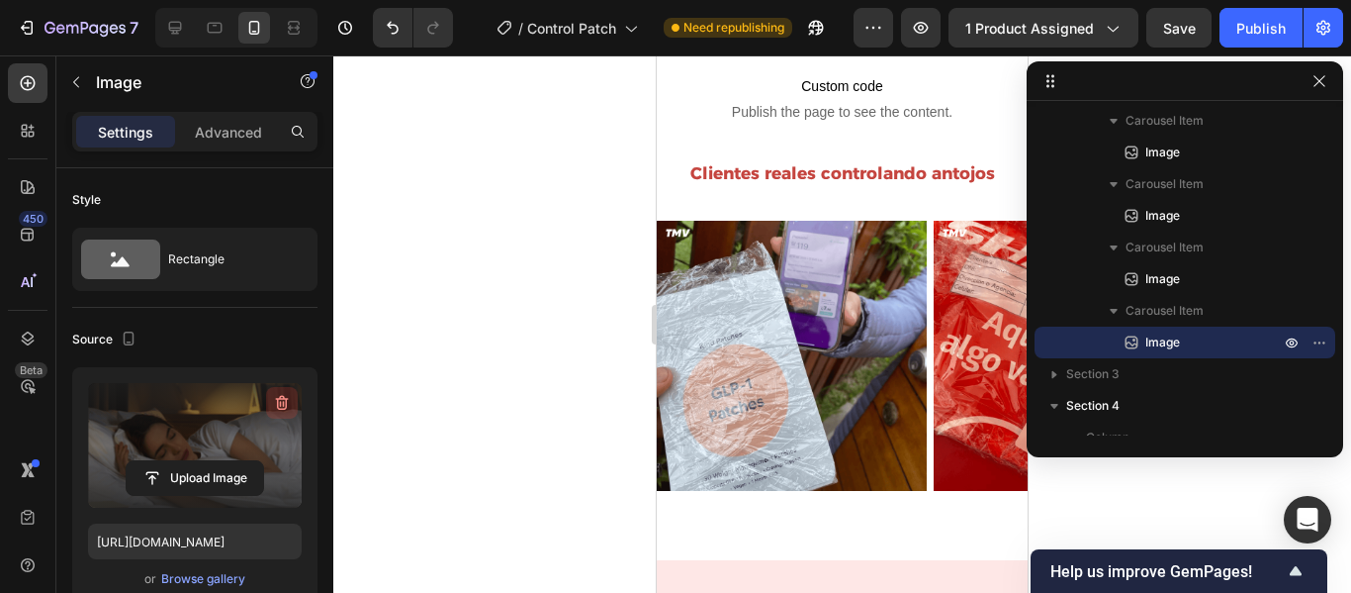
click at [286, 407] on icon "button" at bounding box center [282, 403] width 13 height 15
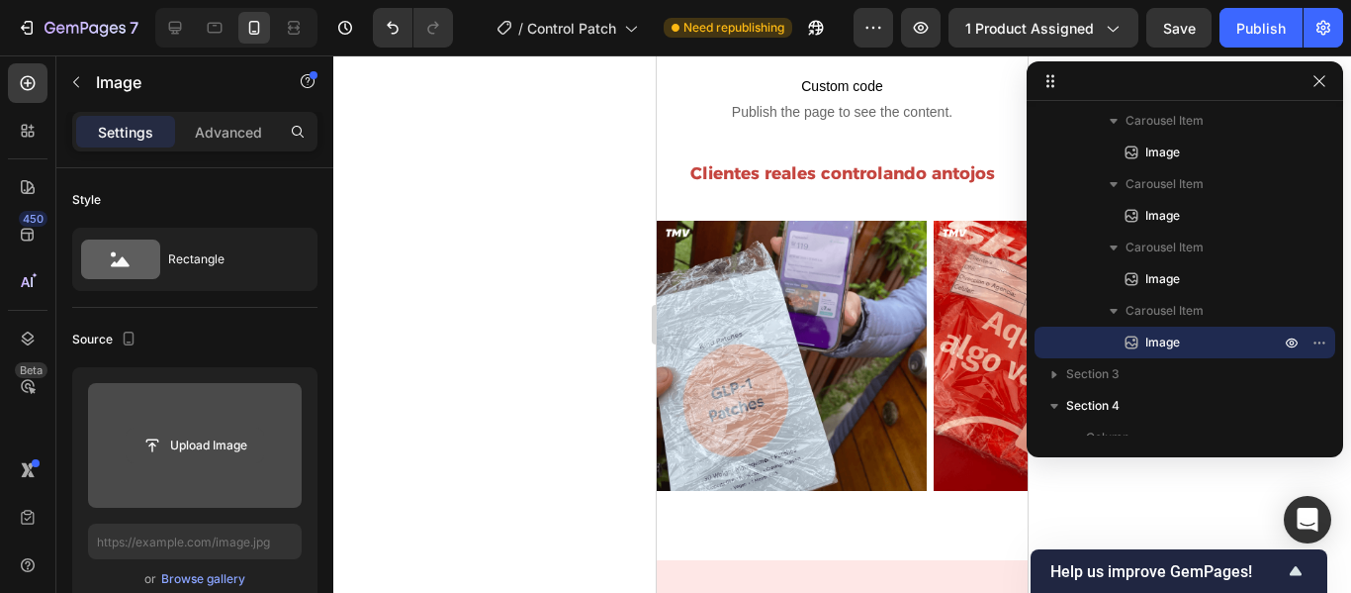
click at [209, 440] on input "file" at bounding box center [195, 445] width 137 height 34
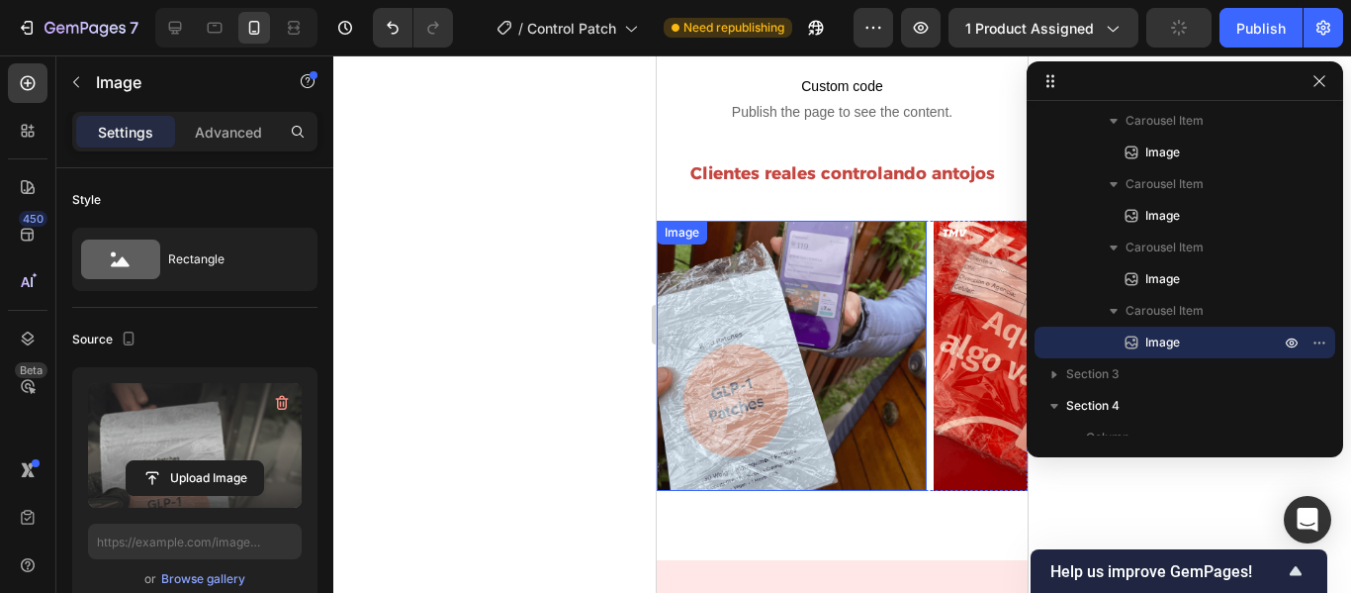
type input "[URL][DOMAIN_NAME]"
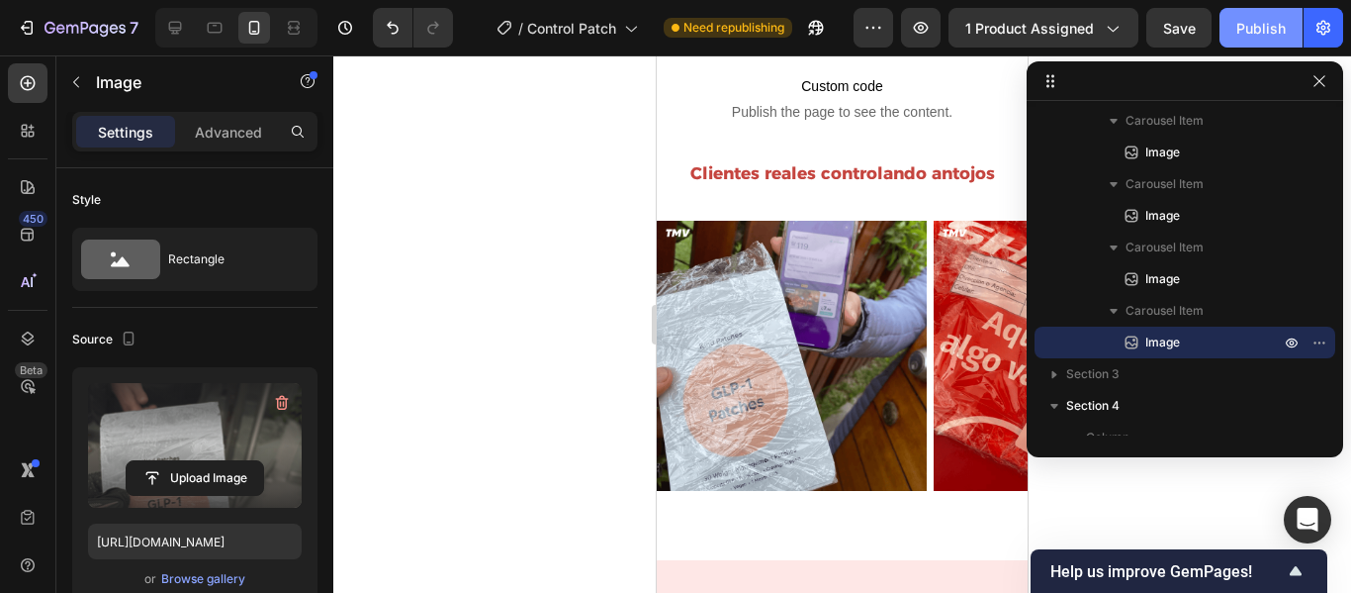
click at [1256, 33] on div "Publish" at bounding box center [1261, 28] width 49 height 21
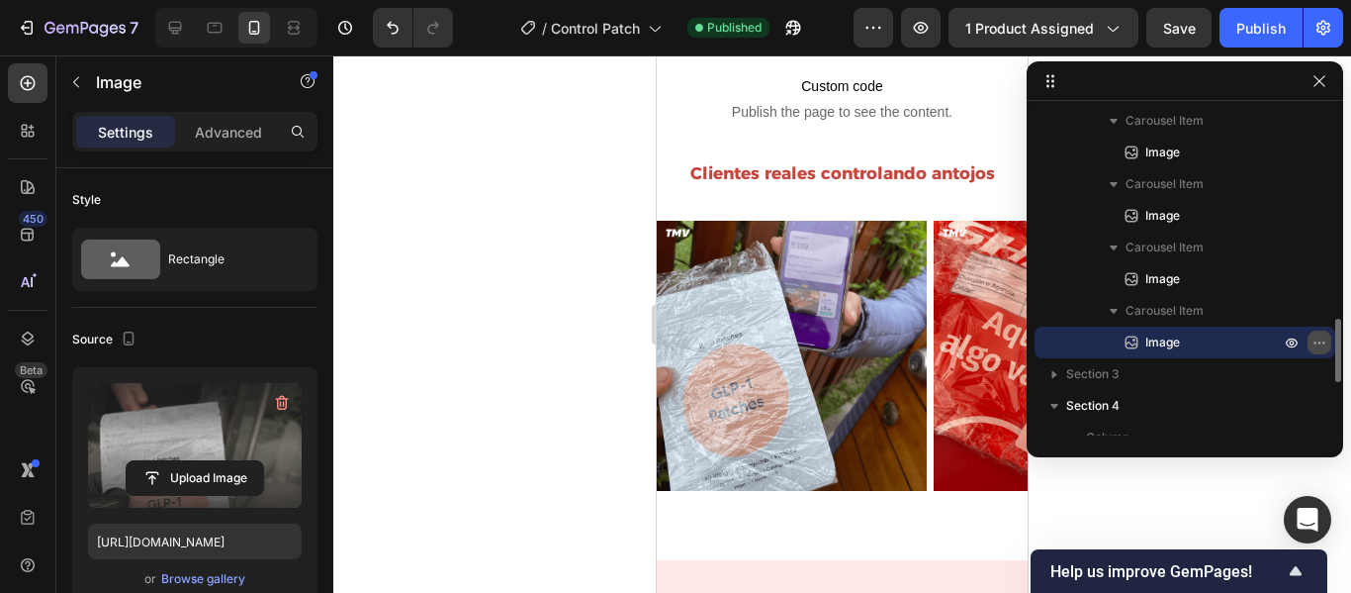
click at [1326, 341] on icon "button" at bounding box center [1320, 342] width 16 height 16
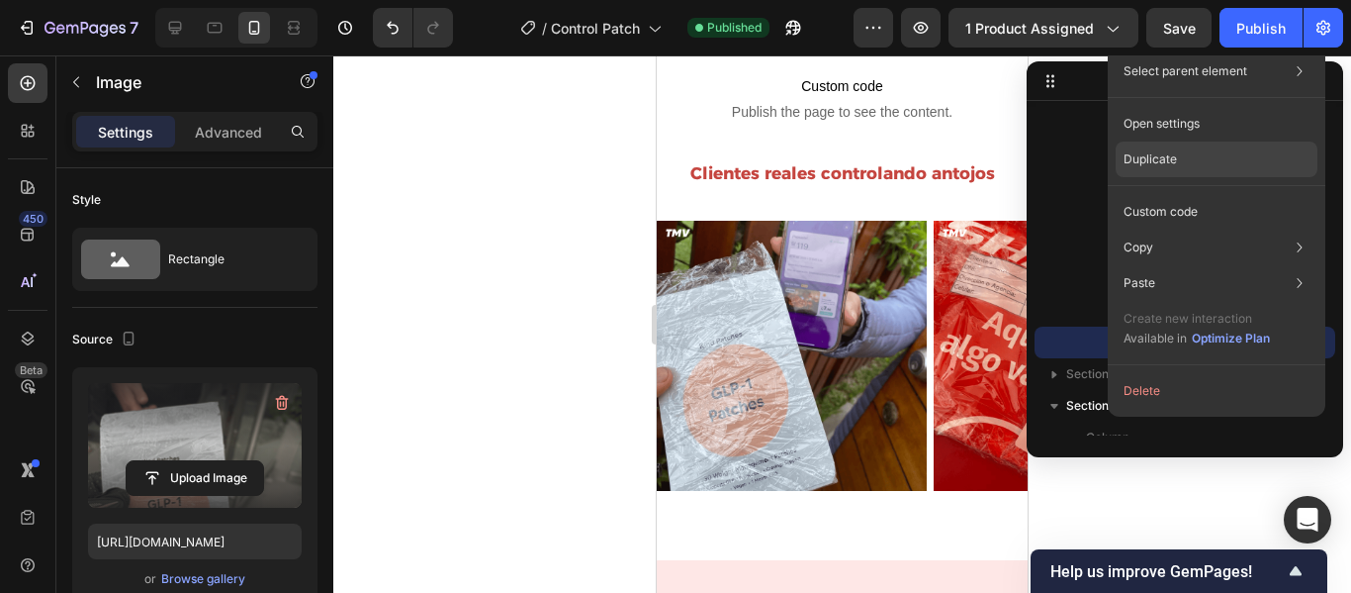
click at [1174, 168] on div "Duplicate" at bounding box center [1217, 159] width 202 height 36
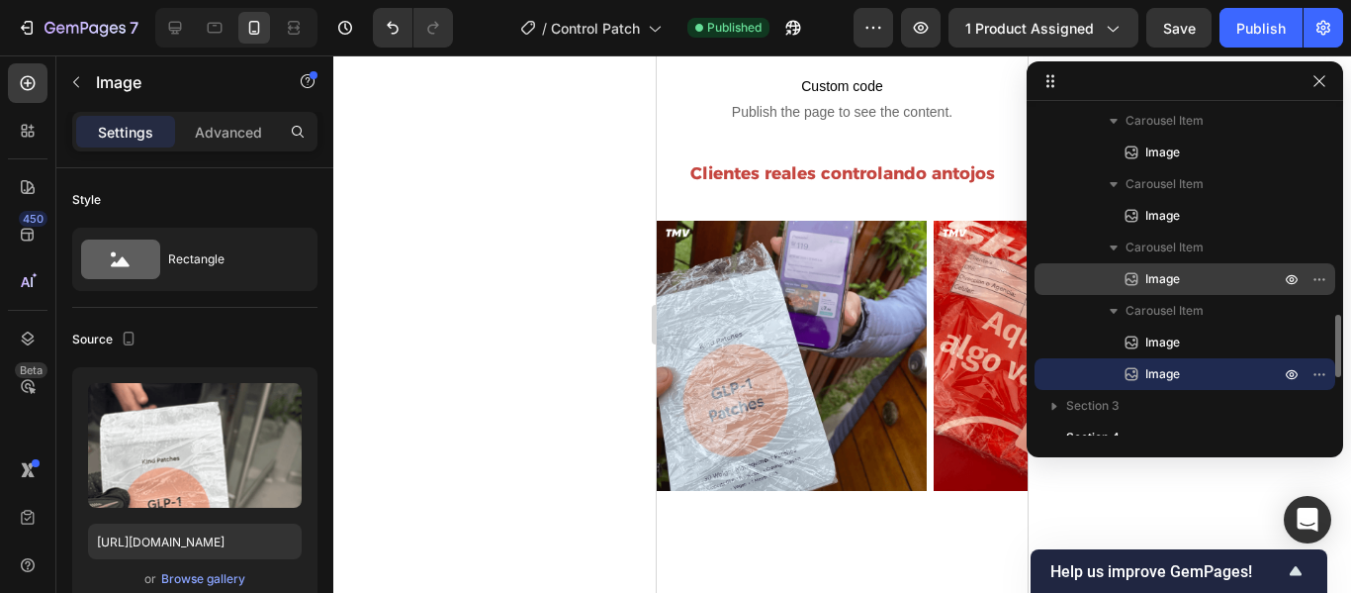
scroll to position [1067, 0]
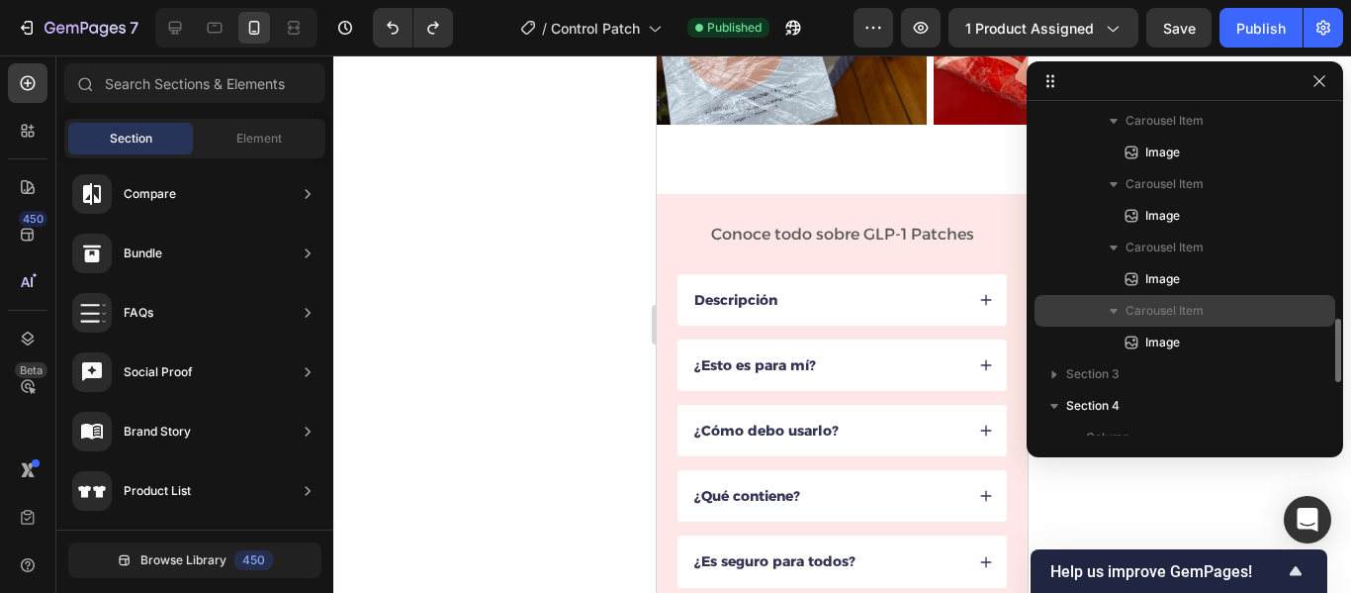
click at [1116, 312] on icon "button" at bounding box center [1114, 311] width 8 height 5
click at [1314, 314] on div "Carousel Item" at bounding box center [1185, 311] width 285 height 32
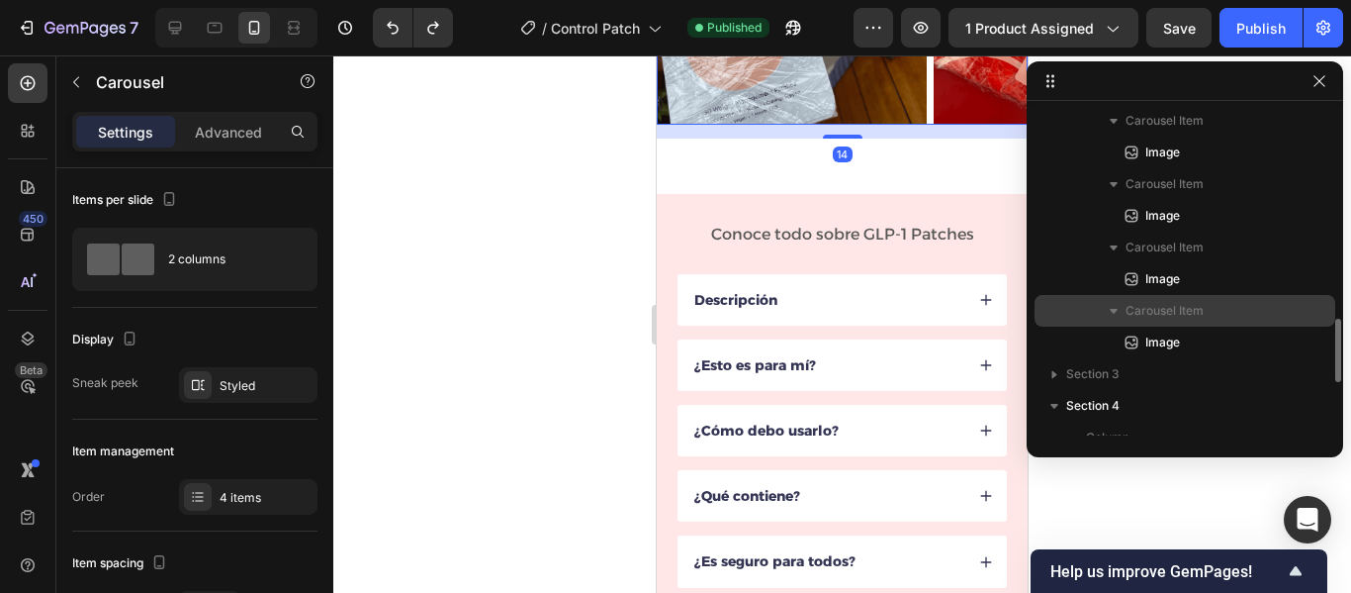
click at [1281, 316] on p "Carousel Item" at bounding box center [1205, 311] width 158 height 20
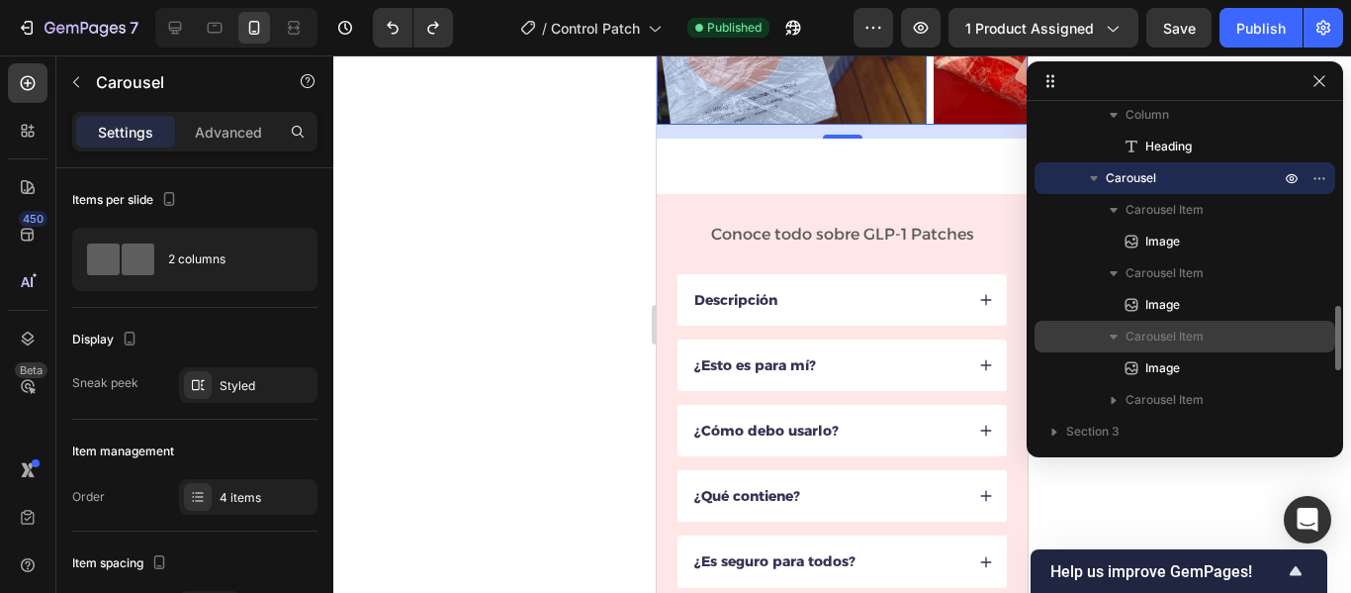
scroll to position [977, 0]
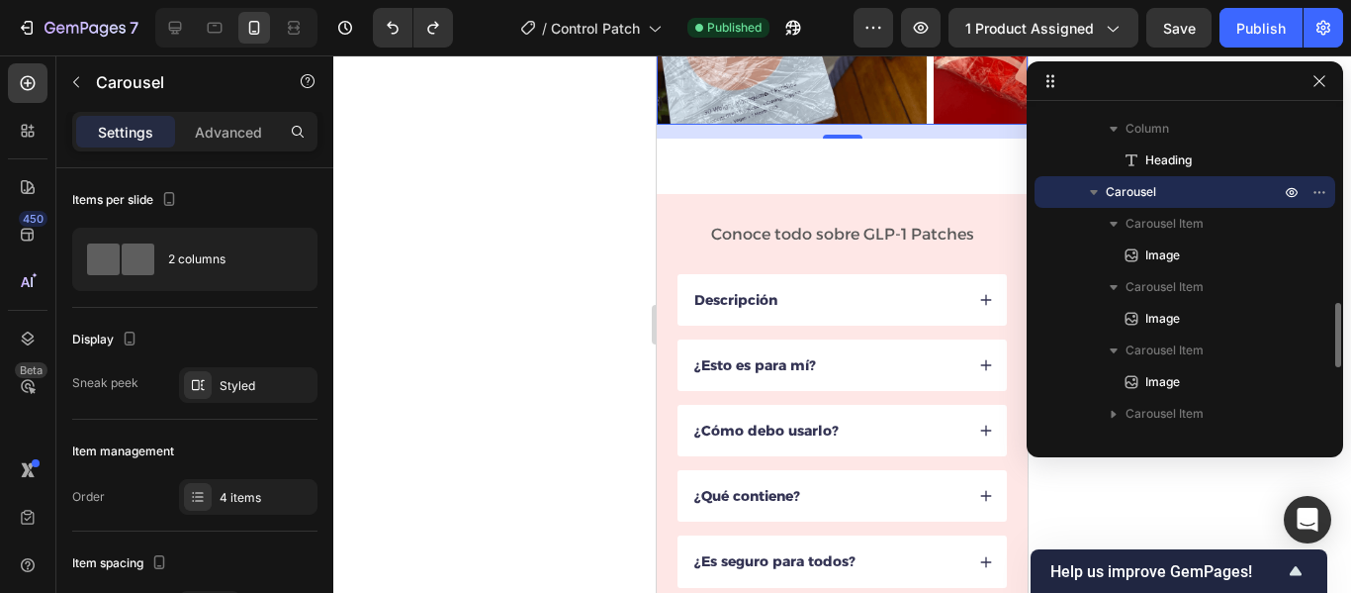
click at [1171, 191] on p "Carousel" at bounding box center [1195, 192] width 178 height 20
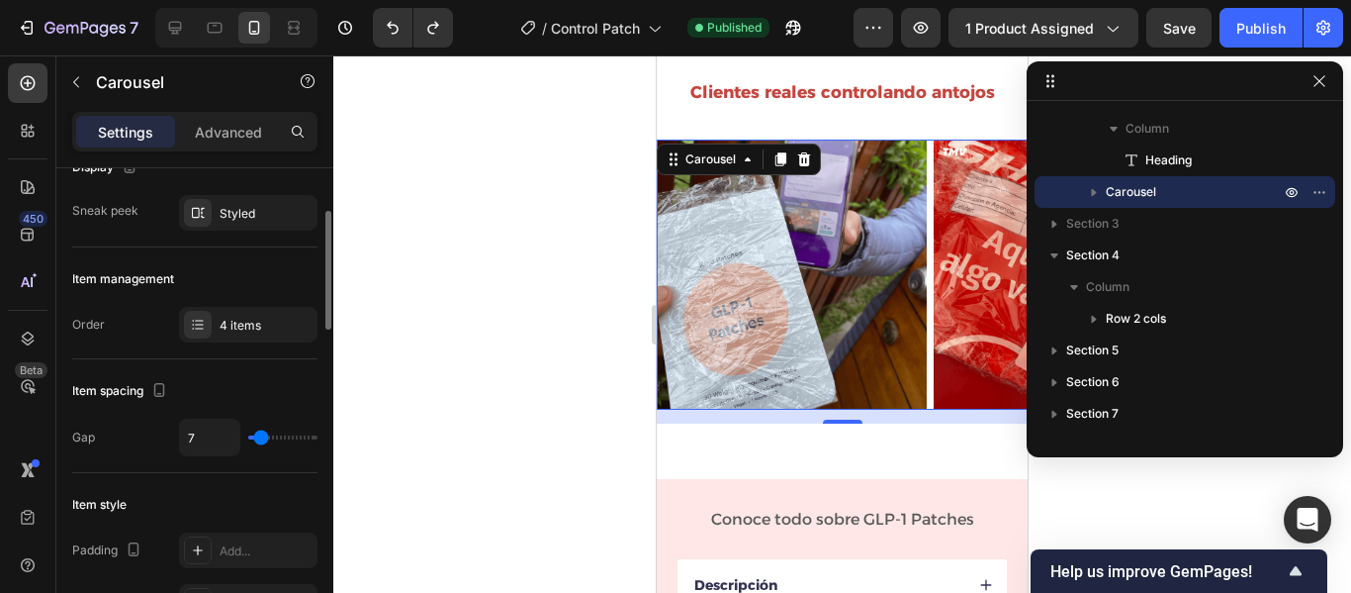
scroll to position [173, 0]
click at [264, 330] on div "4 items" at bounding box center [266, 325] width 93 height 18
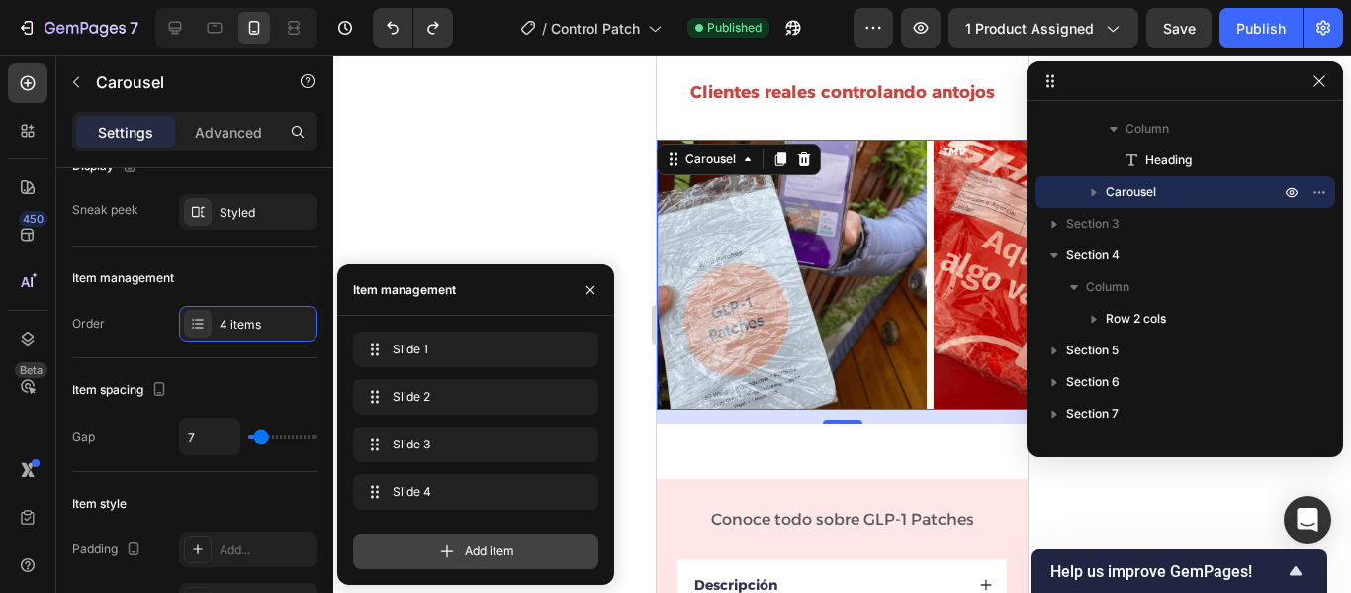
click at [477, 548] on span "Add item" at bounding box center [489, 551] width 49 height 18
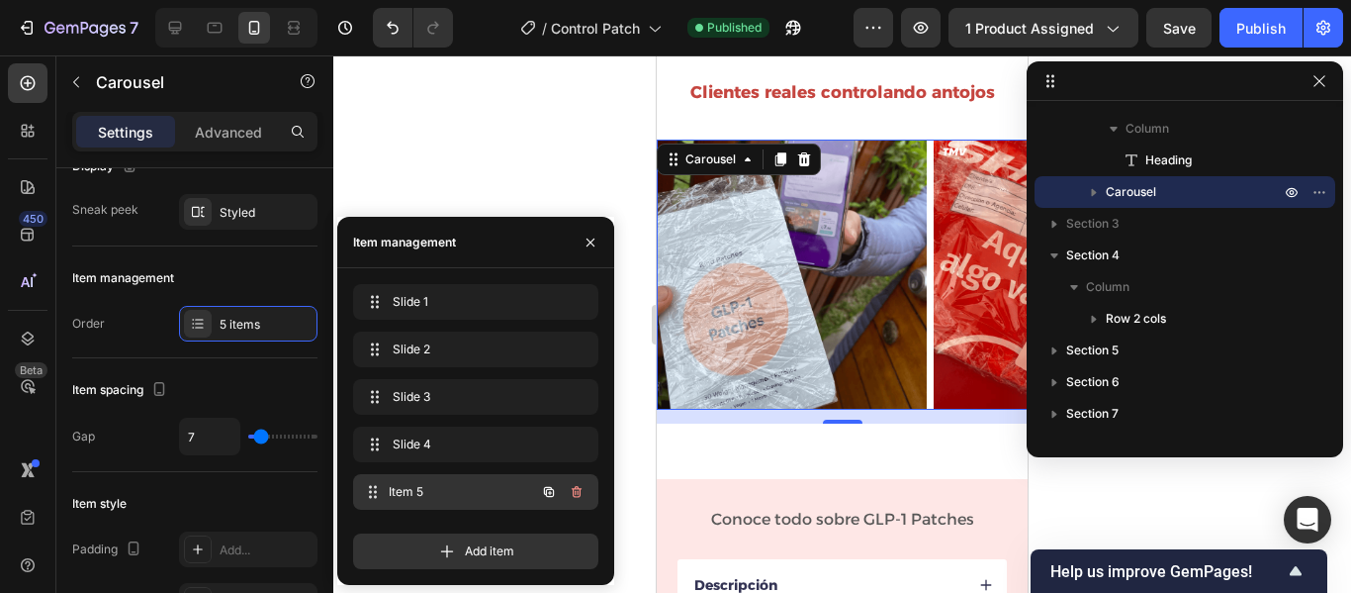
click at [419, 490] on span "Item 5" at bounding box center [462, 492] width 146 height 18
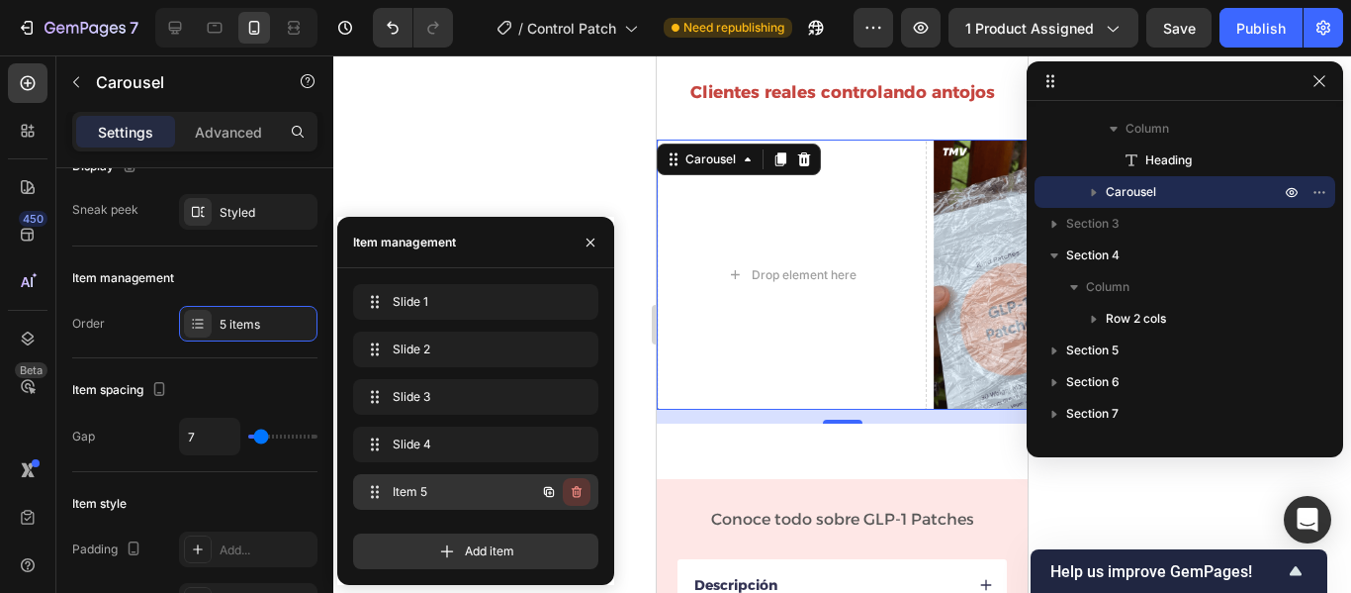
click at [585, 500] on button "button" at bounding box center [577, 492] width 28 height 28
click at [566, 491] on div "Delete" at bounding box center [563, 492] width 37 height 18
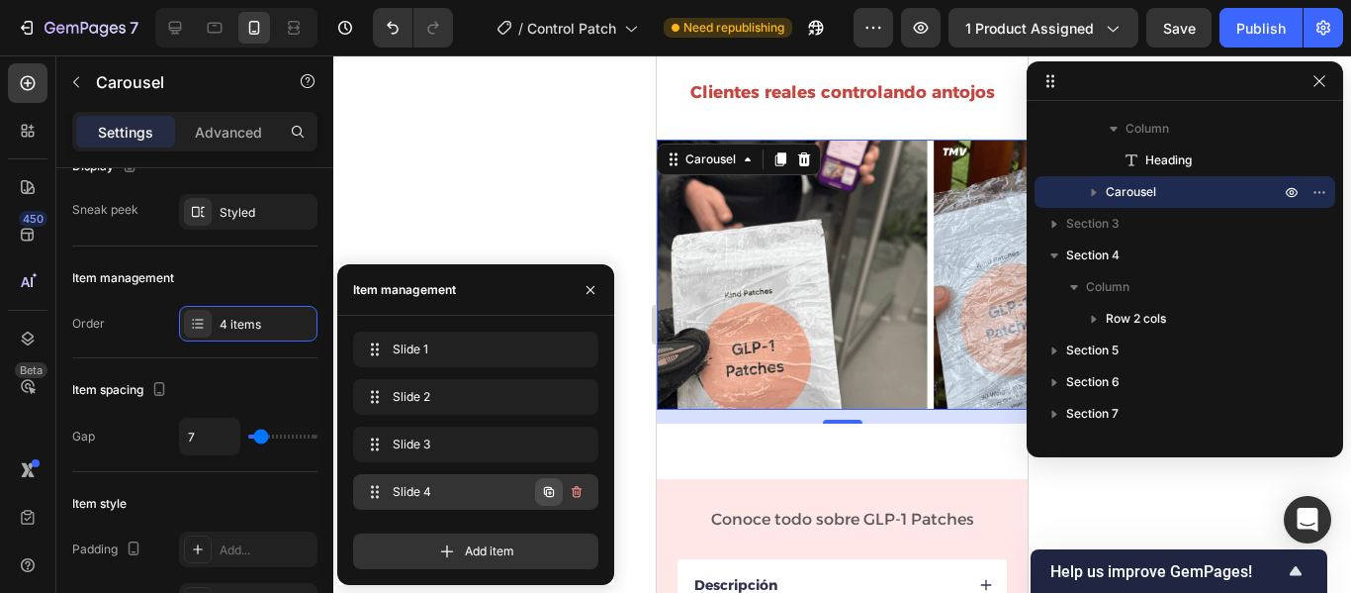
click at [550, 491] on icon "button" at bounding box center [550, 493] width 4 height 4
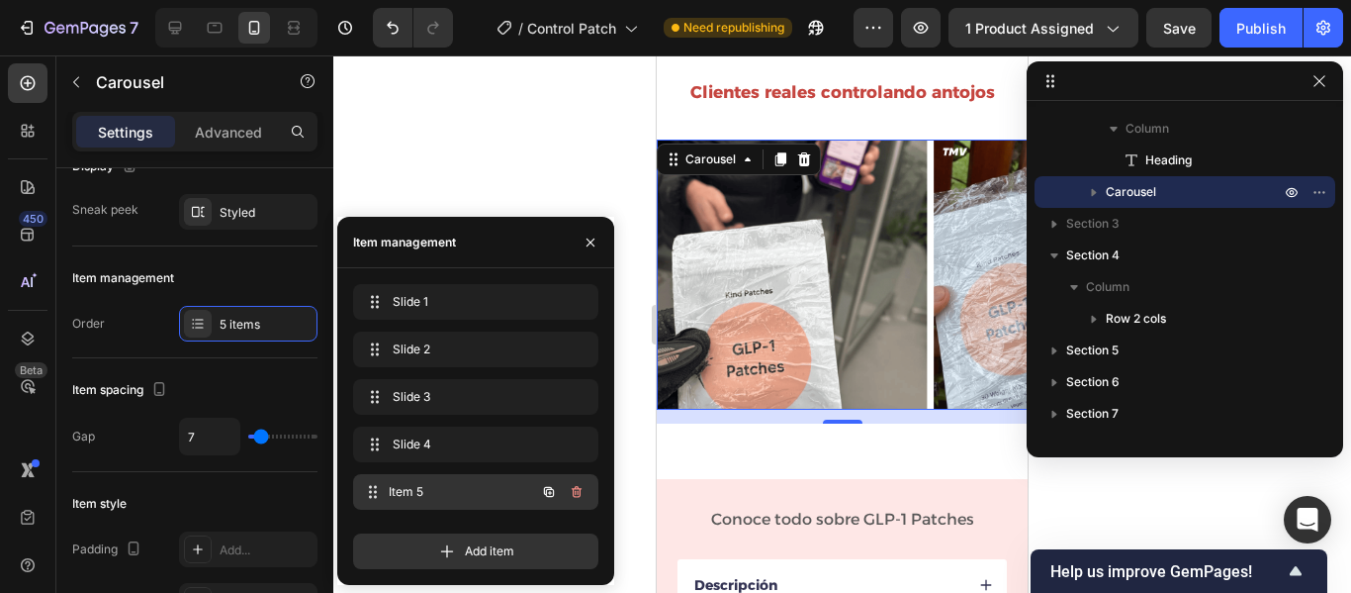
click at [483, 490] on span "Item 5" at bounding box center [462, 492] width 146 height 18
click at [472, 492] on span "Item 5" at bounding box center [462, 492] width 146 height 18
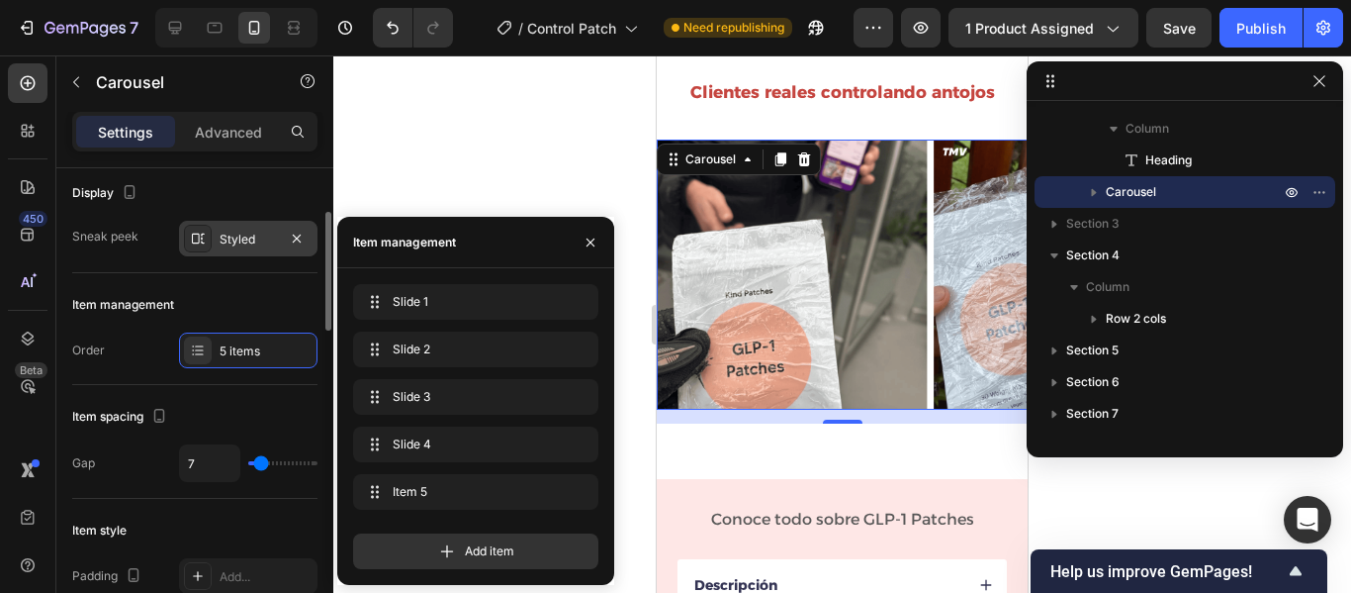
scroll to position [0, 0]
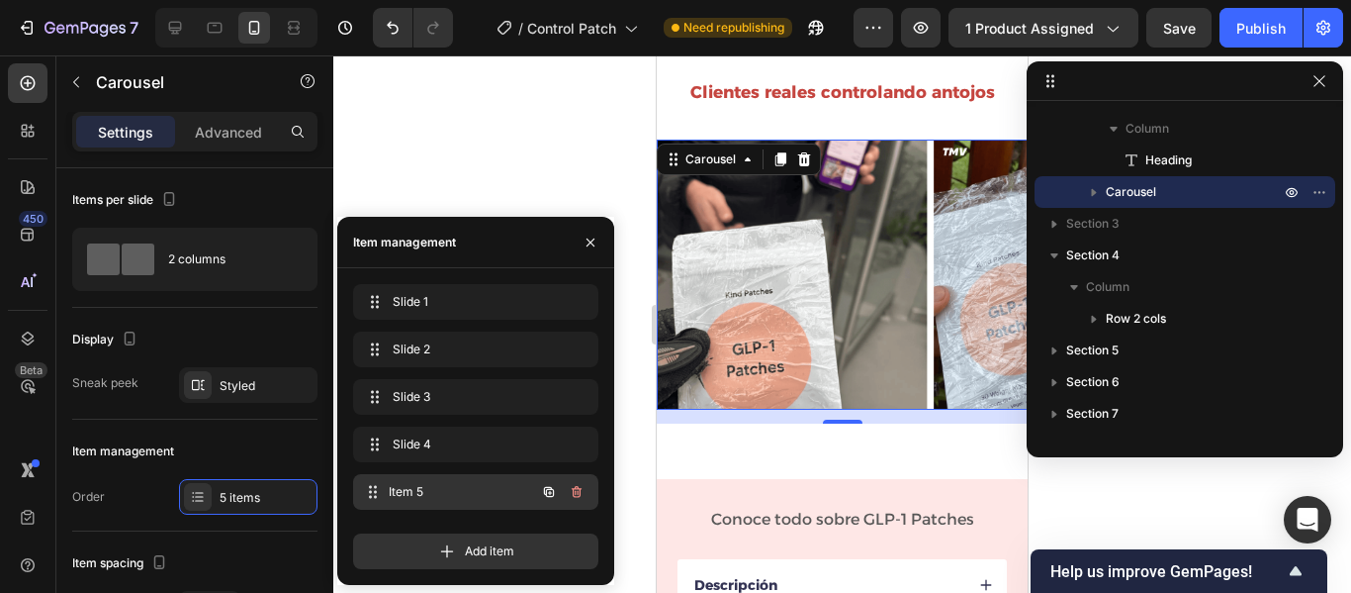
click at [503, 493] on span "Item 5" at bounding box center [462, 492] width 146 height 18
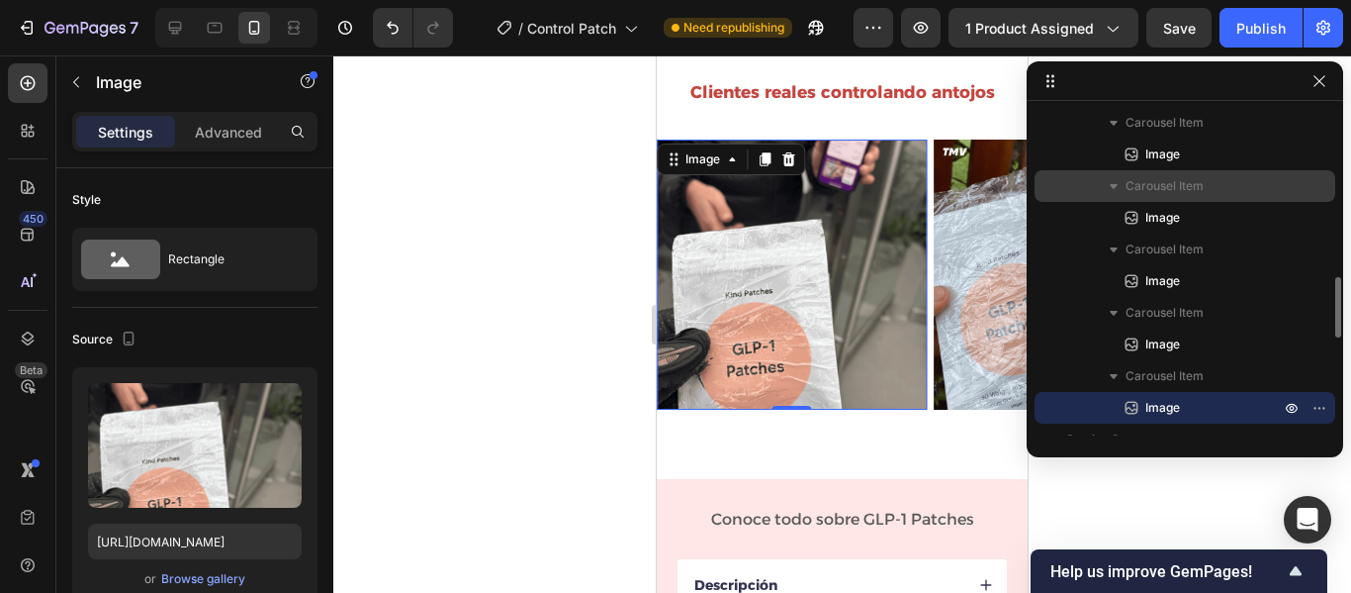
scroll to position [1040, 0]
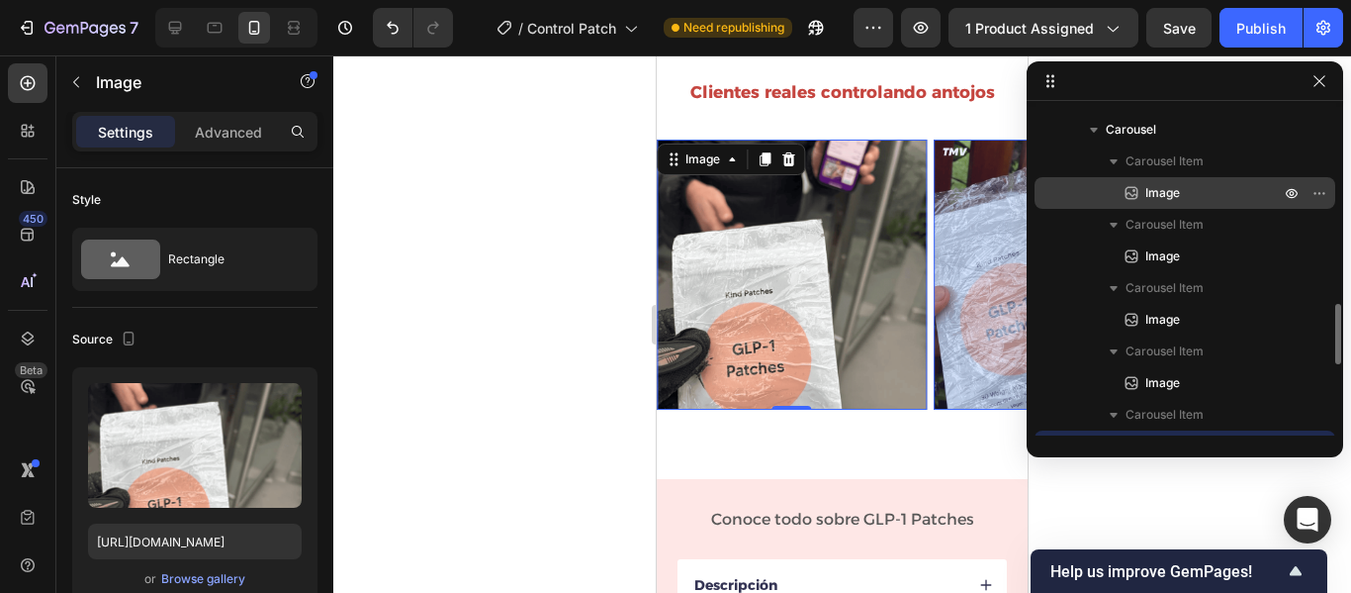
click at [1209, 191] on p "Image" at bounding box center [1191, 193] width 138 height 20
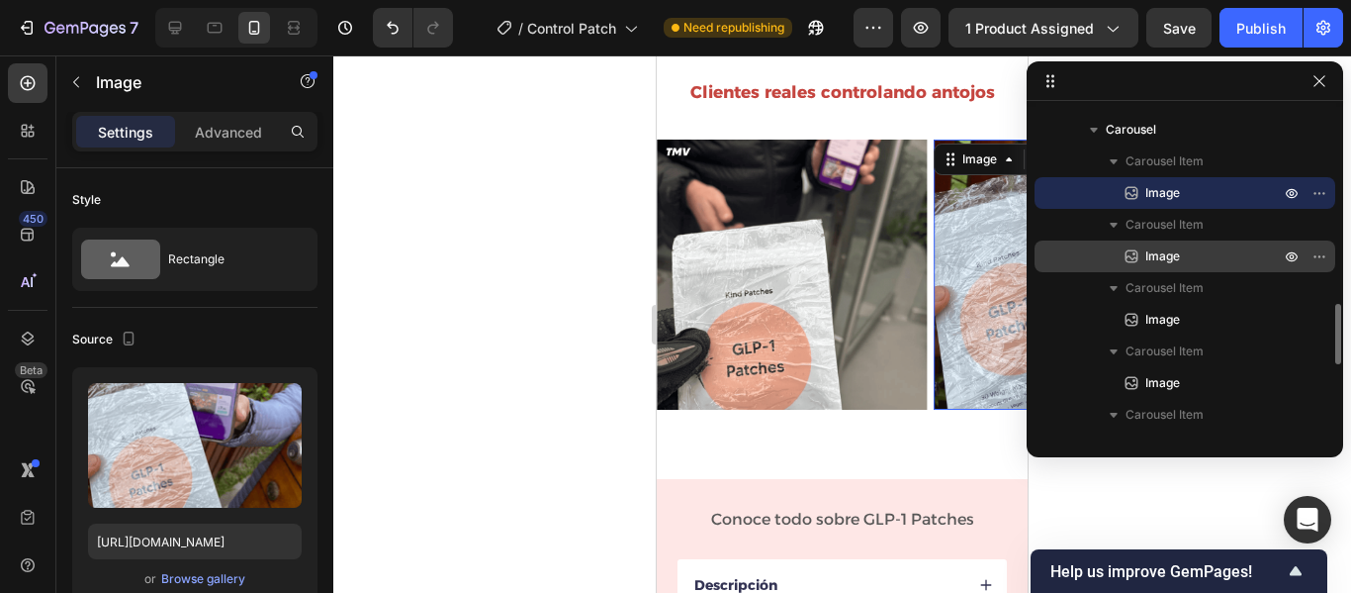
click at [1201, 253] on p "Image" at bounding box center [1191, 256] width 138 height 20
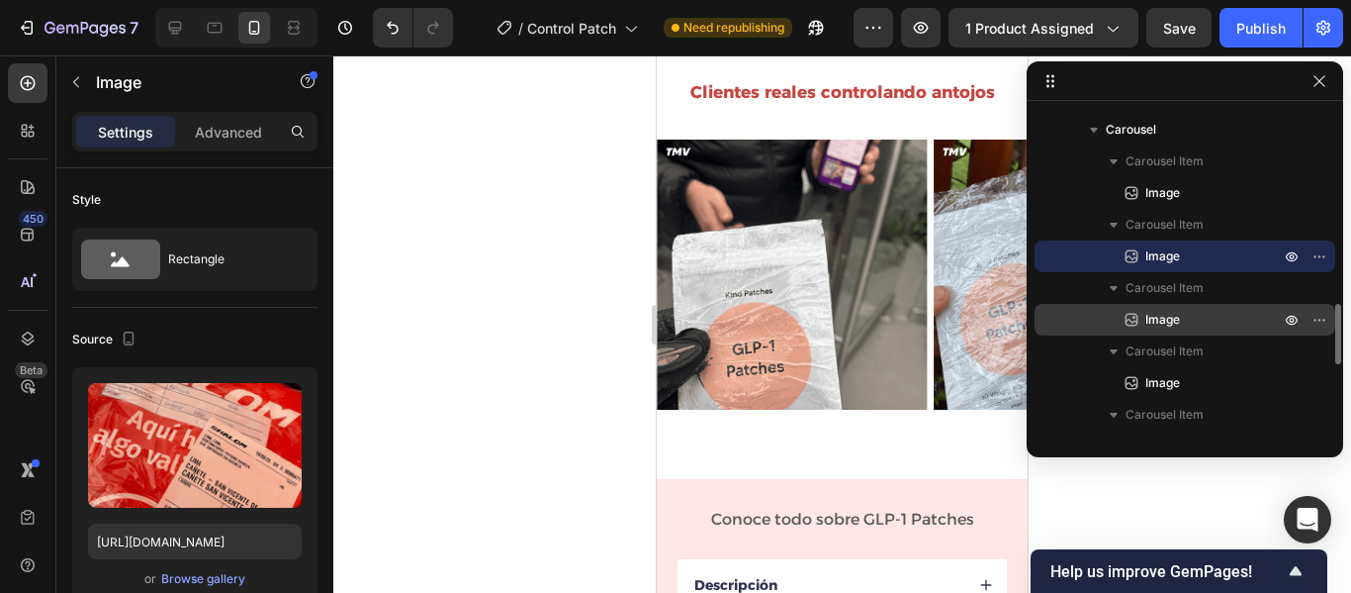
click at [1206, 310] on p "Image" at bounding box center [1191, 320] width 138 height 20
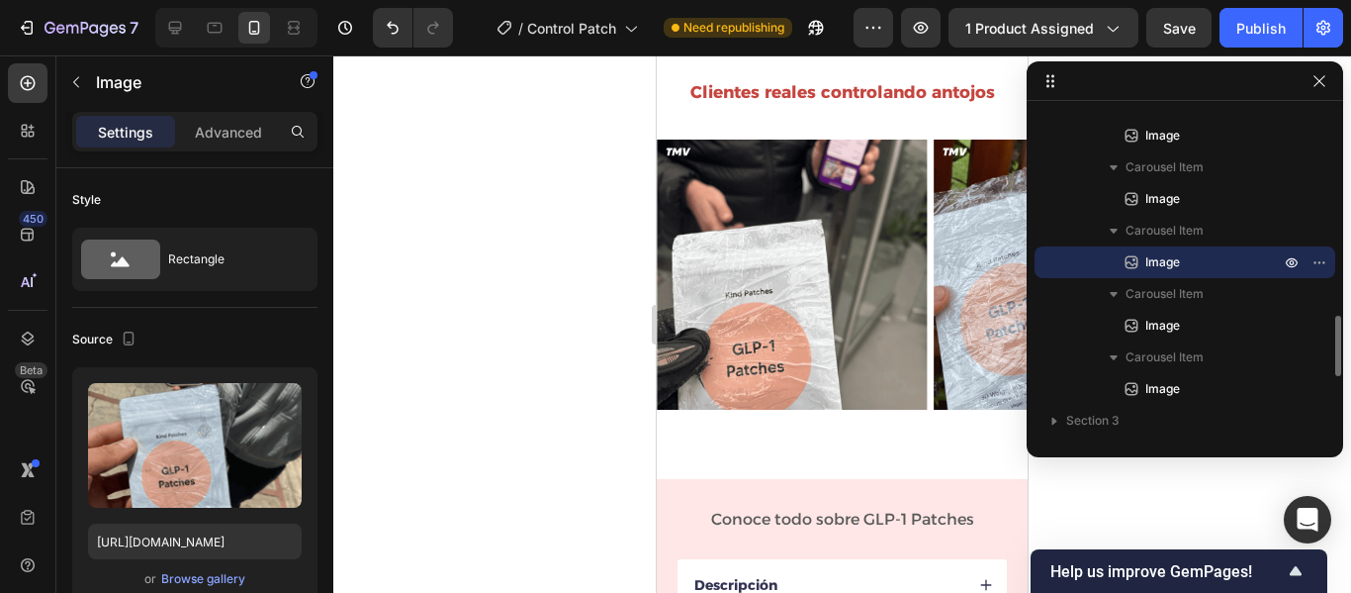
scroll to position [1099, 0]
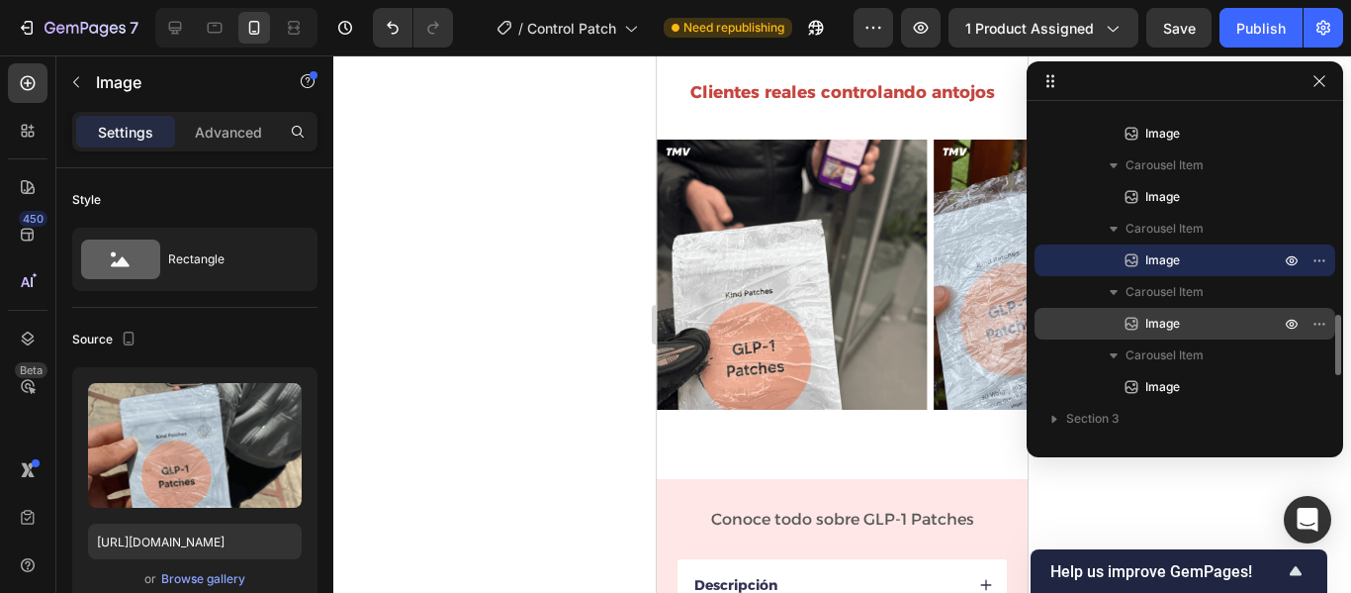
click at [1206, 315] on p "Image" at bounding box center [1191, 324] width 138 height 20
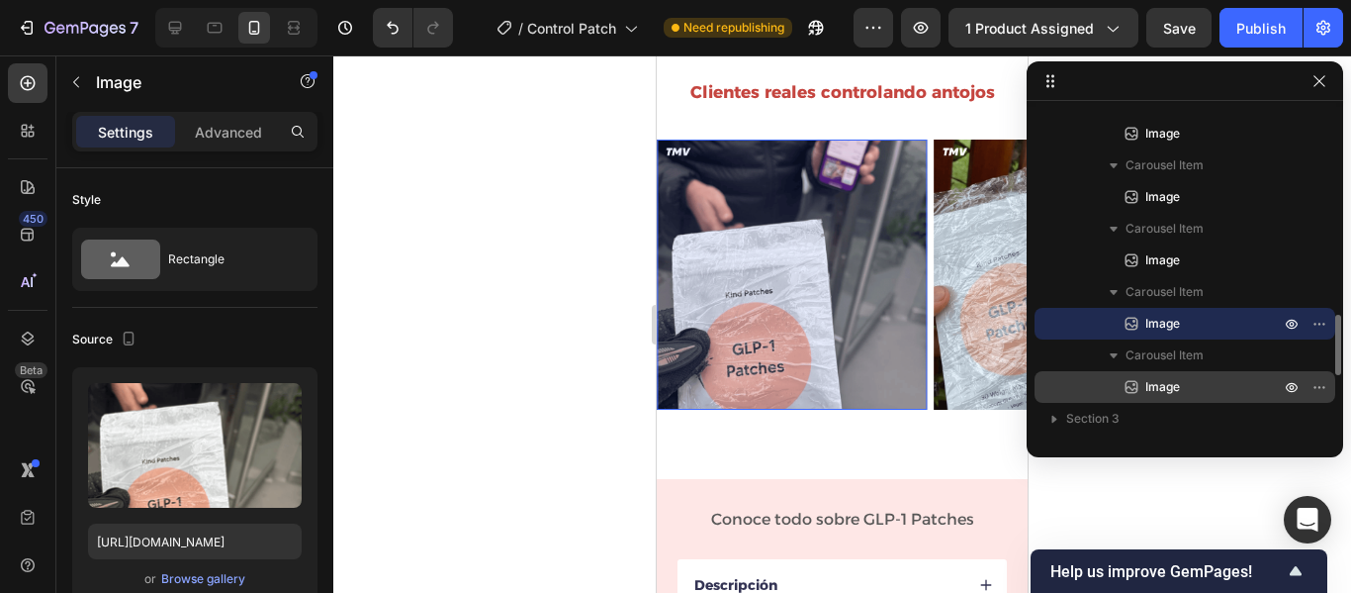
click at [1216, 393] on p "Image" at bounding box center [1191, 387] width 138 height 20
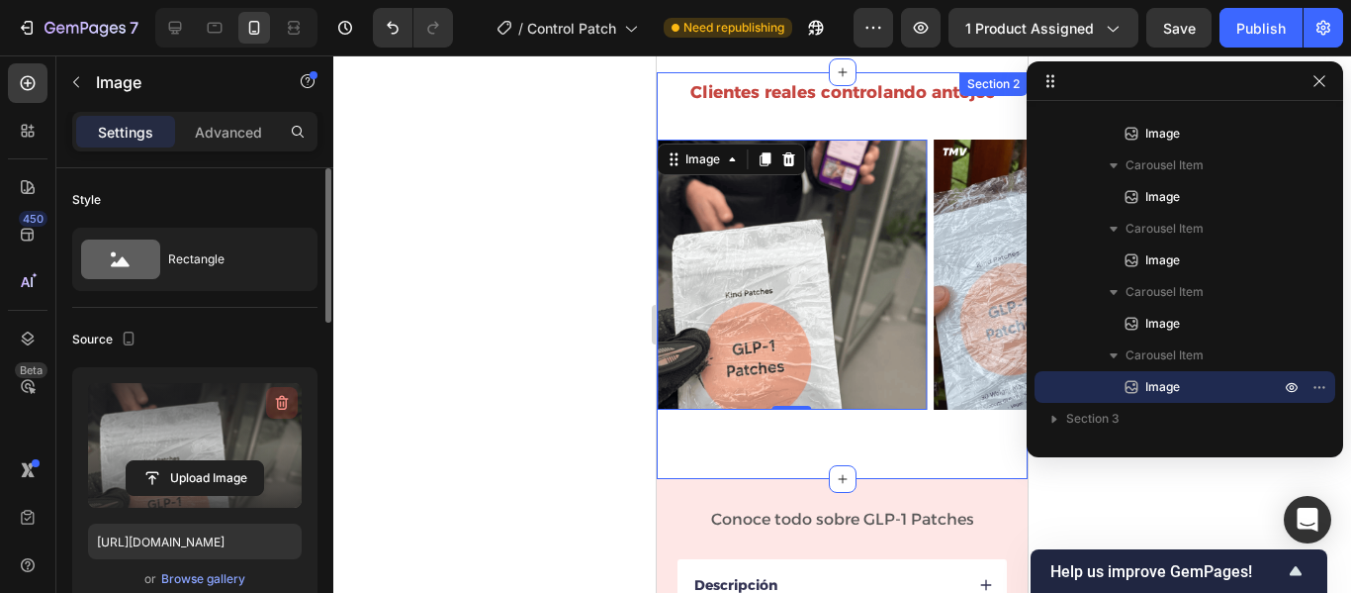
click at [269, 403] on button "button" at bounding box center [282, 403] width 32 height 32
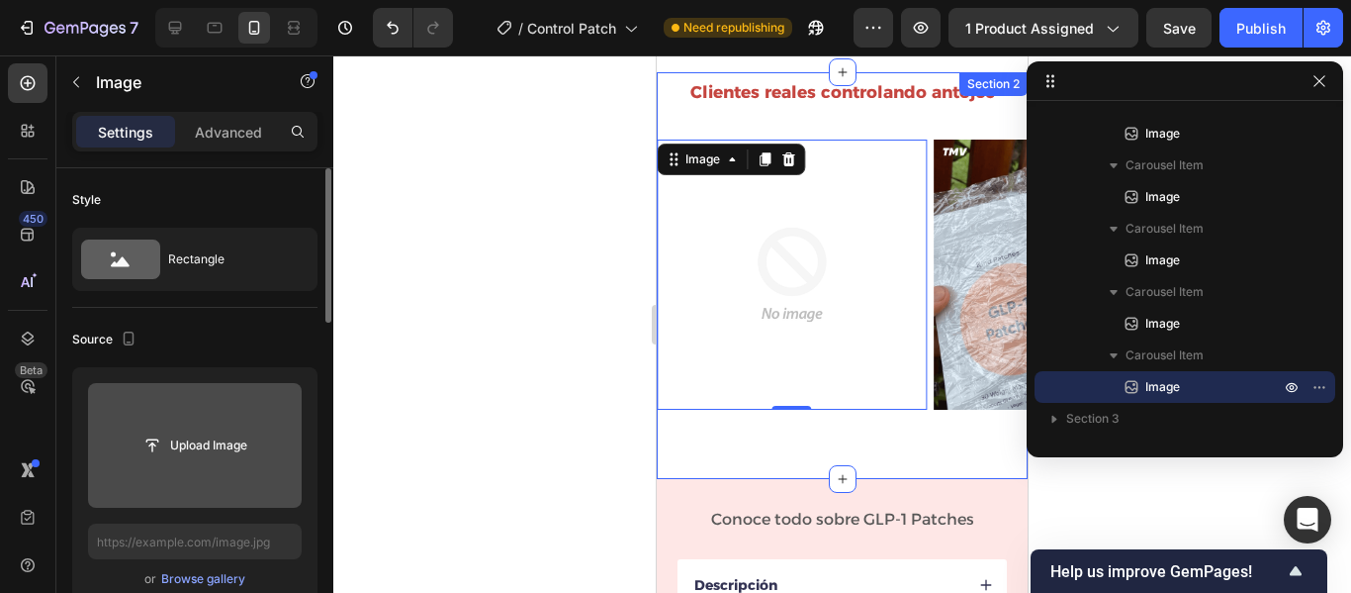
click at [225, 424] on input "file" at bounding box center [195, 445] width 214 height 125
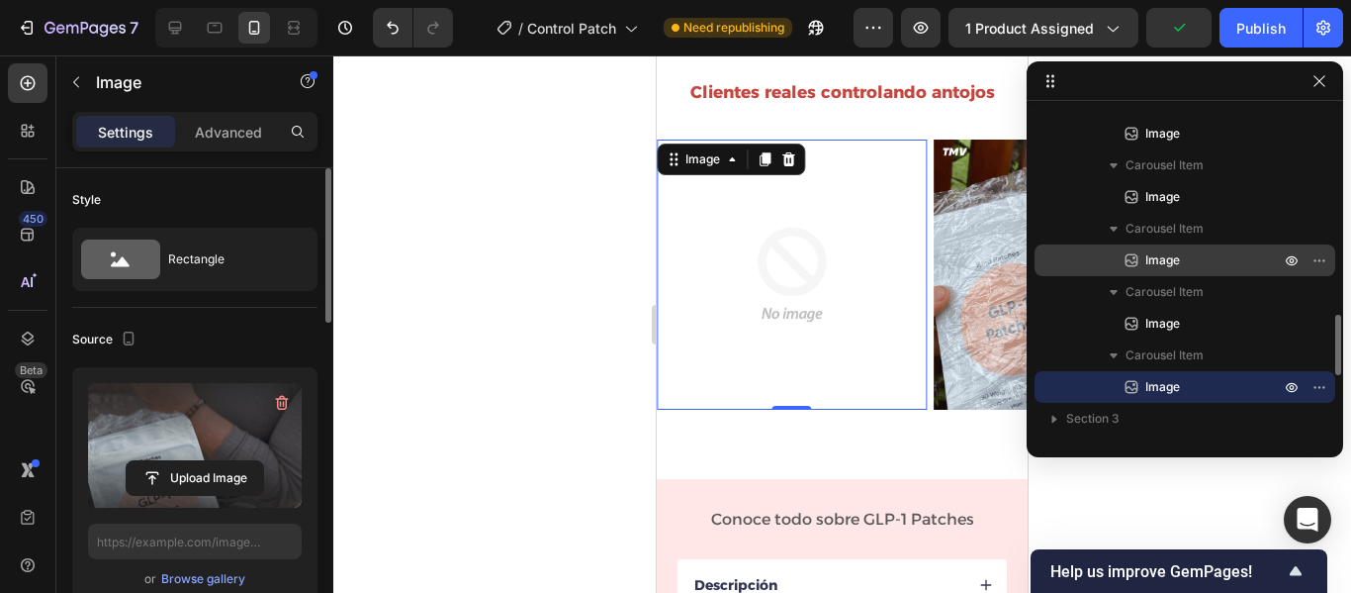
type input "[URL][DOMAIN_NAME]"
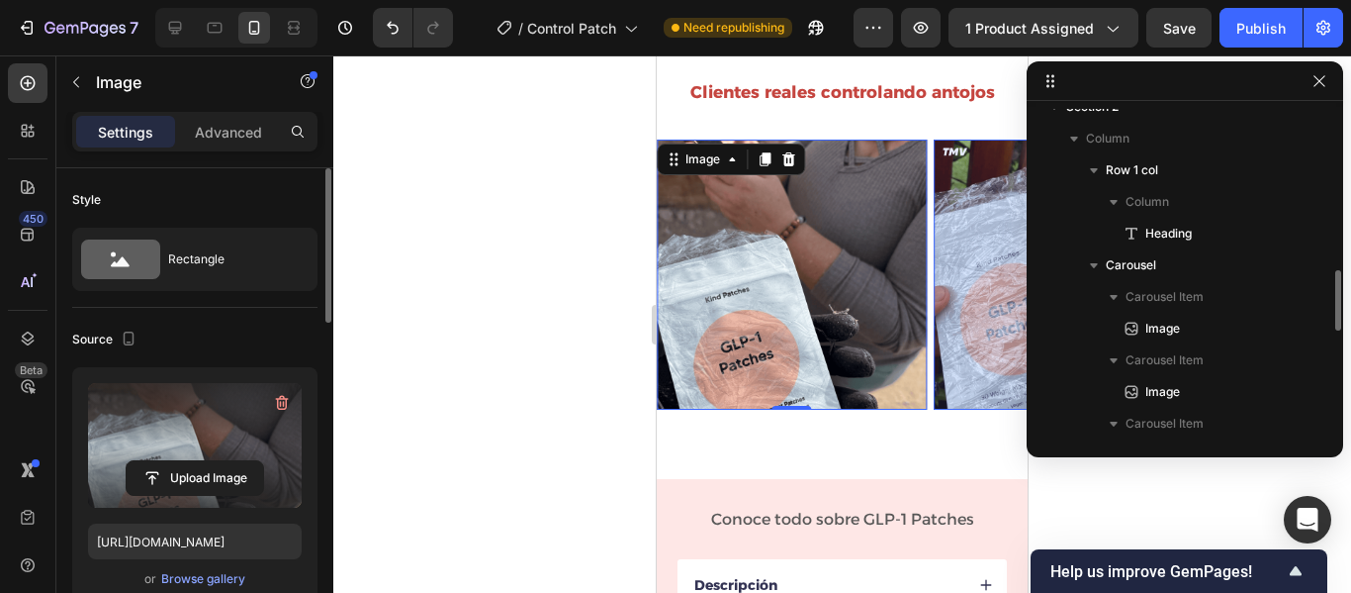
scroll to position [896, 0]
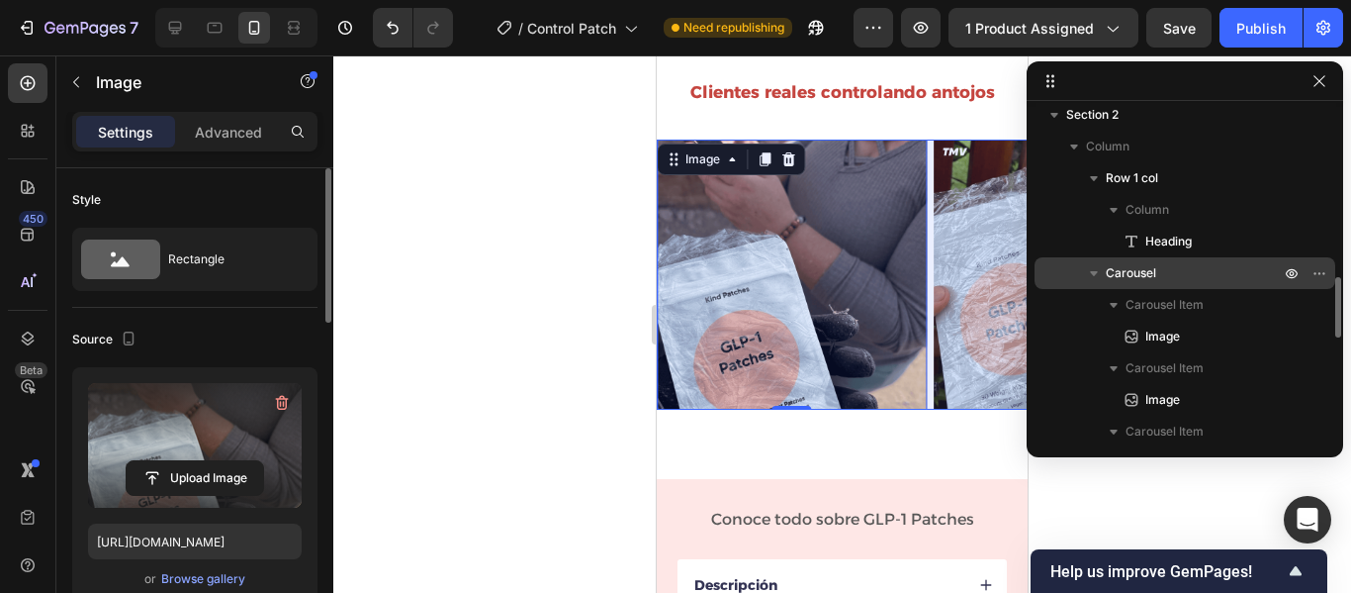
click at [1199, 272] on p "Carousel" at bounding box center [1195, 273] width 178 height 20
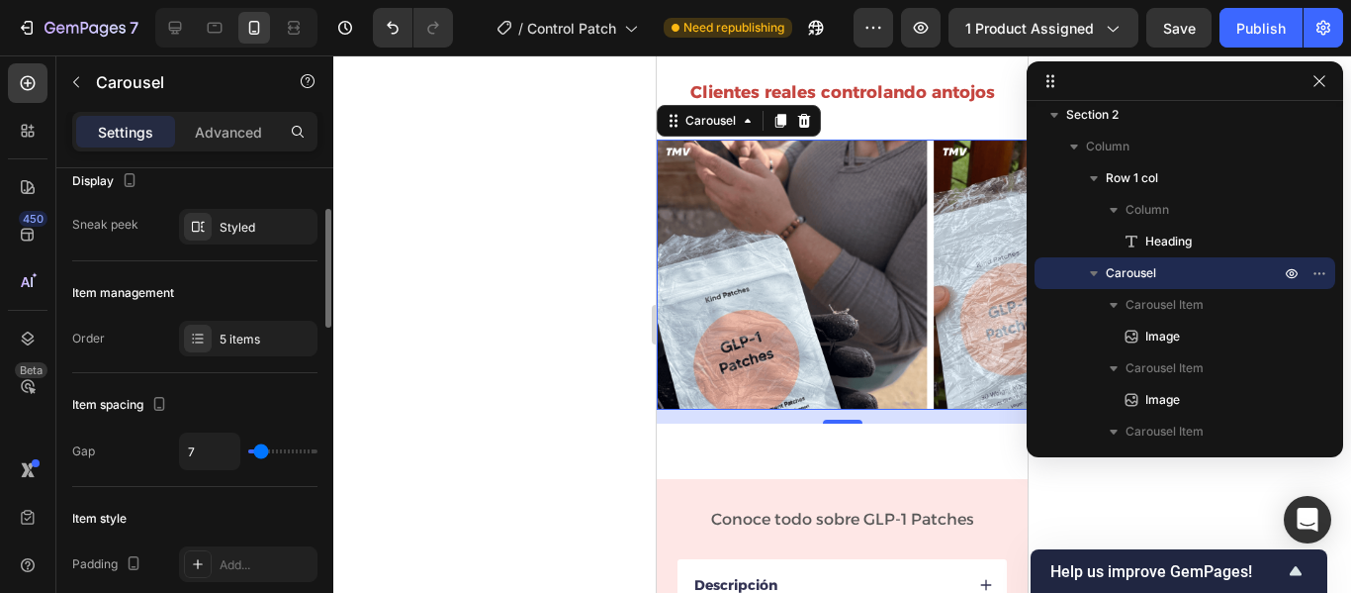
scroll to position [159, 0]
click at [242, 341] on div "5 items" at bounding box center [266, 338] width 93 height 18
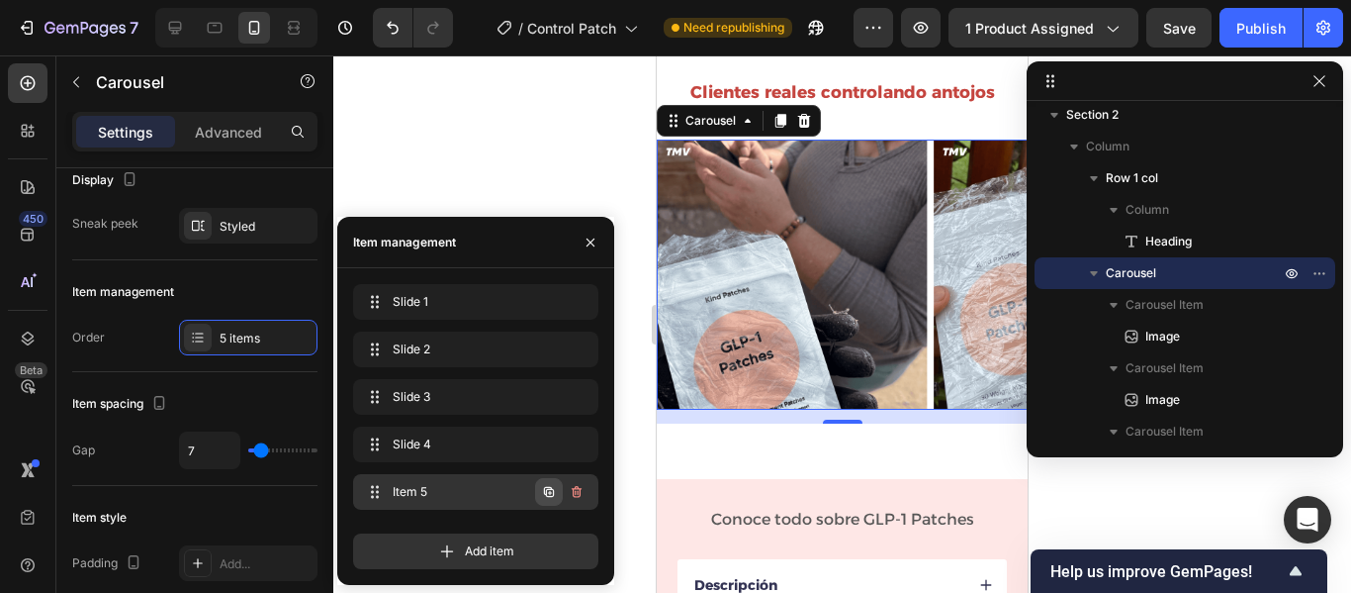
click at [543, 497] on icon "button" at bounding box center [549, 492] width 16 height 16
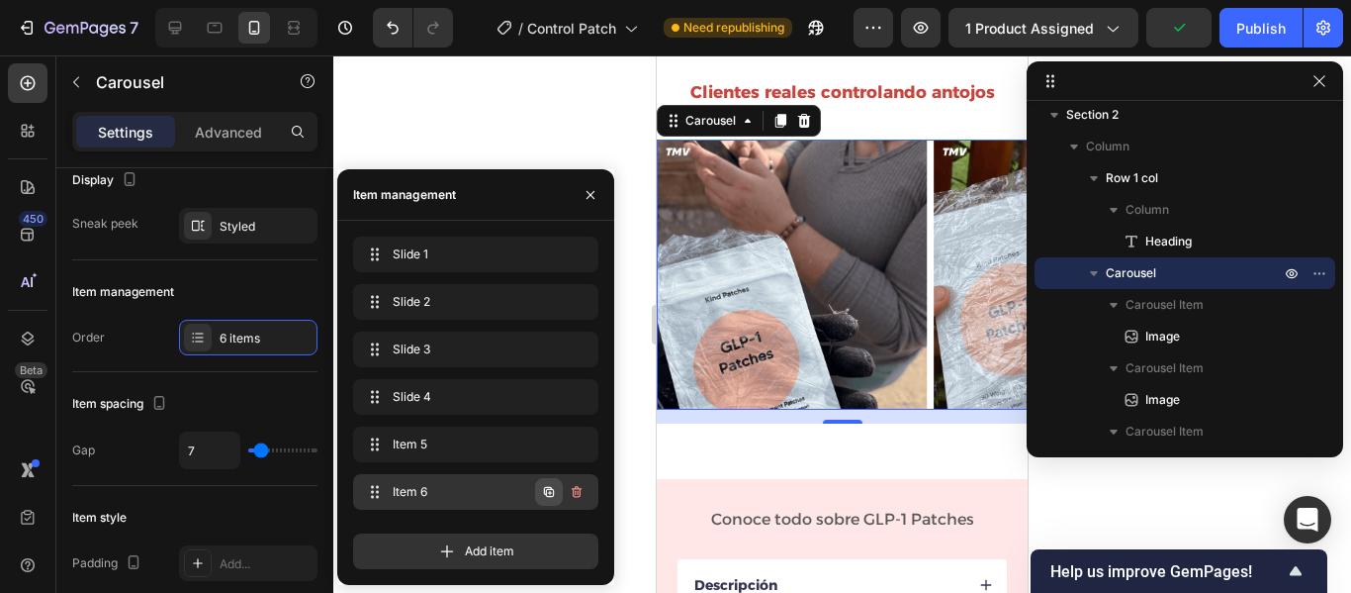
click at [553, 492] on icon "button" at bounding box center [549, 492] width 10 height 10
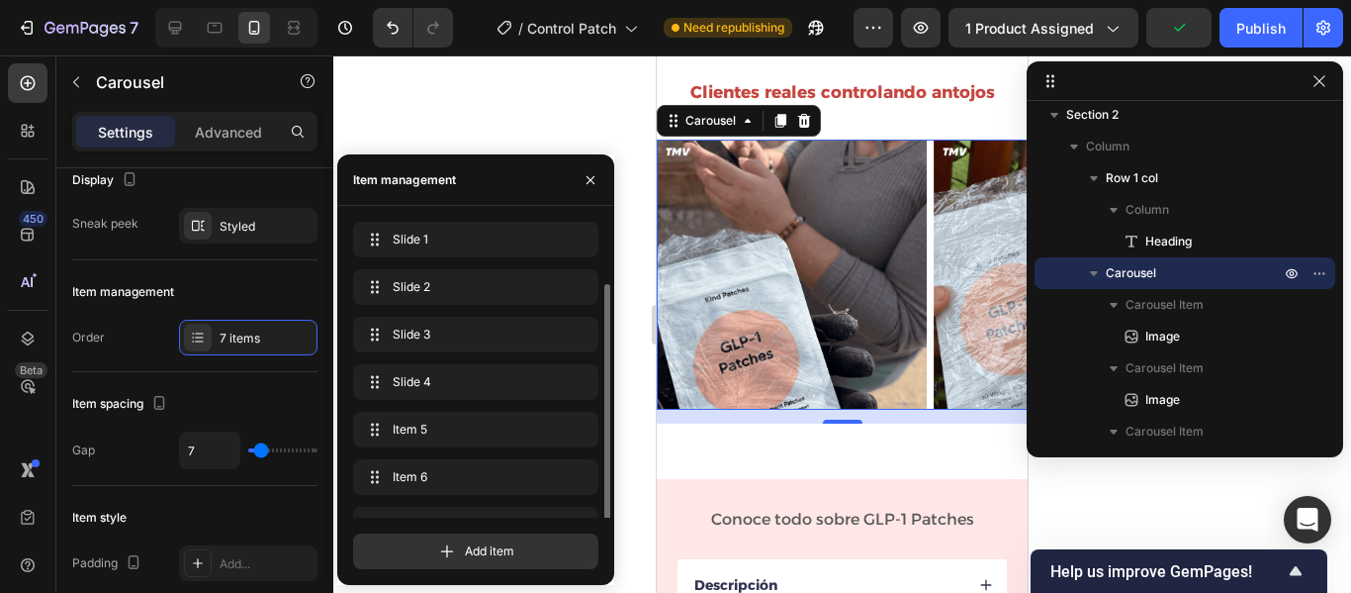
scroll to position [33, 0]
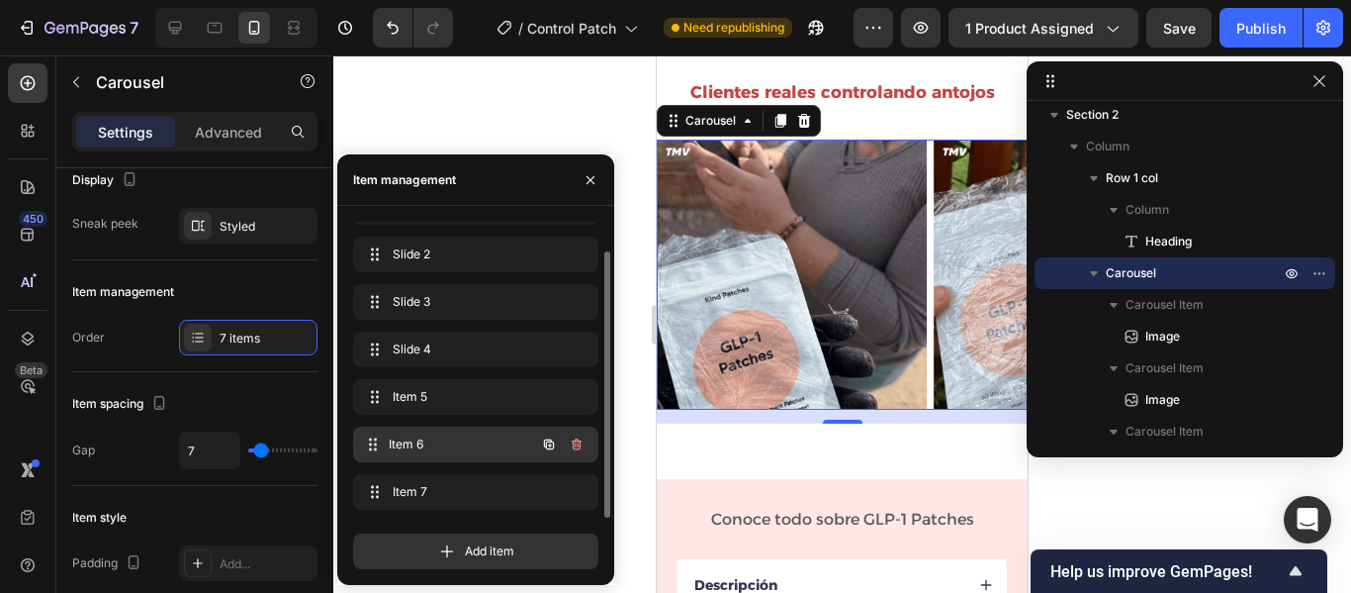
click at [467, 434] on div "Item 6 Item 6" at bounding box center [448, 444] width 174 height 28
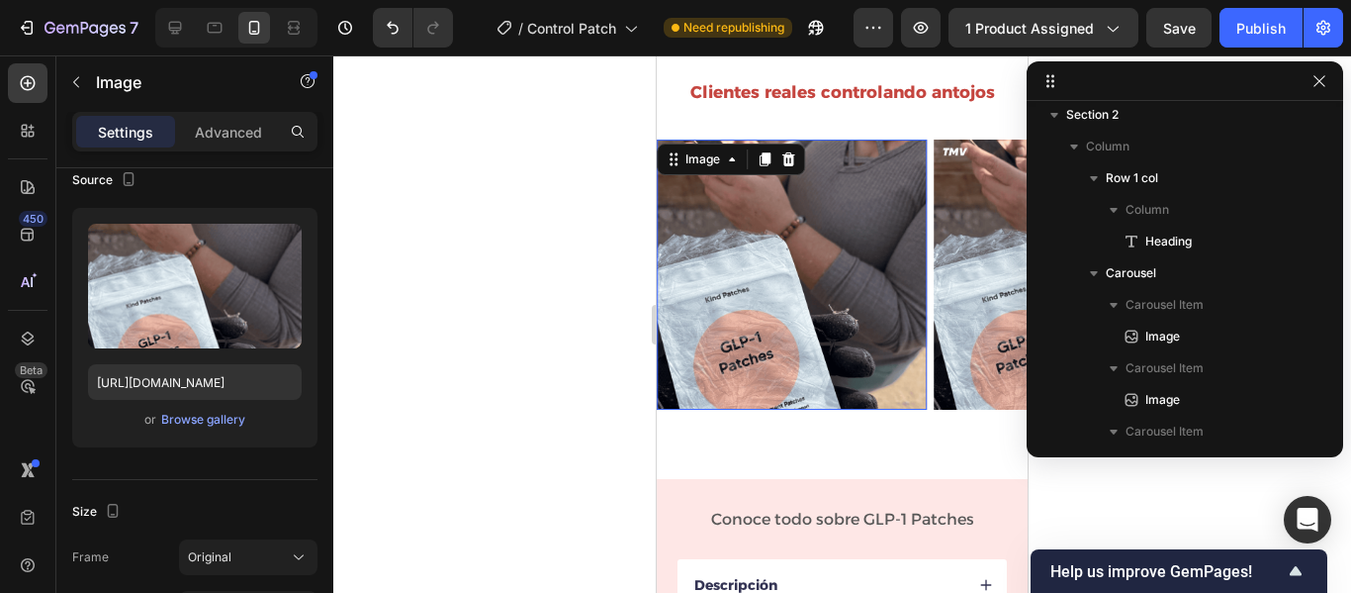
click at [849, 268] on img at bounding box center [792, 274] width 270 height 270
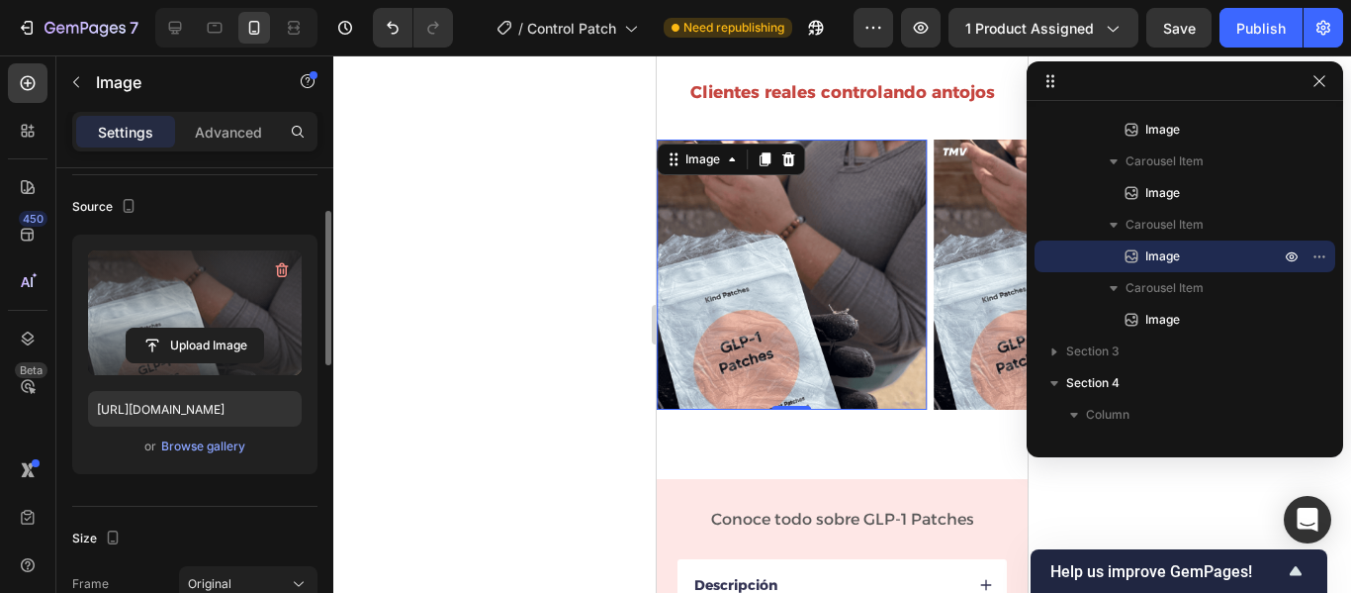
scroll to position [134, 0]
click at [279, 273] on icon "button" at bounding box center [282, 269] width 20 height 20
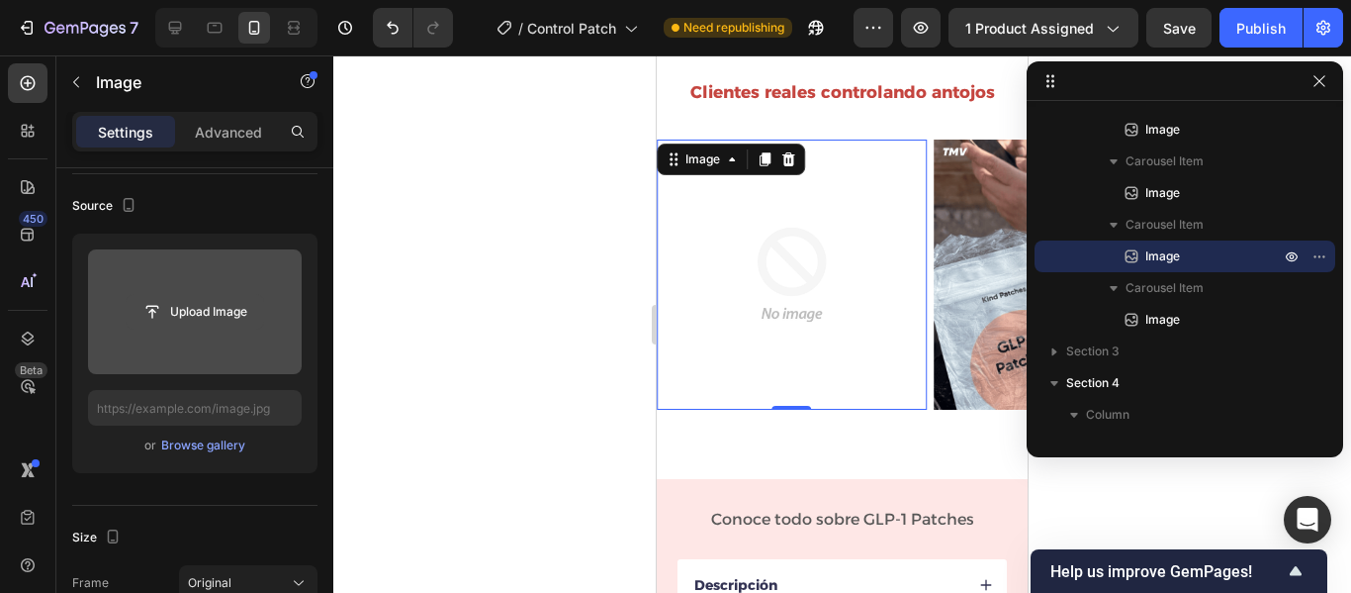
click at [203, 304] on input "file" at bounding box center [195, 312] width 137 height 34
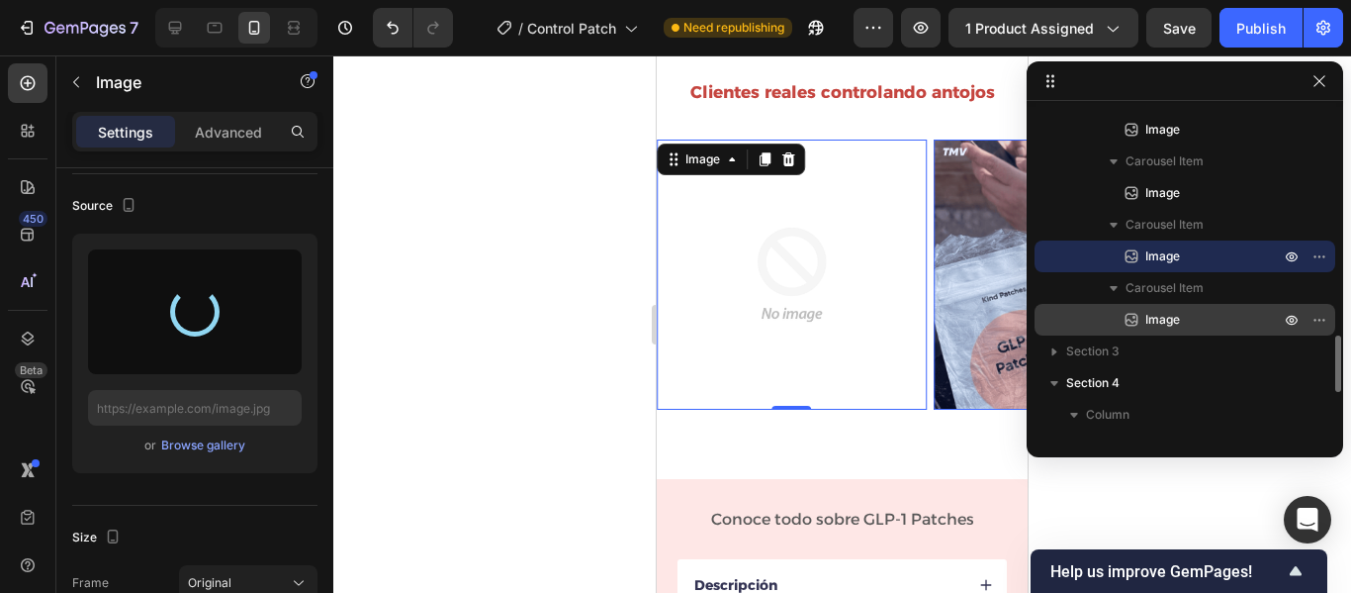
type input "[URL][DOMAIN_NAME]"
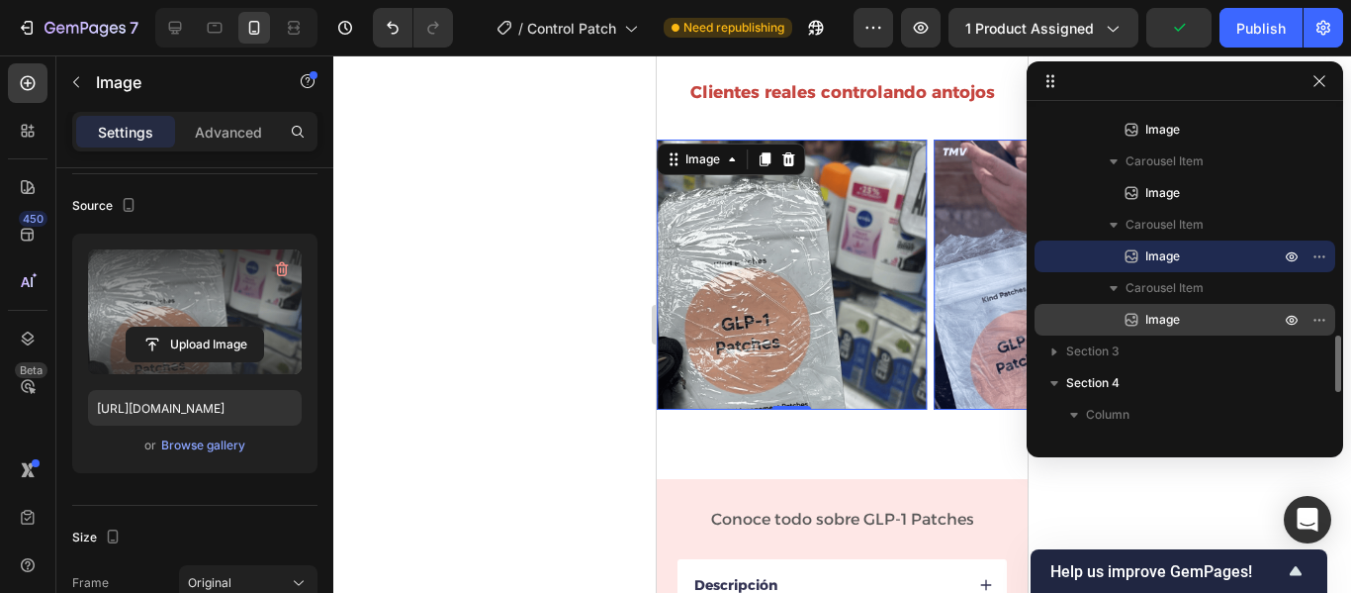
click at [1228, 321] on p "Image" at bounding box center [1191, 320] width 138 height 20
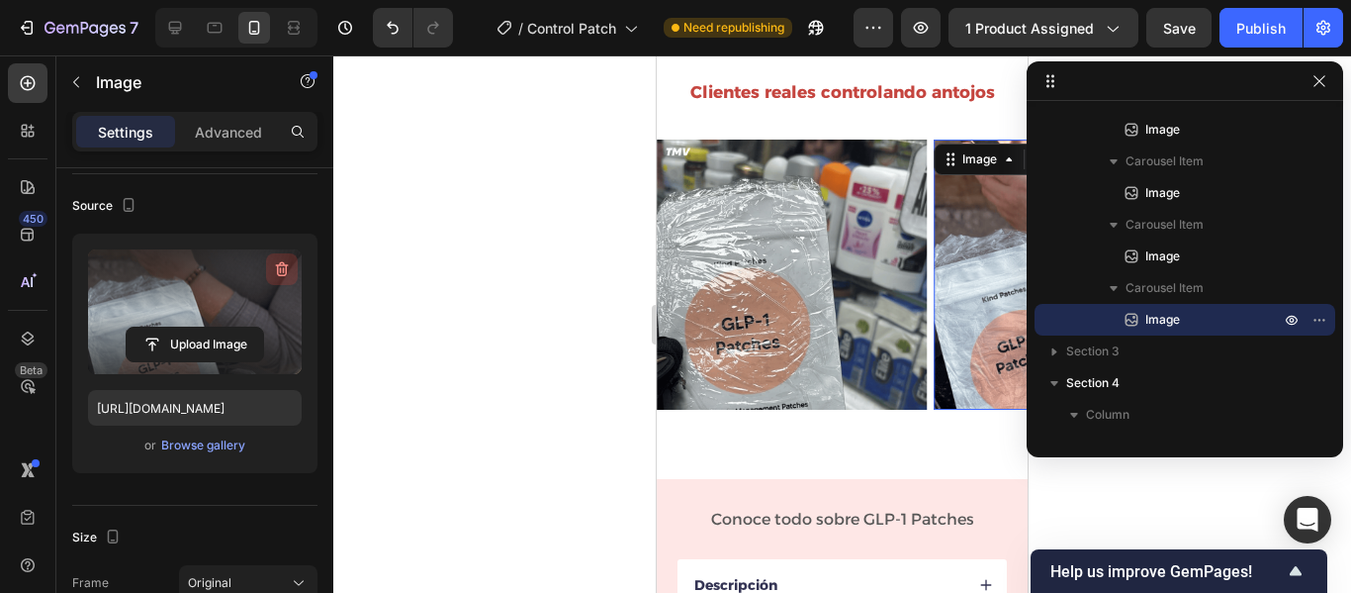
click at [281, 270] on icon "button" at bounding box center [281, 270] width 2 height 6
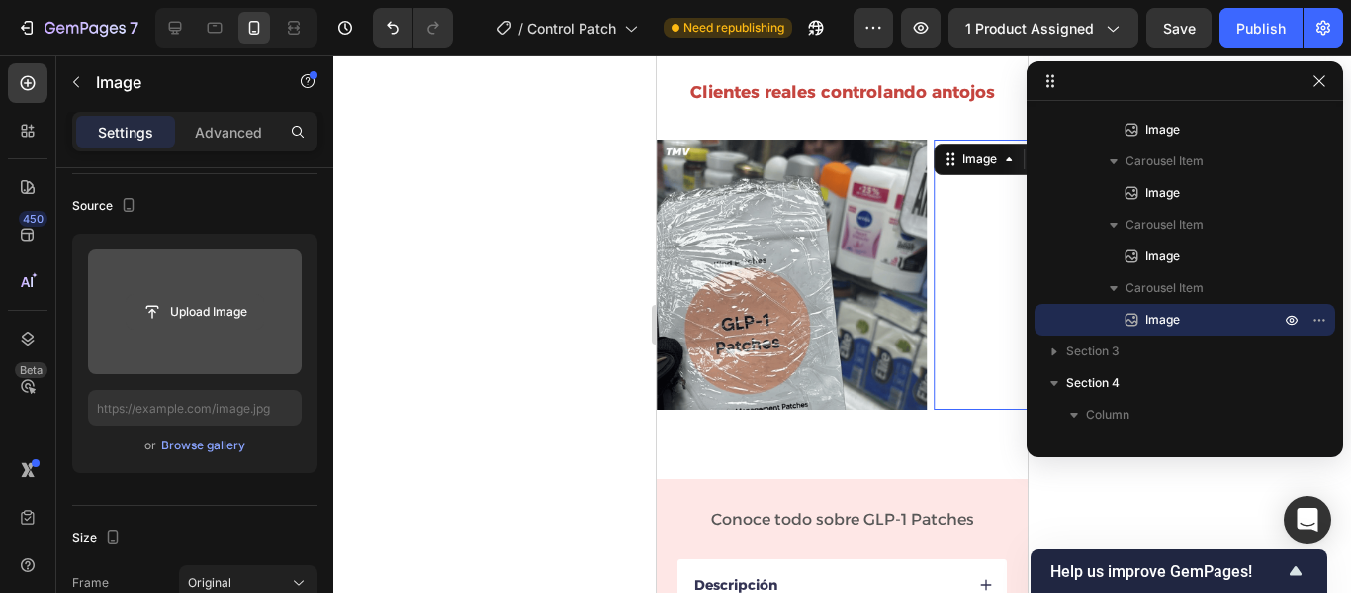
click at [219, 310] on input "file" at bounding box center [195, 312] width 137 height 34
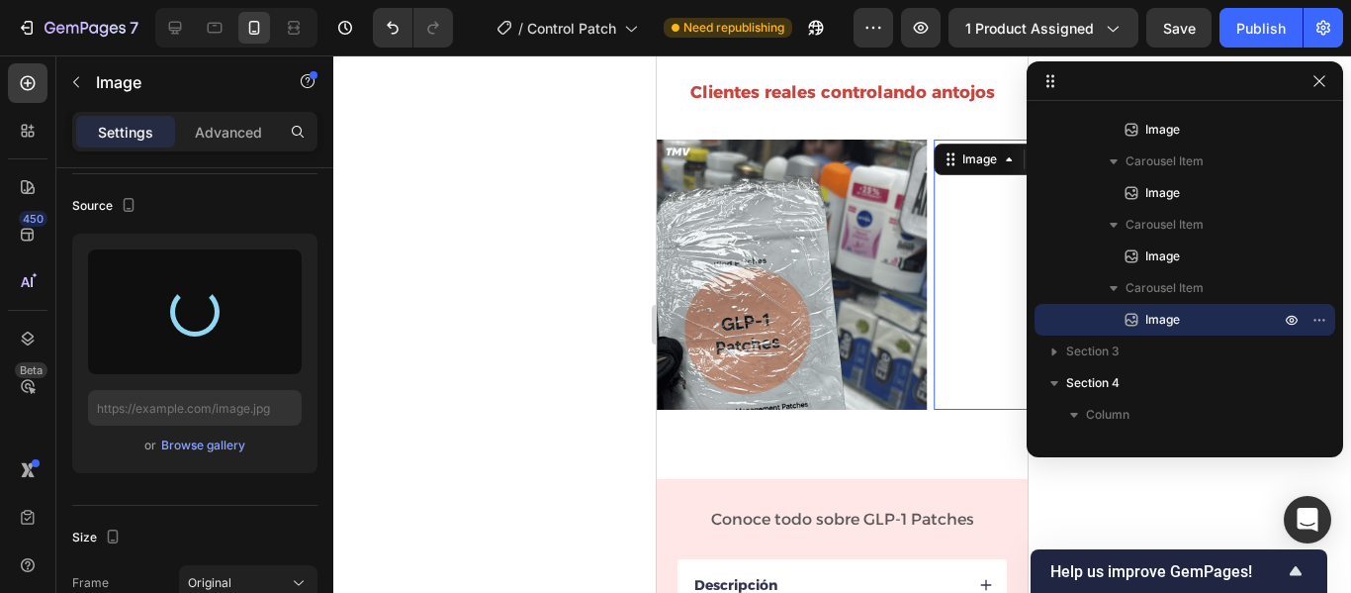
type input "[URL][DOMAIN_NAME]"
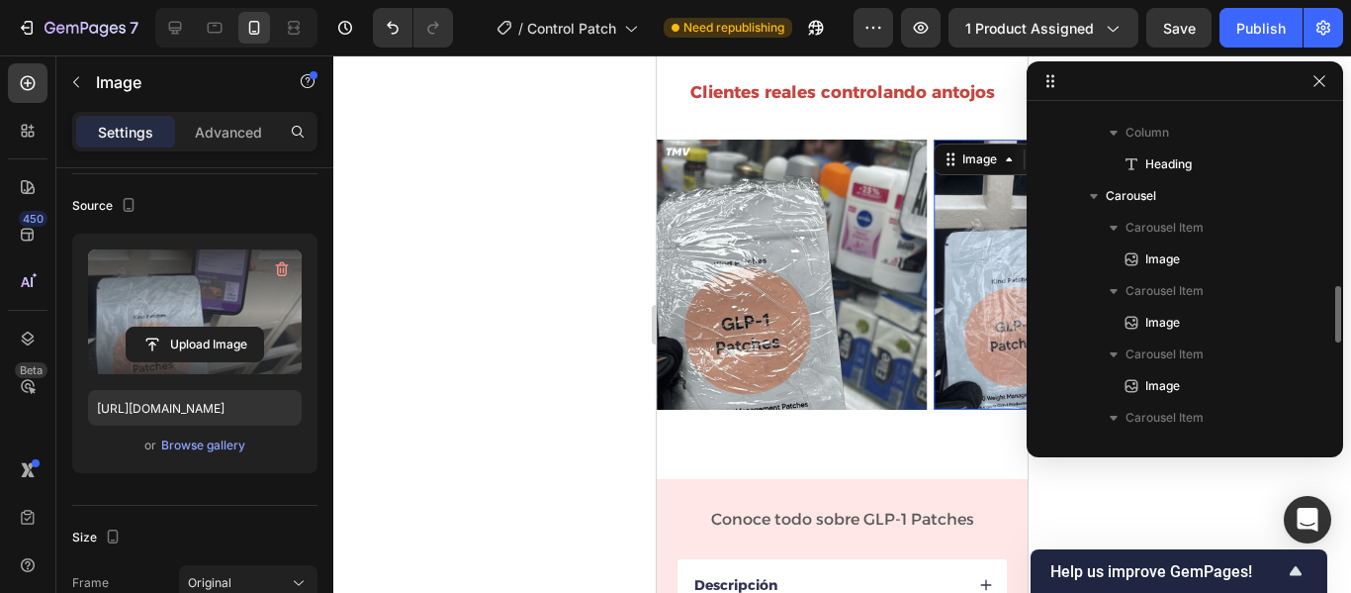
scroll to position [971, 0]
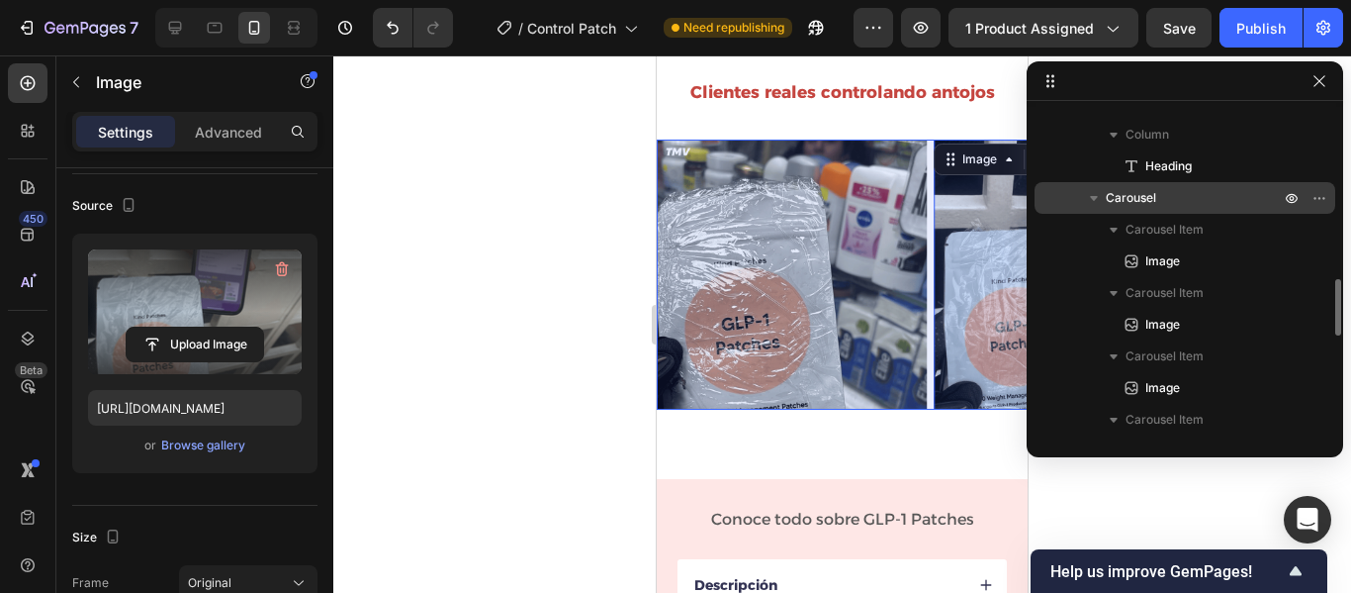
click at [1184, 200] on p "Carousel" at bounding box center [1195, 198] width 178 height 20
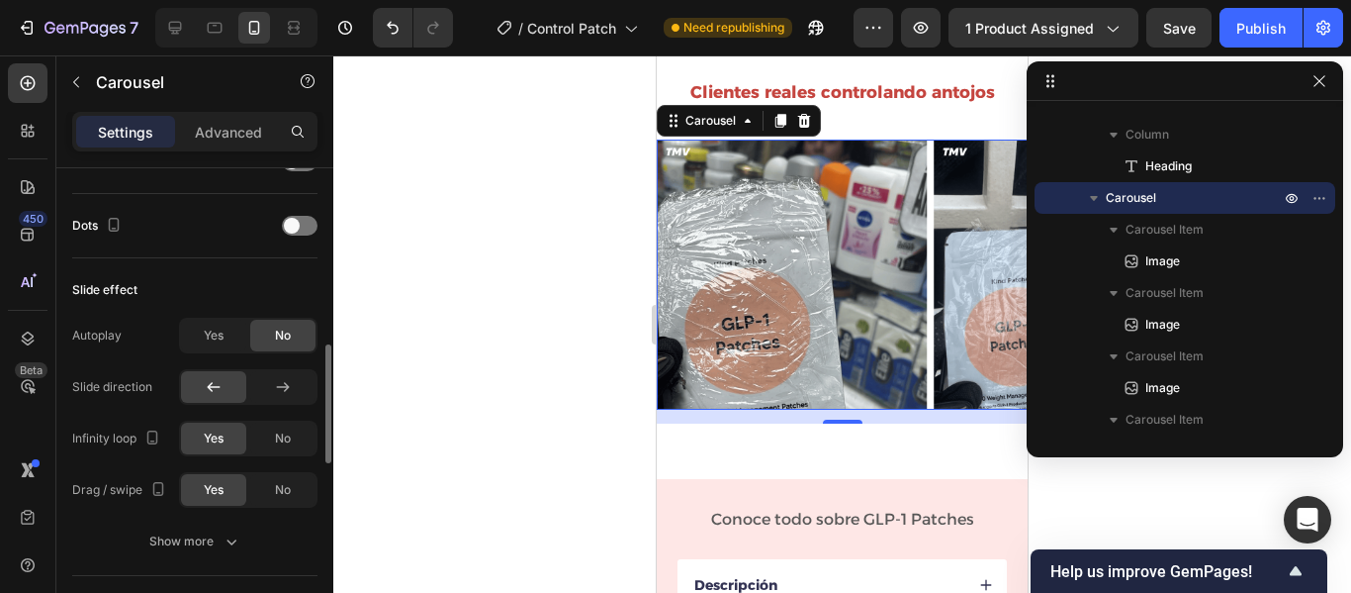
scroll to position [732, 0]
click at [213, 328] on span "Yes" at bounding box center [214, 333] width 20 height 18
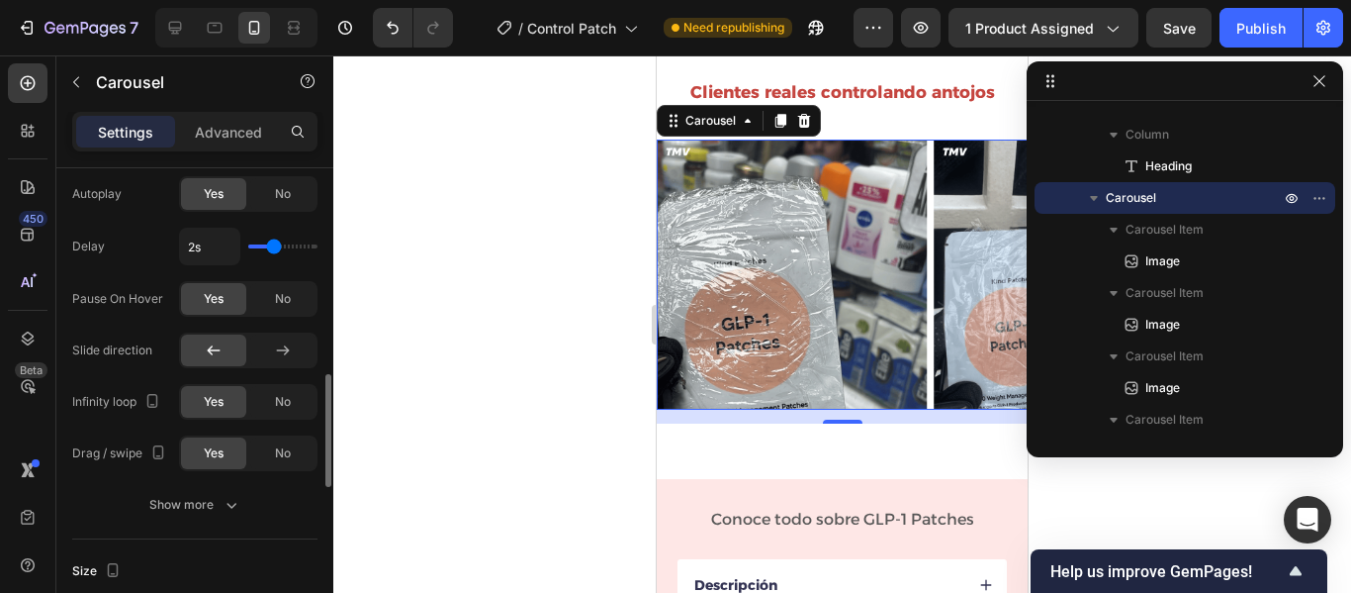
scroll to position [873, 0]
click at [224, 355] on div at bounding box center [213, 349] width 65 height 32
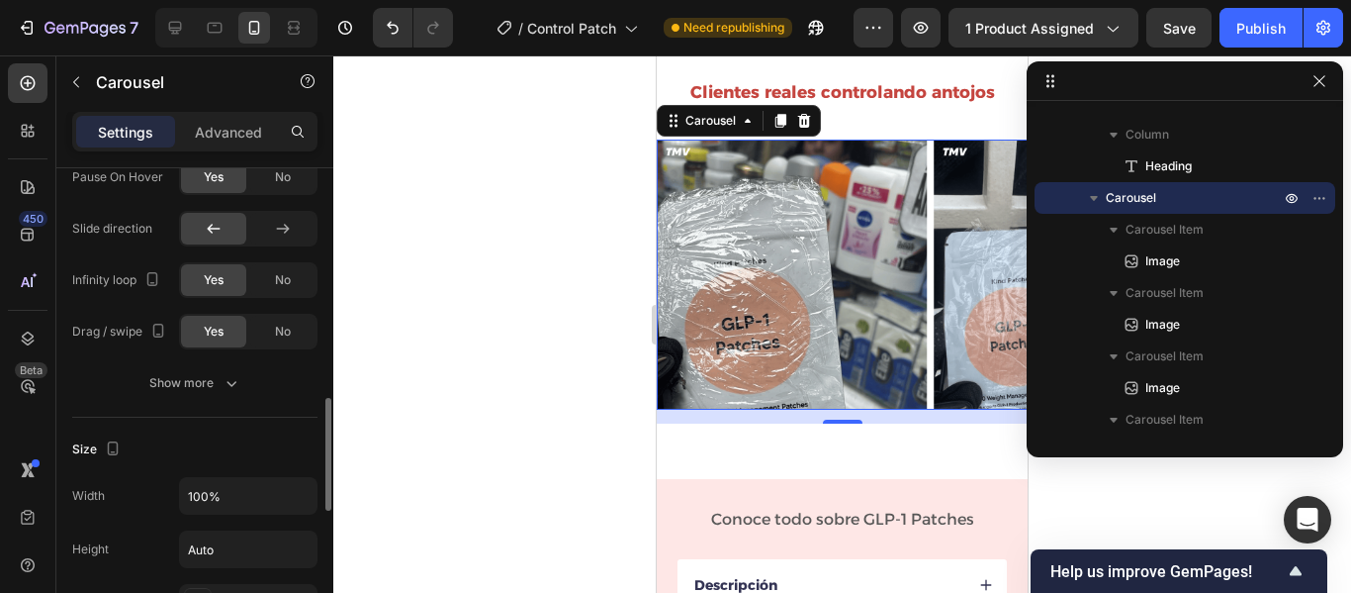
scroll to position [994, 0]
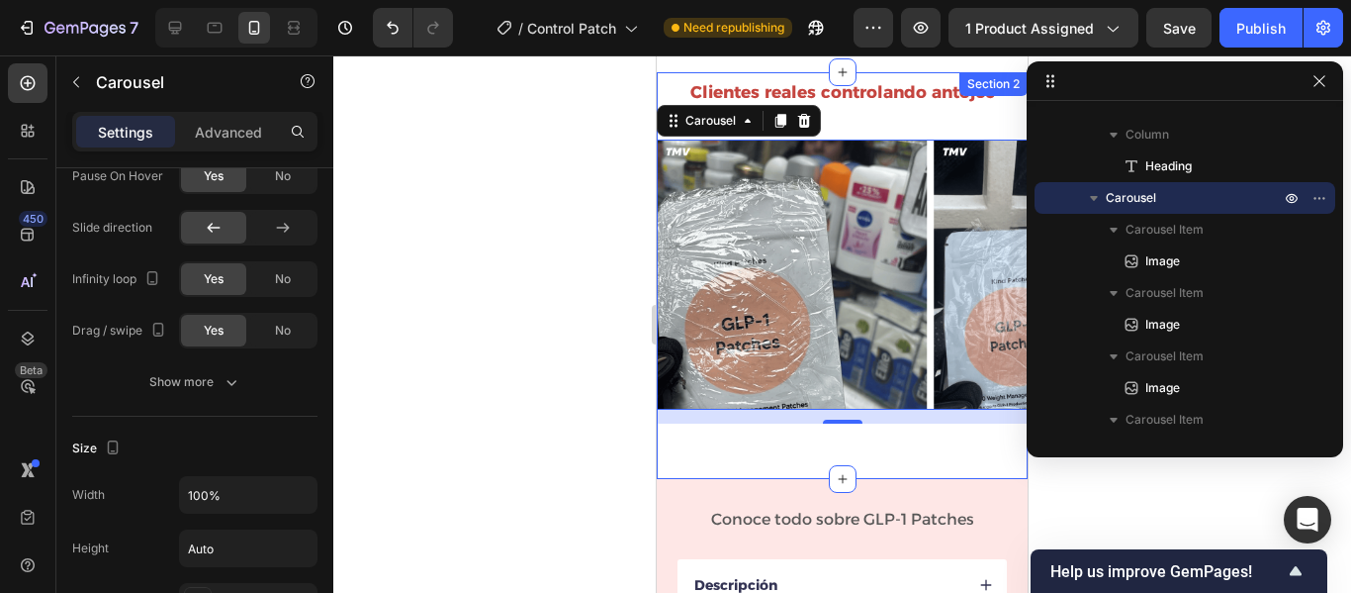
click at [891, 117] on div "Clientes reales controlando antojos Heading Row Image Image Image Image Image I…" at bounding box center [842, 247] width 371 height 351
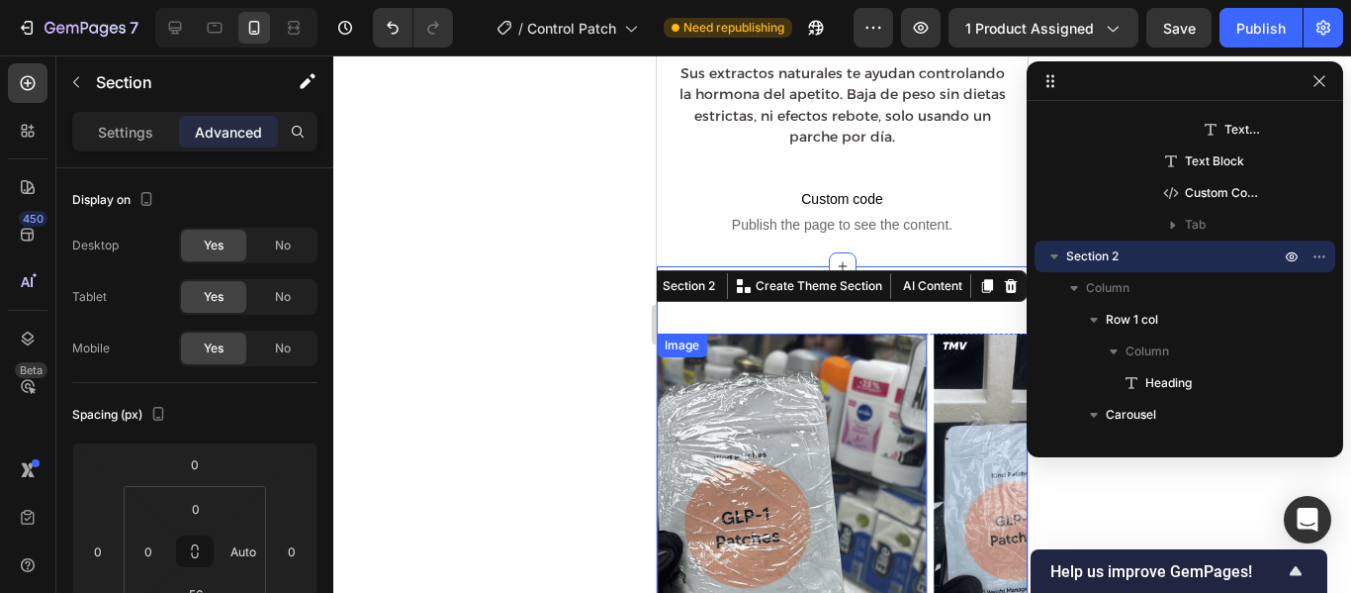
scroll to position [602, 0]
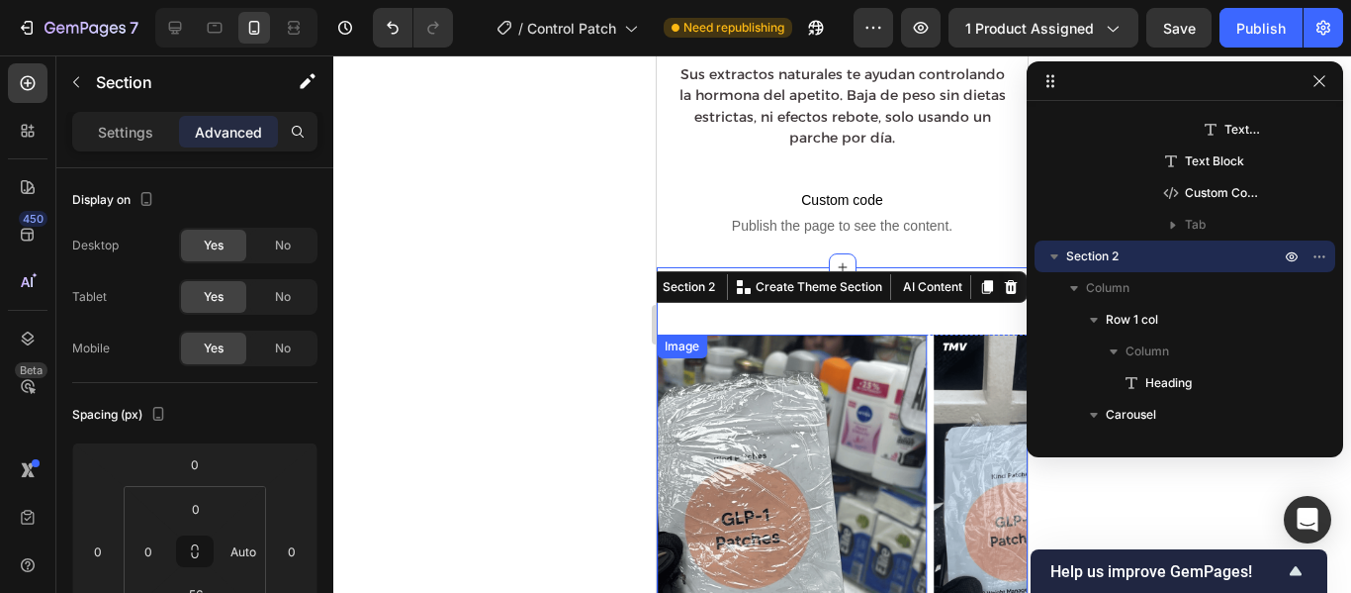
click at [537, 289] on div at bounding box center [842, 323] width 1018 height 537
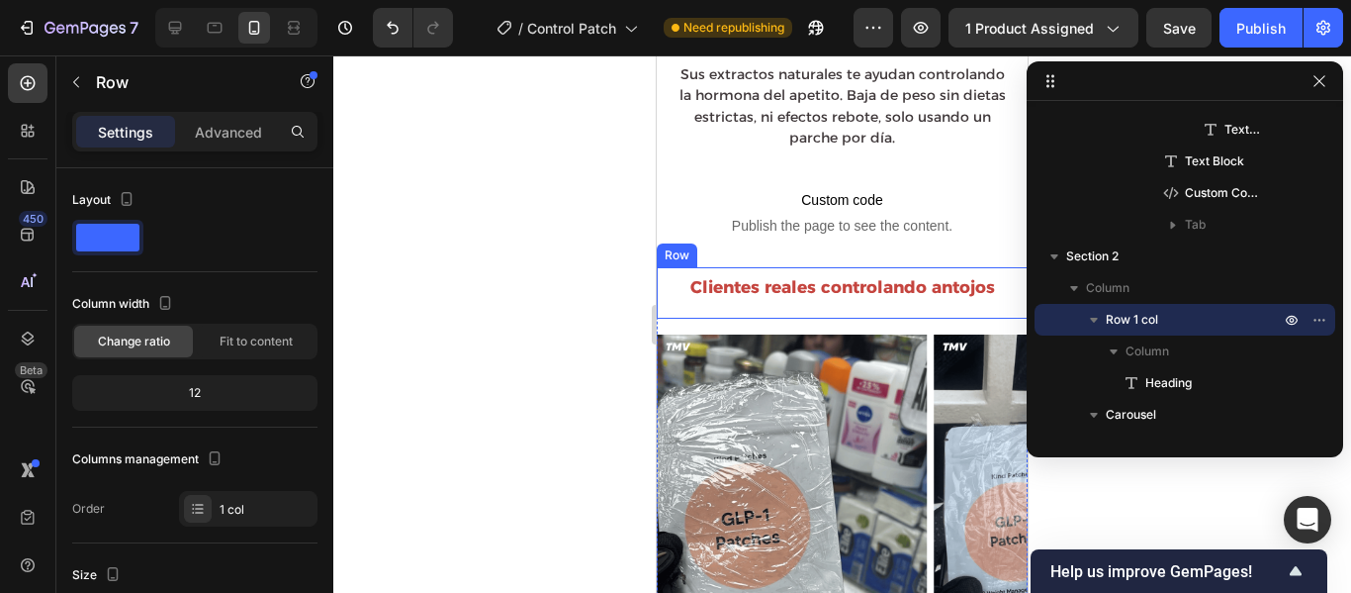
click at [831, 293] on div "Clientes reales controlando antojos Heading" at bounding box center [842, 292] width 341 height 51
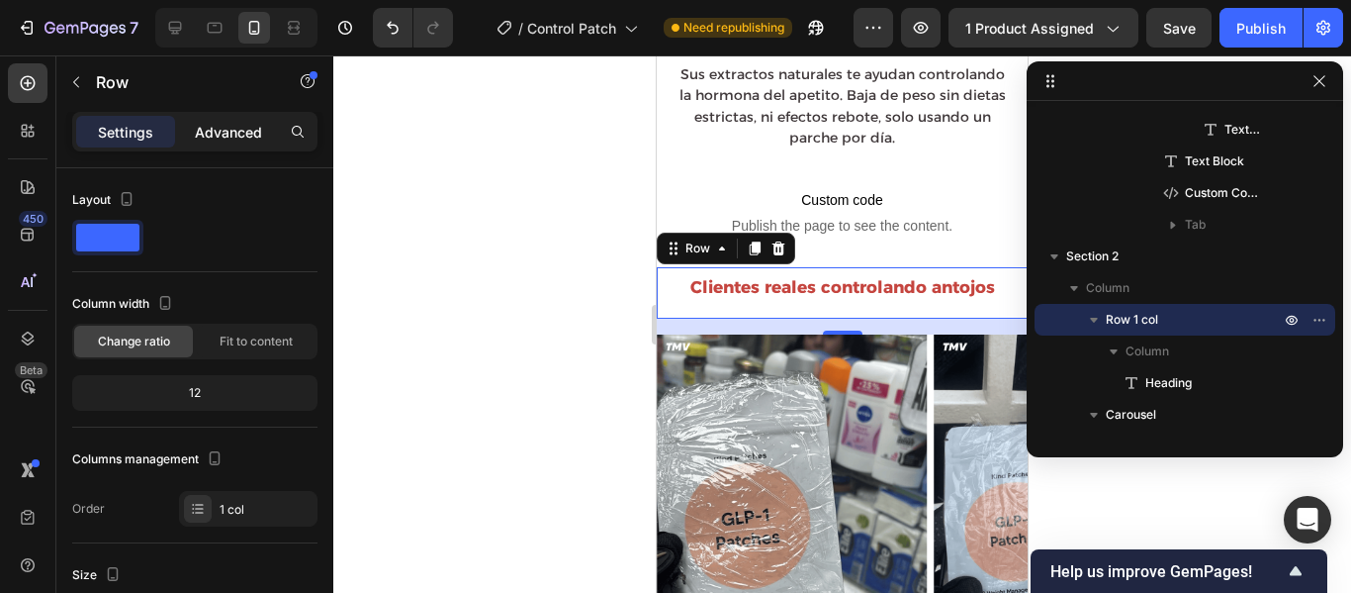
click at [229, 128] on p "Advanced" at bounding box center [228, 132] width 67 height 21
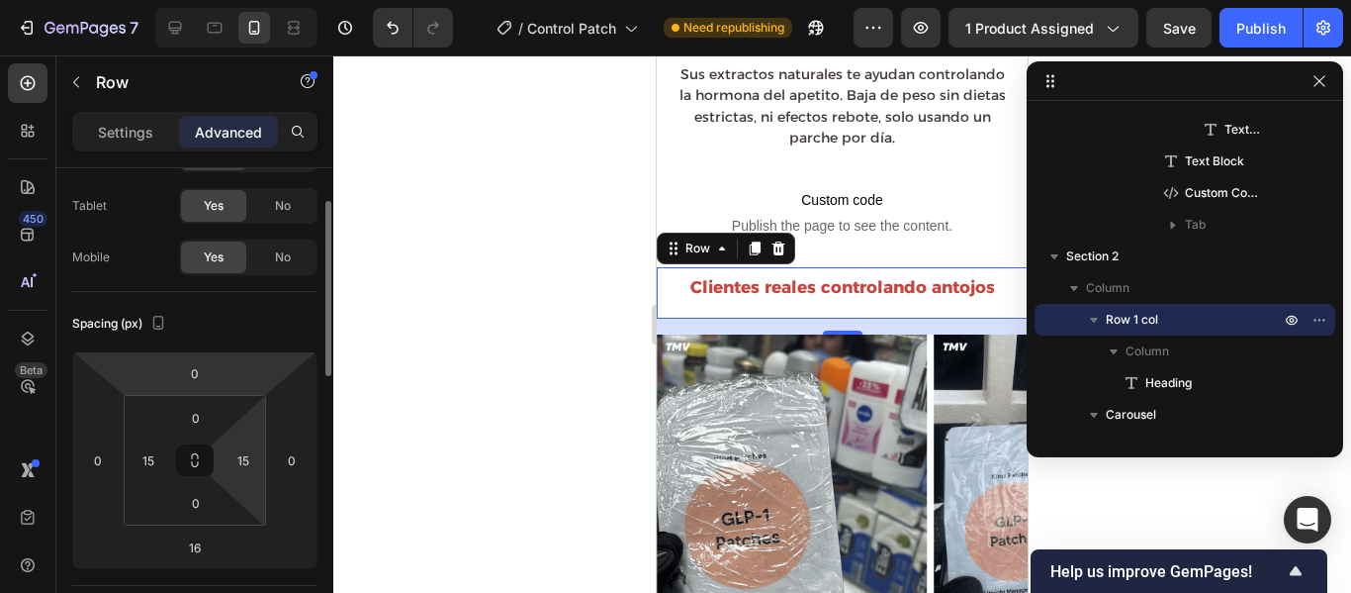
scroll to position [92, 0]
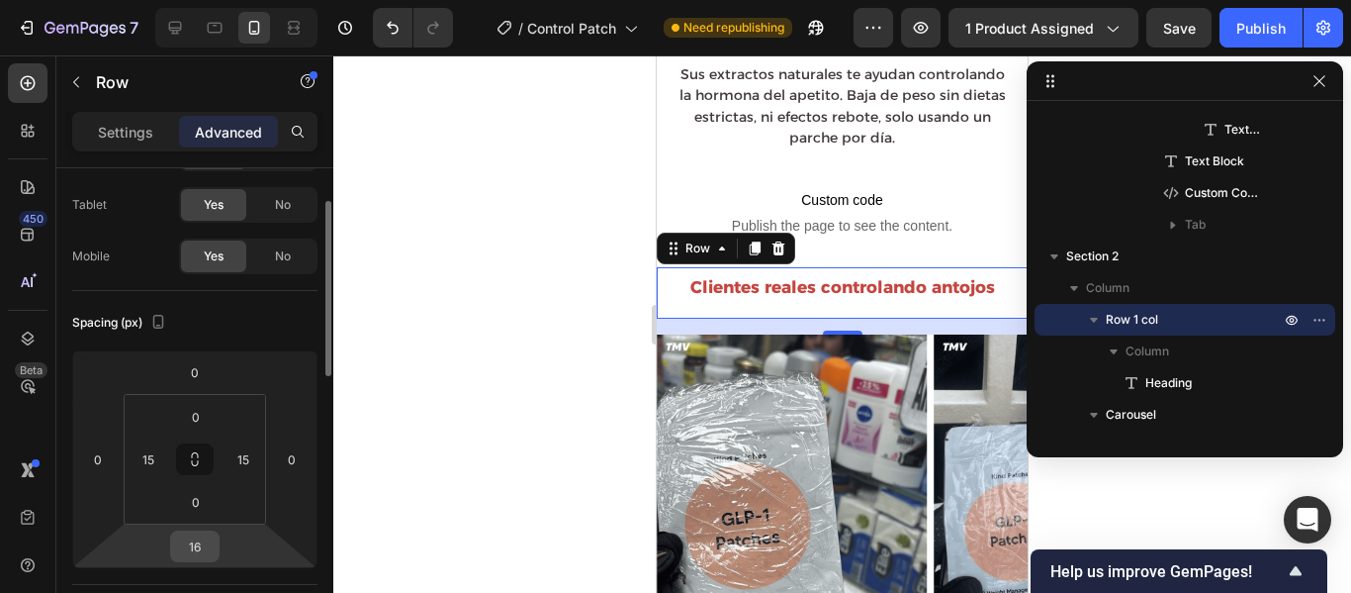
click at [208, 542] on input "16" at bounding box center [195, 546] width 40 height 30
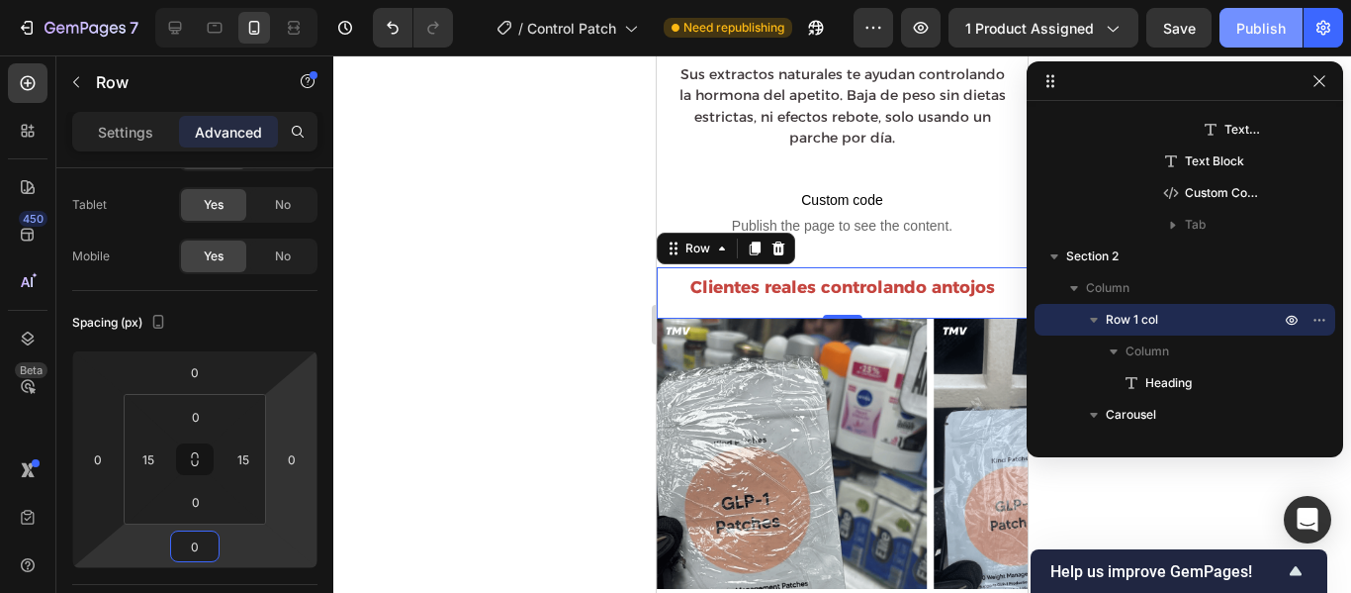
type input "0"
click at [1253, 38] on div "Publish" at bounding box center [1261, 28] width 49 height 21
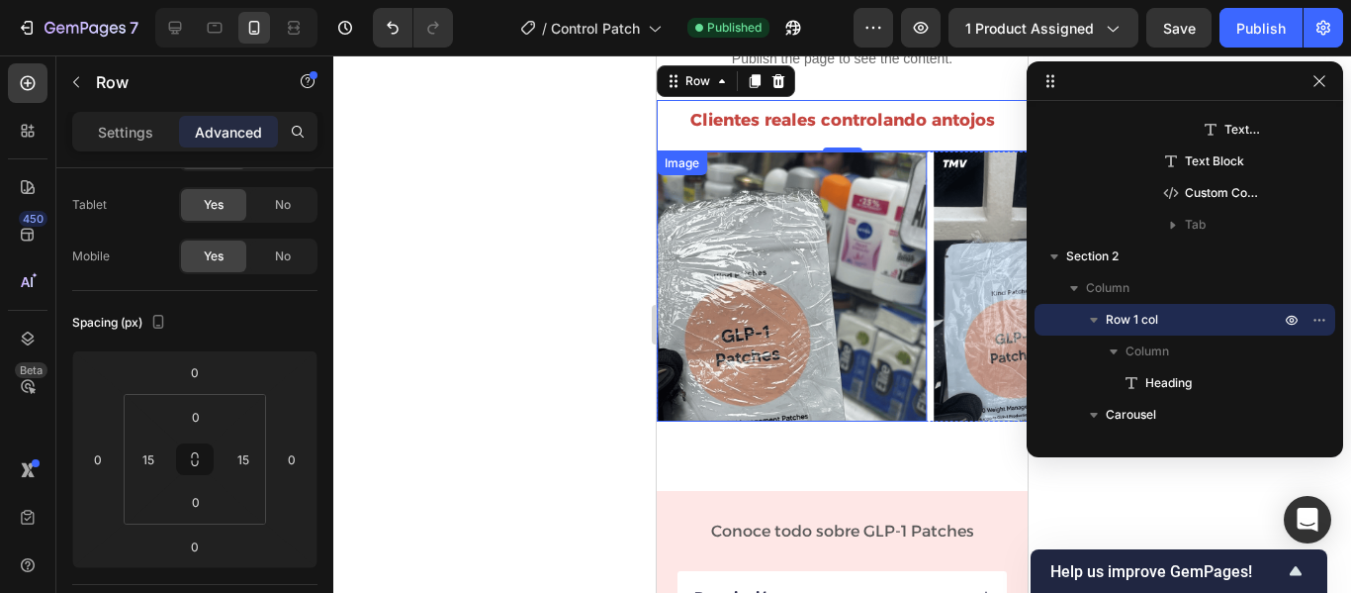
scroll to position [773, 0]
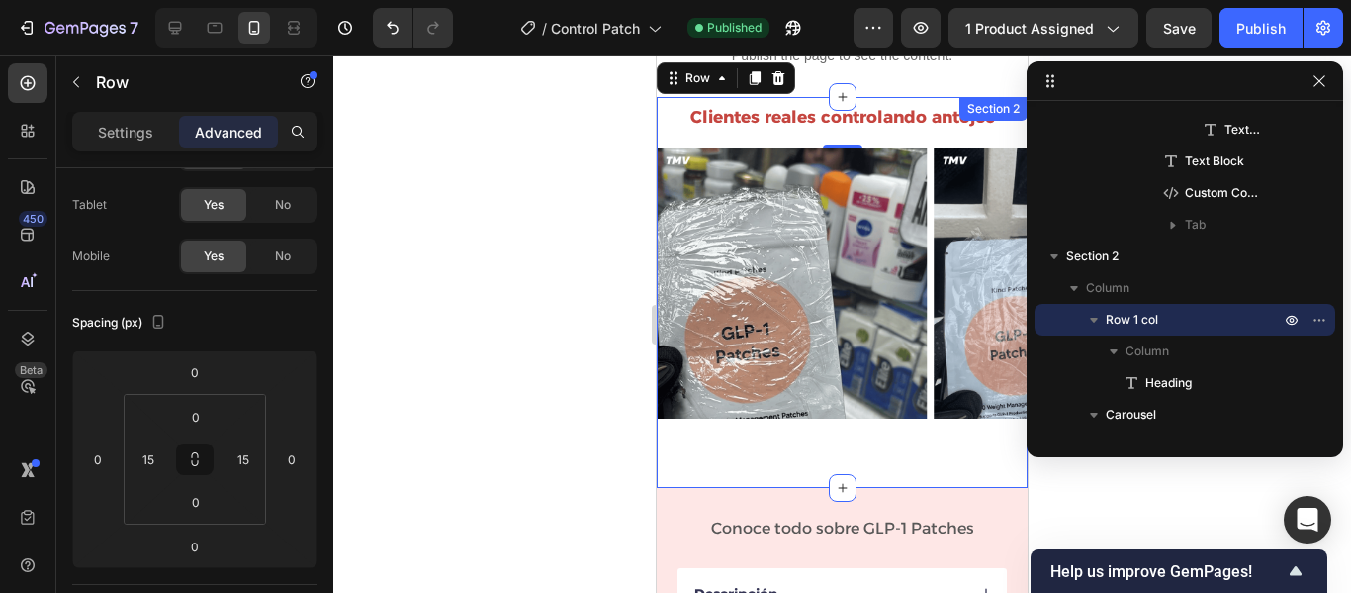
click at [882, 438] on div "Clientes reales controlando antojos Heading Row 0 Image Image Image Image Image…" at bounding box center [842, 292] width 371 height 391
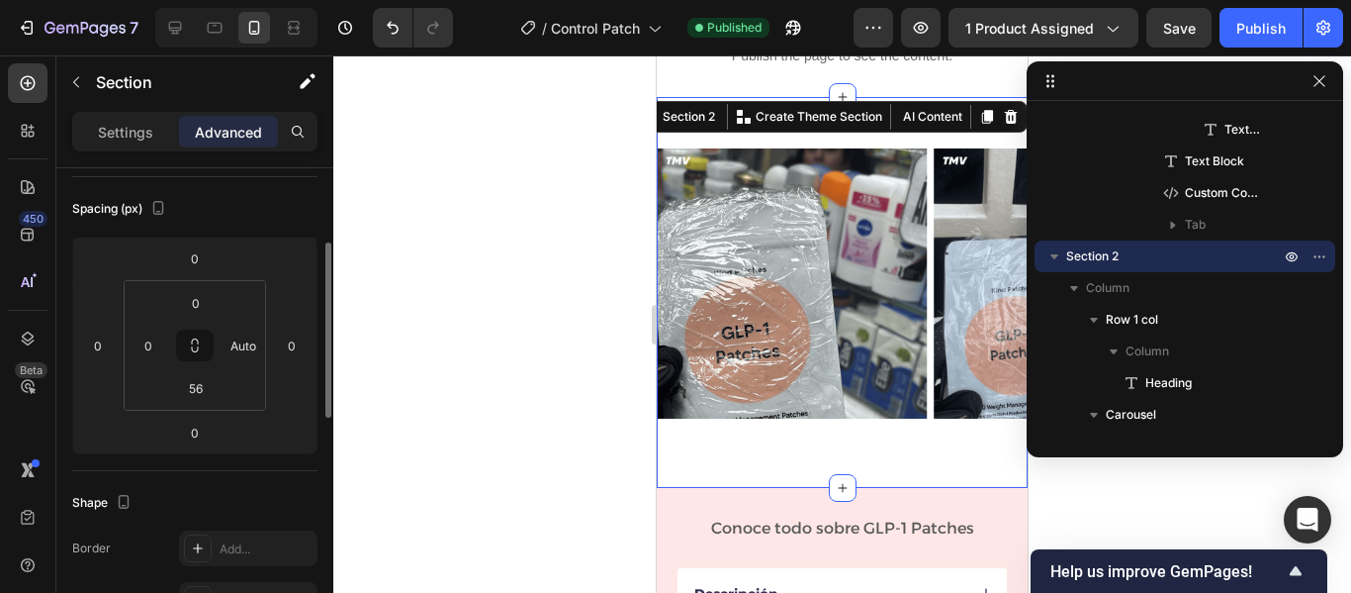
scroll to position [207, 0]
click at [208, 386] on input "56" at bounding box center [196, 387] width 40 height 30
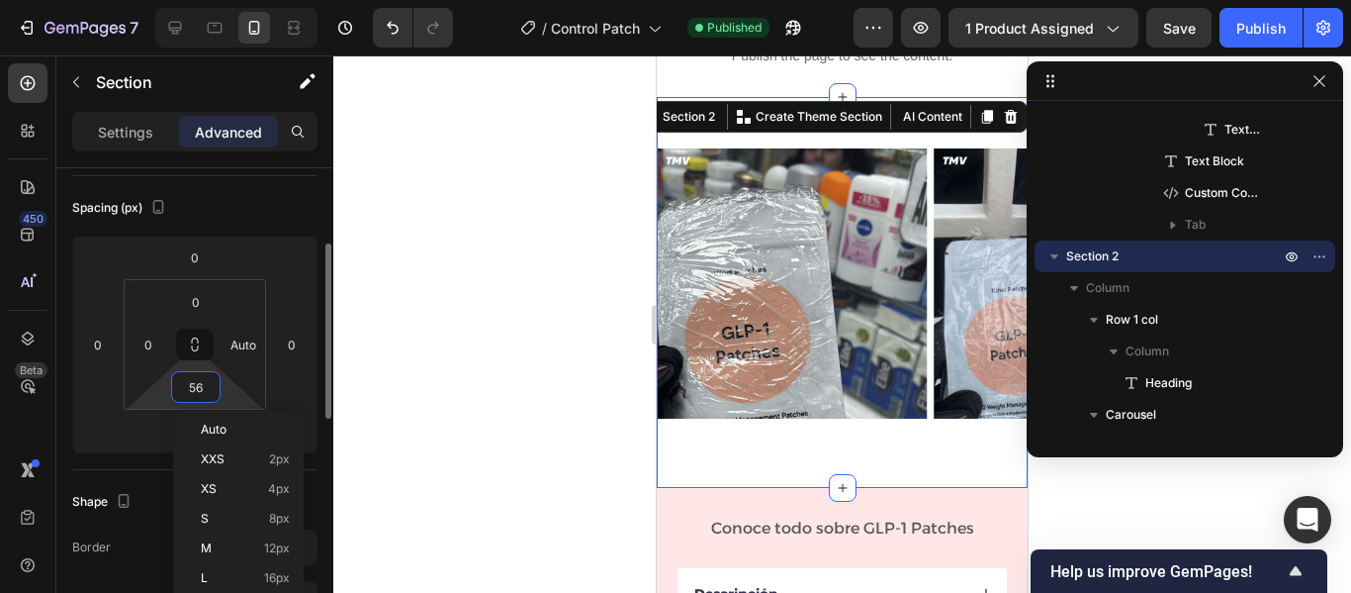
type input "0"
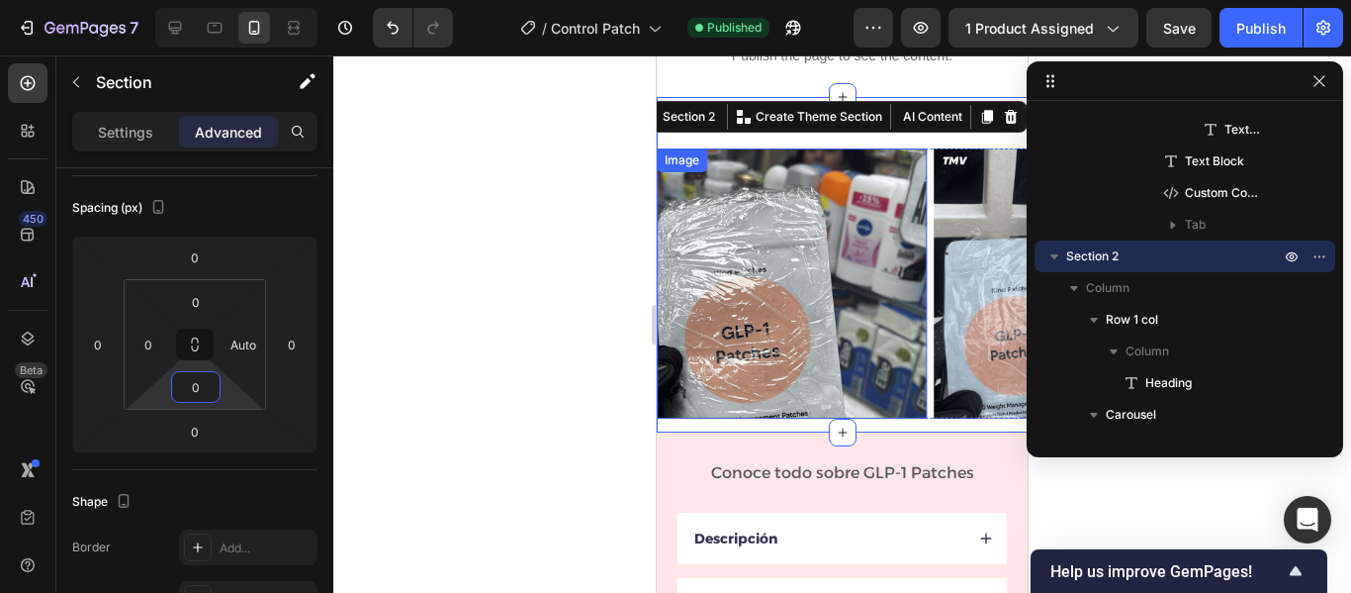
click at [879, 393] on img at bounding box center [792, 283] width 270 height 270
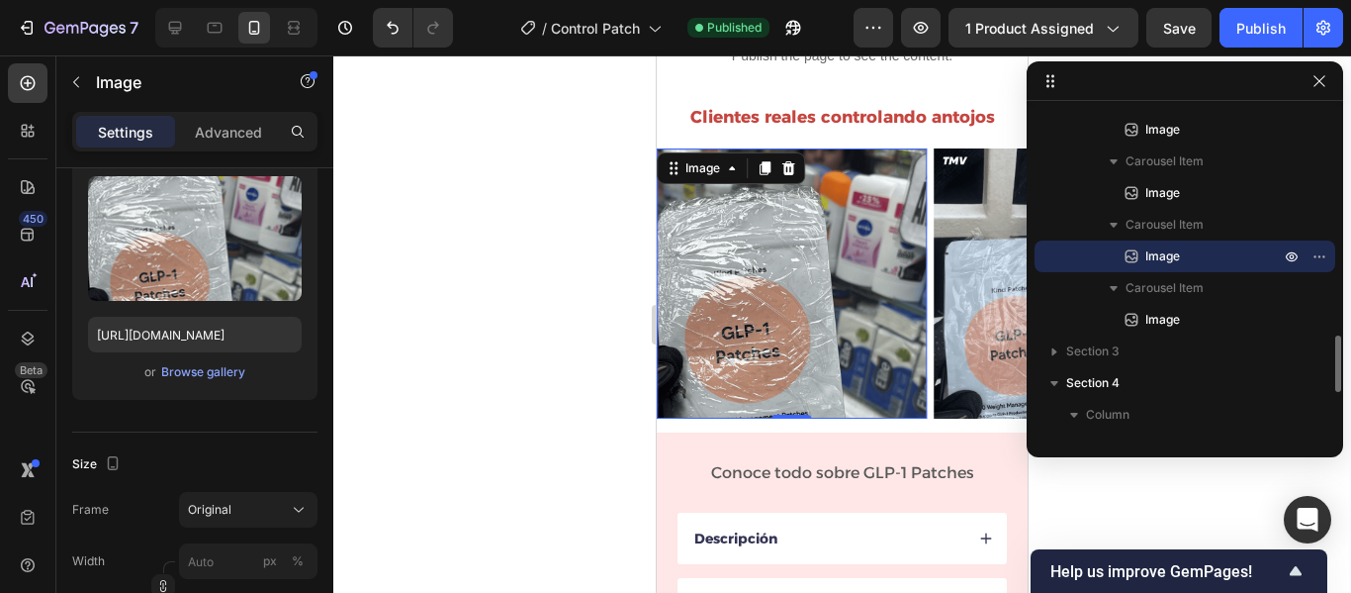
scroll to position [0, 0]
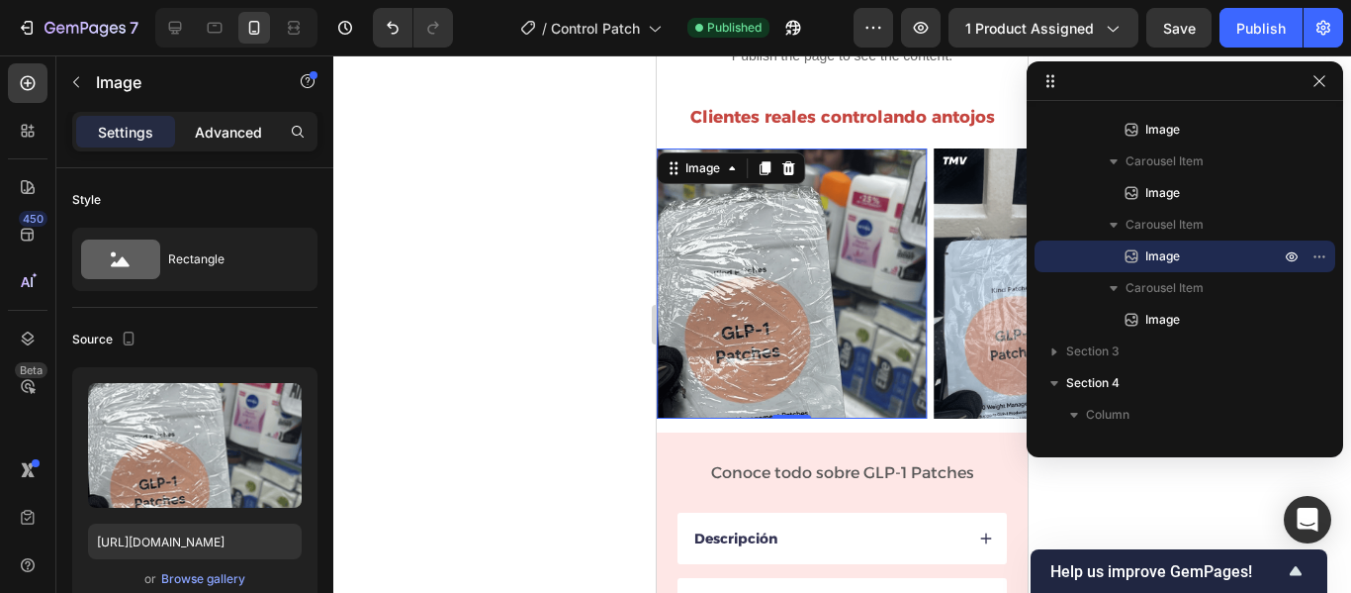
click at [241, 135] on p "Advanced" at bounding box center [228, 132] width 67 height 21
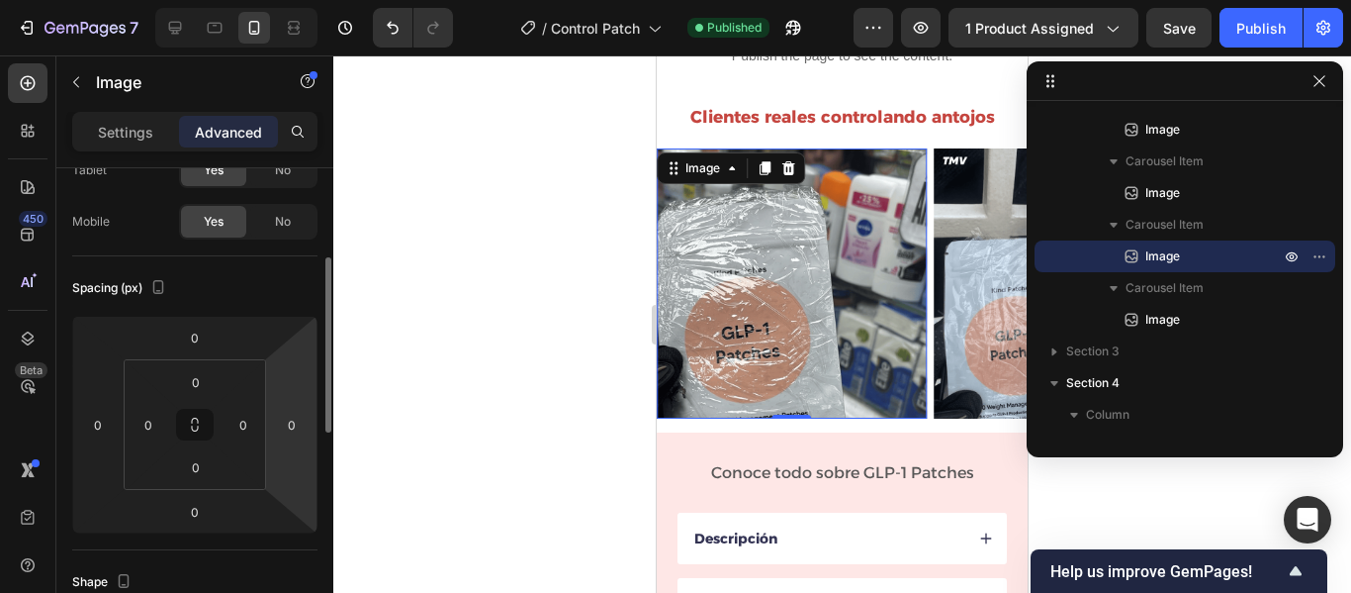
scroll to position [165, 0]
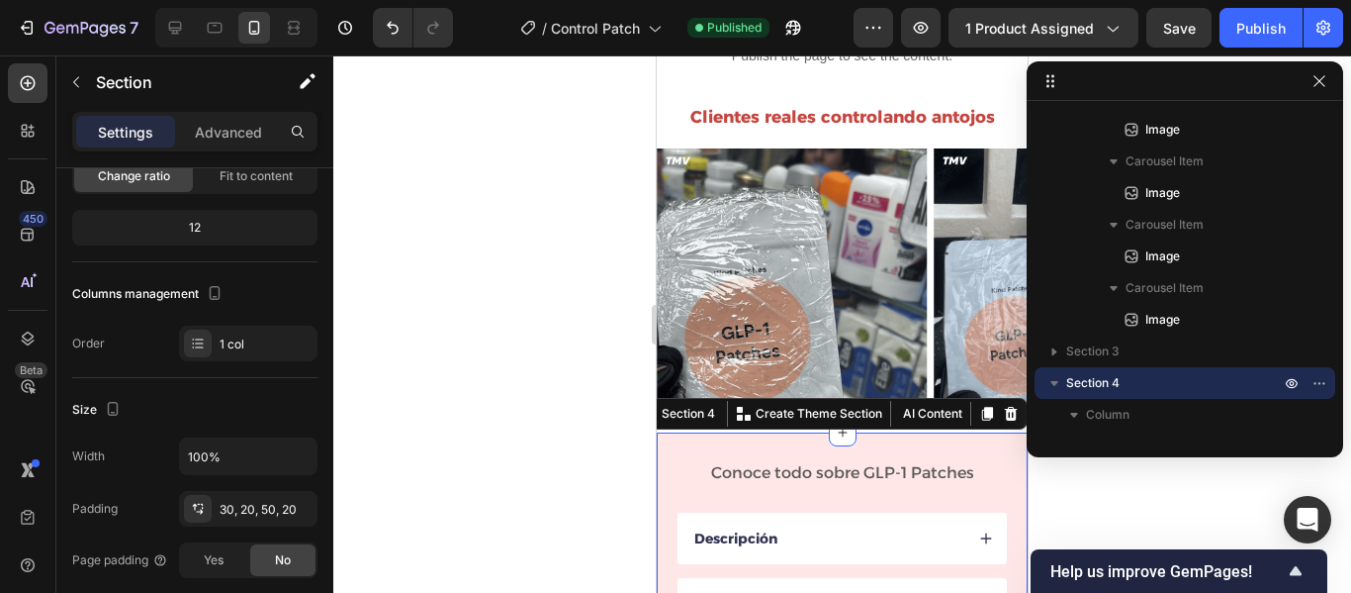
scroll to position [0, 0]
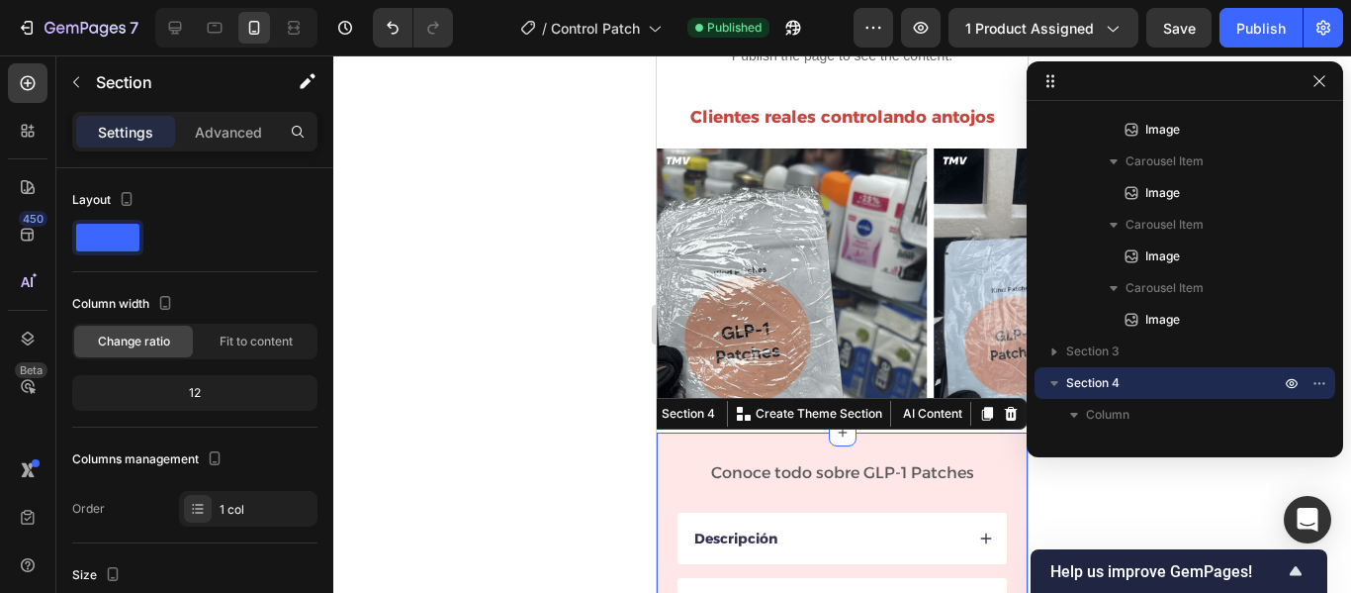
click at [1125, 508] on div at bounding box center [842, 323] width 1018 height 537
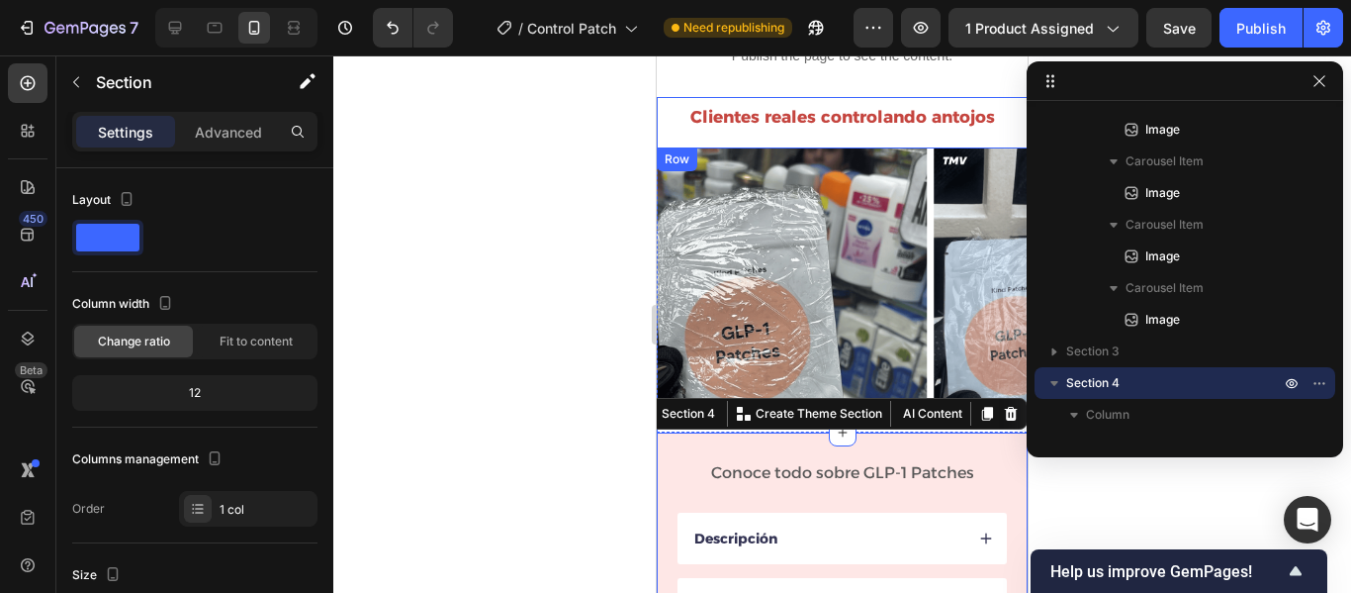
click at [663, 117] on div "Clientes reales controlando antojos Heading Row" at bounding box center [842, 122] width 371 height 51
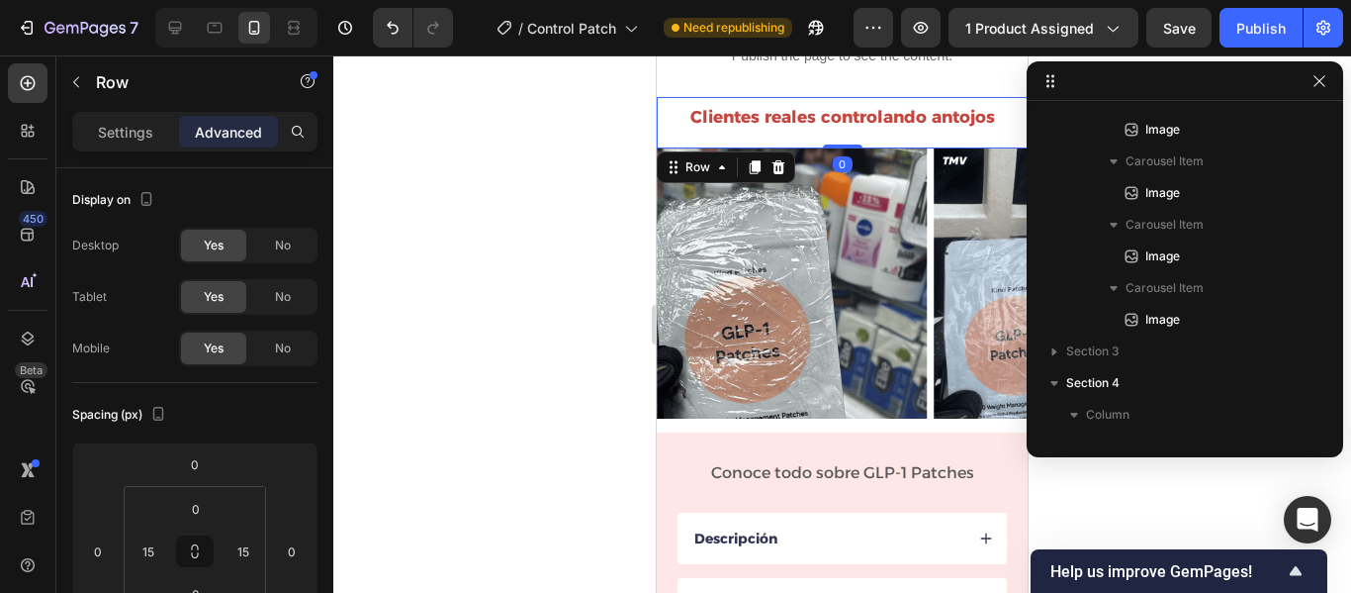
scroll to position [818, 0]
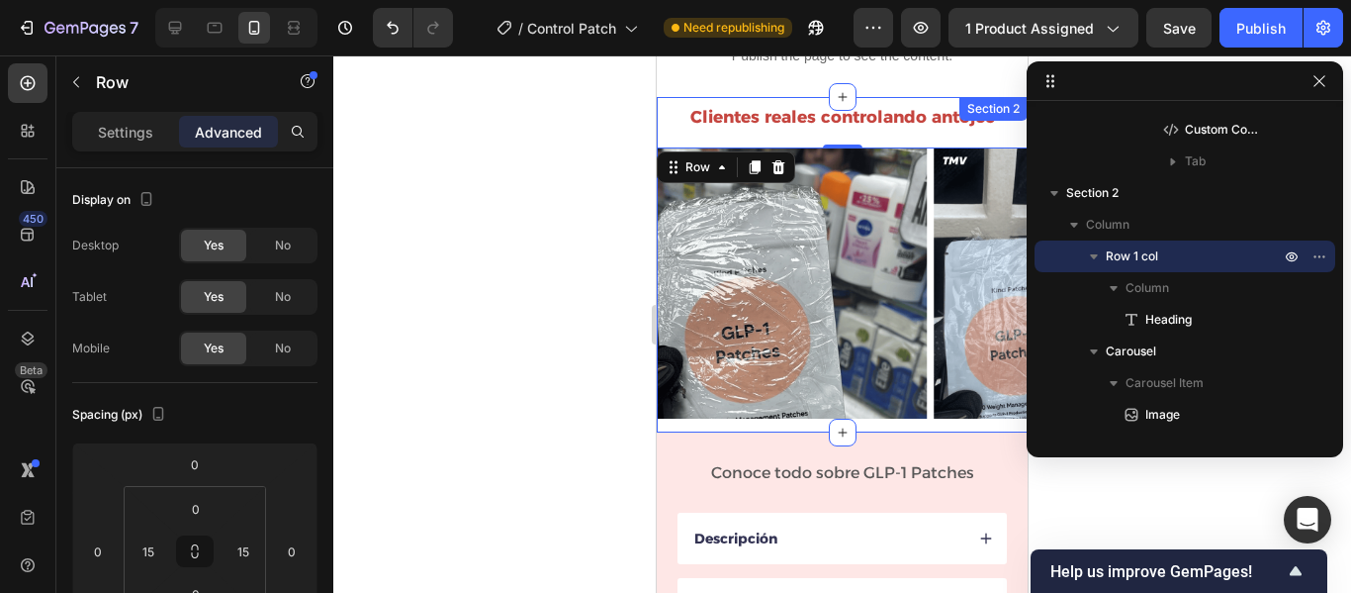
click at [781, 415] on div "Image Image Image Image Image Image Image Carousel" at bounding box center [842, 290] width 371 height 284
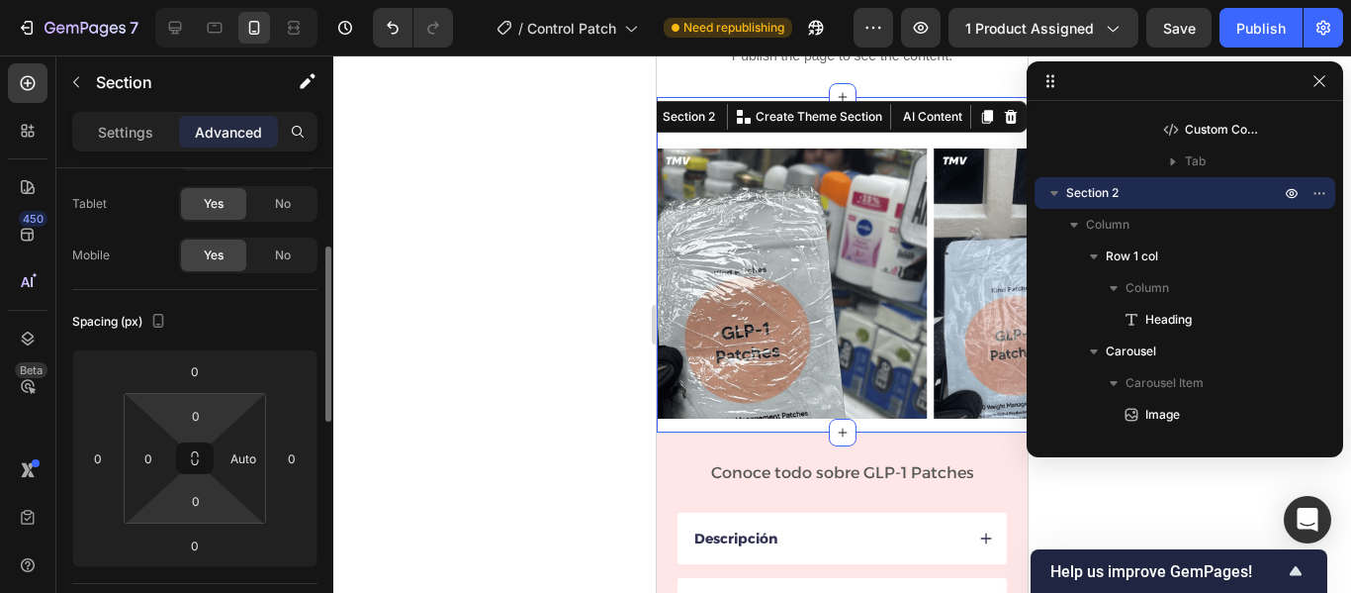
scroll to position [126, 0]
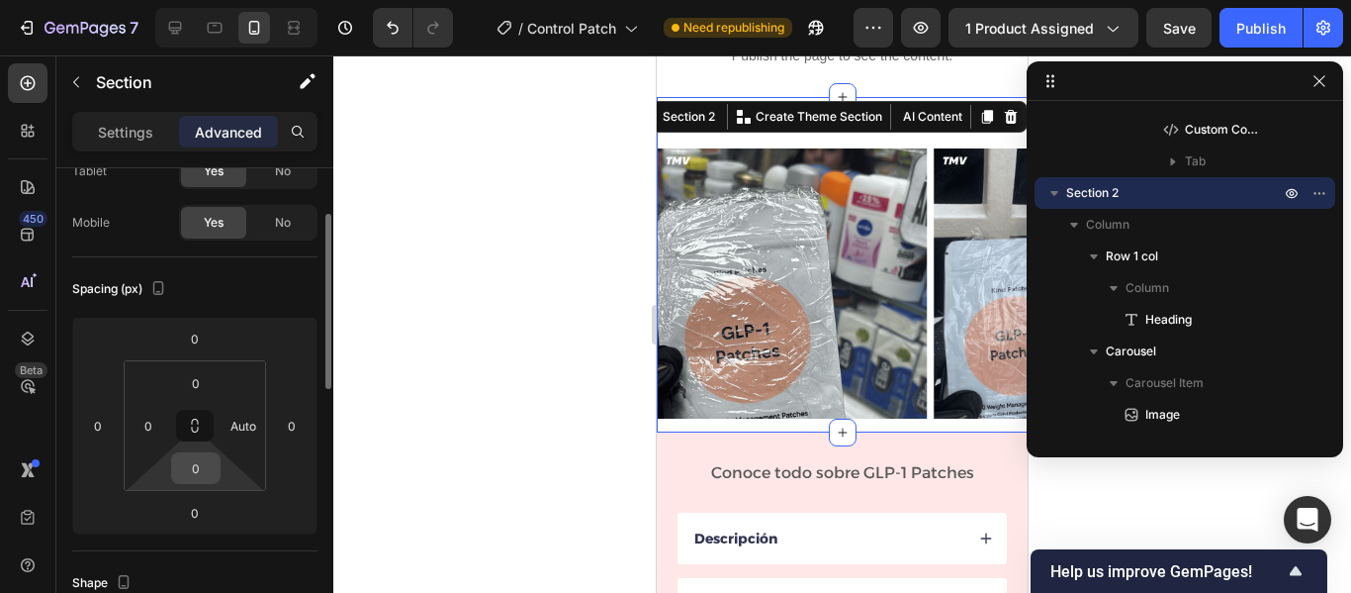
click at [203, 471] on input "0" at bounding box center [196, 468] width 40 height 30
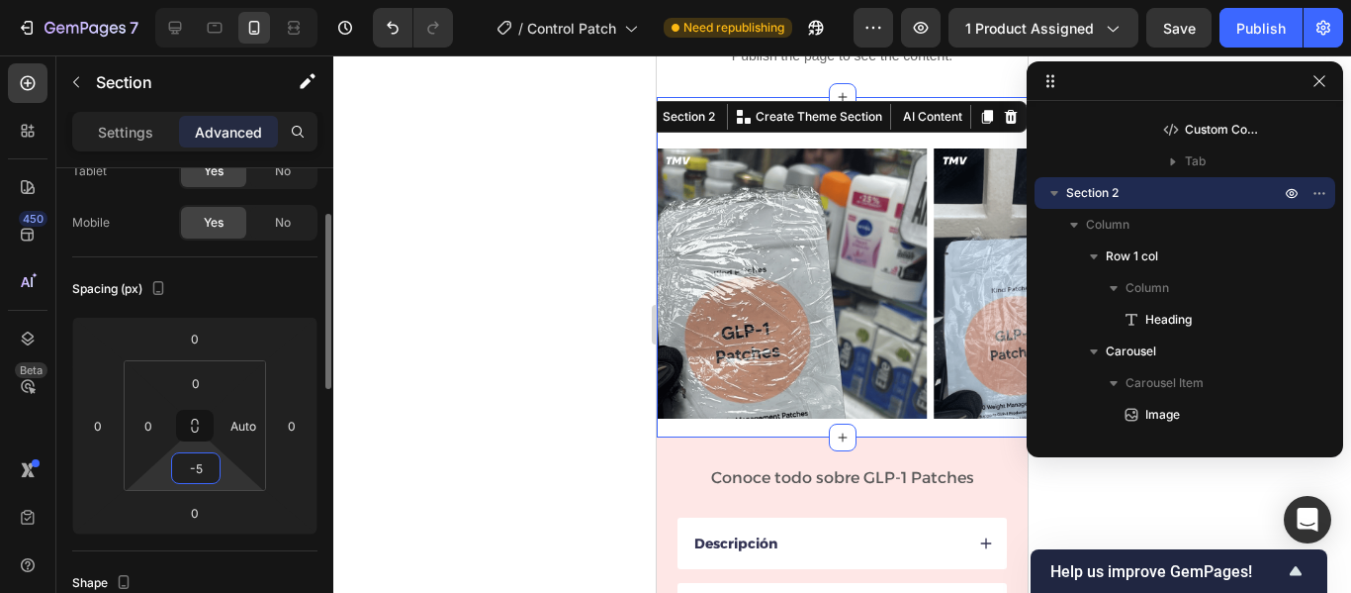
type input "-"
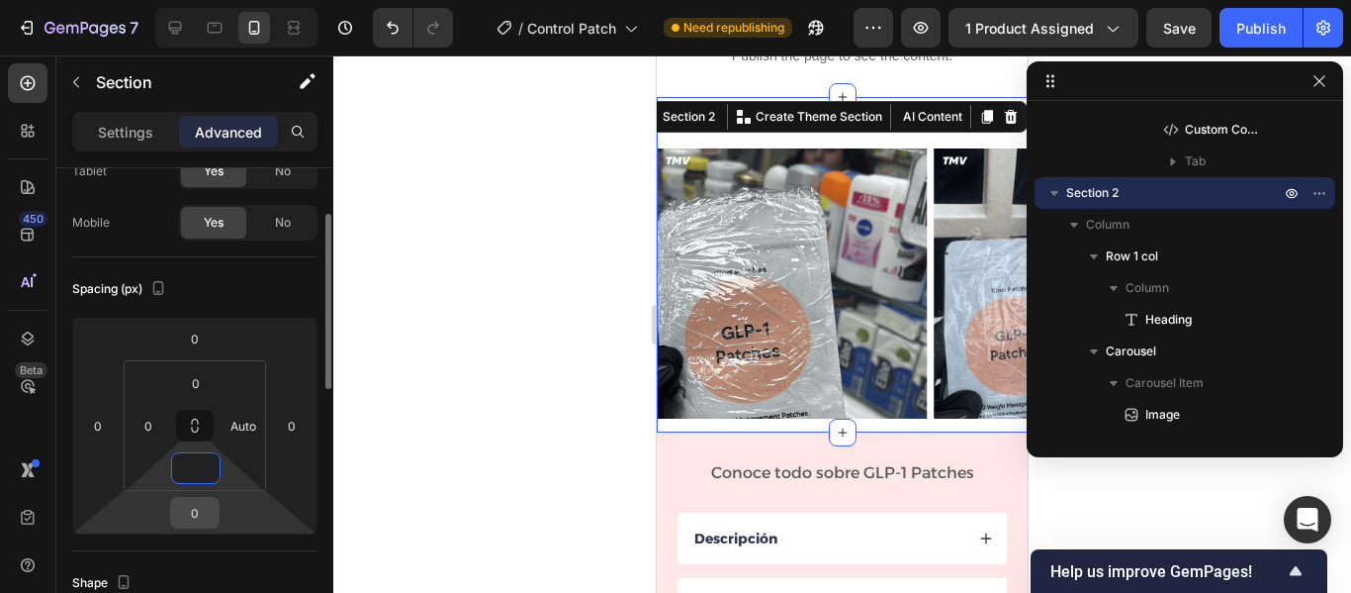
click at [207, 512] on input "0" at bounding box center [195, 513] width 40 height 30
type input "0"
type input "-5"
click at [524, 461] on div at bounding box center [842, 323] width 1018 height 537
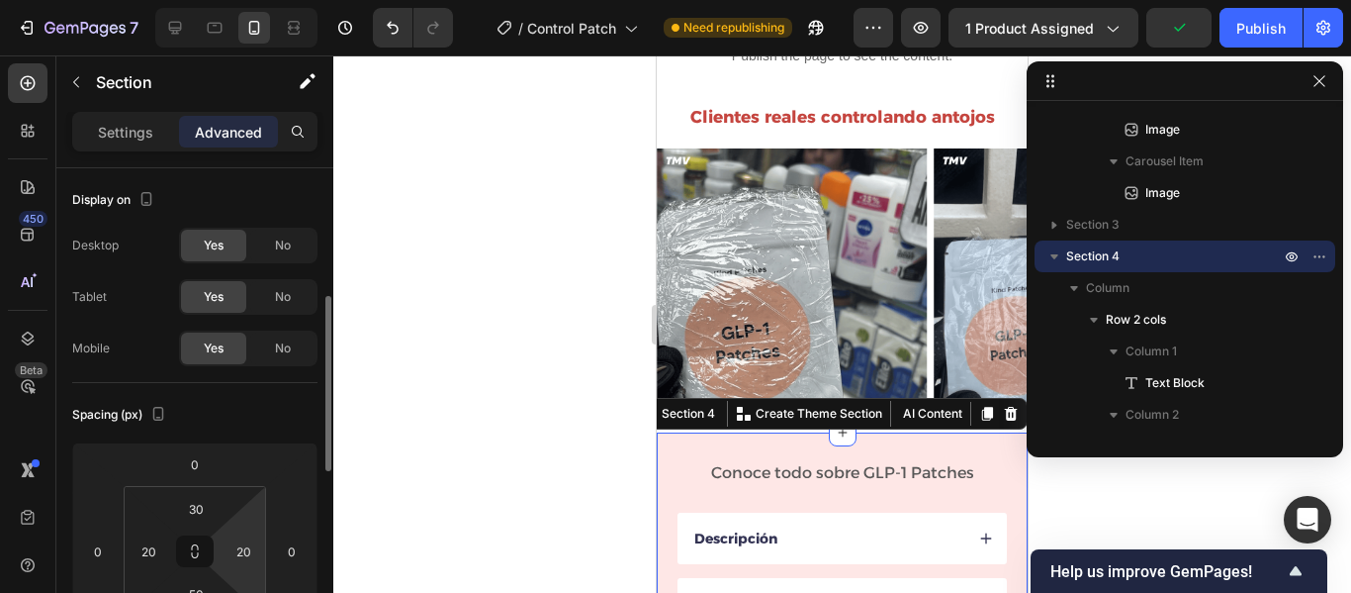
scroll to position [97, 0]
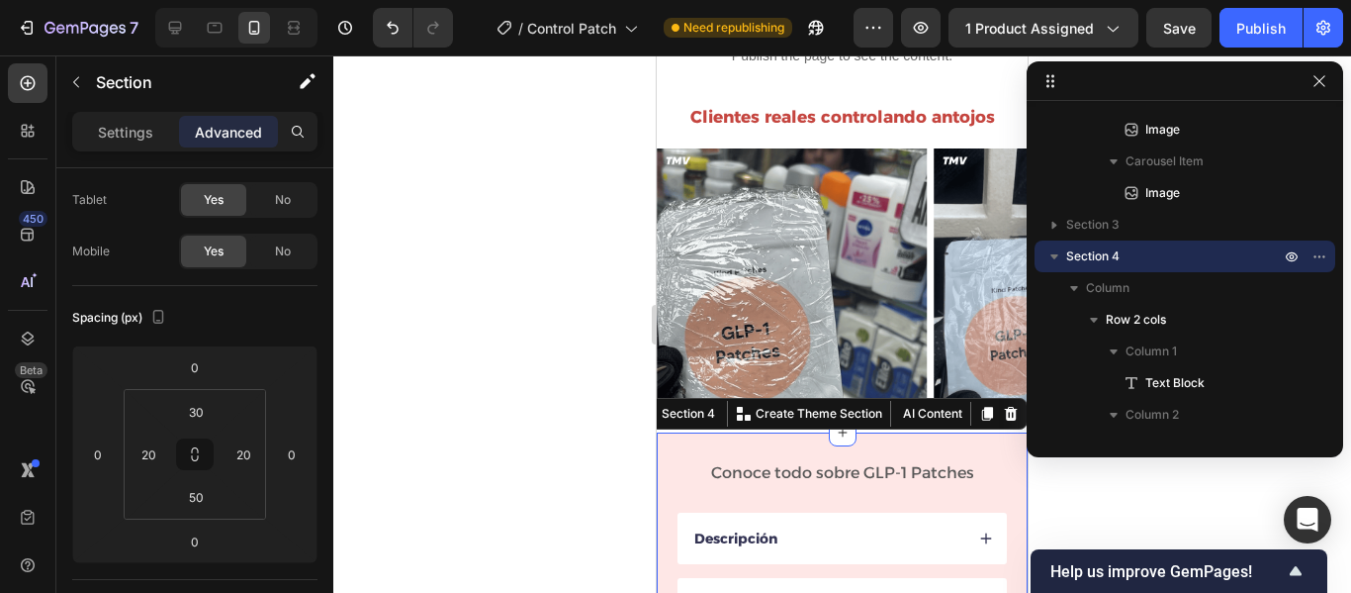
click at [1108, 505] on div at bounding box center [842, 323] width 1018 height 537
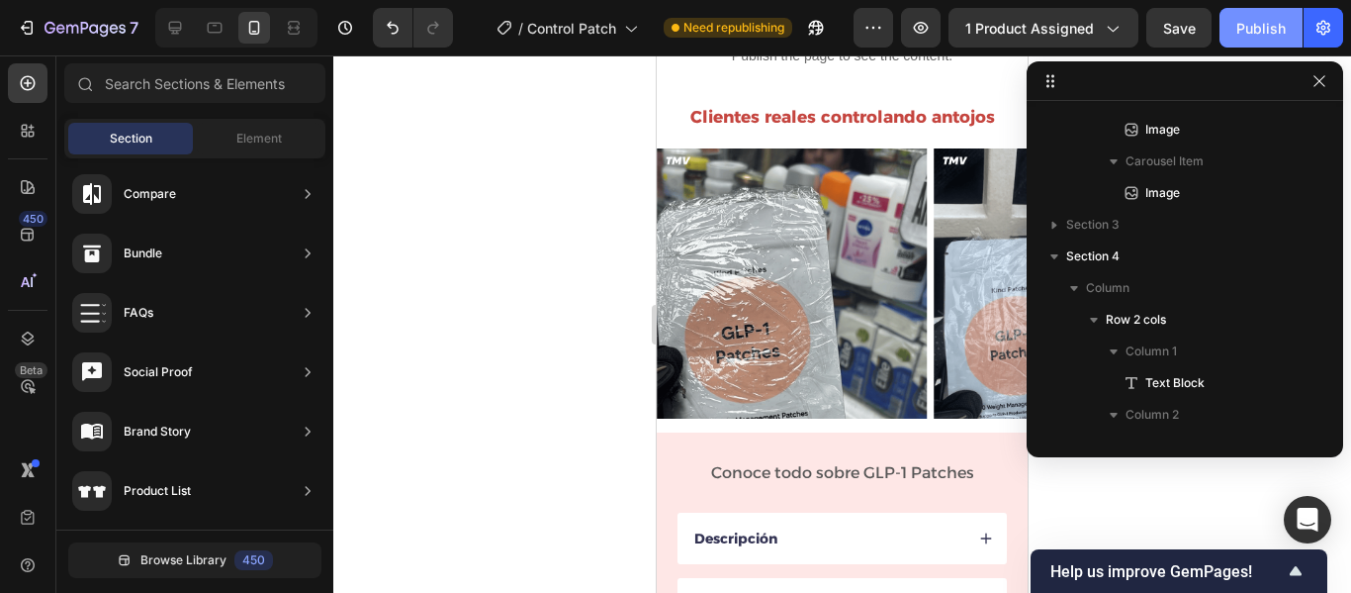
click at [1249, 29] on div "Publish" at bounding box center [1261, 28] width 49 height 21
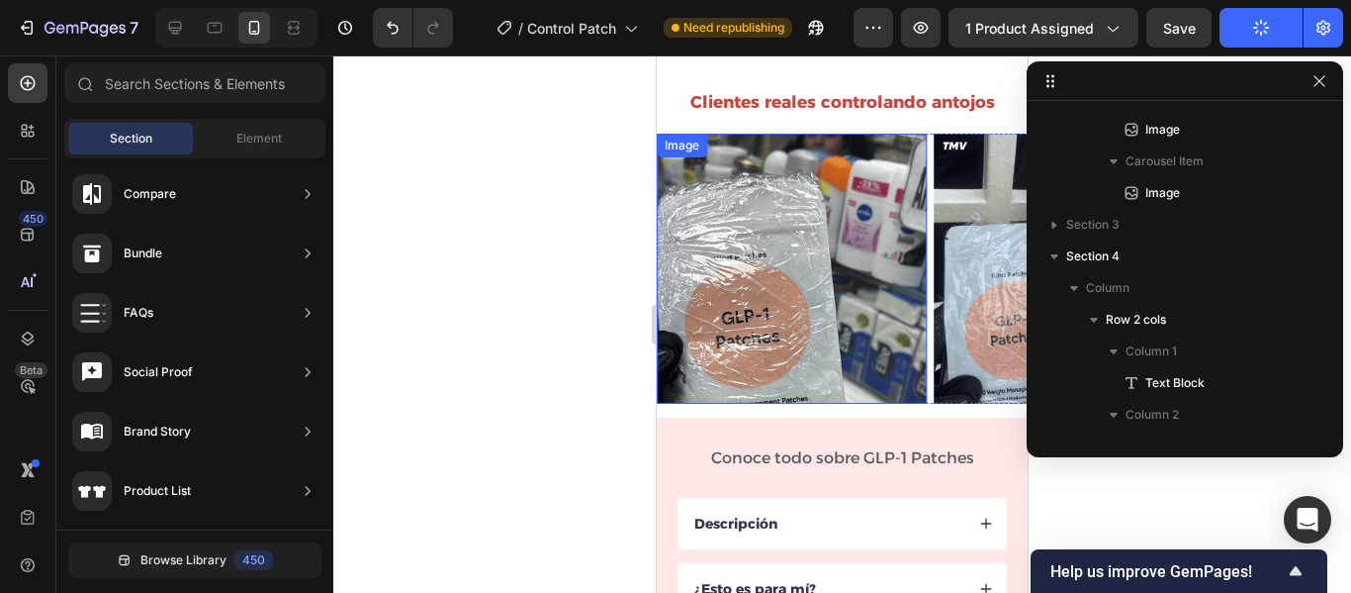
scroll to position [881, 0]
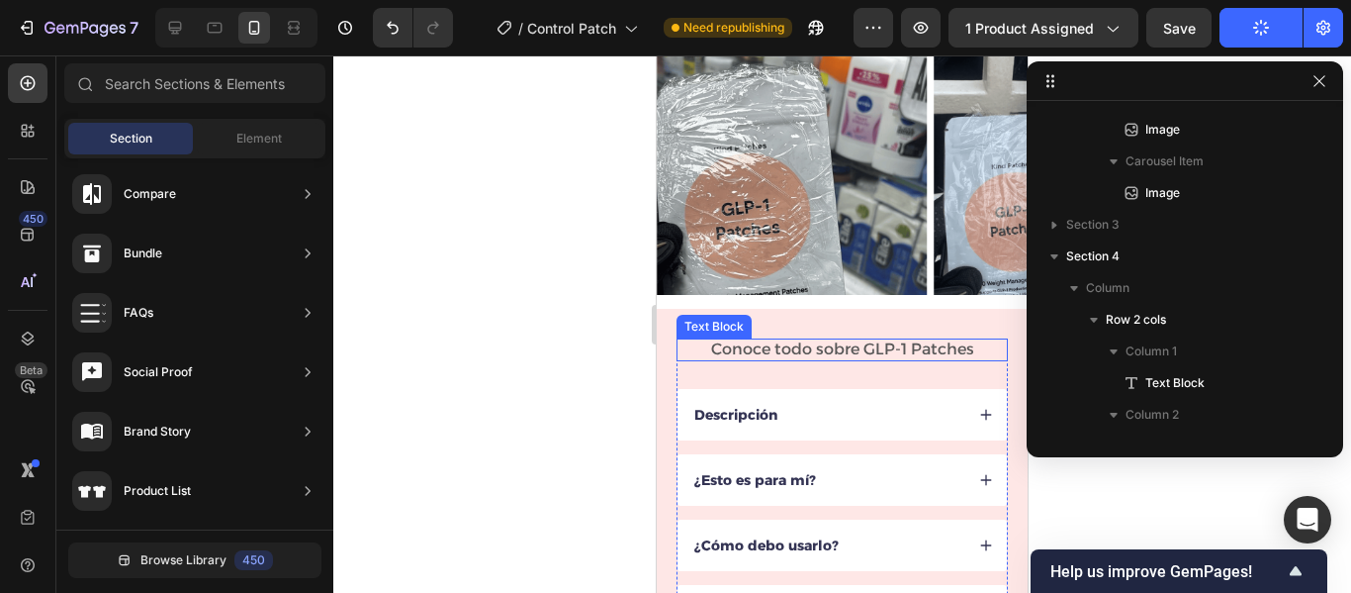
click at [863, 344] on span "Conoce todo sobre GLP-1 Patches" at bounding box center [842, 348] width 263 height 19
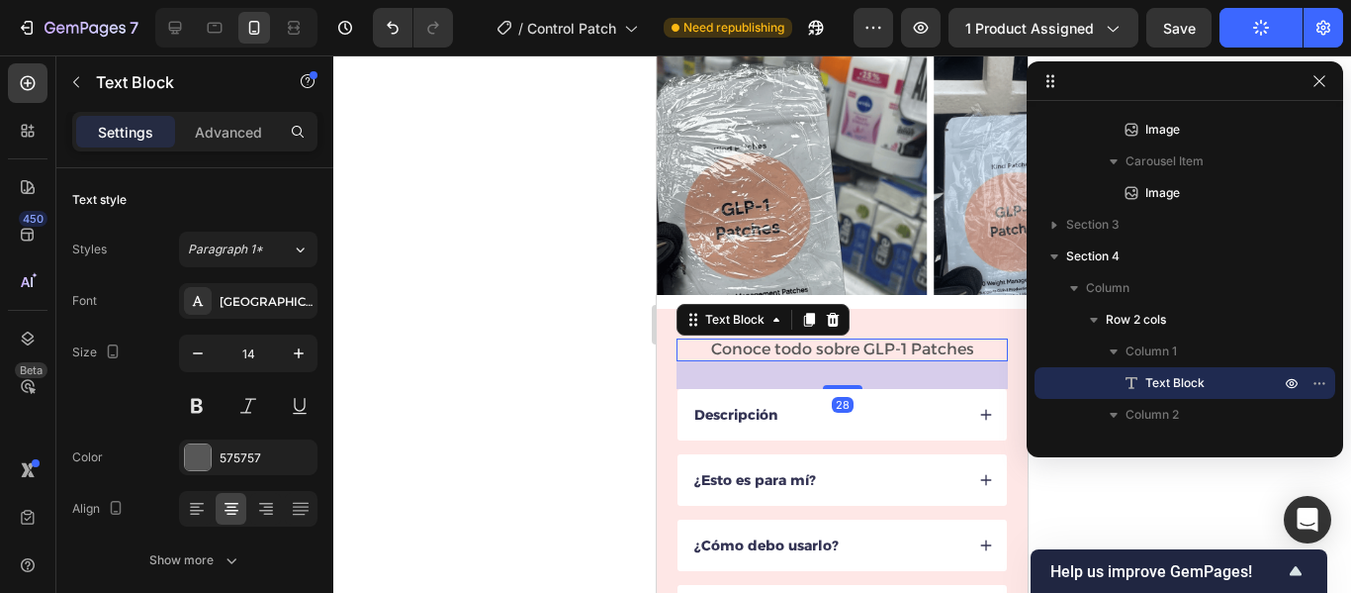
click at [895, 344] on span "Conoce todo sobre GLP-1 Patches" at bounding box center [842, 348] width 263 height 19
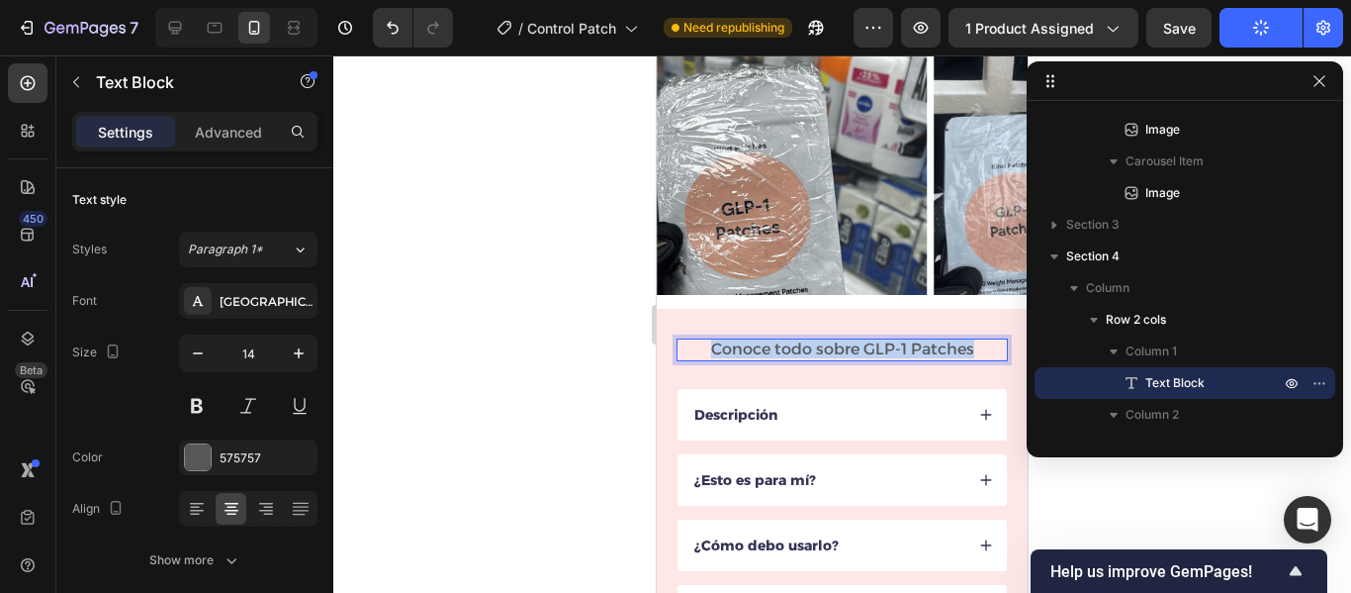
click at [895, 344] on span "Conoce todo sobre GLP-1 Patches" at bounding box center [842, 348] width 263 height 19
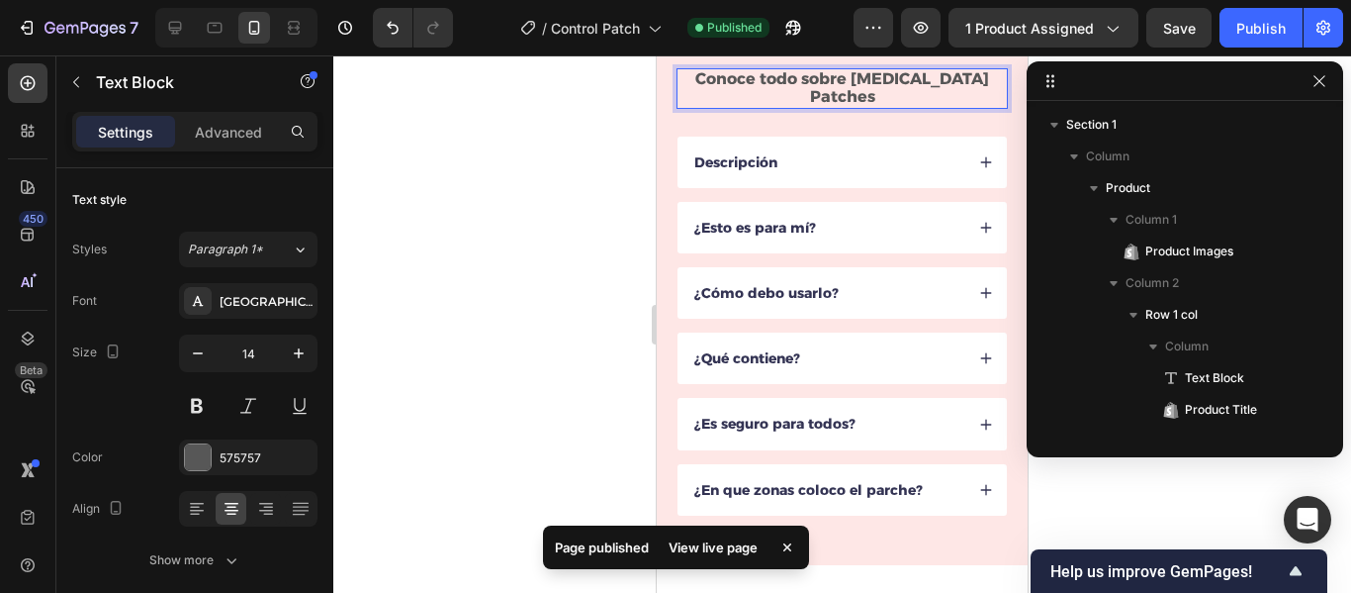
scroll to position [1420, 0]
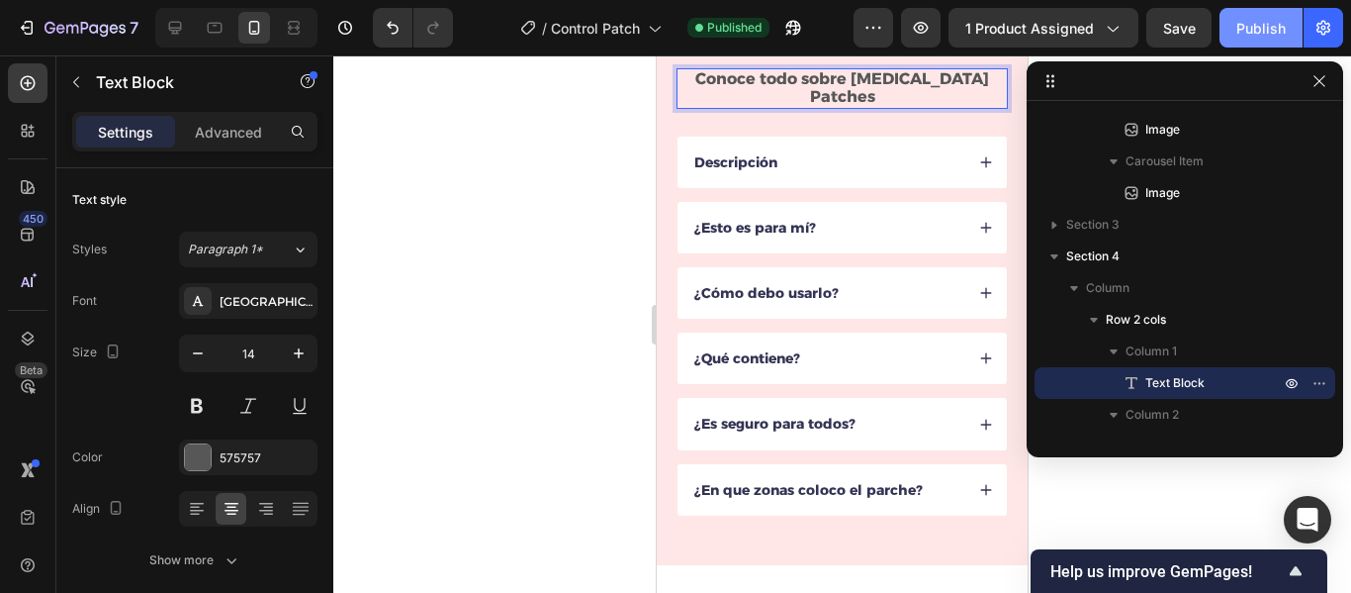
click at [1245, 33] on div "Publish" at bounding box center [1261, 28] width 49 height 21
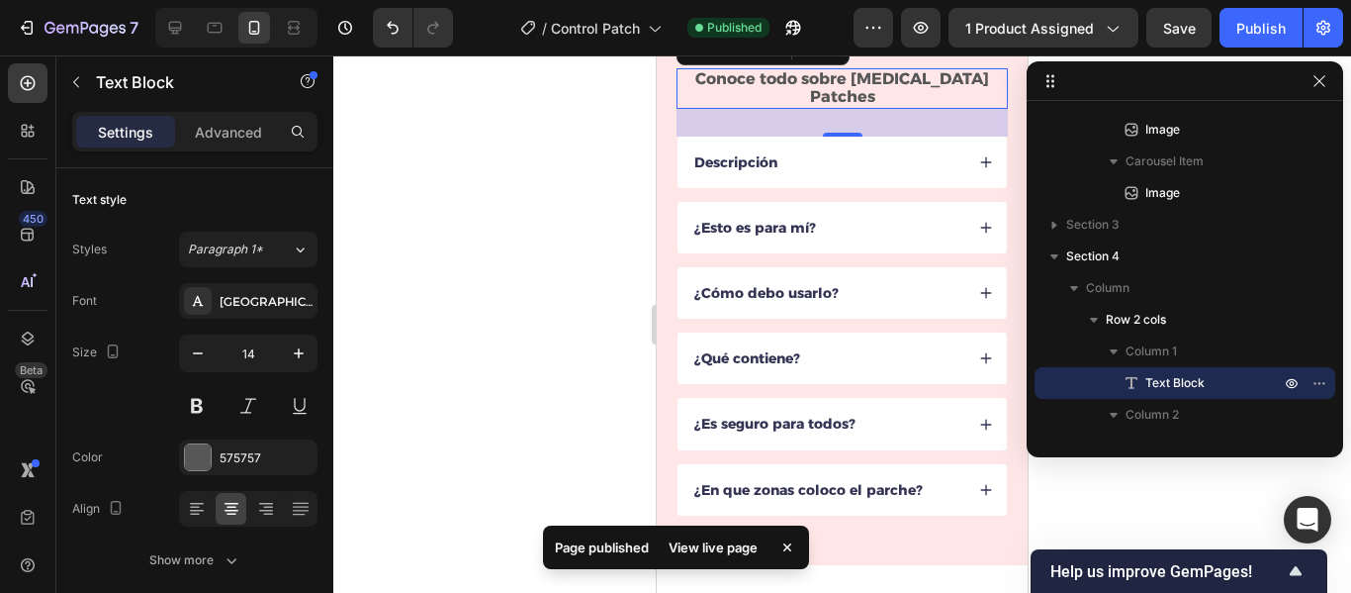
click at [495, 350] on div at bounding box center [842, 323] width 1018 height 537
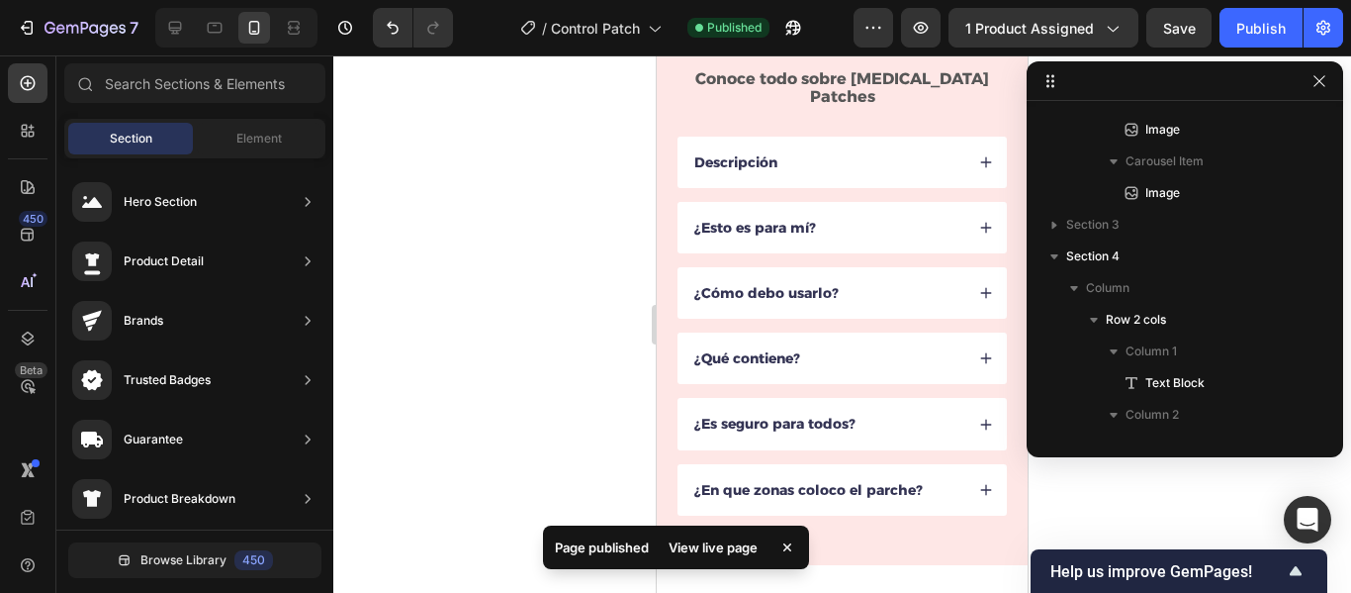
click at [551, 373] on div at bounding box center [842, 323] width 1018 height 537
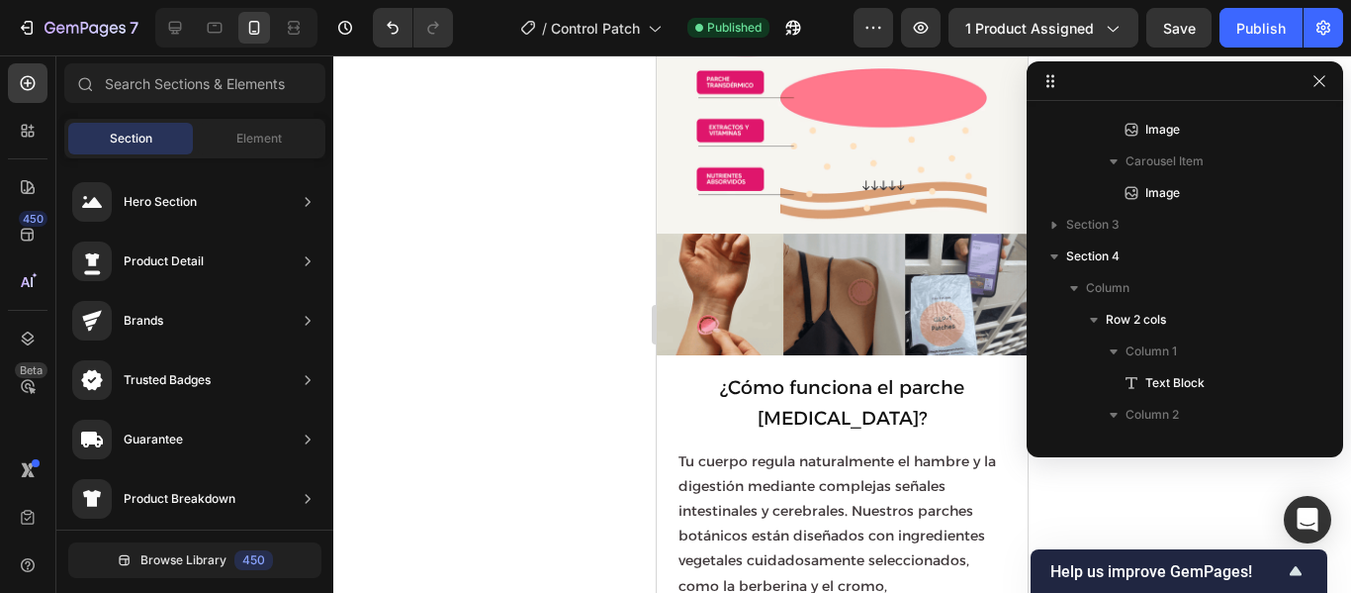
scroll to position [1715, 0]
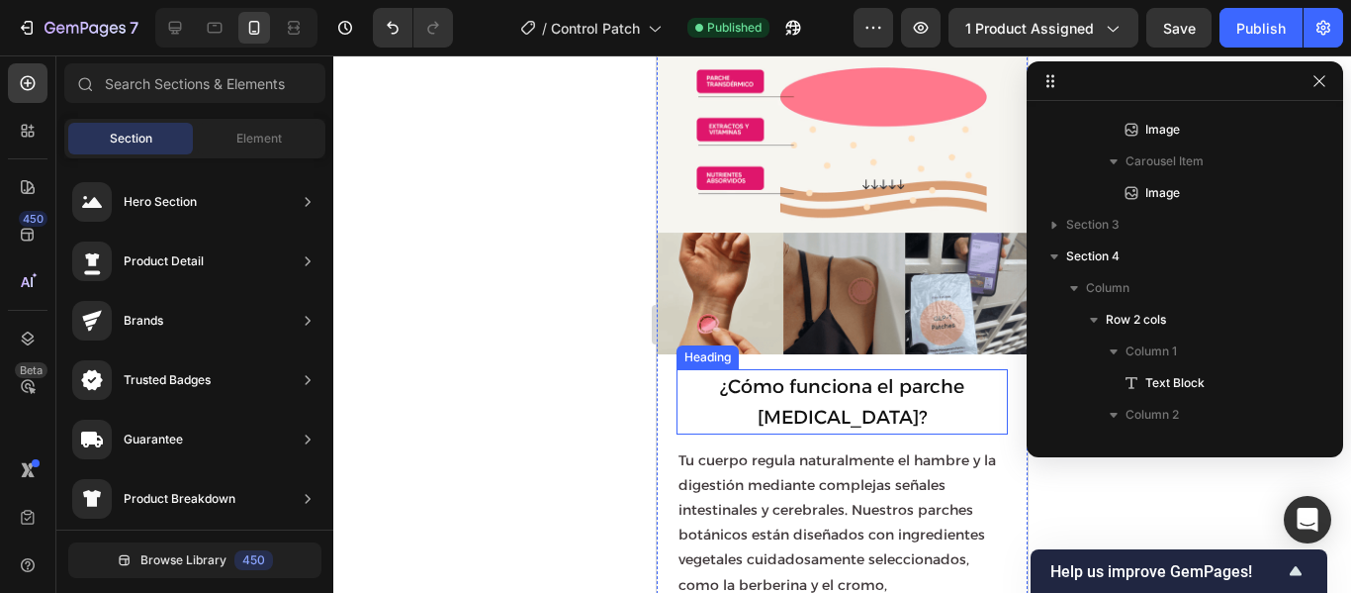
click at [865, 377] on span "¿Cómo funciona el parche GLP-1?" at bounding box center [842, 401] width 244 height 53
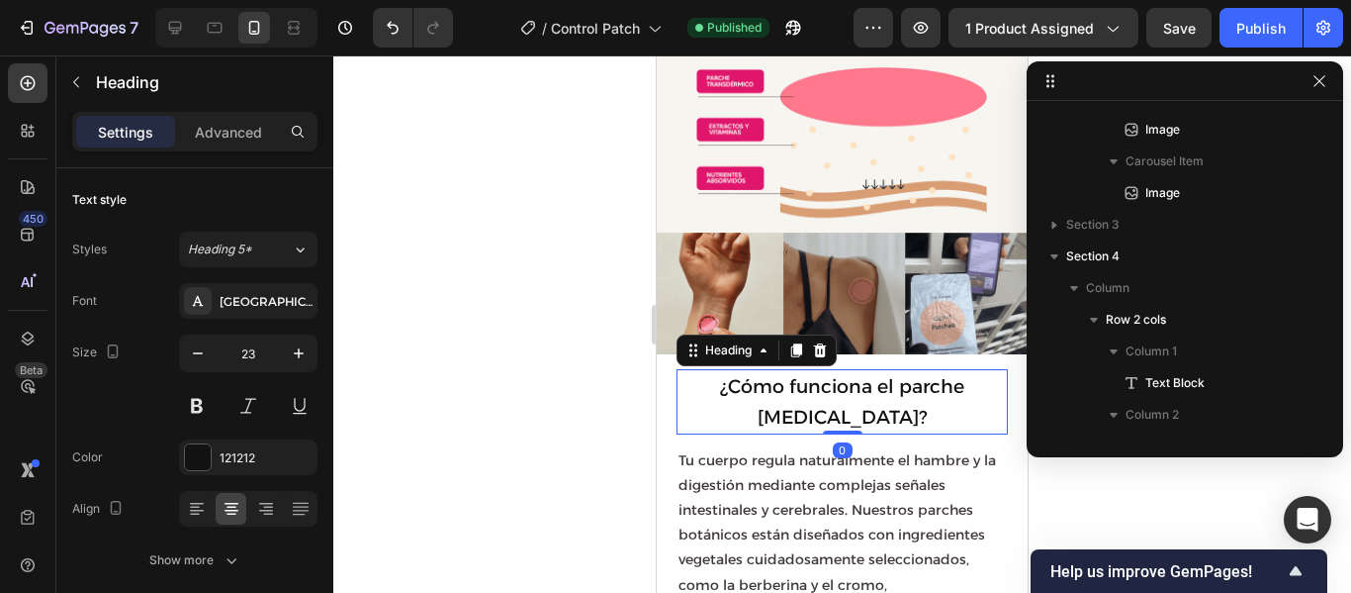
scroll to position [2306, 0]
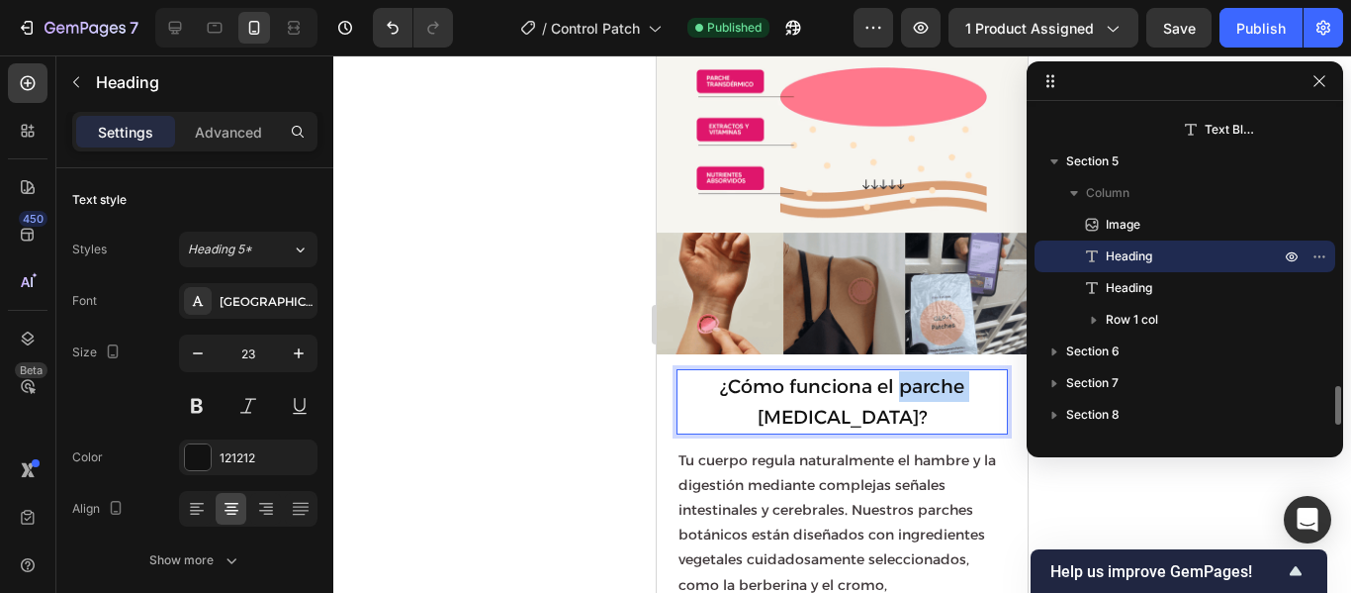
click at [885, 377] on span "¿Cómo funciona el parche GLP-1?" at bounding box center [842, 401] width 244 height 53
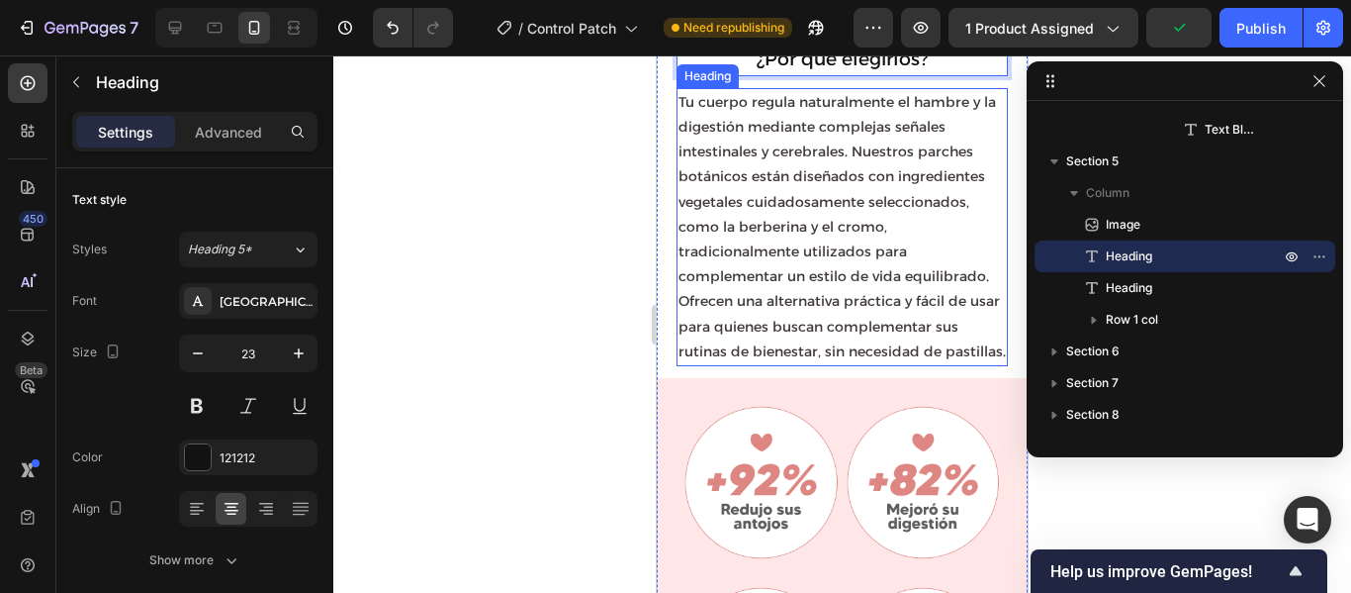
scroll to position [2044, 0]
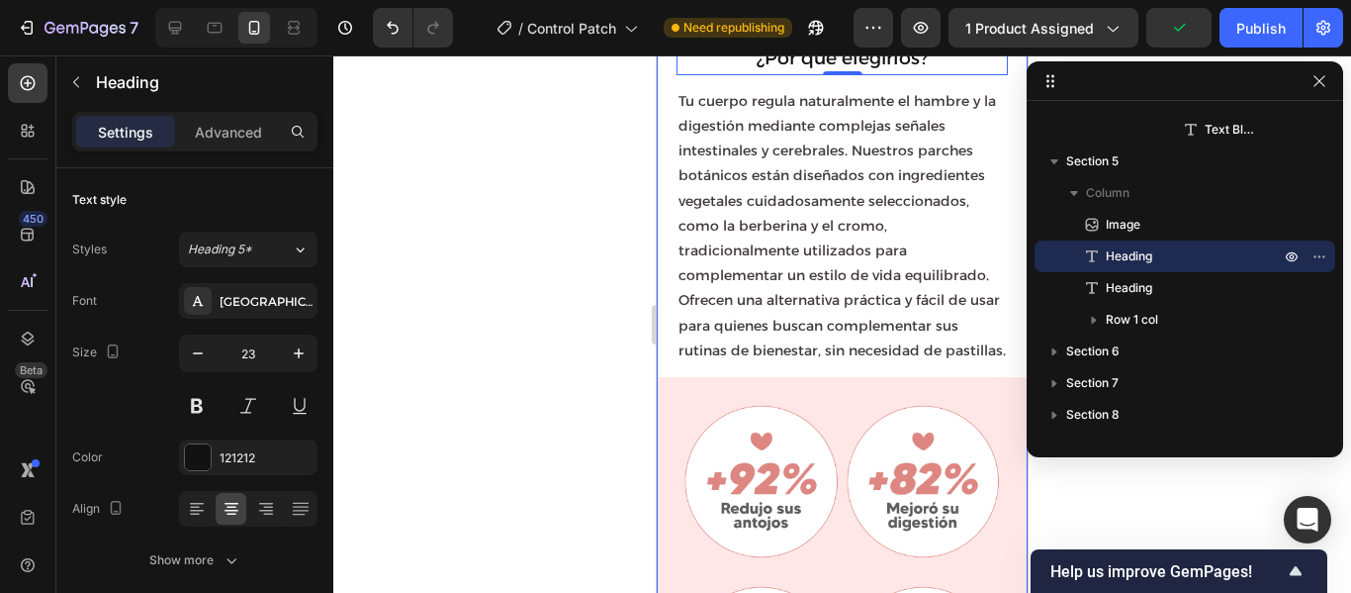
click at [538, 338] on div at bounding box center [842, 323] width 1018 height 537
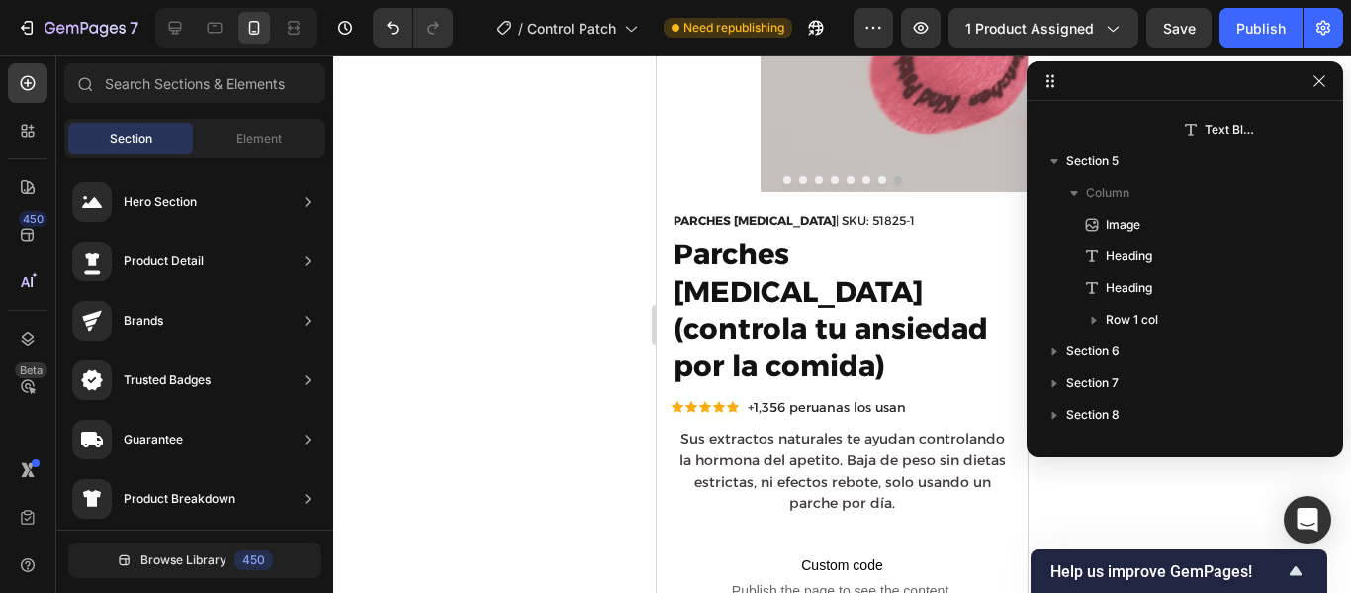
scroll to position [0, 0]
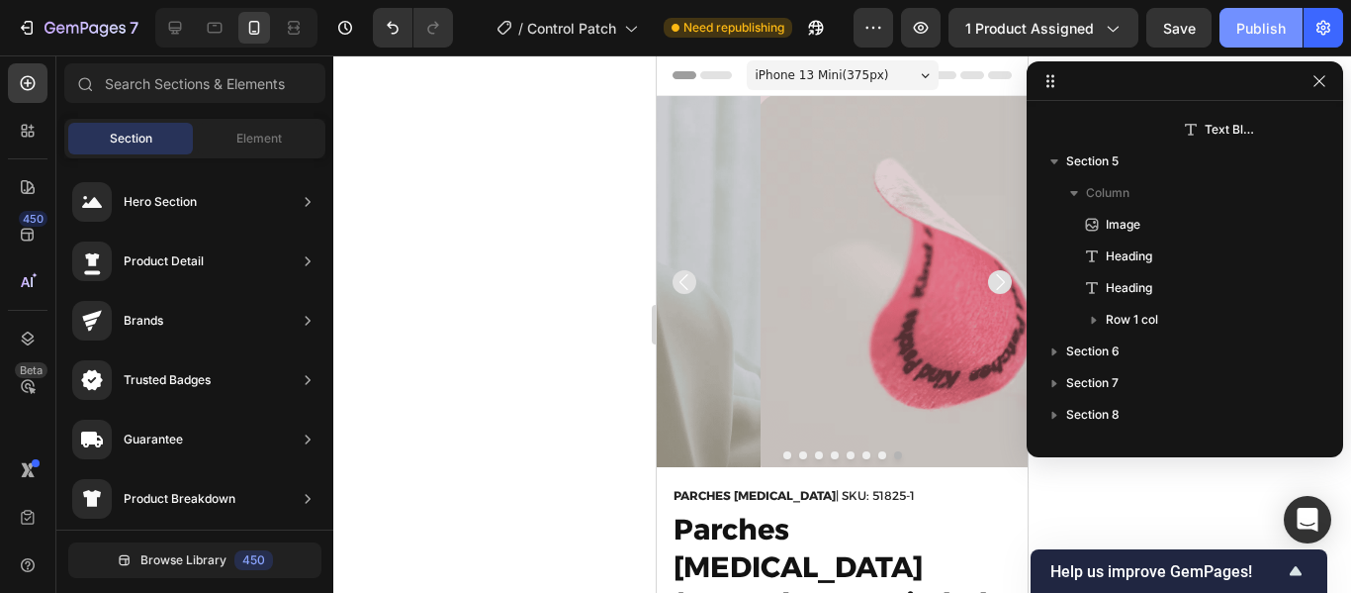
click at [1256, 41] on button "Publish" at bounding box center [1261, 28] width 83 height 40
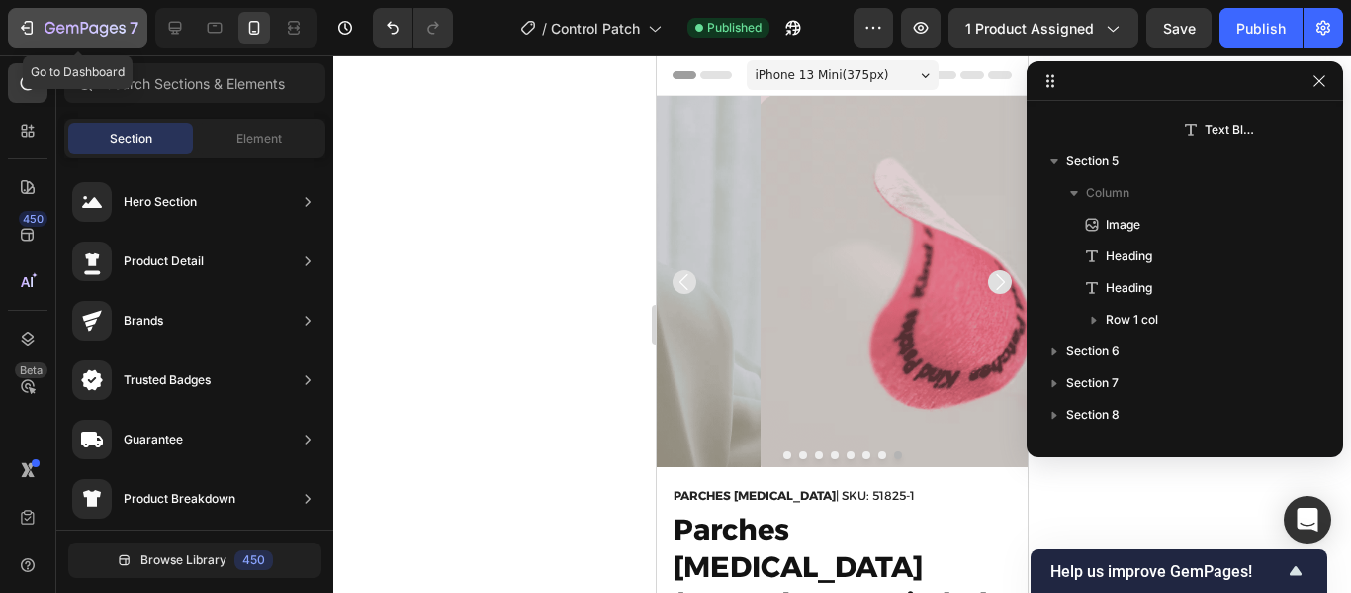
click at [22, 25] on icon "button" at bounding box center [27, 28] width 20 height 20
